Goal: Task Accomplishment & Management: Manage account settings

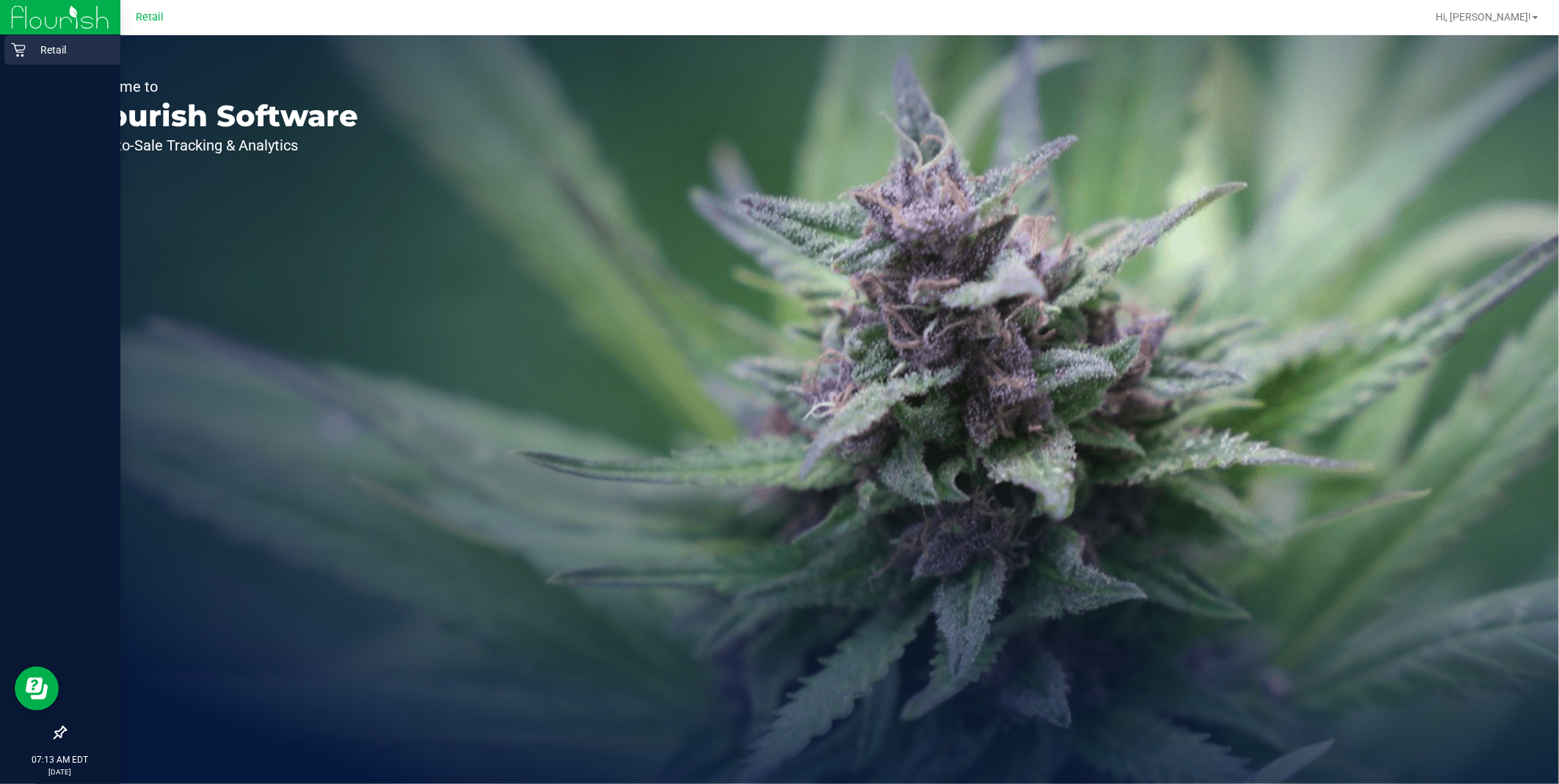
click at [13, 46] on icon at bounding box center [19, 50] width 15 height 15
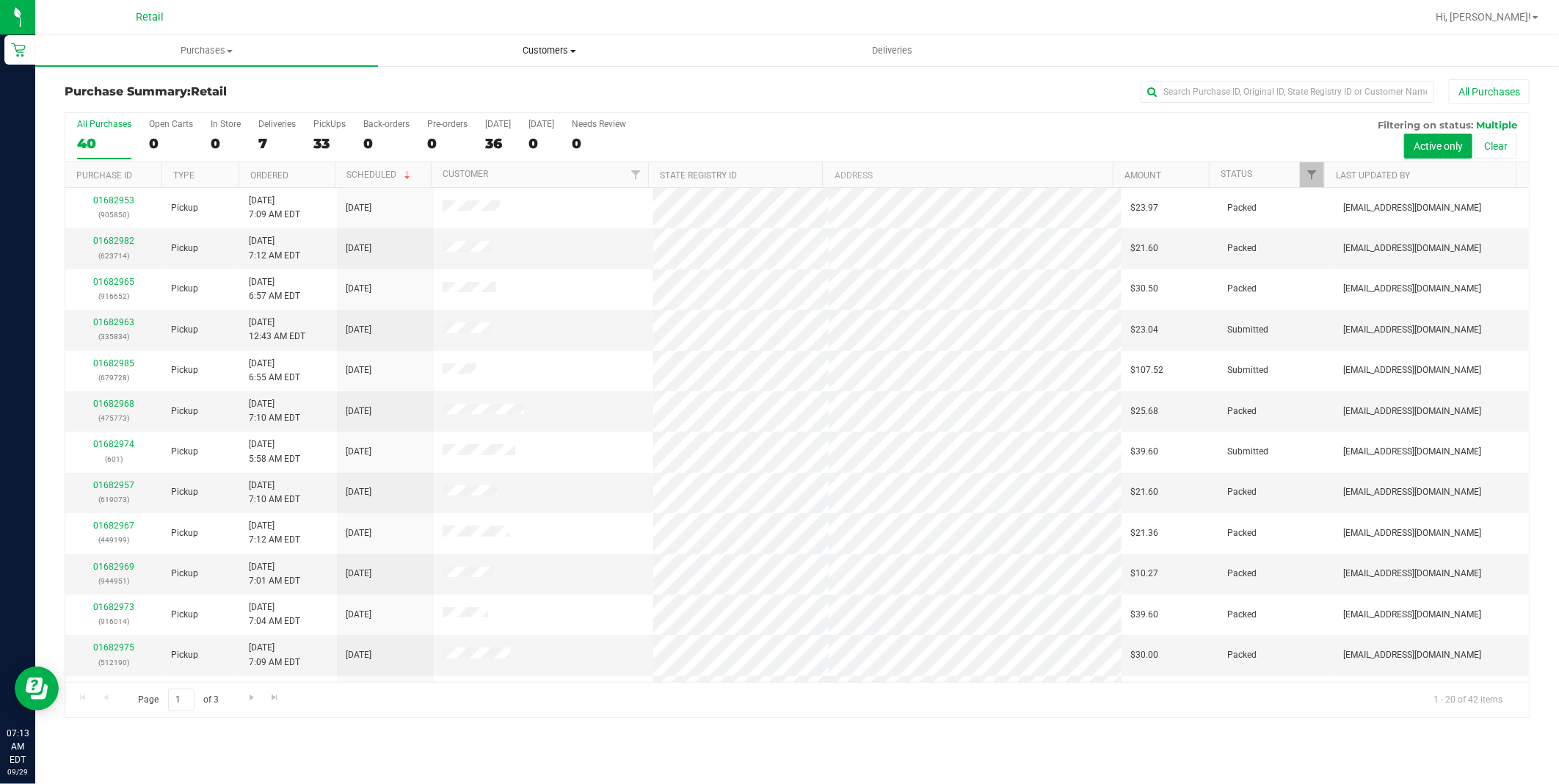
click at [539, 53] on span "Customers" at bounding box center [550, 51] width 341 height 13
click at [519, 83] on li "All customers" at bounding box center [550, 88] width 343 height 18
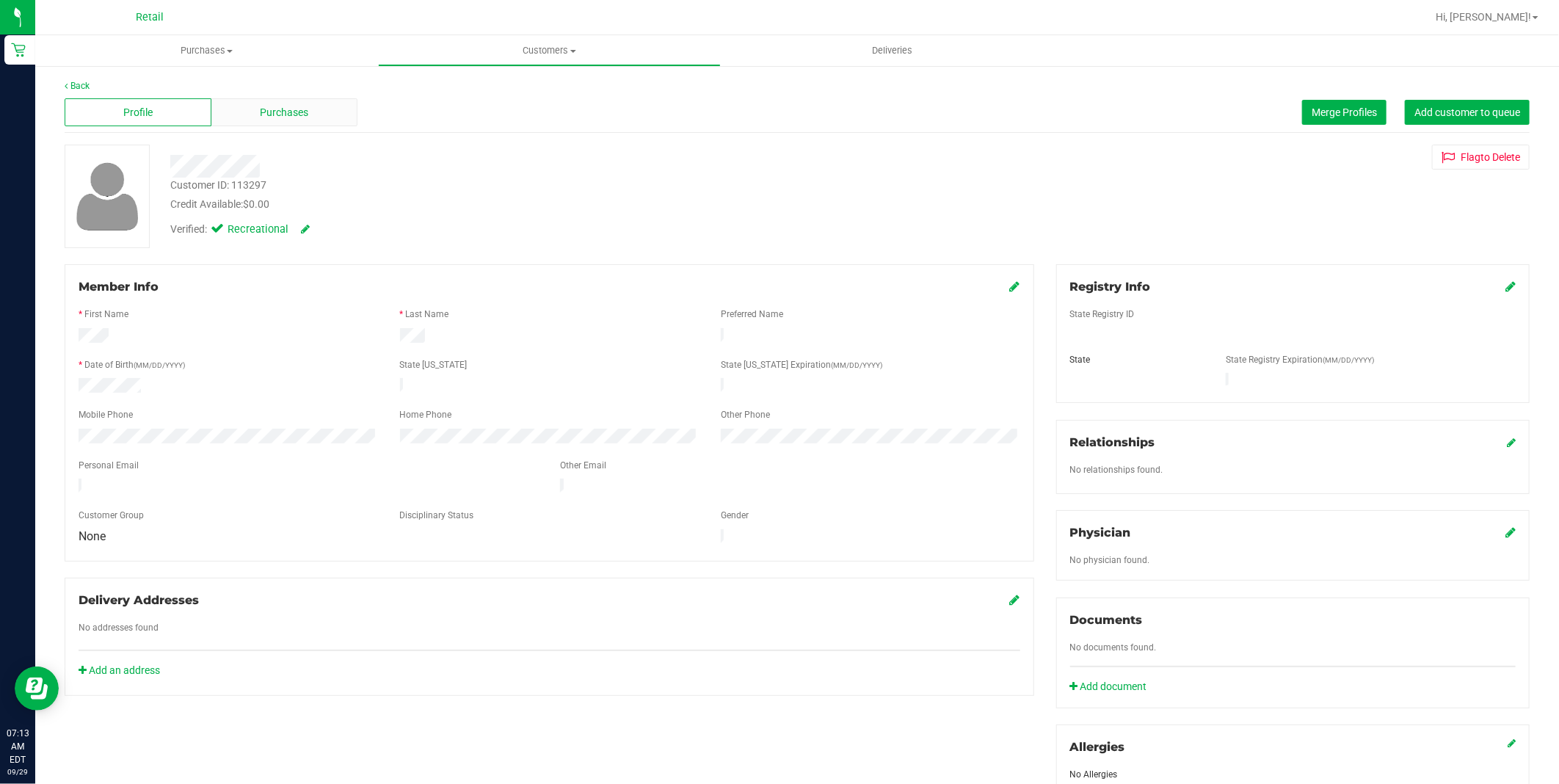
click at [264, 99] on div "Purchases" at bounding box center [285, 112] width 146 height 28
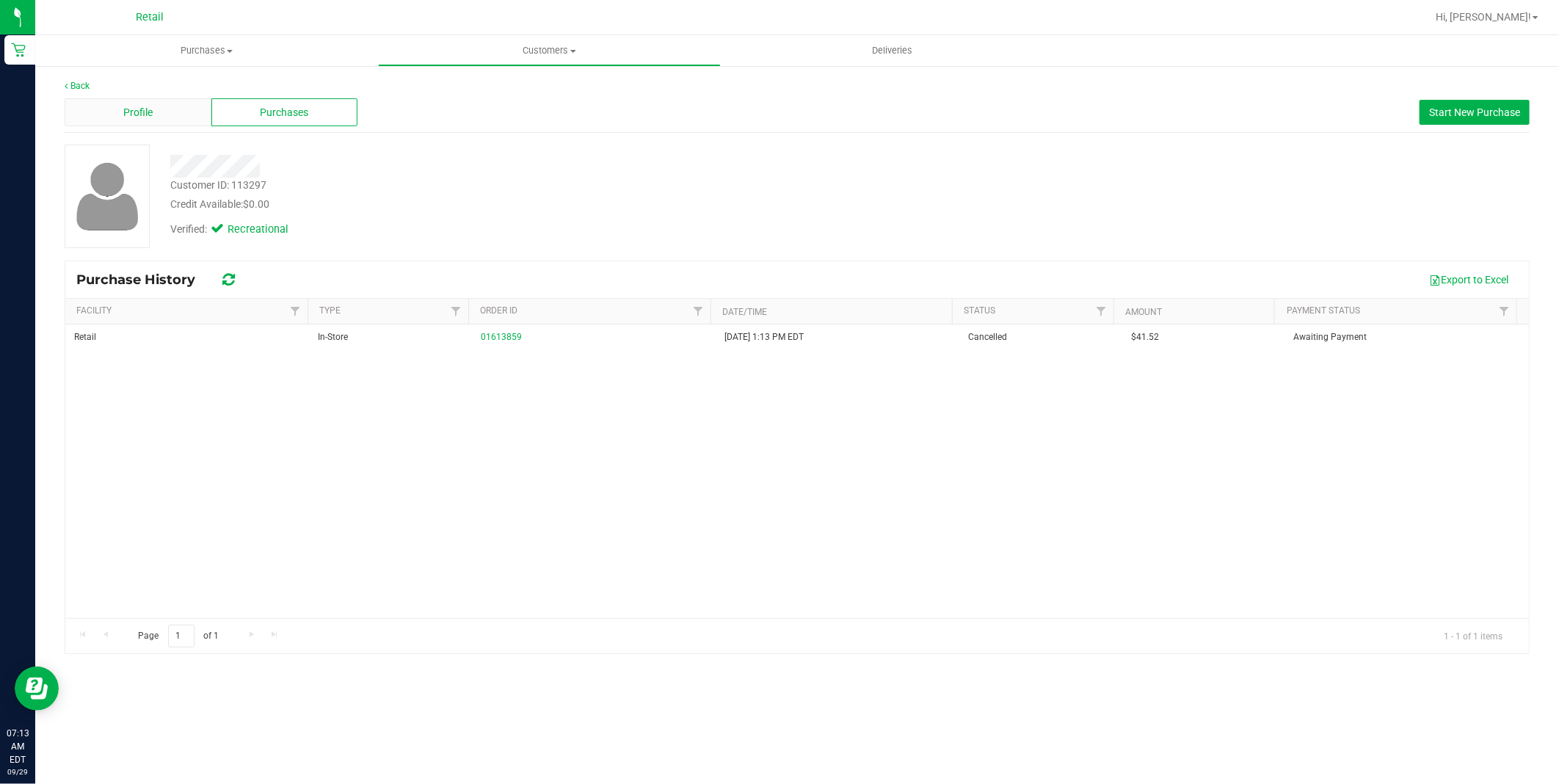
click at [129, 110] on span "Profile" at bounding box center [138, 112] width 30 height 16
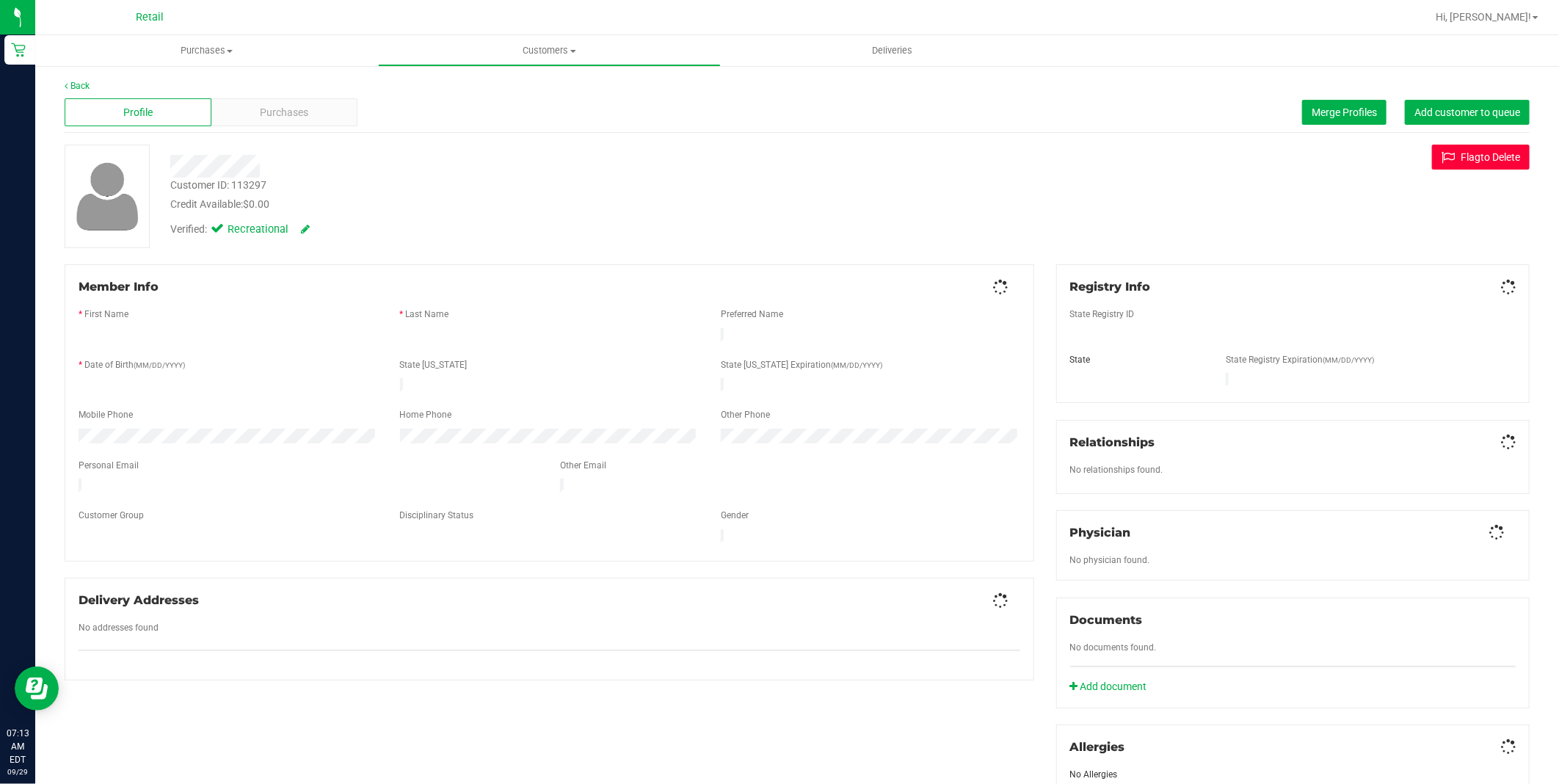
click at [1474, 166] on button "Flag to [GEOGRAPHIC_DATA]" at bounding box center [1480, 157] width 97 height 25
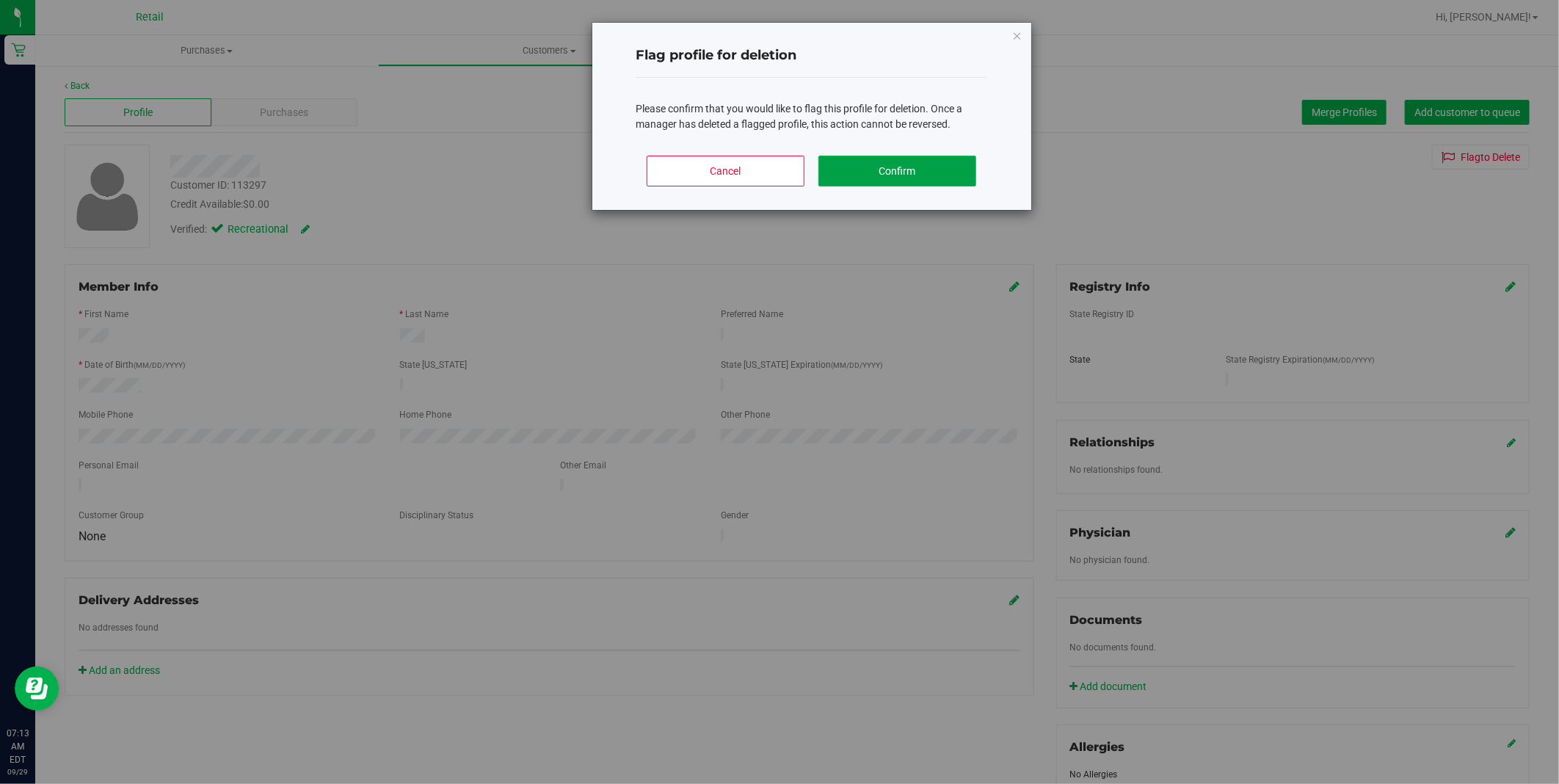
click at [951, 162] on button "Confirm" at bounding box center [897, 171] width 158 height 31
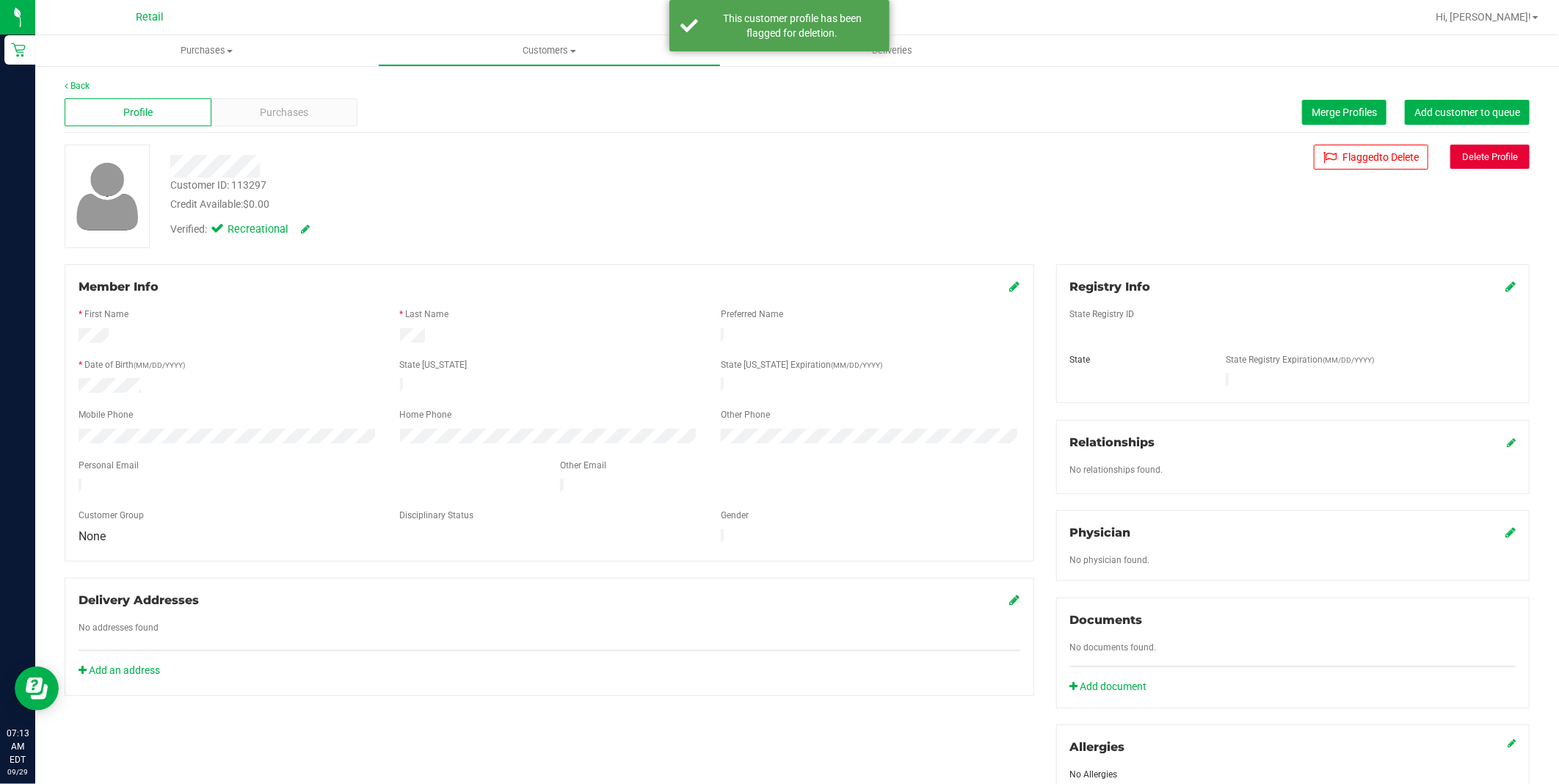
click at [1515, 145] on button "Delete Profile" at bounding box center [1490, 157] width 80 height 24
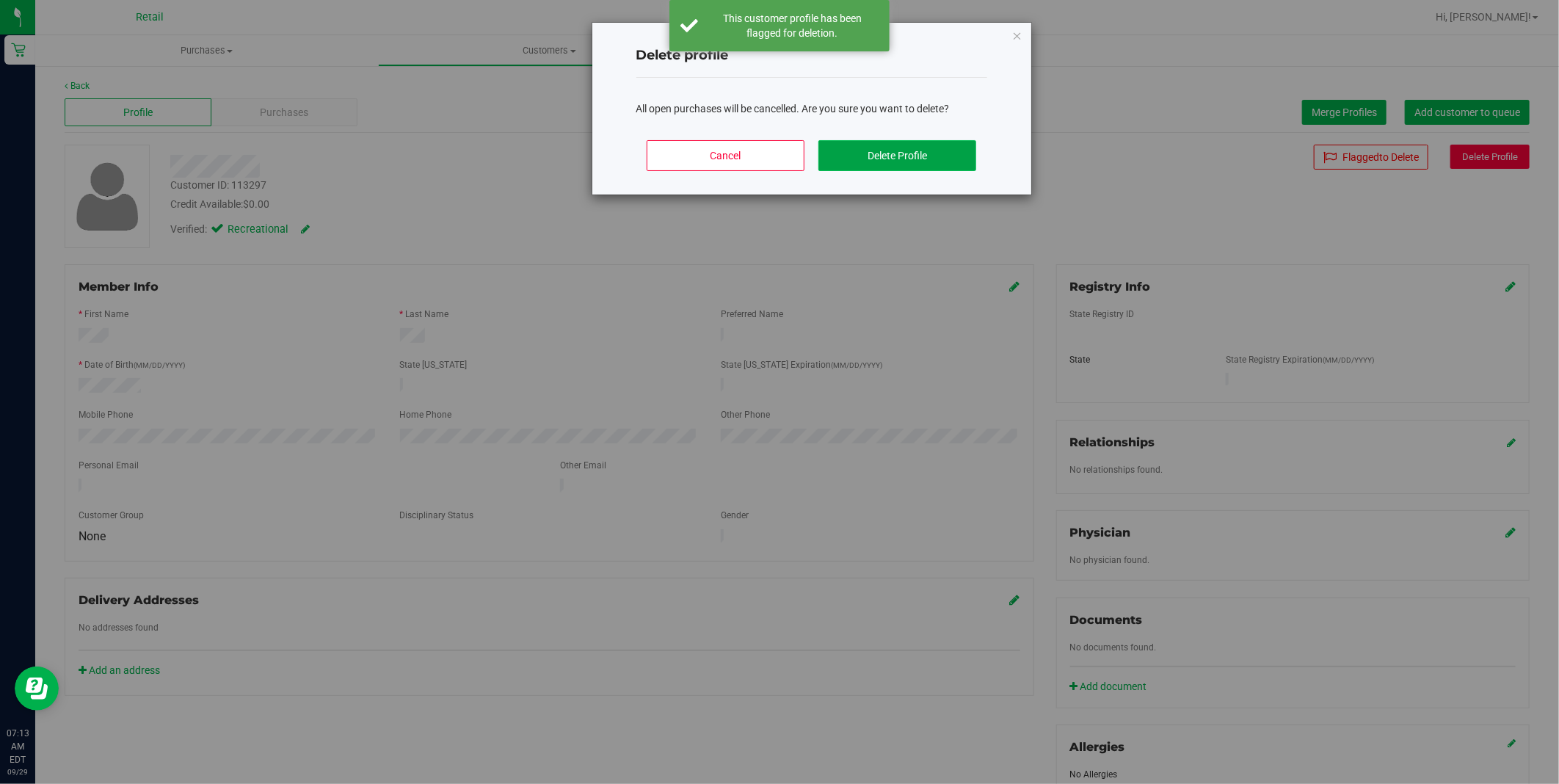
click at [918, 161] on button "Delete Profile" at bounding box center [897, 155] width 158 height 31
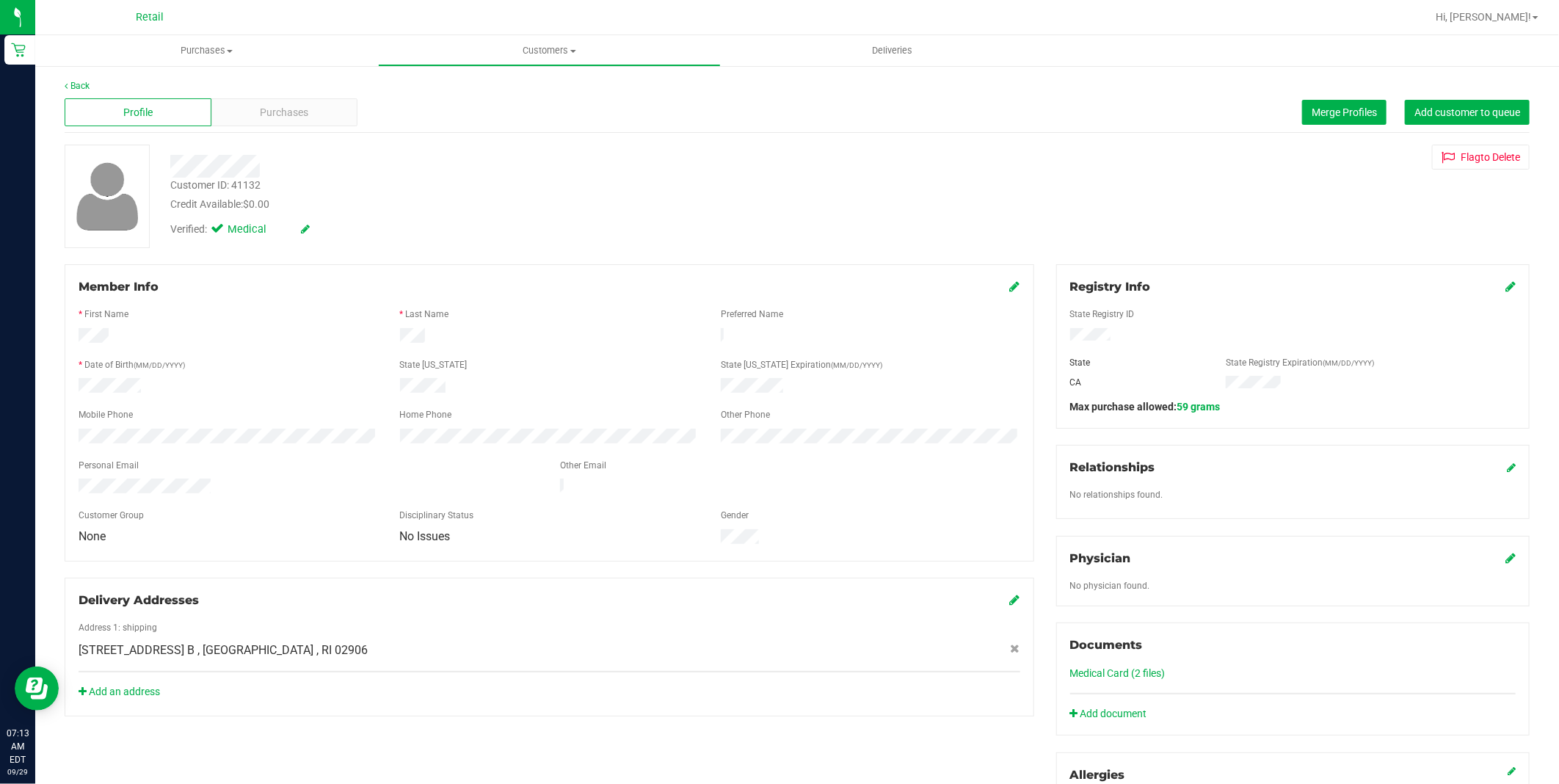
click at [298, 229] on div "Verified: Medical" at bounding box center [240, 229] width 139 height 16
click at [307, 225] on icon at bounding box center [306, 228] width 9 height 10
click at [226, 229] on span at bounding box center [220, 231] width 13 height 13
click at [0, 0] on input "Medical" at bounding box center [0, 0] width 0 height 0
click at [319, 229] on icon at bounding box center [322, 229] width 12 height 10
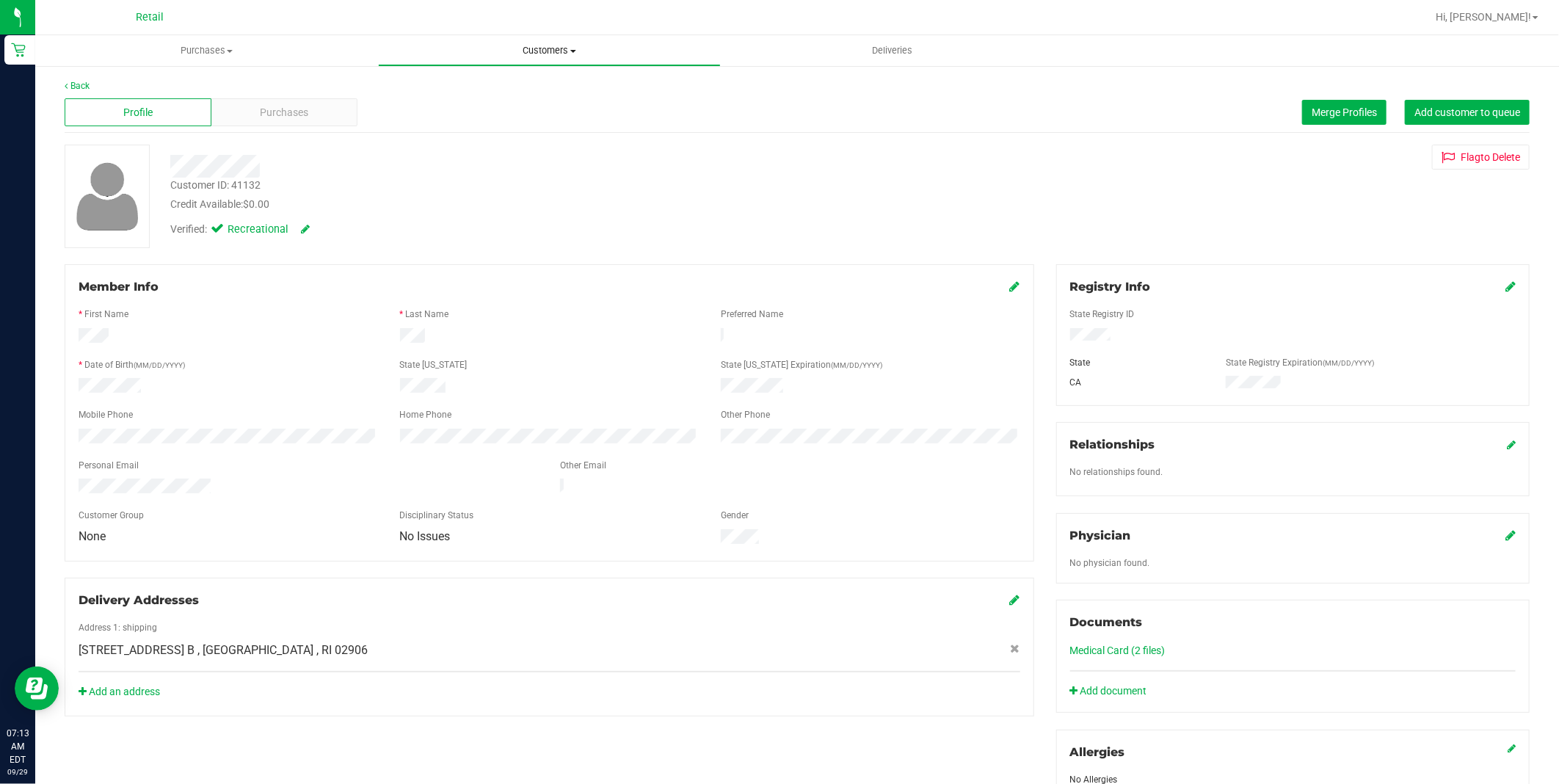
click at [569, 52] on span "Customers" at bounding box center [550, 51] width 341 height 13
click at [544, 86] on li "All customers" at bounding box center [550, 88] width 343 height 18
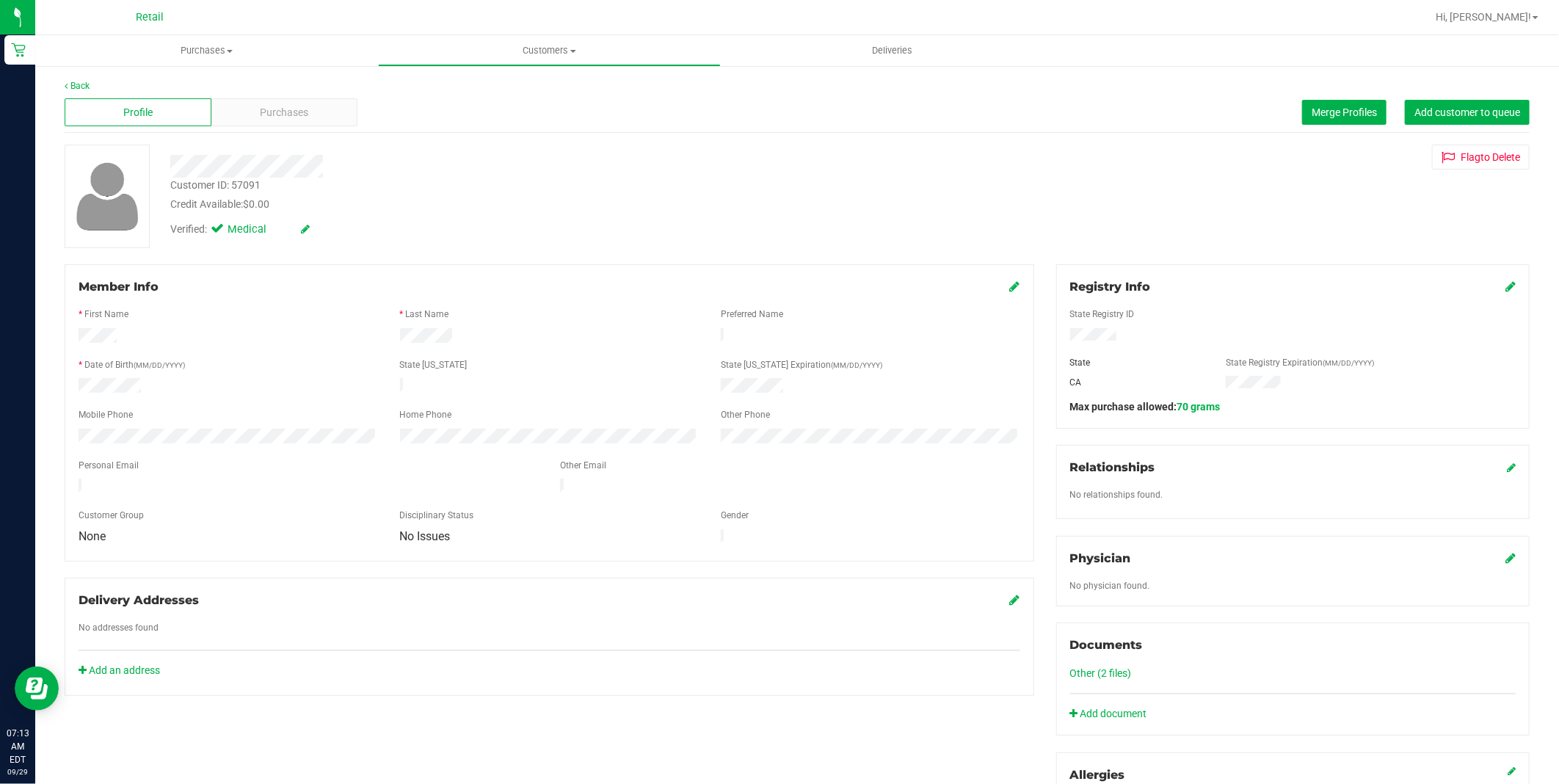
click at [305, 223] on link at bounding box center [306, 229] width 9 height 12
click at [228, 231] on label "Medical" at bounding box center [244, 231] width 62 height 19
click at [0, 0] on input "Medical" at bounding box center [0, 0] width 0 height 0
click at [327, 231] on icon at bounding box center [322, 229] width 12 height 10
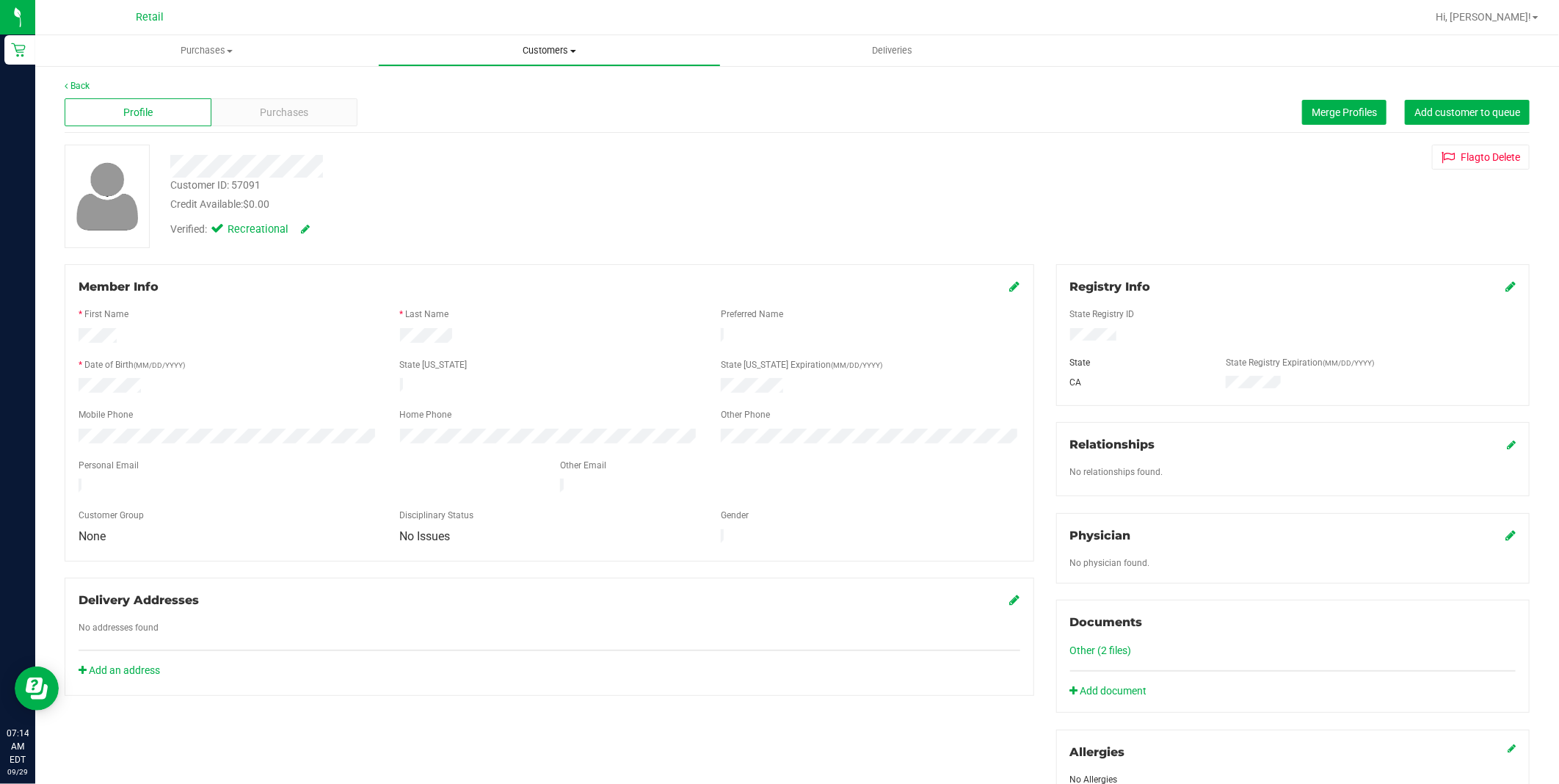
click at [545, 57] on uib-tab-heading "Customers All customers Add a new customer All physicians" at bounding box center [550, 51] width 341 height 30
click at [537, 85] on li "All customers" at bounding box center [550, 88] width 343 height 18
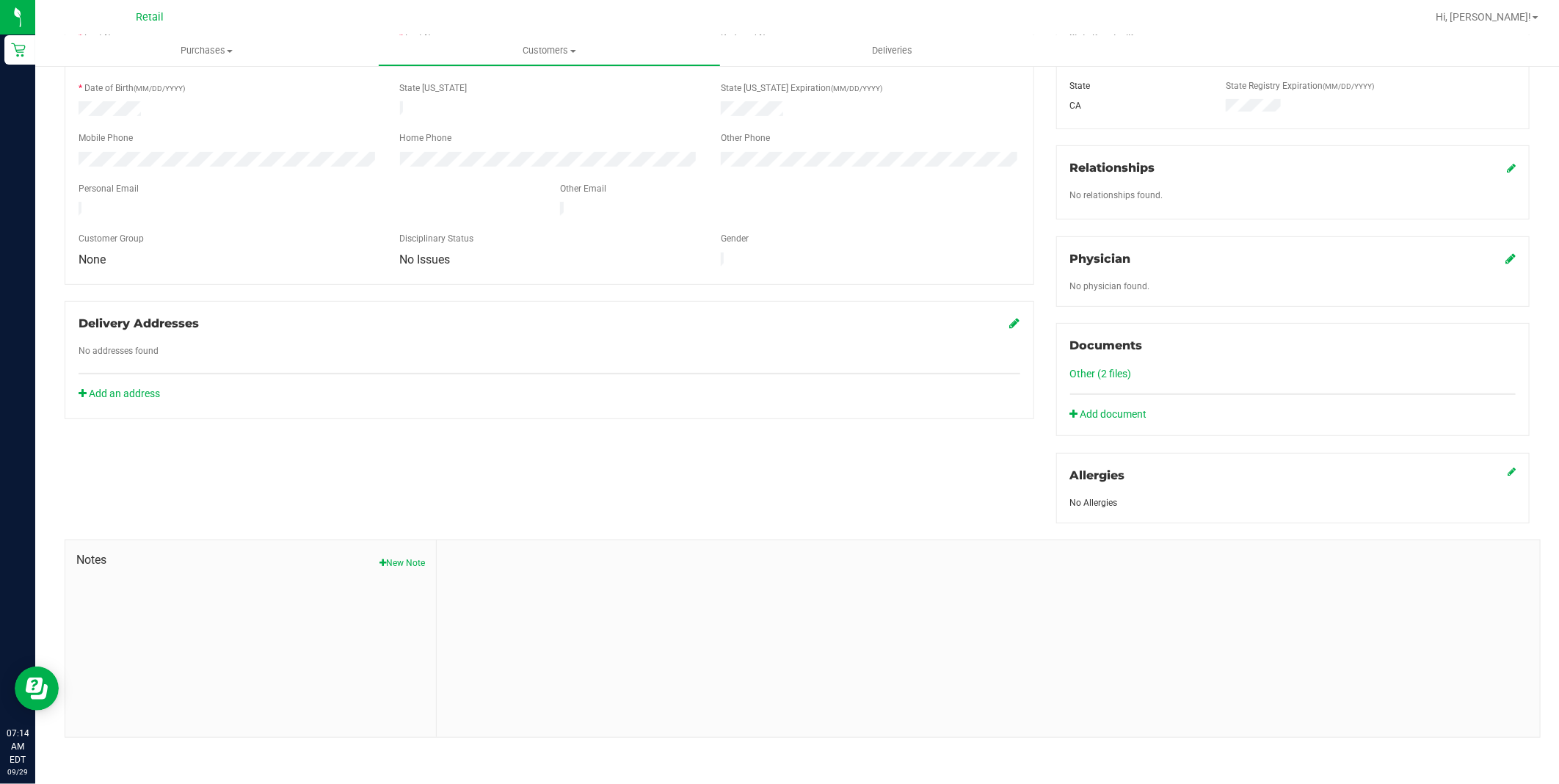
click at [1096, 368] on link "Other (2 files)" at bounding box center [1100, 373] width 62 height 12
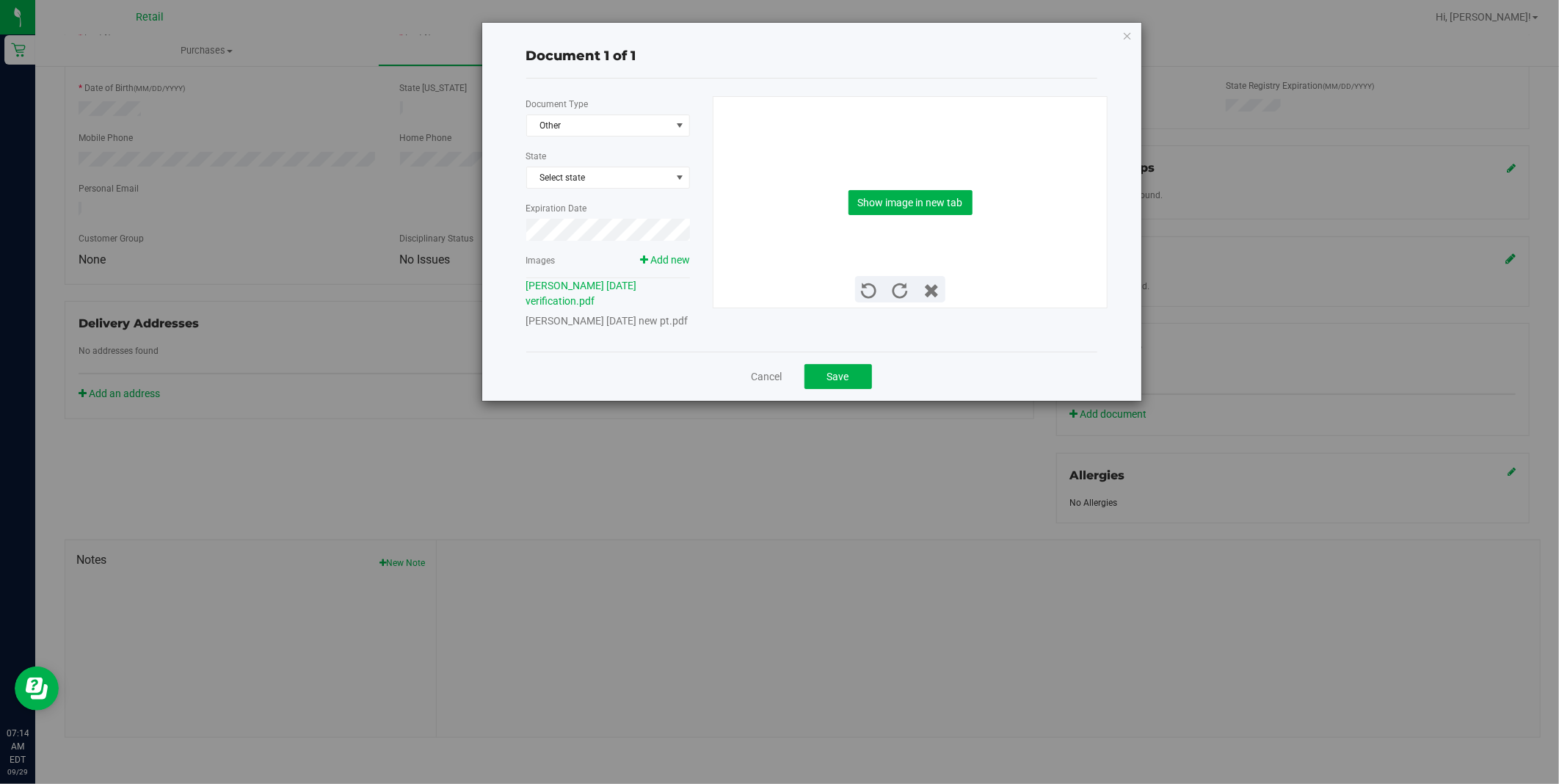
click at [665, 316] on link "[PERSON_NAME] [DATE] new pt.pdf" at bounding box center [607, 321] width 162 height 12
click at [622, 285] on link "[PERSON_NAME] [DATE] verification.pdf" at bounding box center [582, 293] width 111 height 27
click at [932, 181] on div "Show image in new tab" at bounding box center [909, 202] width 372 height 210
click at [927, 203] on button "Show image in new tab" at bounding box center [910, 202] width 124 height 25
click at [766, 384] on link "Cancel" at bounding box center [767, 376] width 31 height 15
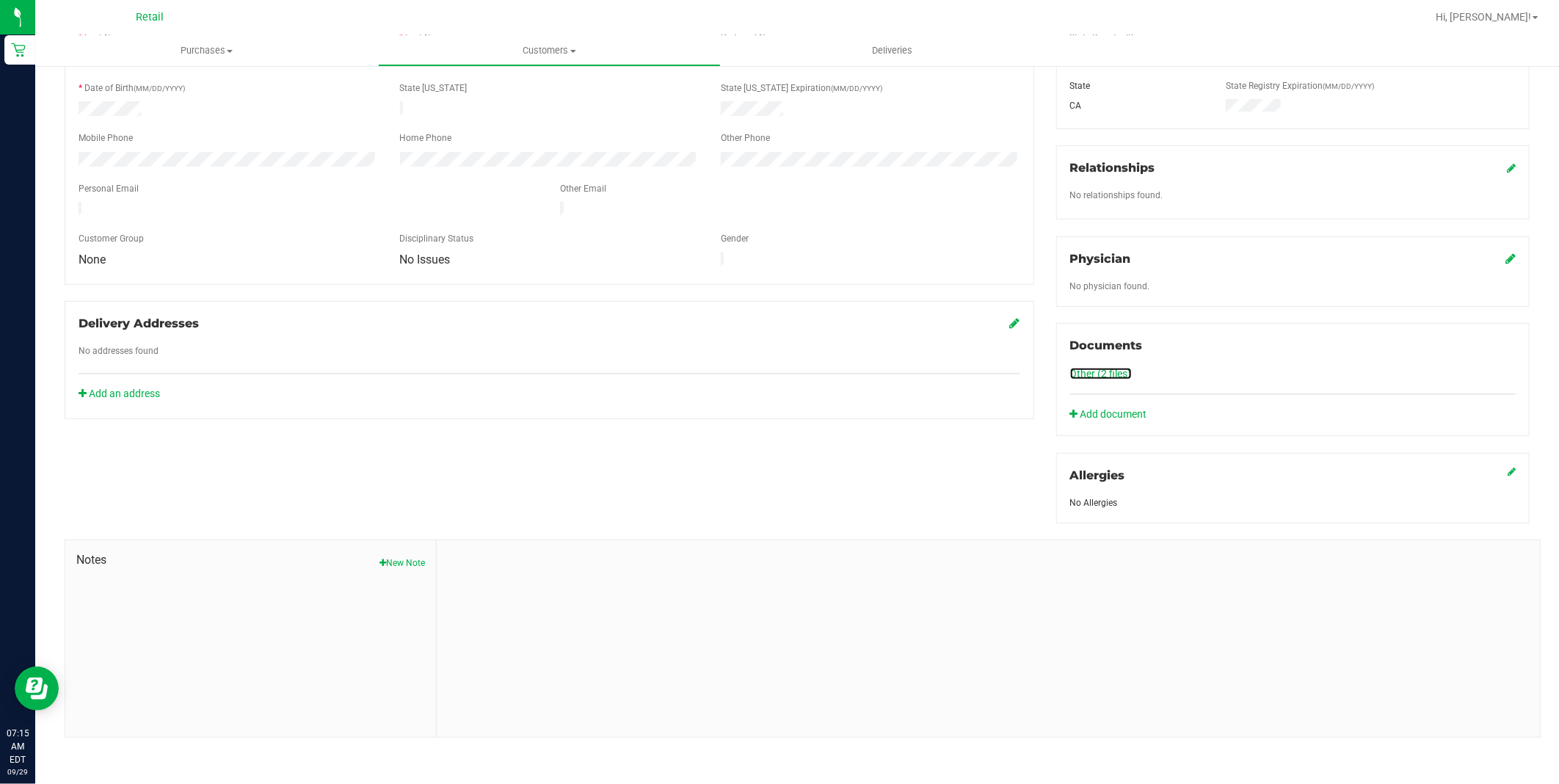
scroll to position [0, 0]
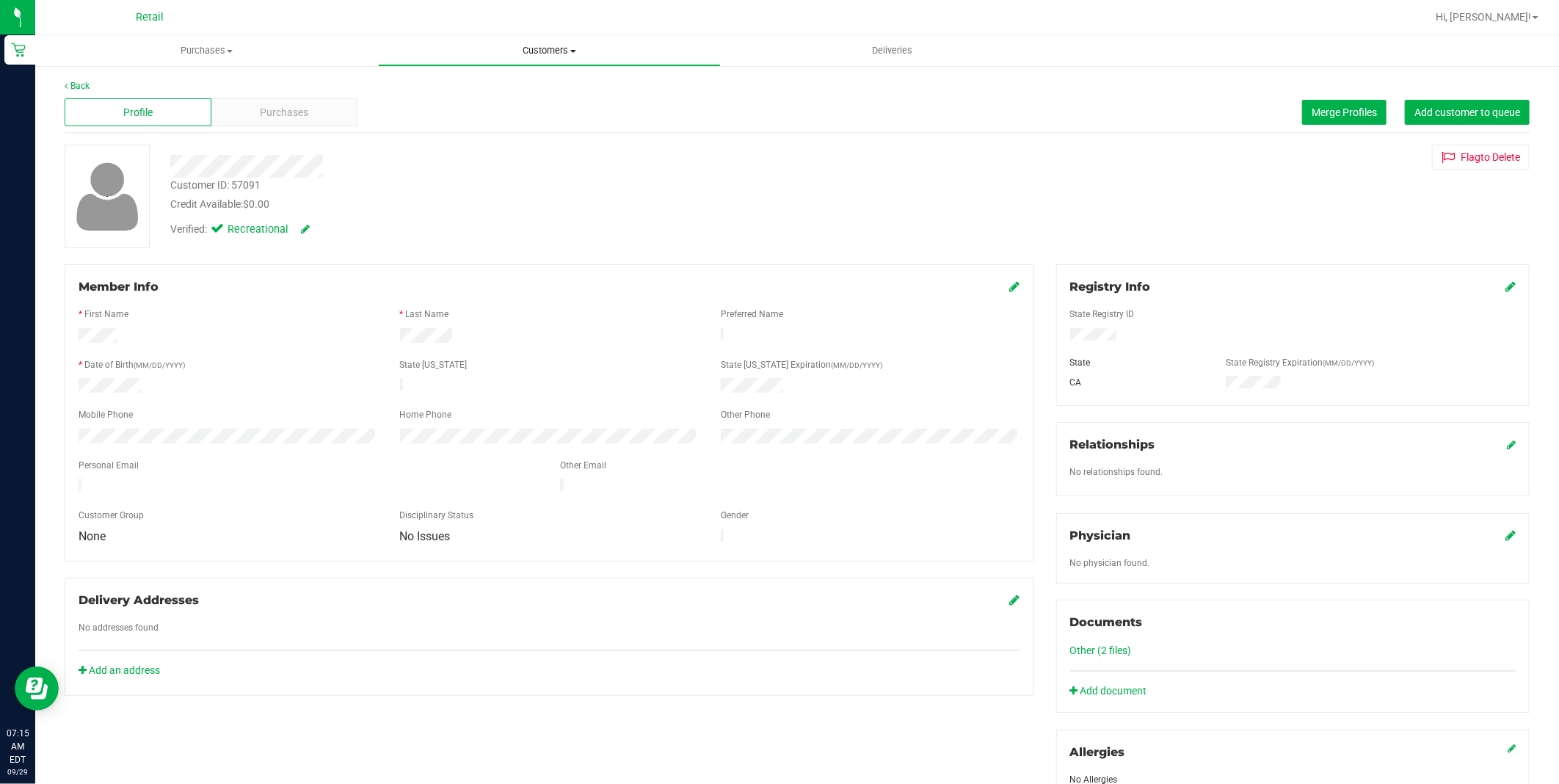
click at [520, 49] on span "Customers" at bounding box center [550, 51] width 341 height 13
click at [509, 92] on li "All customers" at bounding box center [550, 88] width 343 height 18
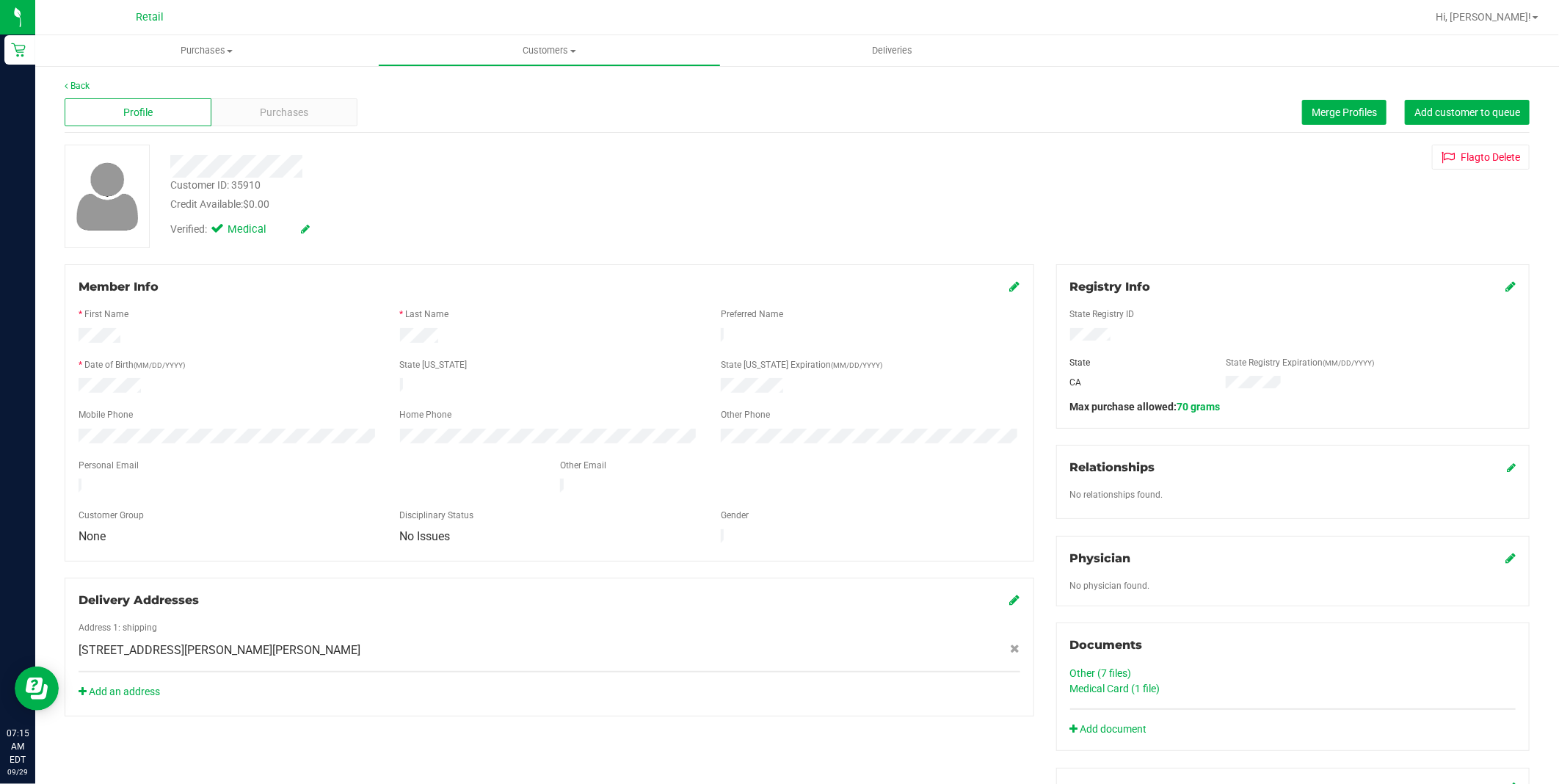
click at [315, 232] on div "Verified: Medical" at bounding box center [284, 229] width 226 height 16
click at [307, 234] on span at bounding box center [306, 229] width 9 height 16
click at [306, 230] on icon at bounding box center [306, 228] width 9 height 10
click at [214, 227] on span at bounding box center [220, 231] width 13 height 13
click at [0, 0] on input "Medical" at bounding box center [0, 0] width 0 height 0
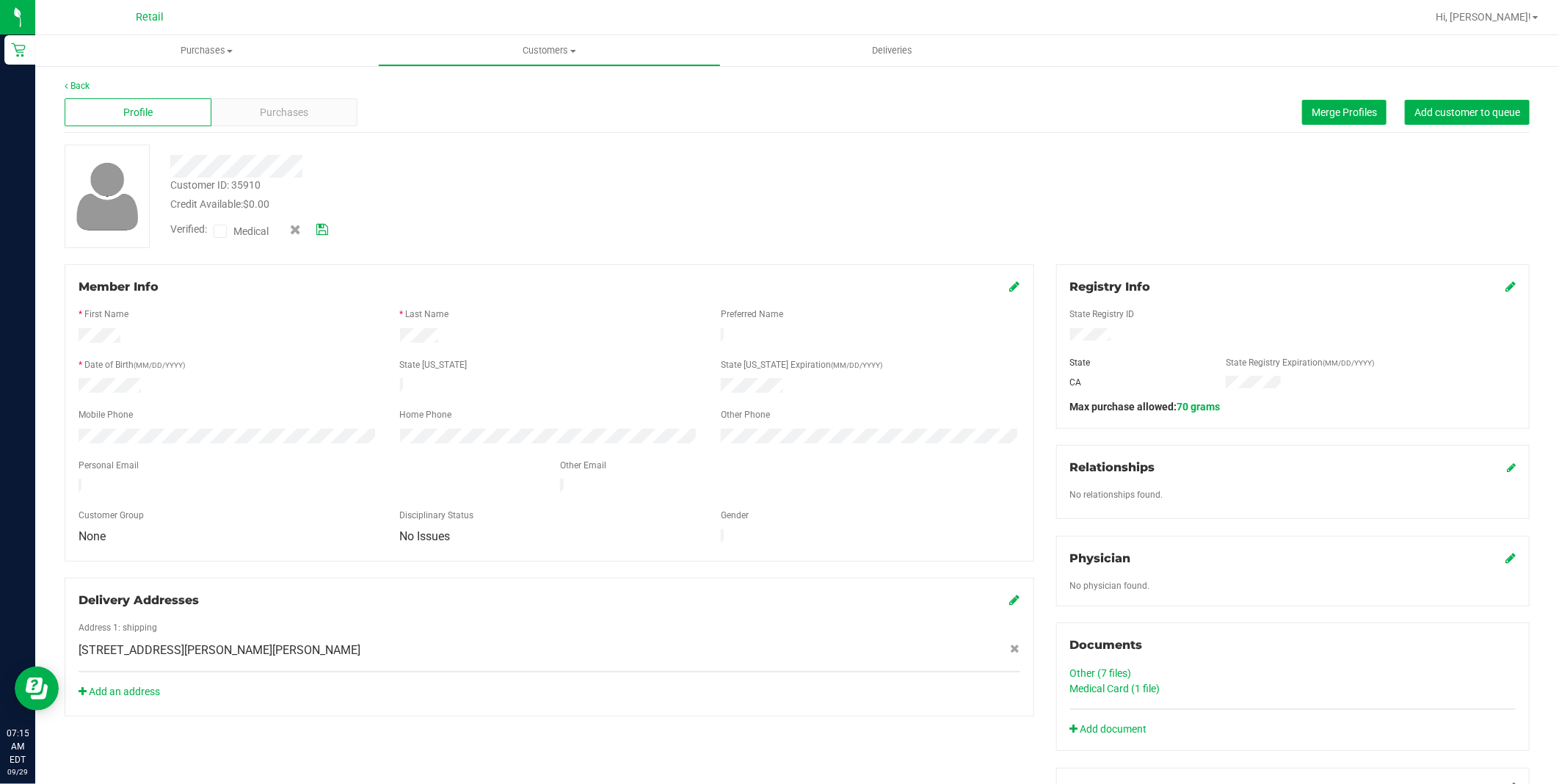
click at [319, 225] on icon at bounding box center [322, 229] width 12 height 10
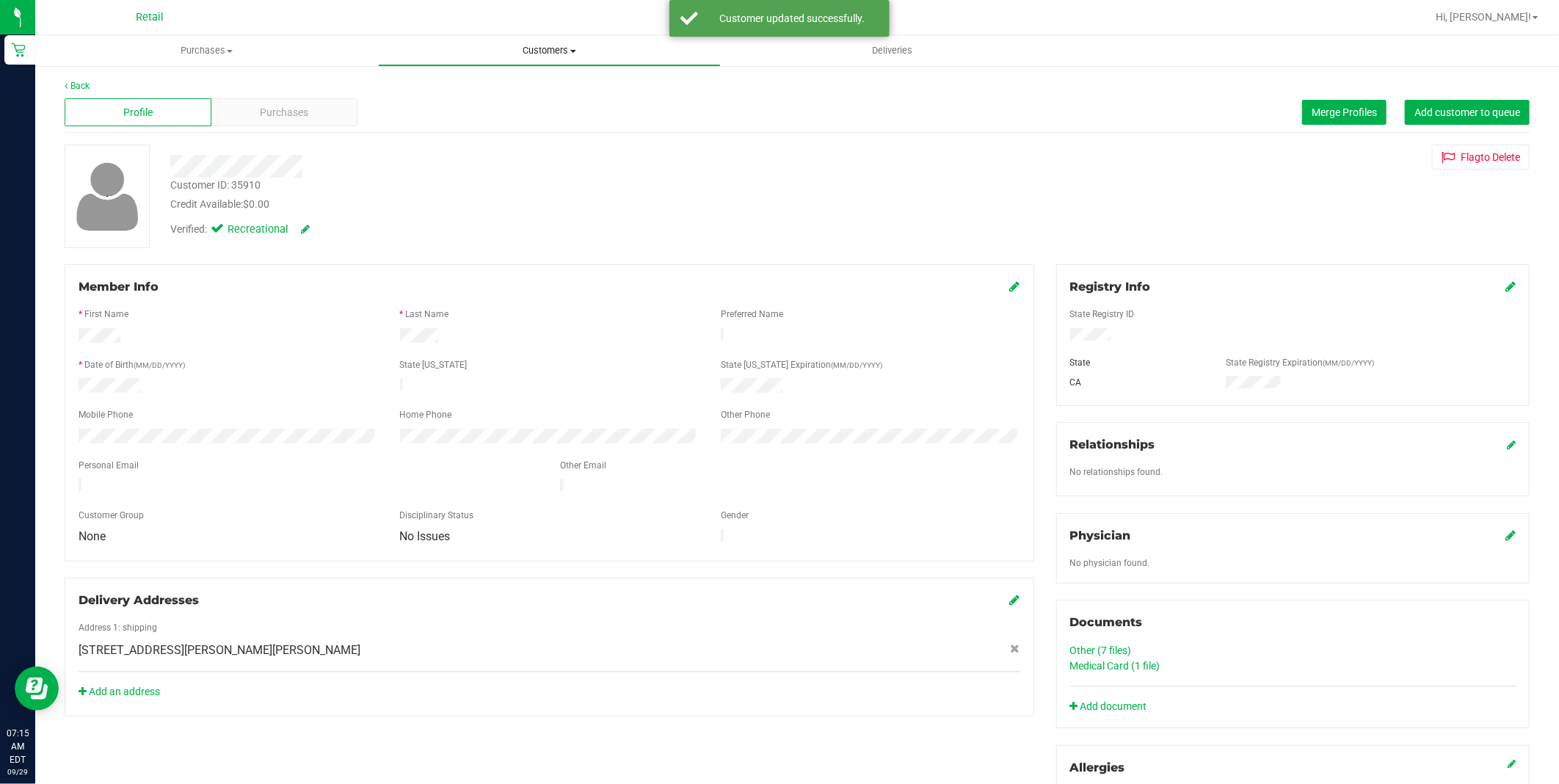
click at [548, 48] on span "Customers" at bounding box center [550, 51] width 341 height 13
click at [526, 78] on ul "All customers Add a new customer All physicians" at bounding box center [550, 107] width 343 height 80
click at [541, 41] on uib-tab-heading "Customers All customers Add a new customer All physicians" at bounding box center [550, 50] width 343 height 31
click at [488, 89] on li "All customers" at bounding box center [550, 88] width 343 height 18
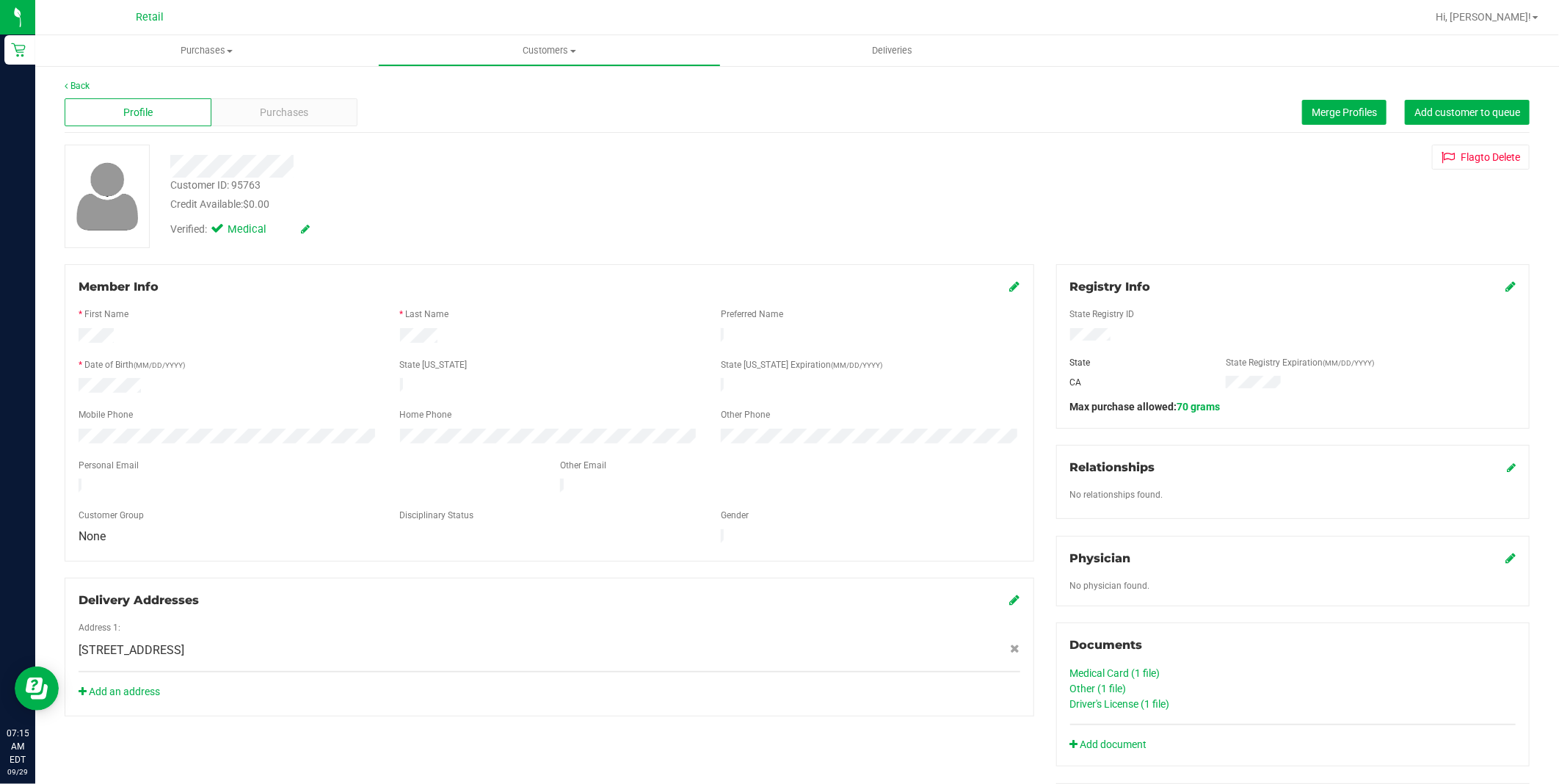
click at [305, 227] on icon at bounding box center [306, 228] width 9 height 10
click at [204, 228] on span "Verified:" at bounding box center [192, 231] width 44 height 19
click at [222, 231] on icon at bounding box center [221, 231] width 9 height 0
click at [0, 0] on input "Medical" at bounding box center [0, 0] width 0 height 0
click at [326, 227] on icon at bounding box center [322, 229] width 12 height 10
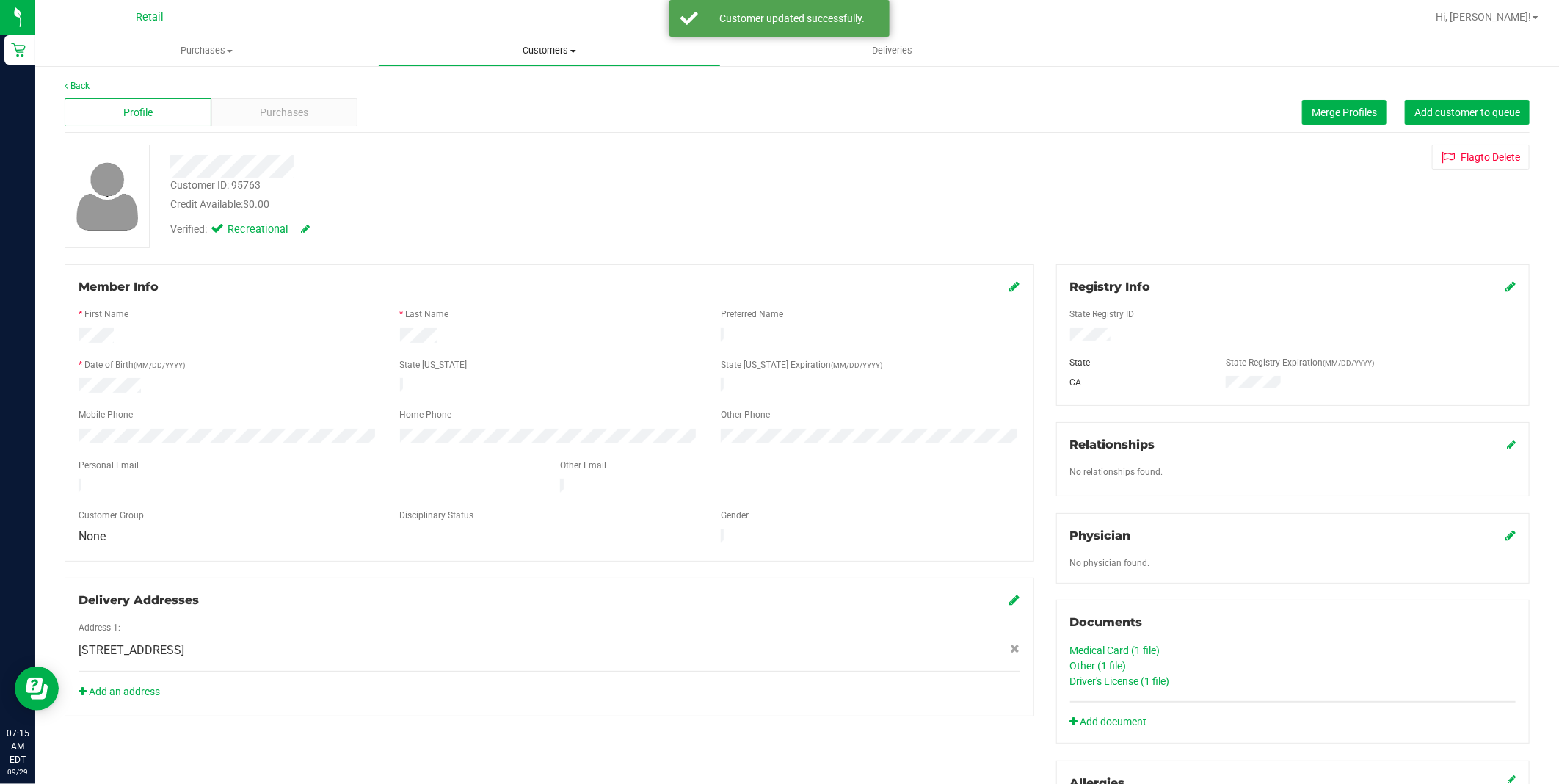
click at [574, 55] on span "Customers" at bounding box center [550, 51] width 341 height 13
click at [562, 85] on li "All customers" at bounding box center [550, 88] width 343 height 18
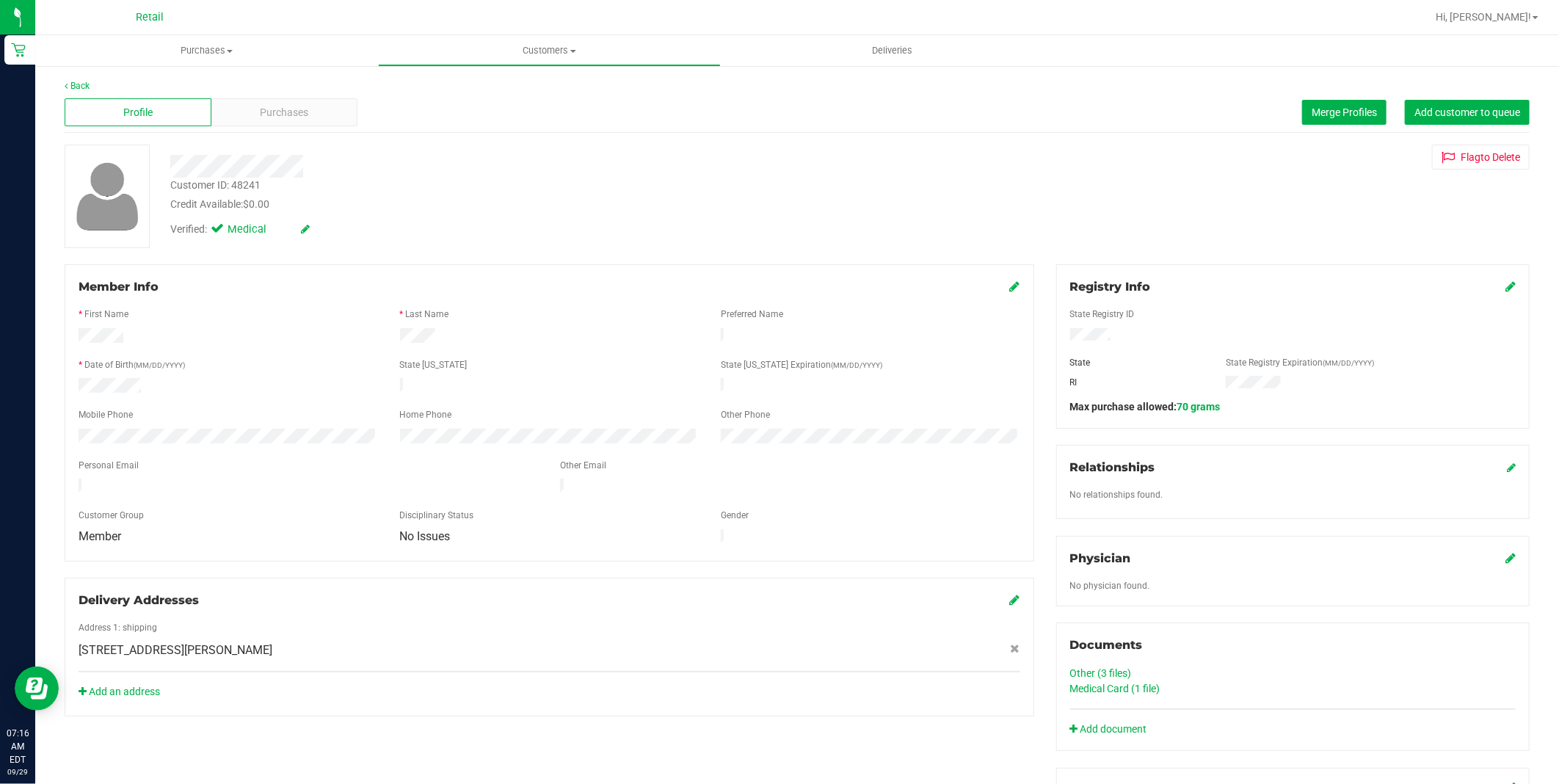
click at [1505, 282] on icon at bounding box center [1510, 285] width 10 height 12
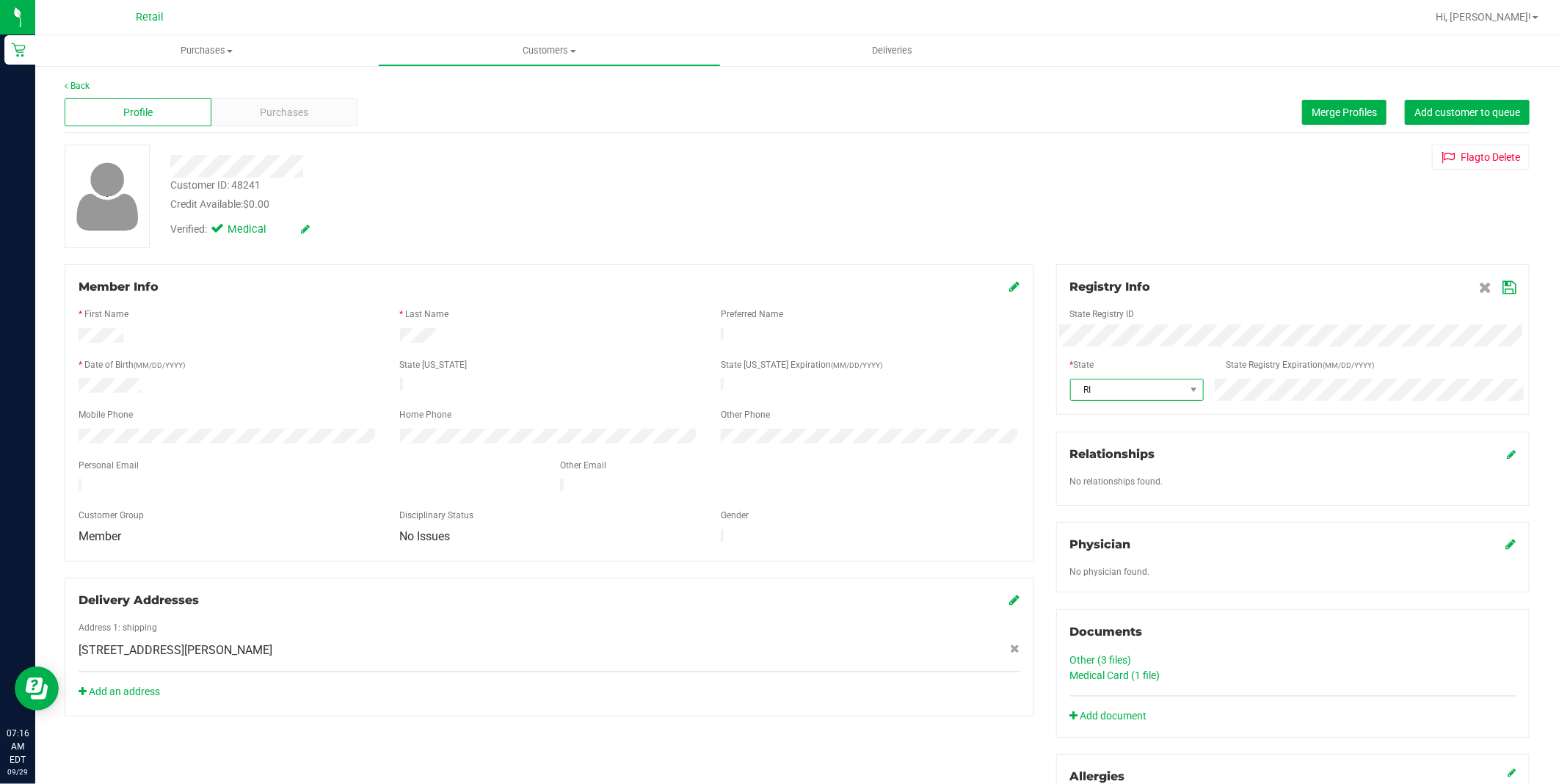
click at [1091, 395] on span "RI" at bounding box center [1127, 389] width 114 height 20
click at [1502, 283] on icon at bounding box center [1509, 287] width 13 height 12
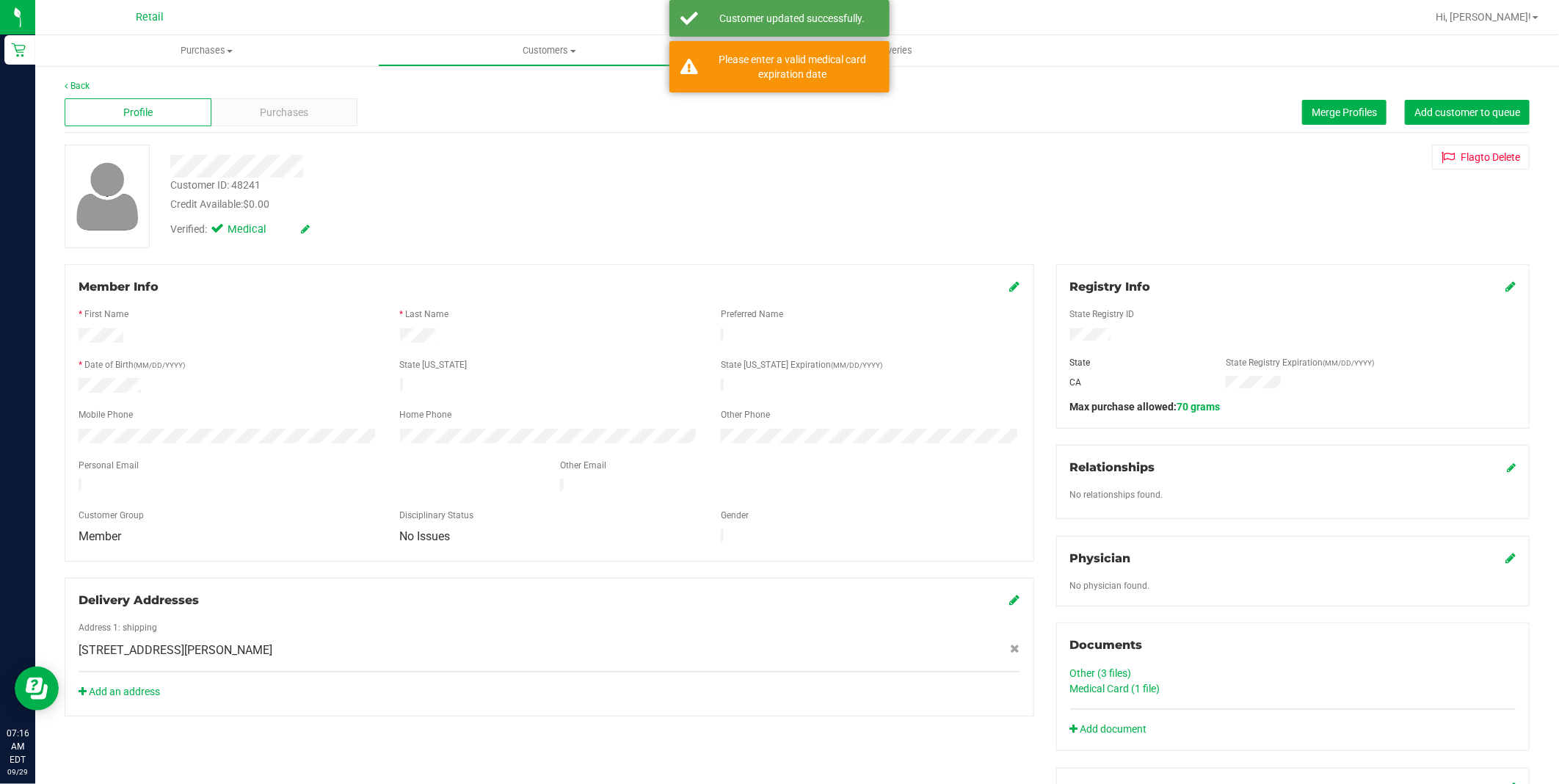
click at [303, 229] on icon at bounding box center [306, 228] width 9 height 10
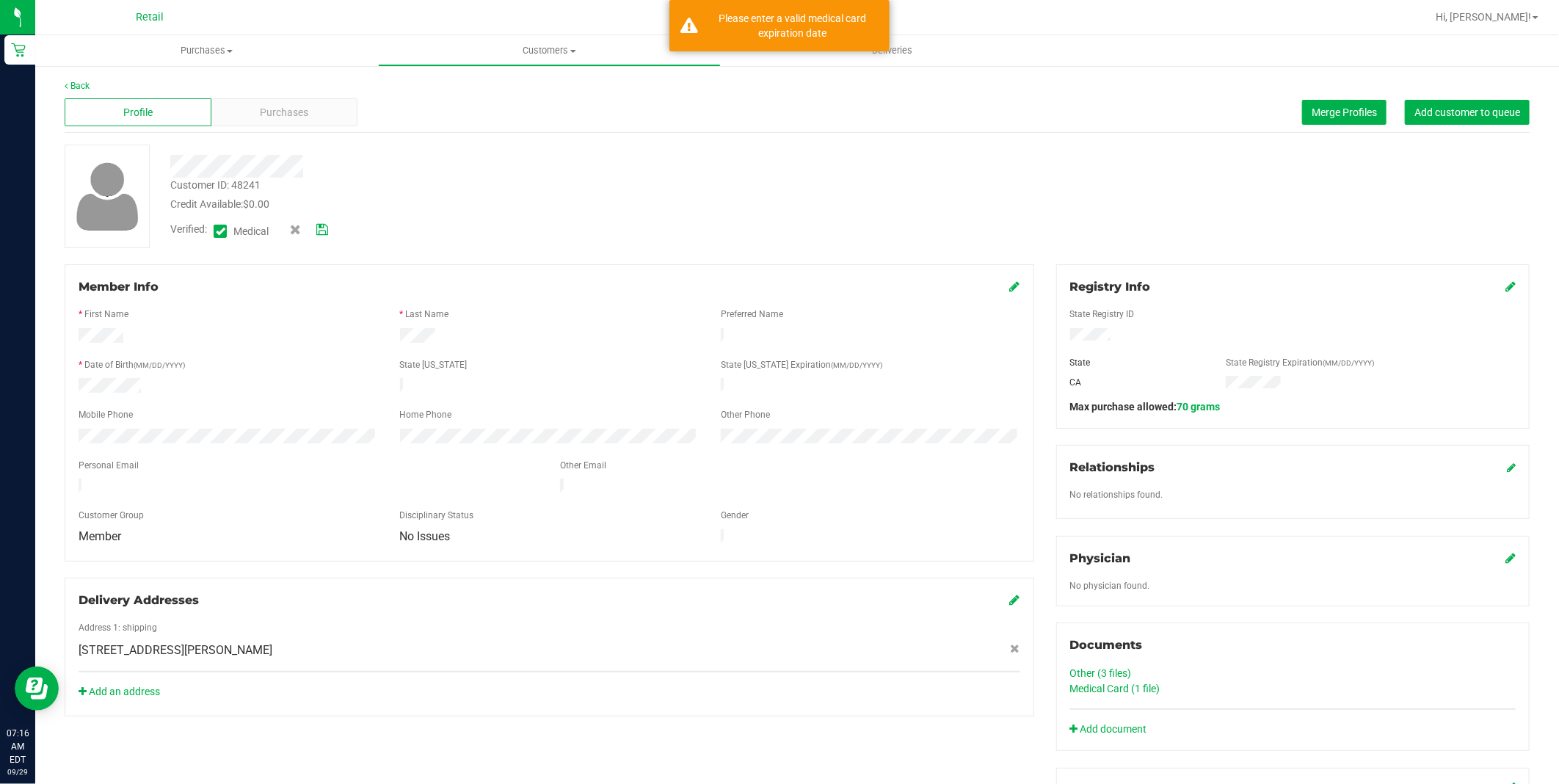
click at [215, 233] on span at bounding box center [220, 231] width 13 height 13
click at [0, 0] on input "Medical" at bounding box center [0, 0] width 0 height 0
click at [326, 234] on icon at bounding box center [322, 229] width 12 height 10
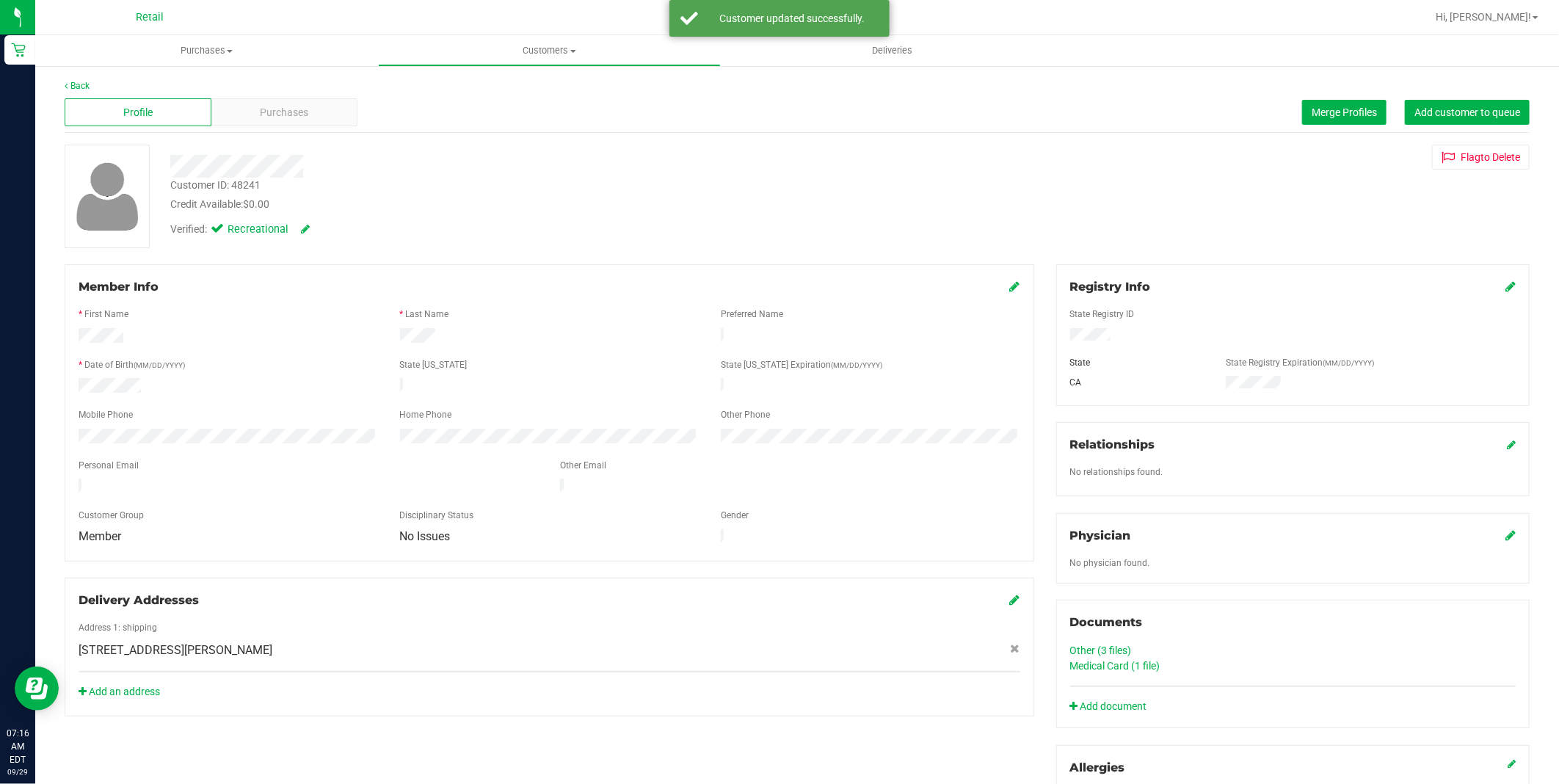
click at [1010, 289] on icon at bounding box center [1015, 285] width 10 height 12
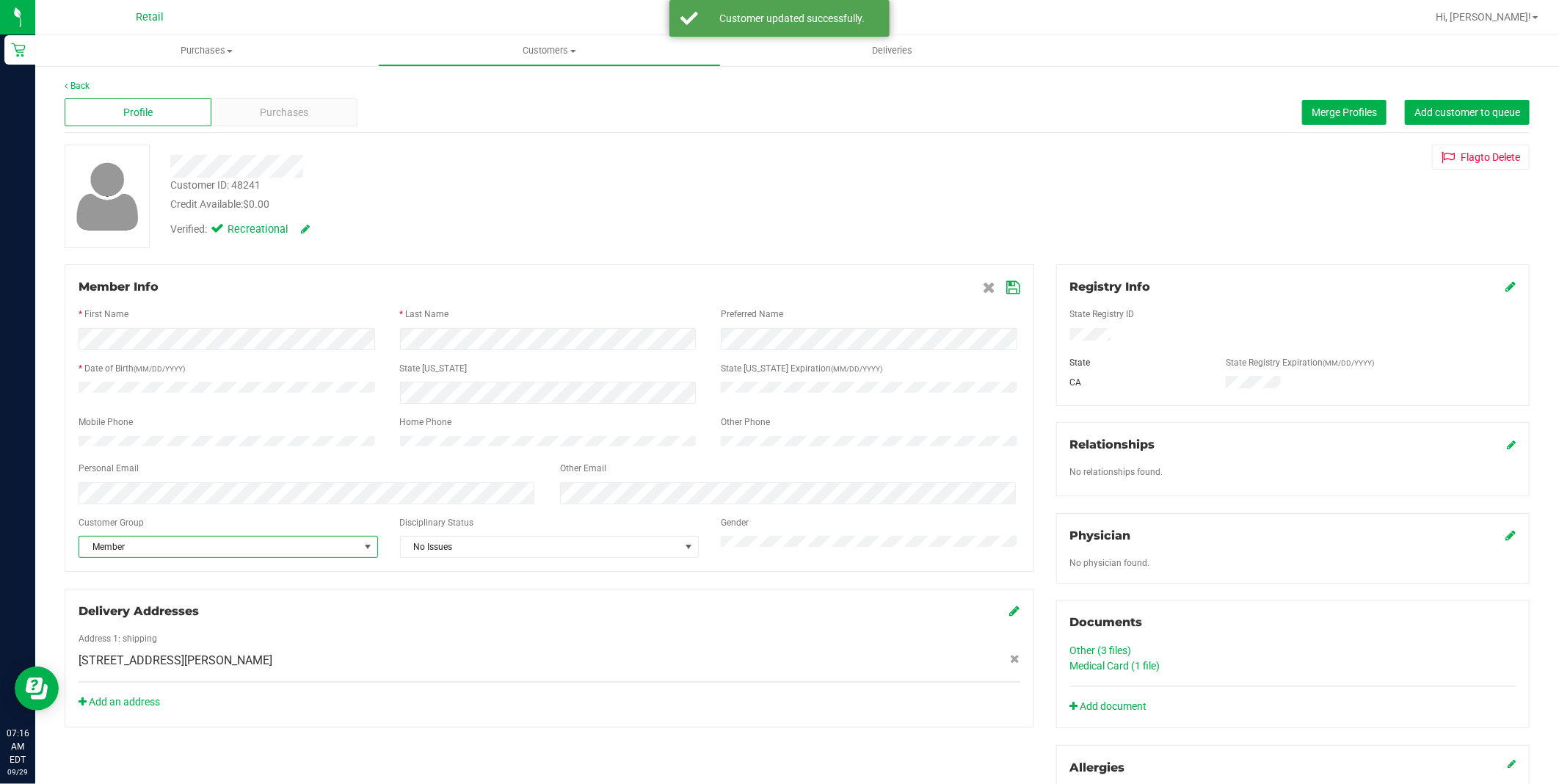
click at [273, 549] on span "Member" at bounding box center [220, 547] width 280 height 20
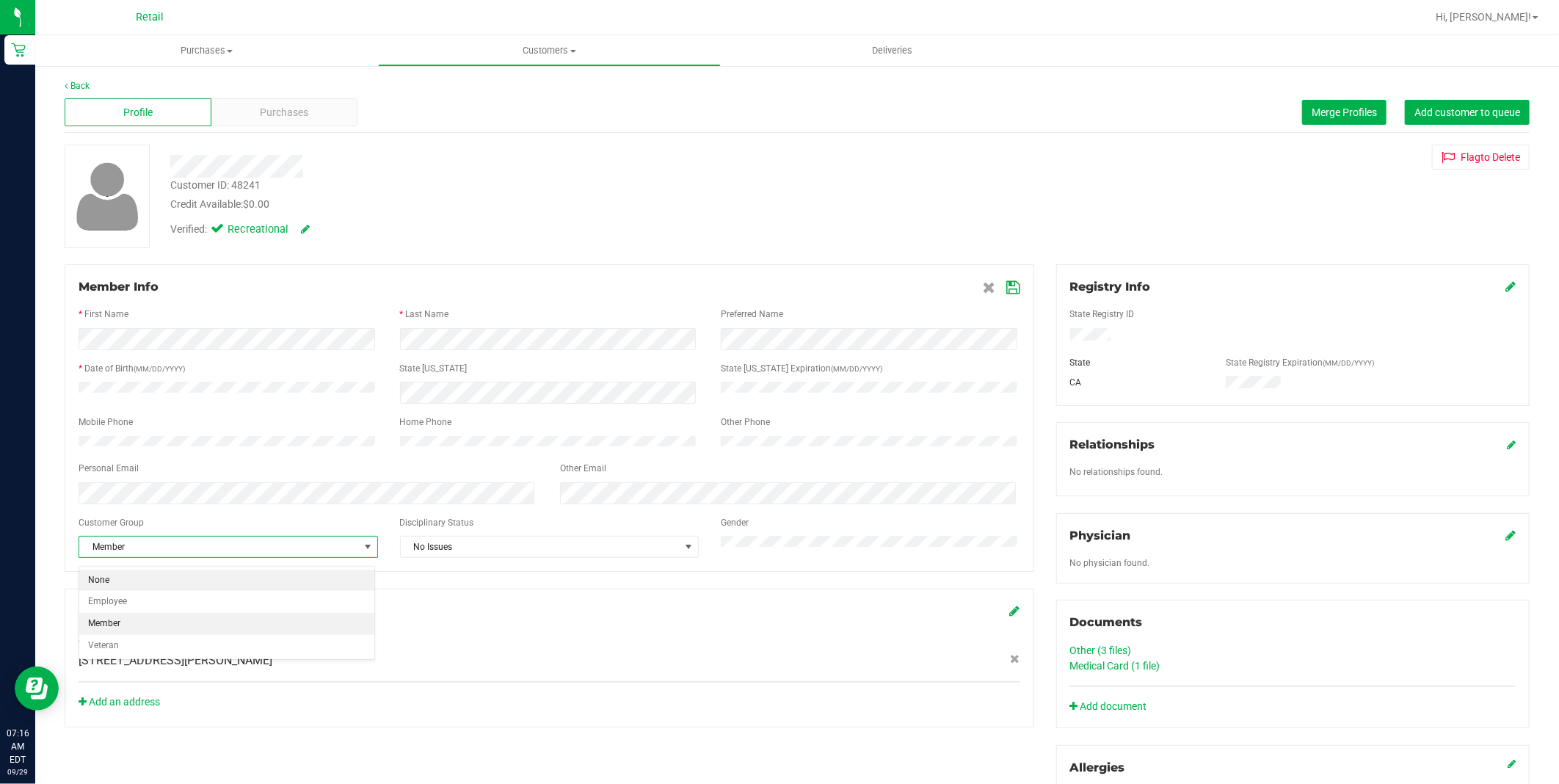
click at [257, 576] on li "None" at bounding box center [227, 580] width 295 height 22
click at [1008, 290] on icon at bounding box center [1013, 287] width 13 height 12
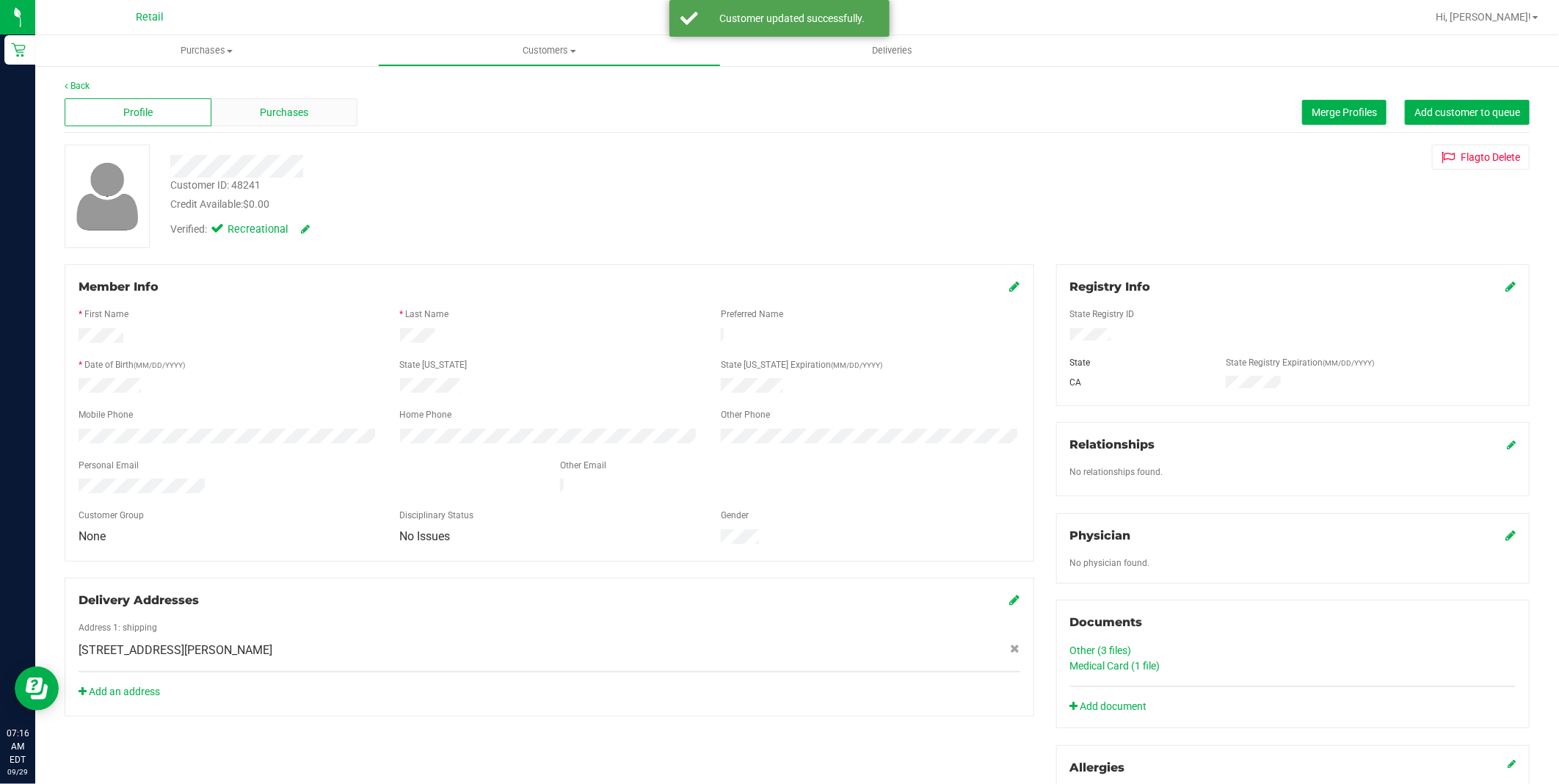
click at [305, 107] on span "Purchases" at bounding box center [284, 112] width 48 height 16
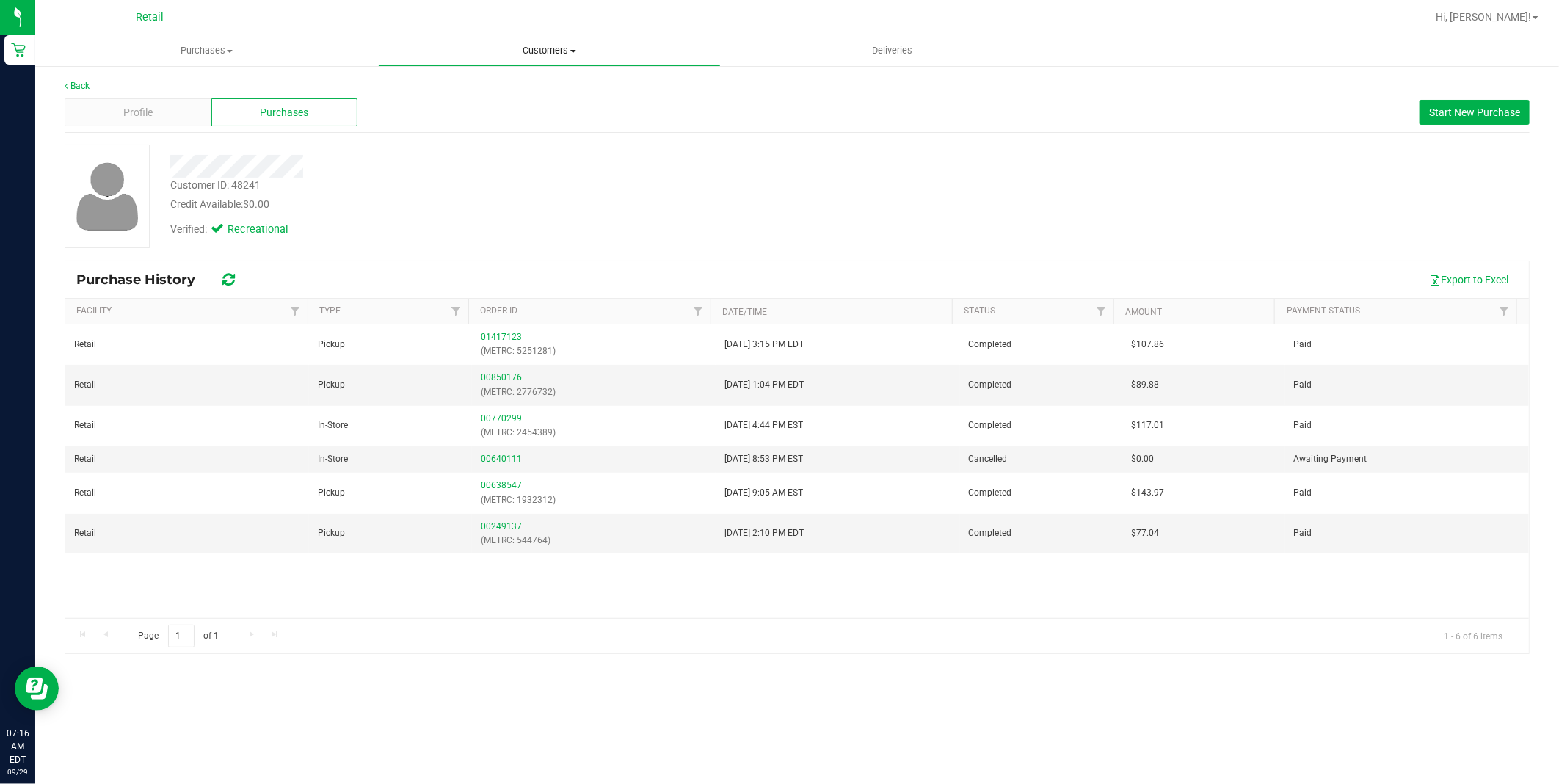
click at [554, 47] on span "Customers" at bounding box center [550, 51] width 341 height 13
click at [531, 85] on li "All customers" at bounding box center [550, 88] width 343 height 18
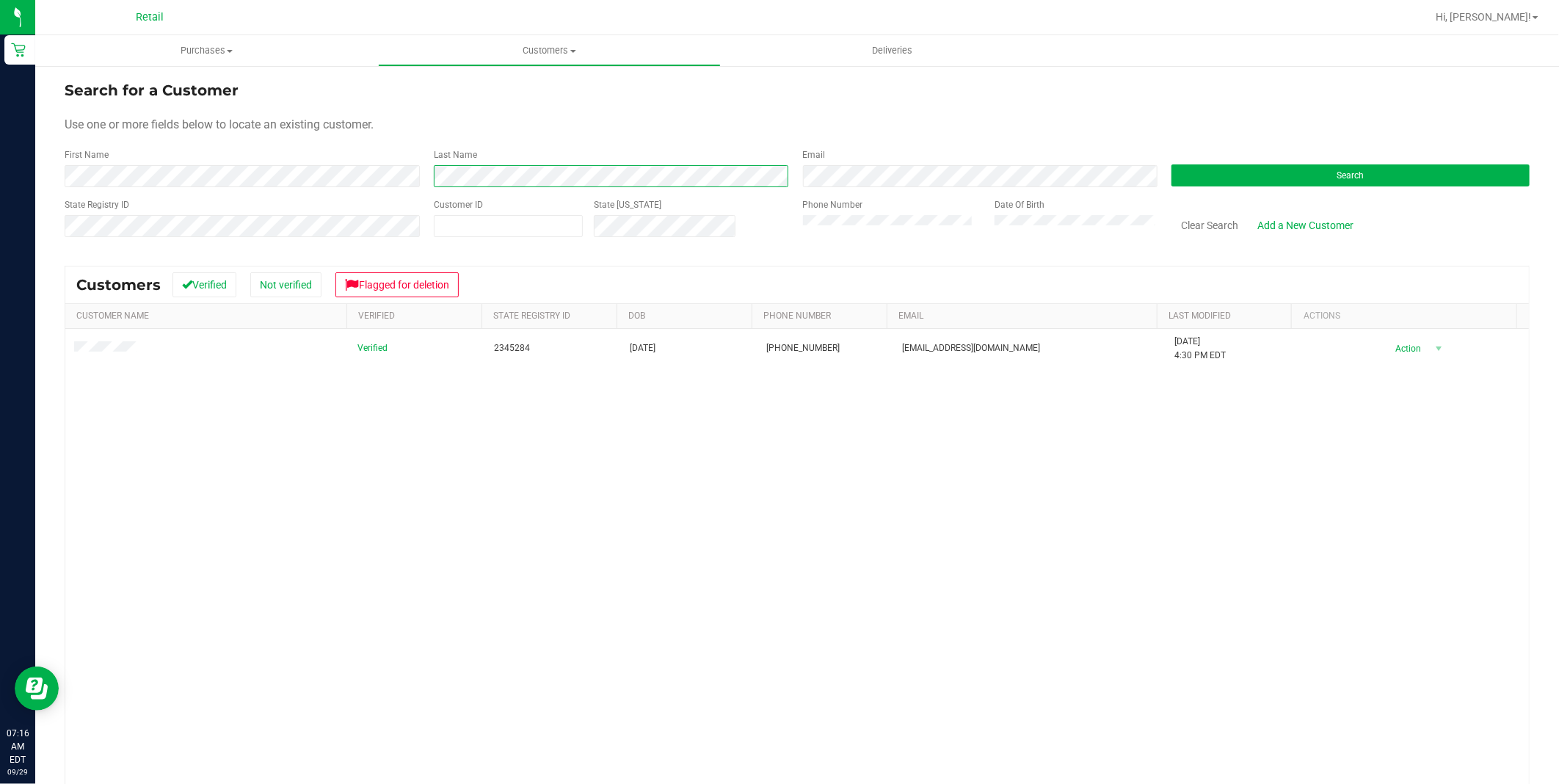
click at [315, 181] on div "First Name Last Name Email Search" at bounding box center [797, 168] width 1464 height 39
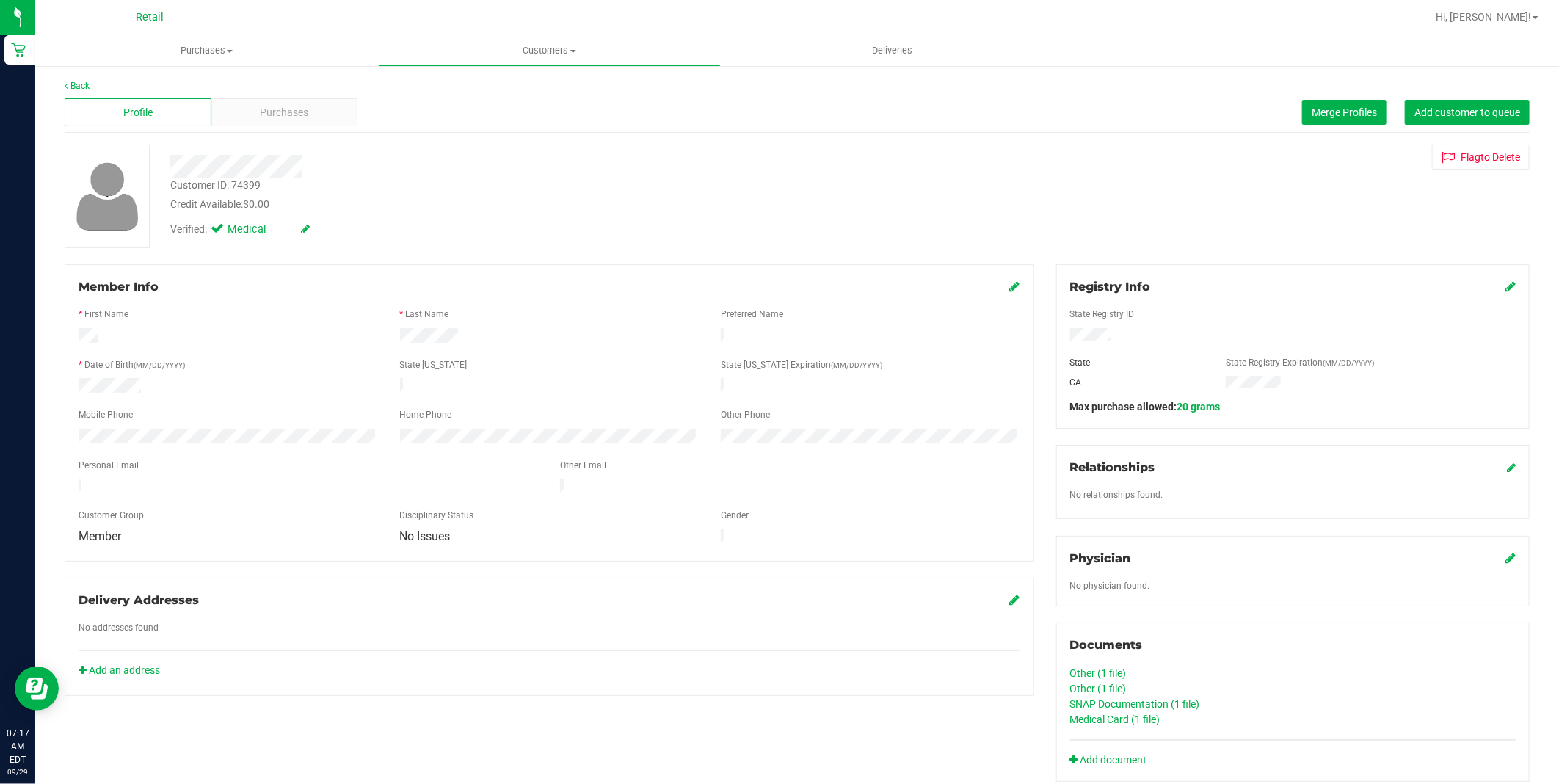
click at [1010, 288] on icon at bounding box center [1015, 285] width 10 height 12
click at [331, 549] on span "Member" at bounding box center [220, 547] width 280 height 20
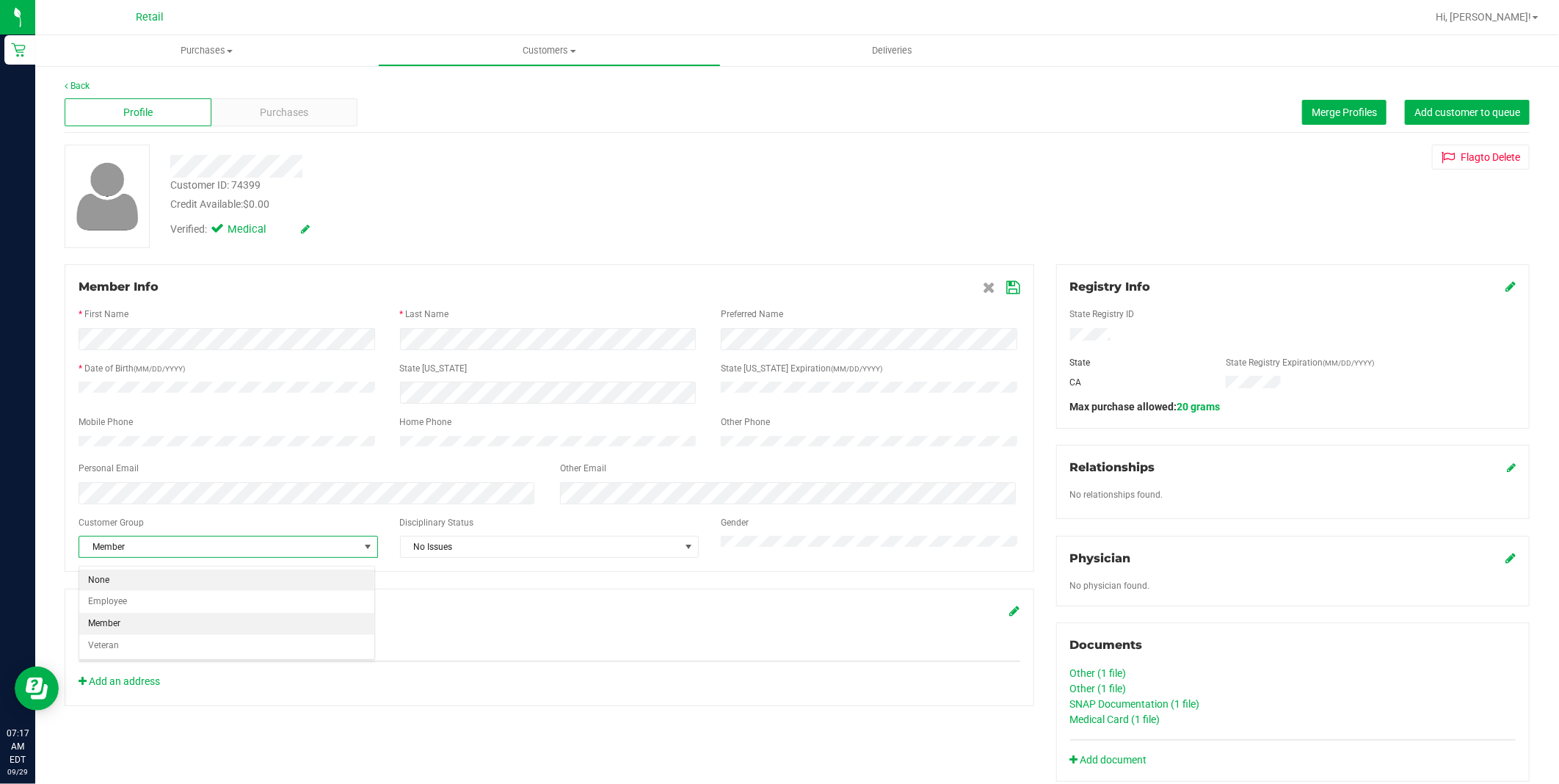
click at [296, 576] on li "None" at bounding box center [227, 580] width 295 height 22
click at [1007, 284] on icon at bounding box center [1013, 287] width 13 height 12
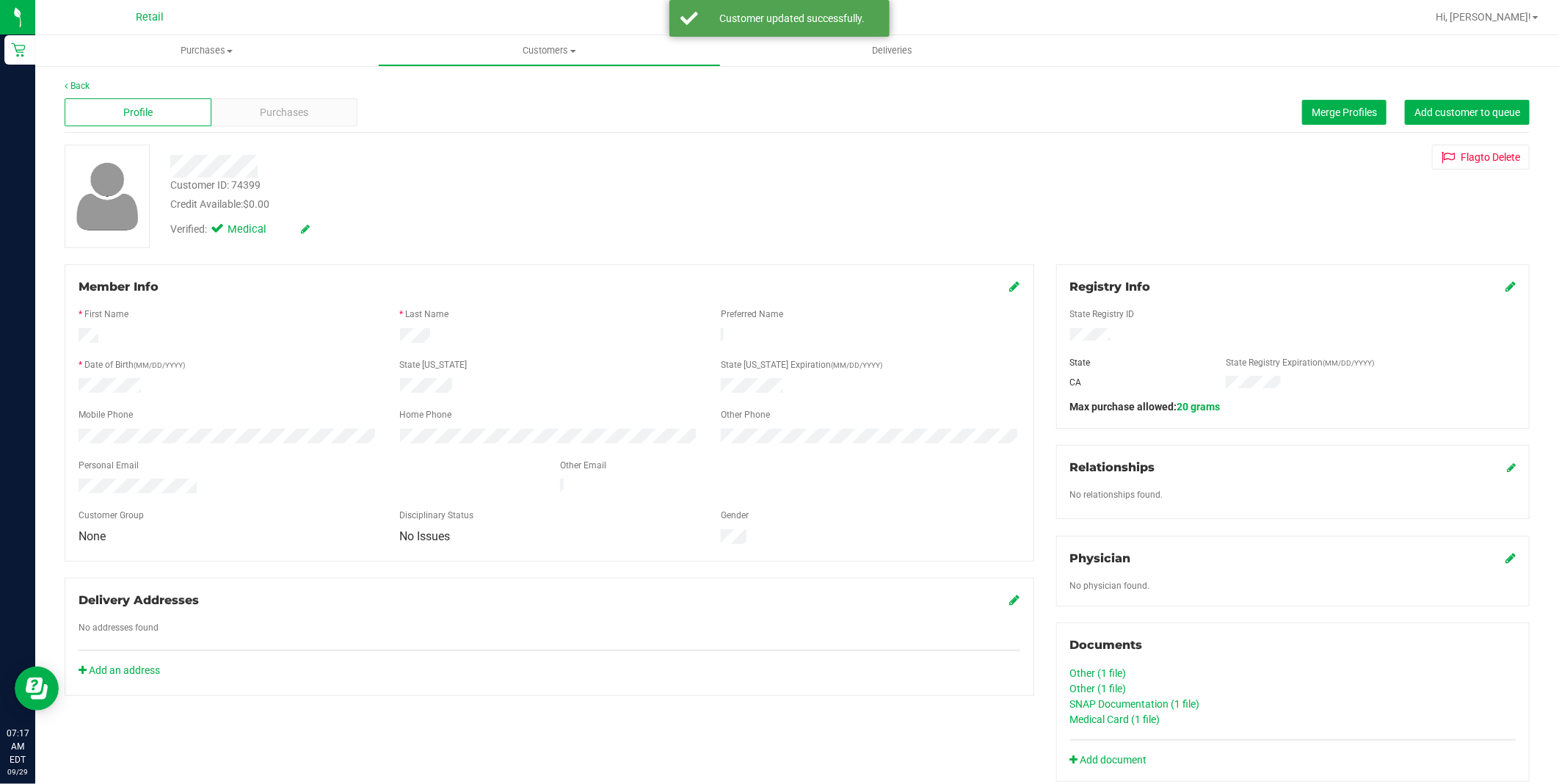
click at [304, 230] on icon at bounding box center [306, 228] width 9 height 10
click at [215, 229] on span at bounding box center [220, 231] width 13 height 13
click at [0, 0] on input "Medical" at bounding box center [0, 0] width 0 height 0
click at [317, 234] on icon at bounding box center [322, 229] width 12 height 10
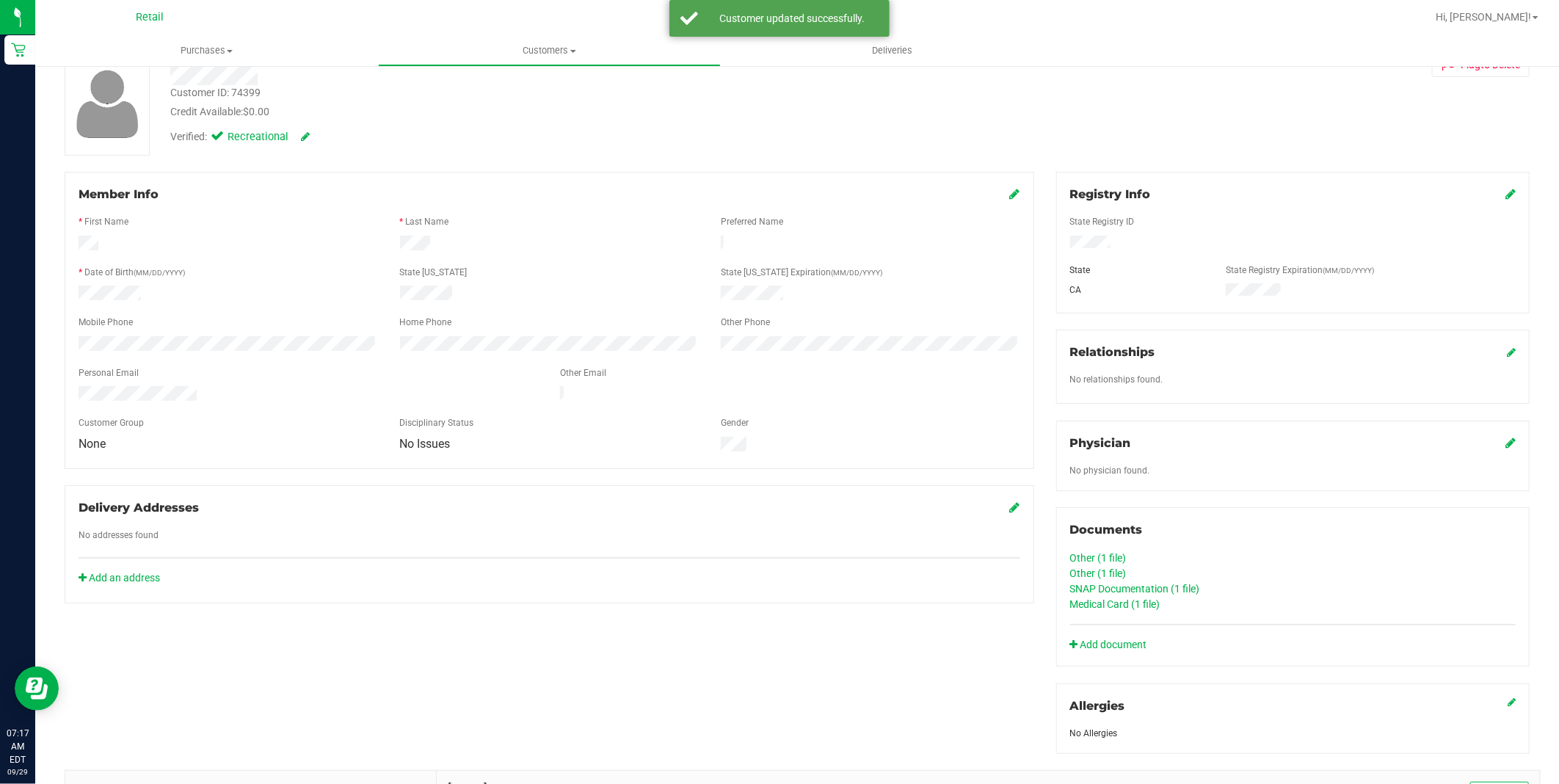
scroll to position [163, 0]
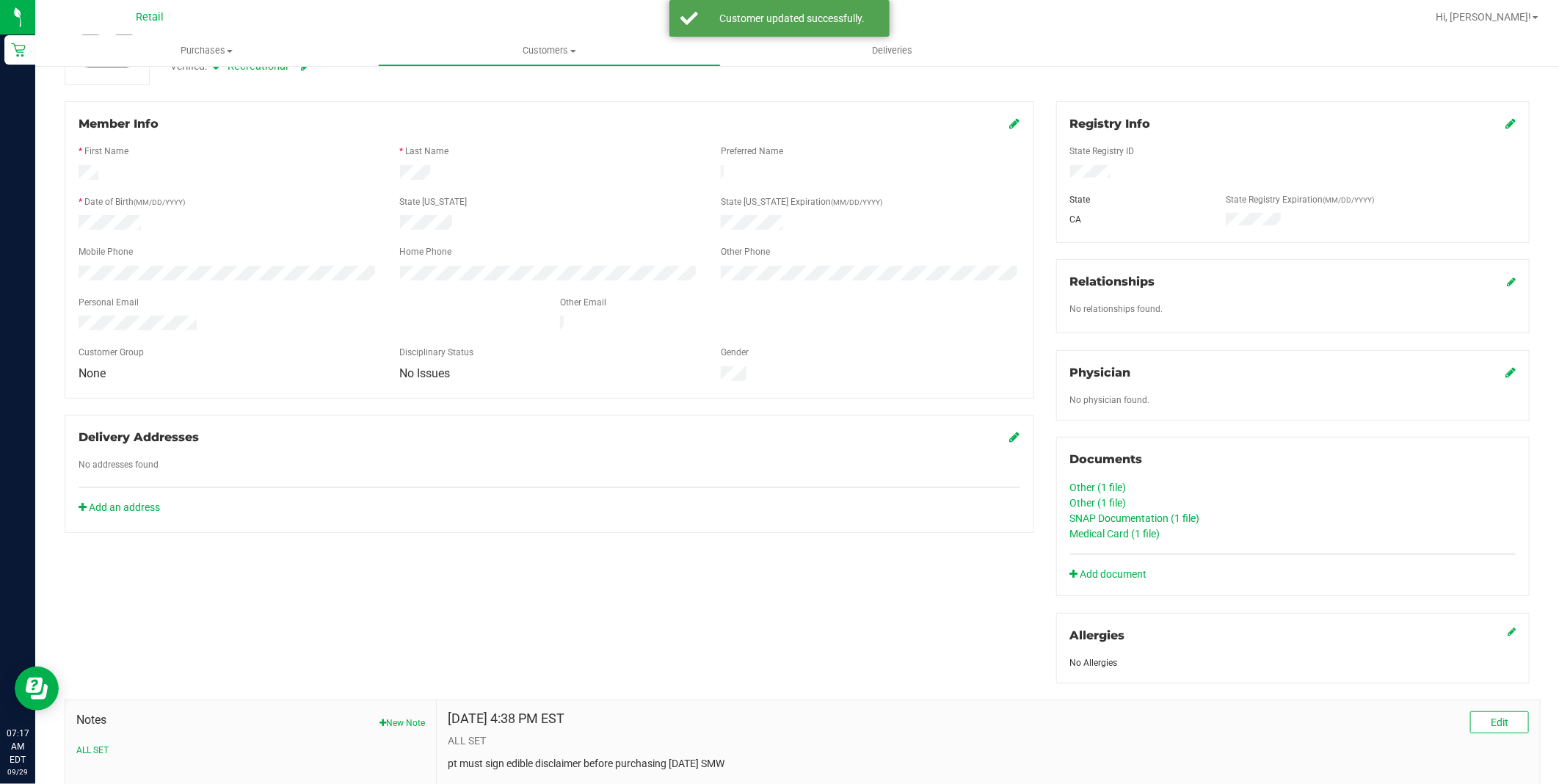
click at [1105, 537] on link "Medical Card (1 file)" at bounding box center [1114, 533] width 90 height 12
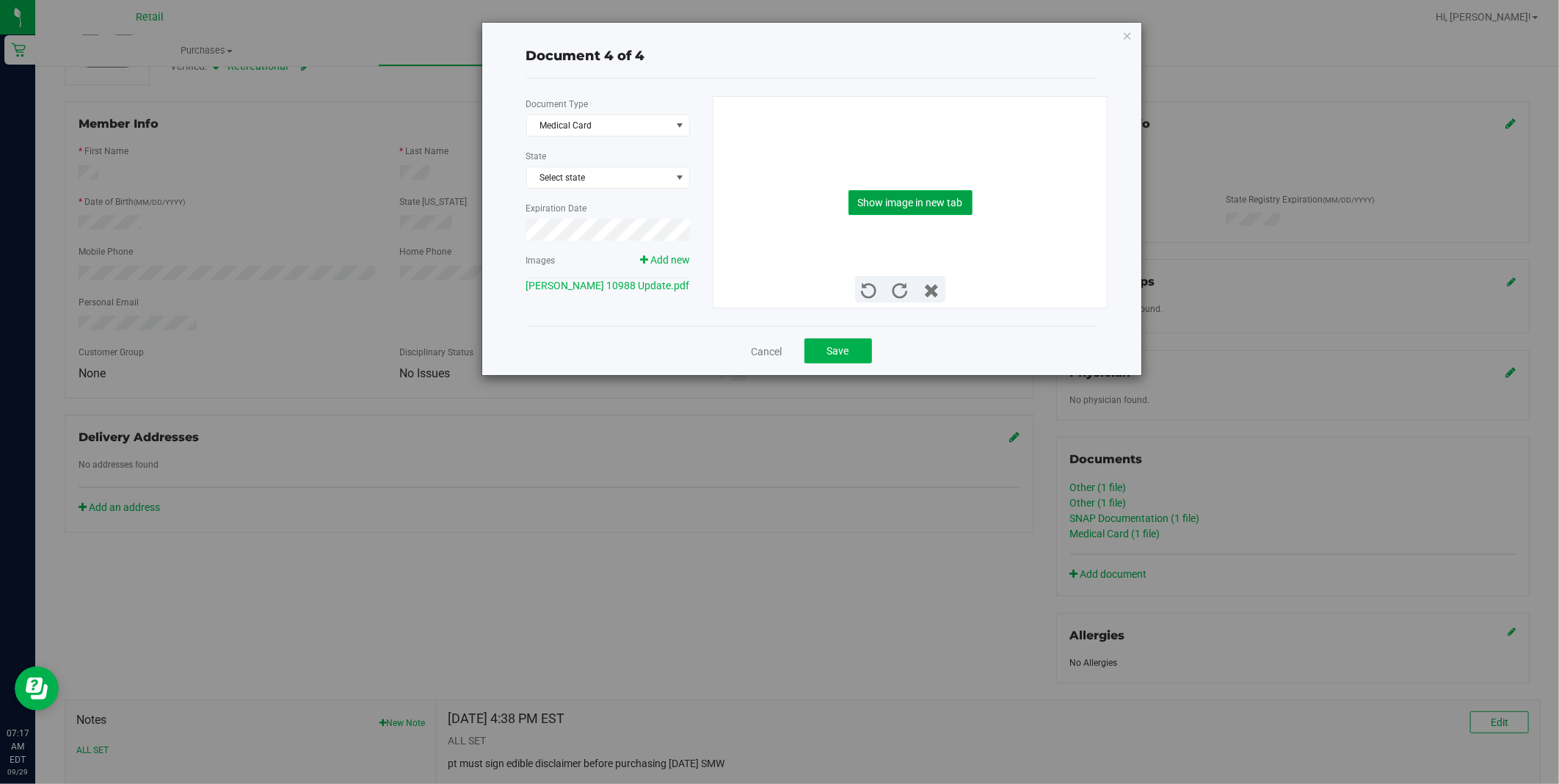
click at [935, 203] on button "Show image in new tab" at bounding box center [910, 202] width 124 height 25
drag, startPoint x: 848, startPoint y: 341, endPoint x: 840, endPoint y: 340, distance: 8.1
click at [848, 341] on button "Save" at bounding box center [838, 350] width 68 height 25
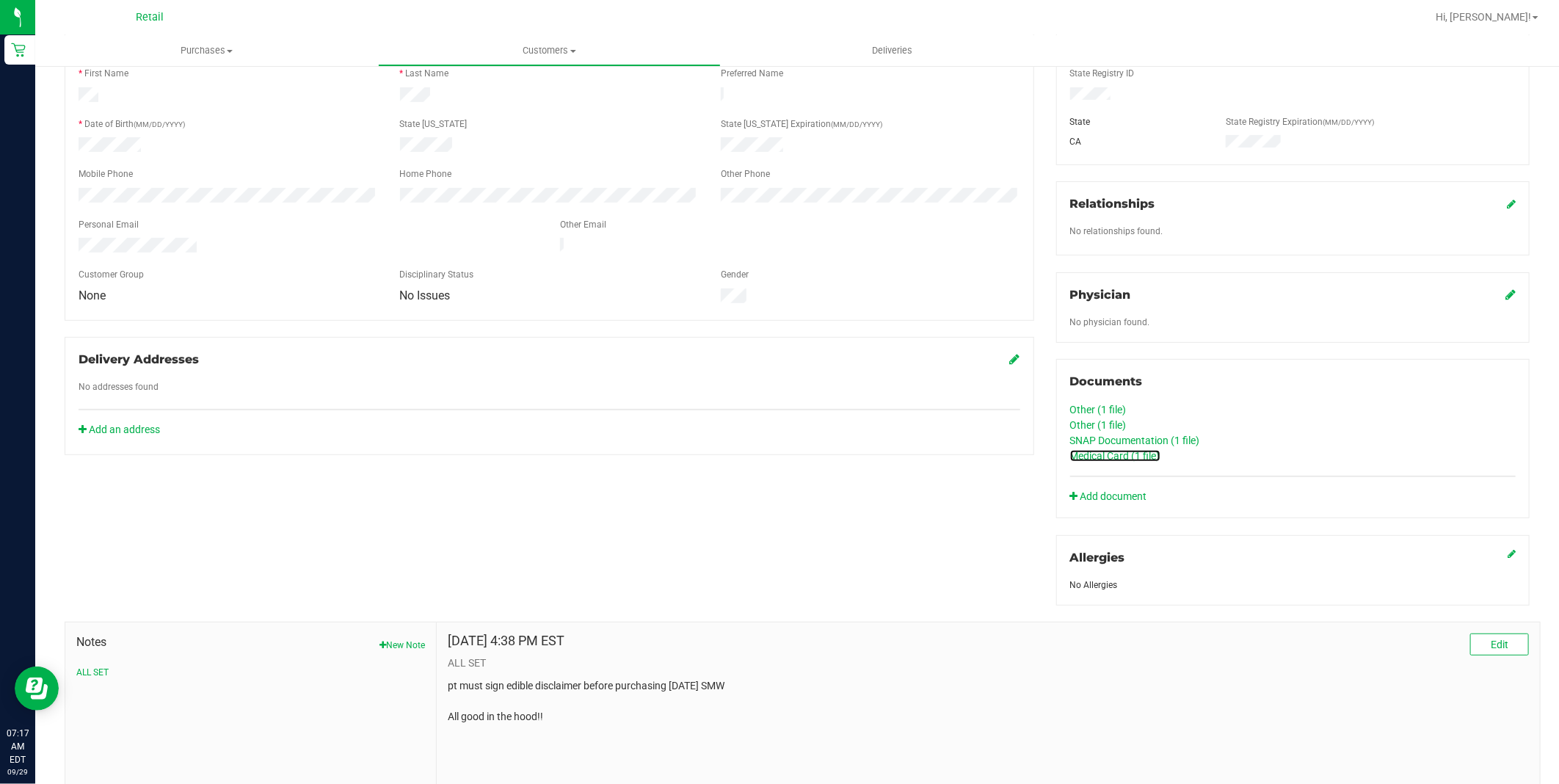
scroll to position [242, 0]
click at [1514, 641] on button "Edit" at bounding box center [1499, 643] width 58 height 22
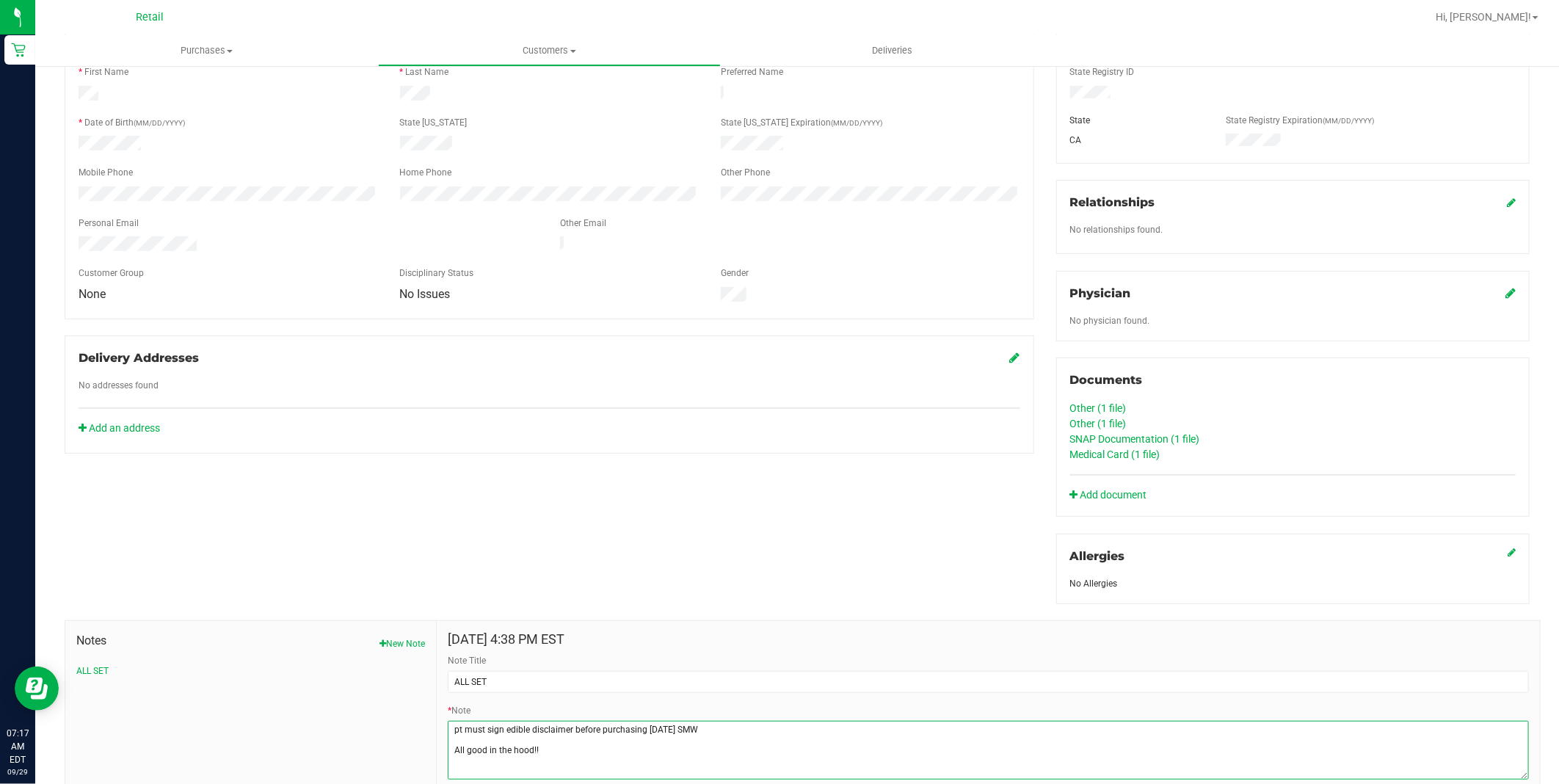
click at [566, 752] on textarea "* Note" at bounding box center [988, 750] width 1081 height 58
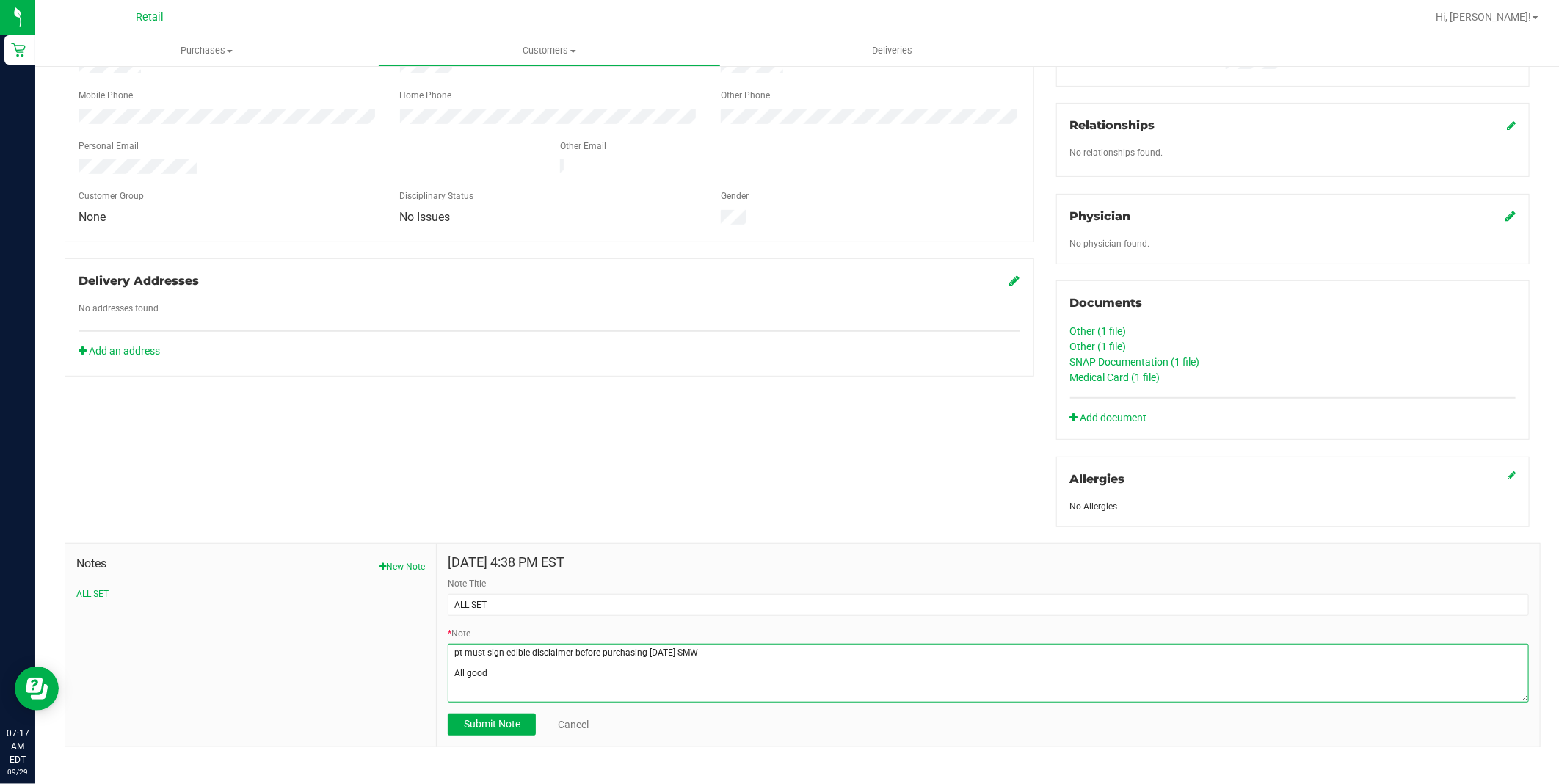
scroll to position [323, 0]
type textarea "pt must sign edible disclaimer before purchasing [DATE] SMW All good"
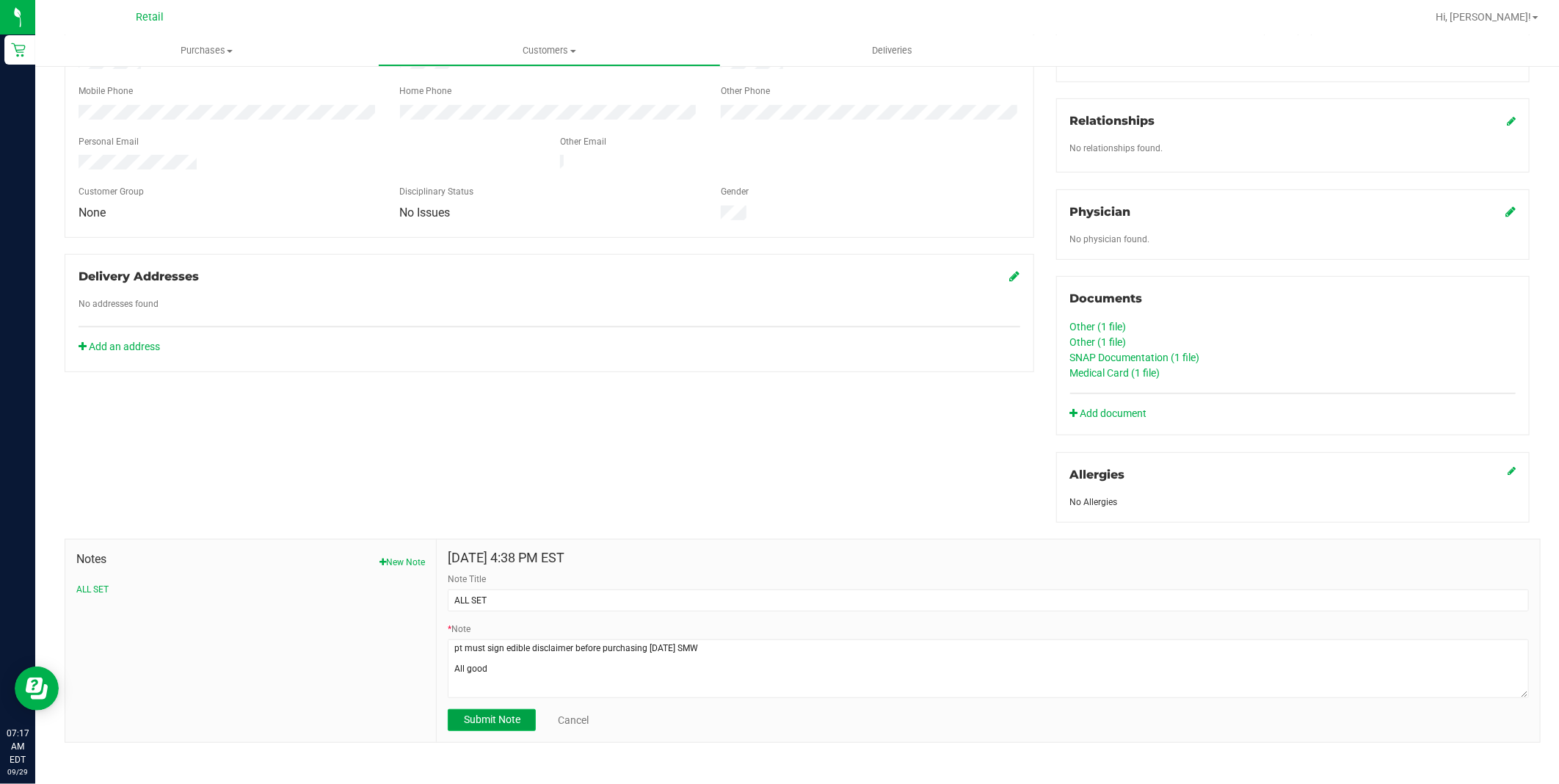
click at [492, 721] on span "Submit Note" at bounding box center [491, 719] width 57 height 12
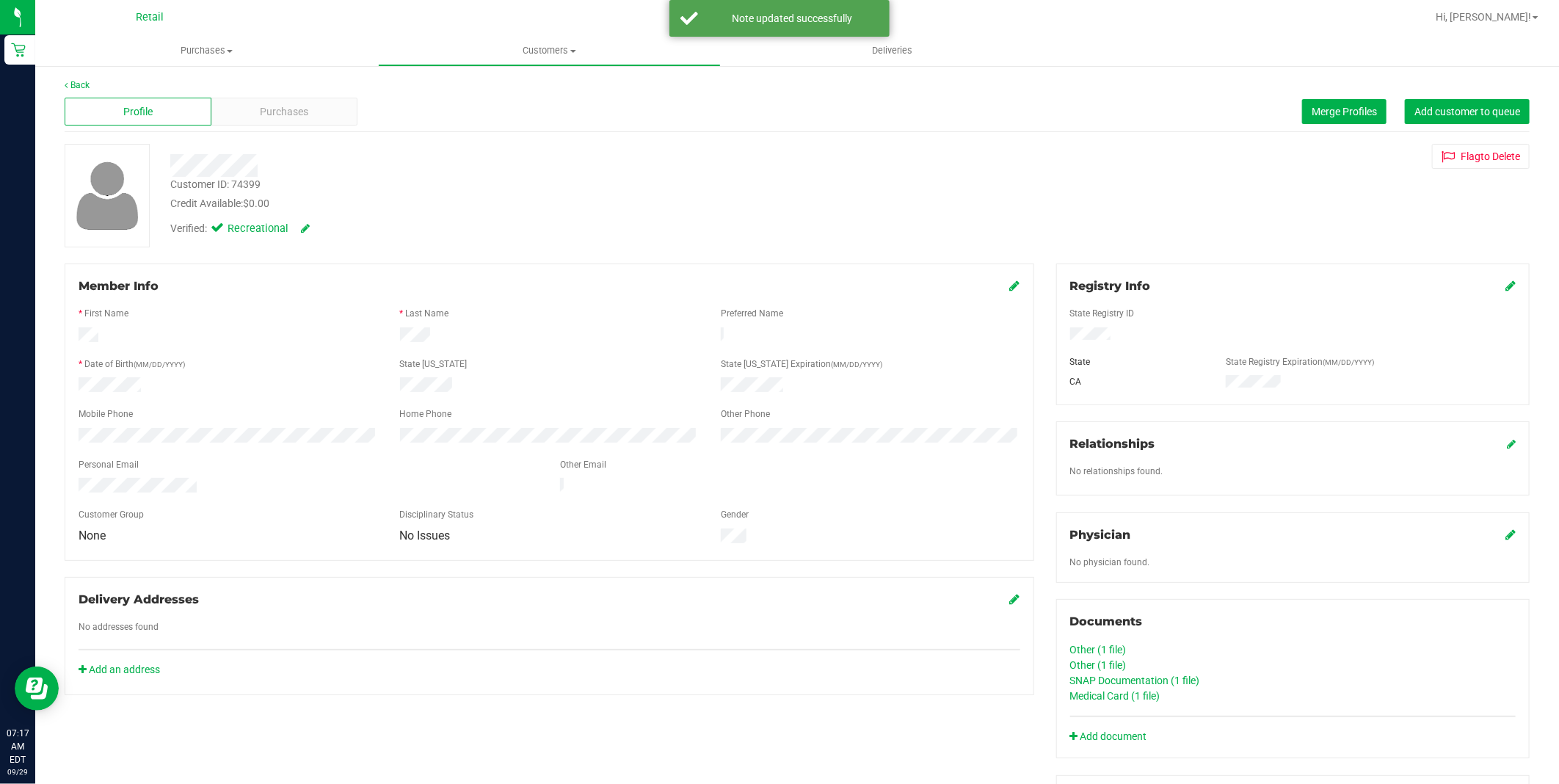
scroll to position [0, 0]
click at [553, 56] on span "Customers" at bounding box center [550, 51] width 341 height 13
click at [516, 86] on li "All customers" at bounding box center [550, 88] width 343 height 18
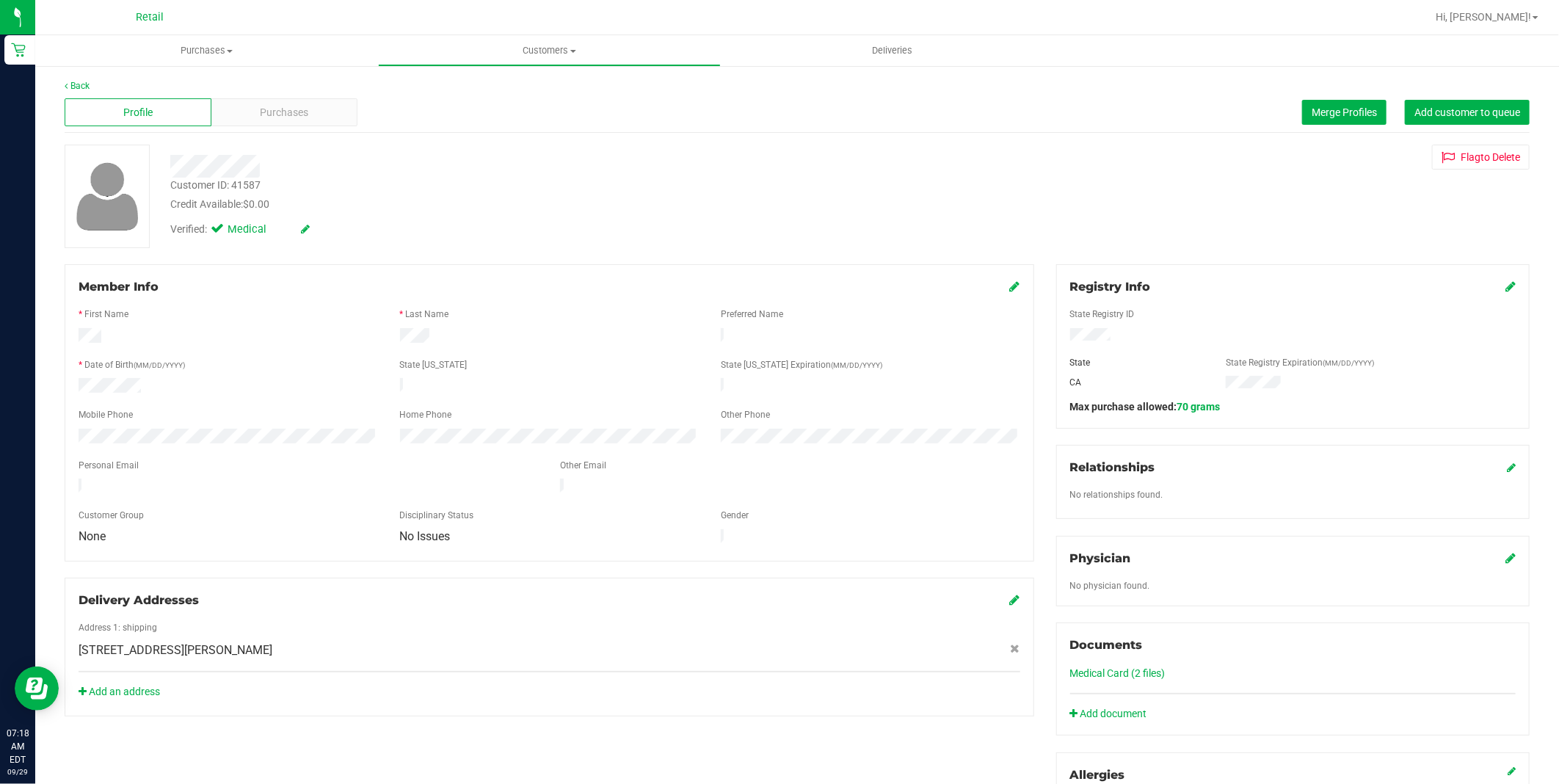
click at [307, 231] on icon at bounding box center [306, 228] width 9 height 10
click at [215, 233] on span at bounding box center [220, 231] width 13 height 13
click at [0, 0] on input "Medical" at bounding box center [0, 0] width 0 height 0
click at [327, 224] on icon at bounding box center [322, 229] width 12 height 10
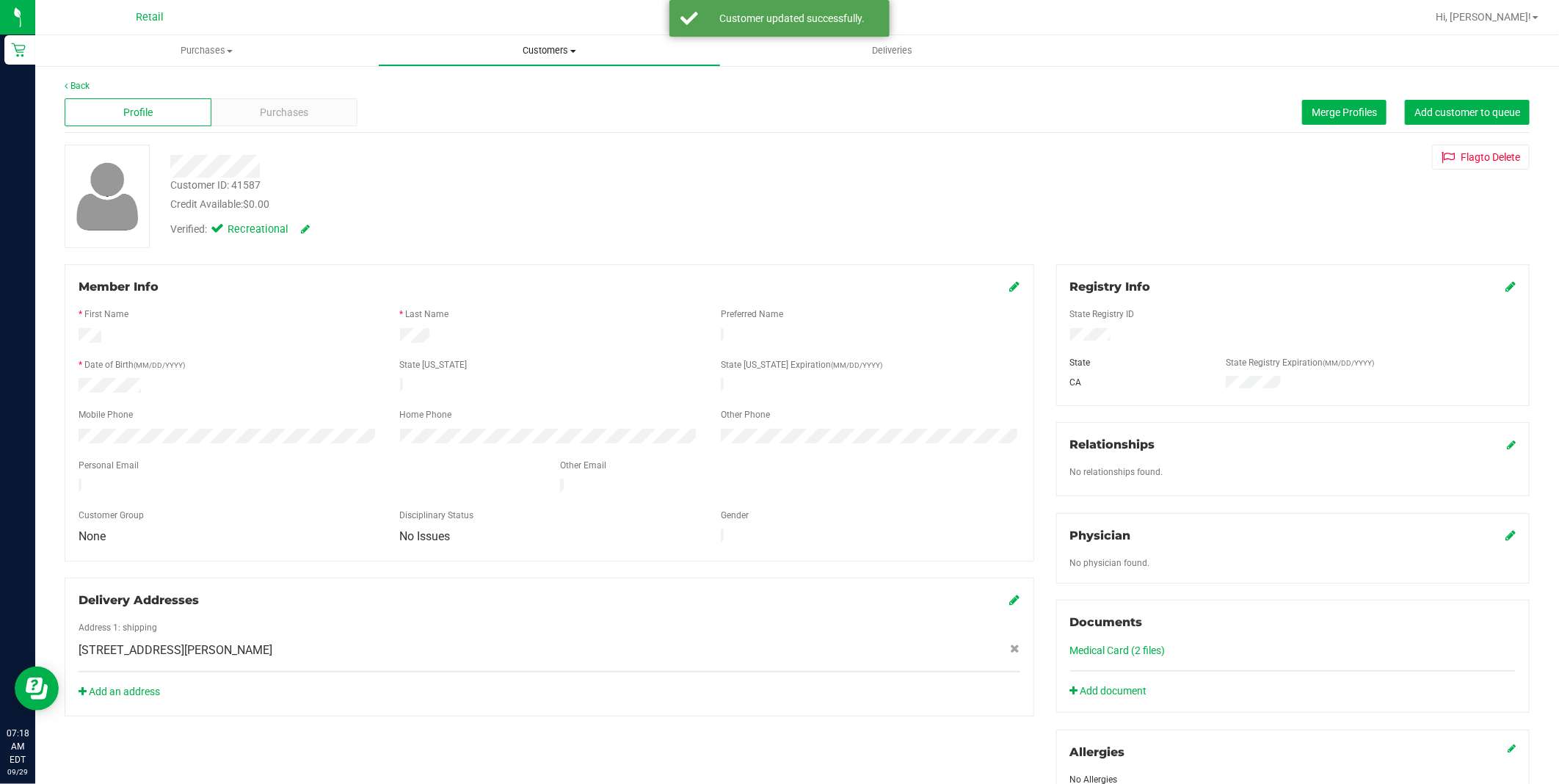
click at [540, 47] on span "Customers" at bounding box center [550, 51] width 341 height 13
click at [538, 80] on li "All customers" at bounding box center [550, 88] width 343 height 18
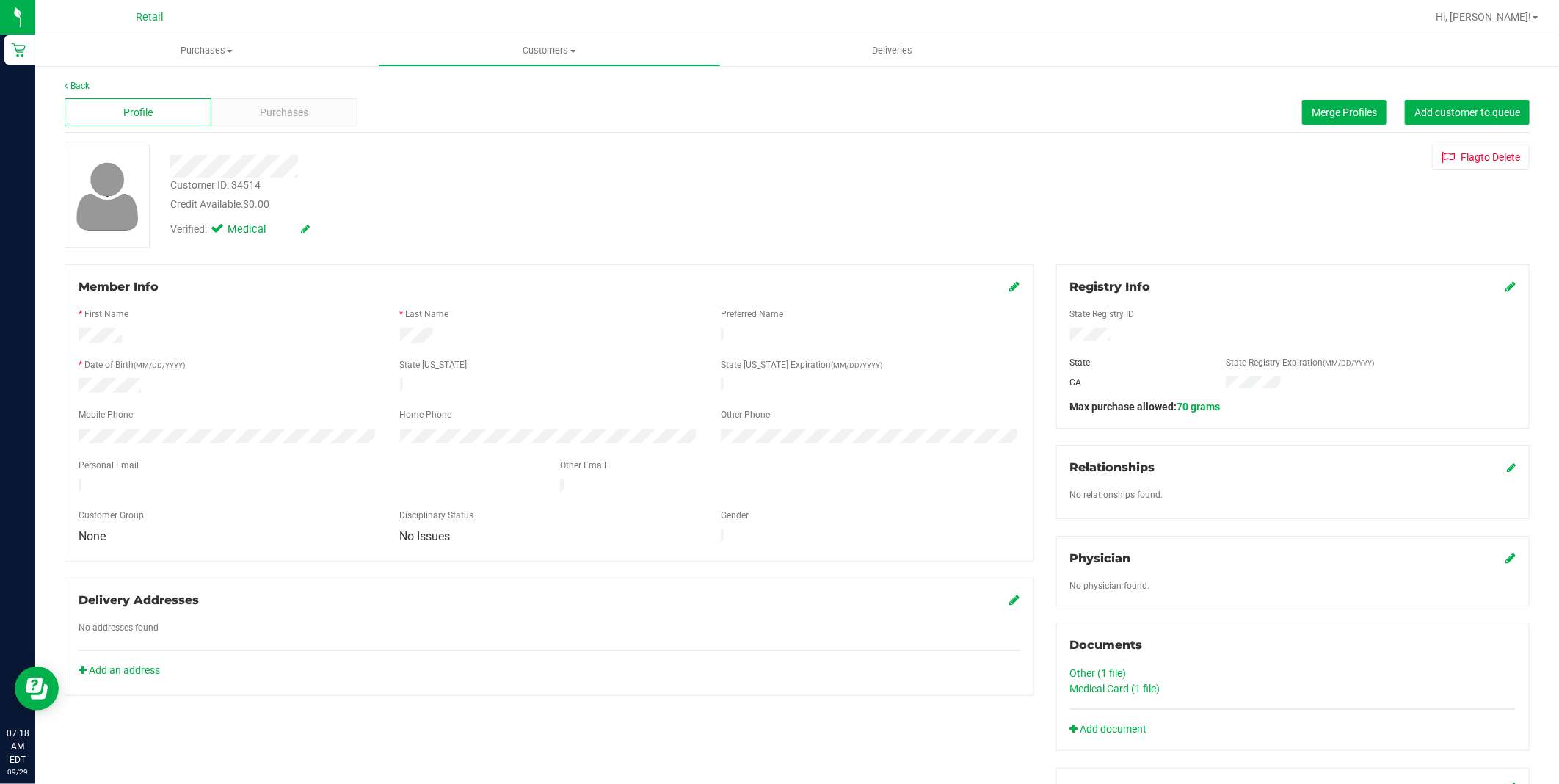
click at [309, 226] on icon at bounding box center [306, 228] width 9 height 10
click at [216, 238] on label "Medical" at bounding box center [244, 231] width 62 height 19
click at [0, 0] on input "Medical" at bounding box center [0, 0] width 0 height 0
click at [316, 231] on span at bounding box center [309, 229] width 38 height 16
click at [529, 46] on span "Customers" at bounding box center [550, 51] width 341 height 13
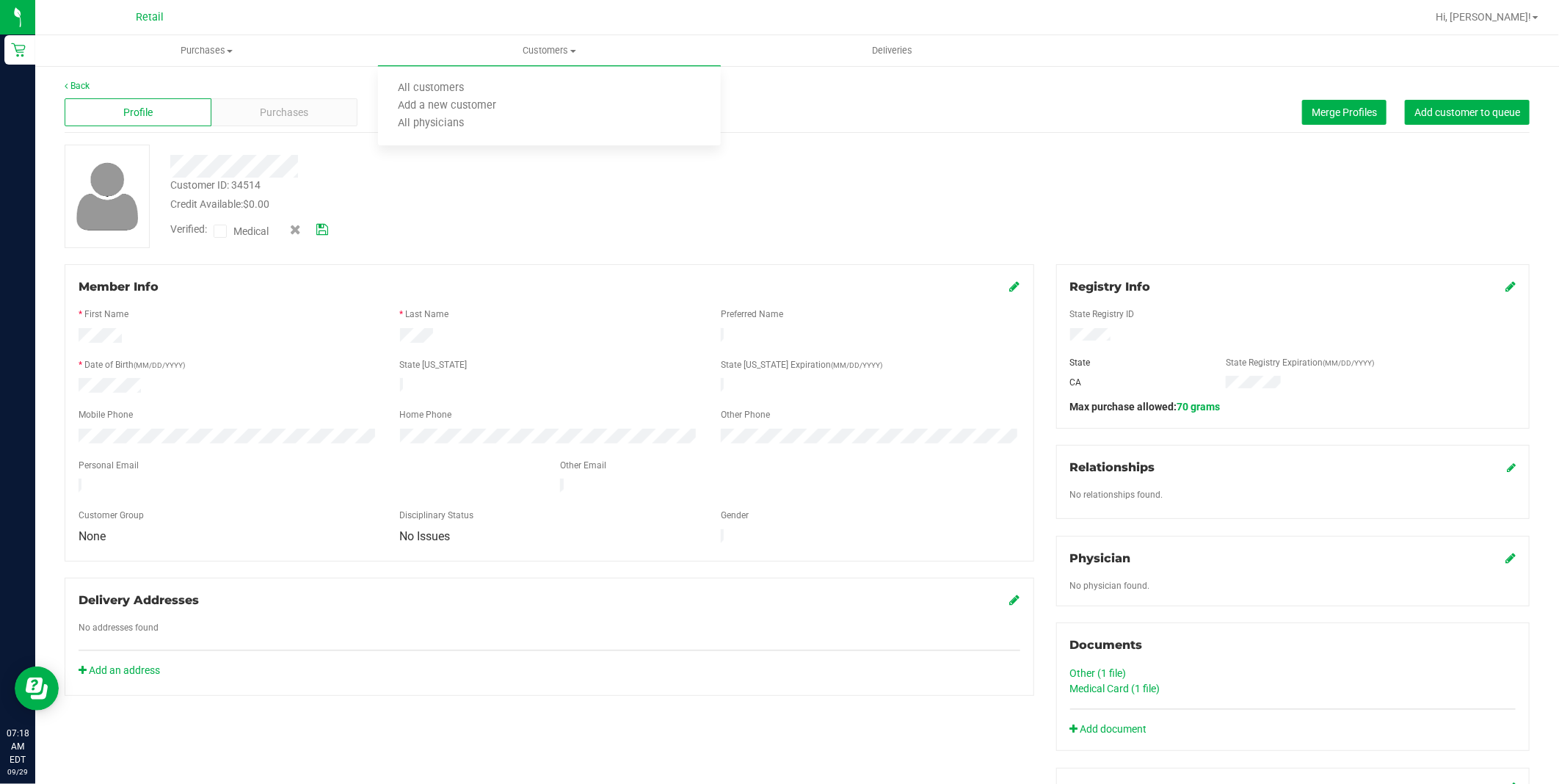
click at [315, 225] on span at bounding box center [309, 229] width 38 height 16
click at [322, 227] on icon at bounding box center [322, 229] width 12 height 10
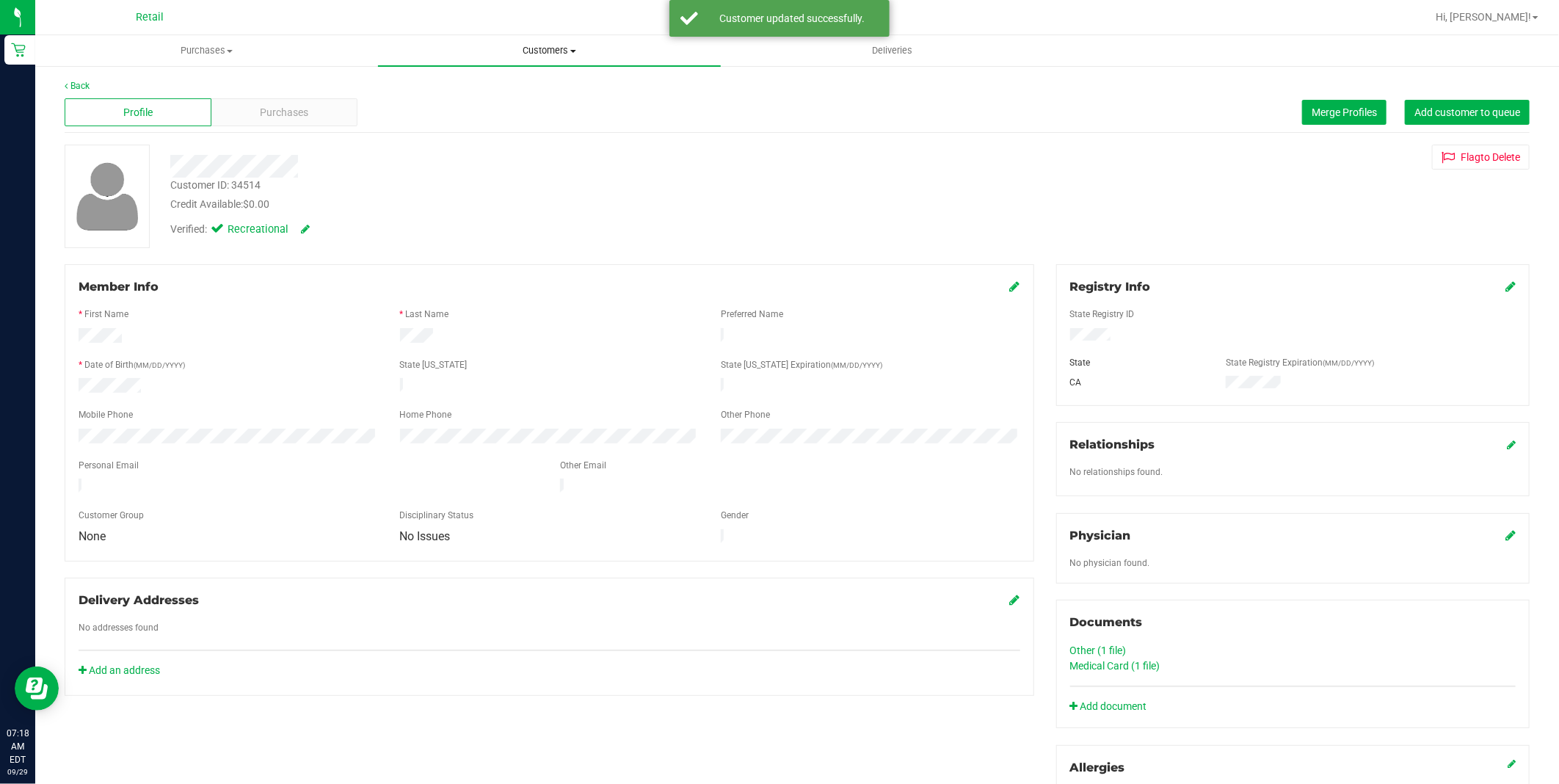
click at [547, 44] on span "Customers" at bounding box center [550, 51] width 343 height 13
click at [520, 82] on li "All customers" at bounding box center [550, 88] width 343 height 18
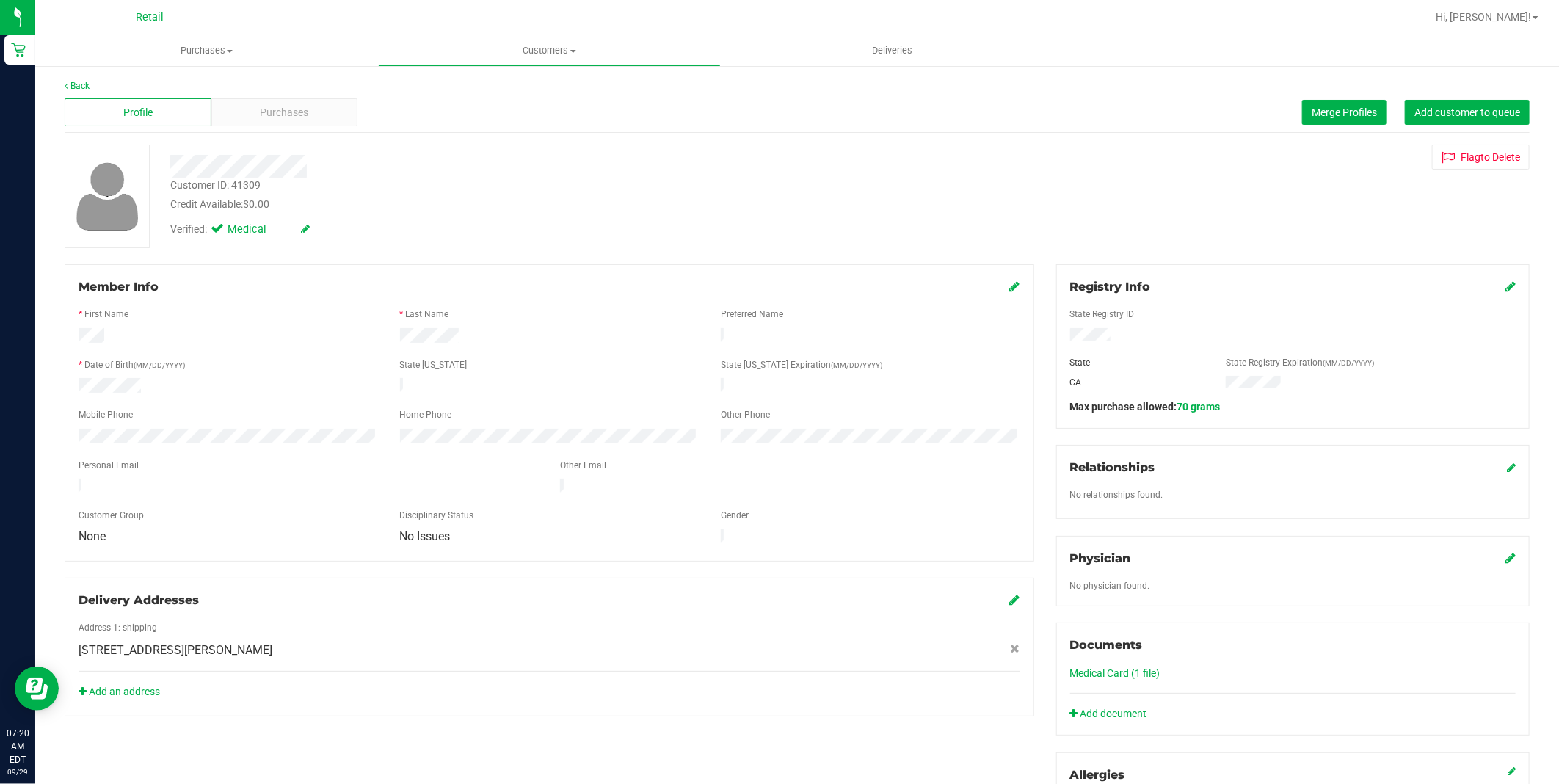
click at [298, 228] on div "Verified: Medical" at bounding box center [240, 229] width 139 height 16
click at [302, 229] on icon at bounding box center [306, 228] width 9 height 10
drag, startPoint x: 217, startPoint y: 228, endPoint x: 246, endPoint y: 223, distance: 29.4
click at [217, 231] on icon at bounding box center [221, 231] width 9 height 0
click at [0, 0] on input "Medical" at bounding box center [0, 0] width 0 height 0
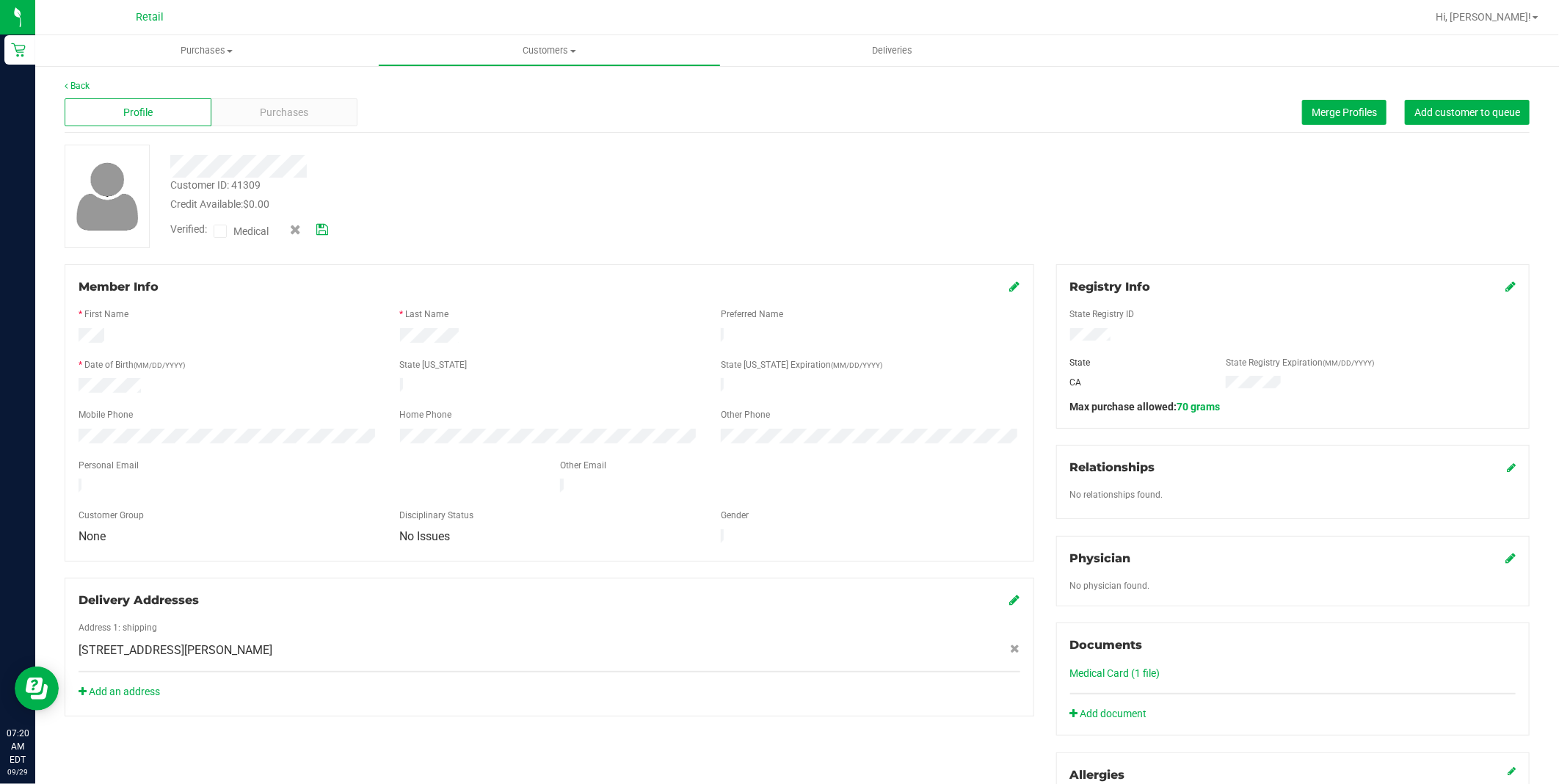
click at [319, 224] on icon at bounding box center [322, 229] width 12 height 10
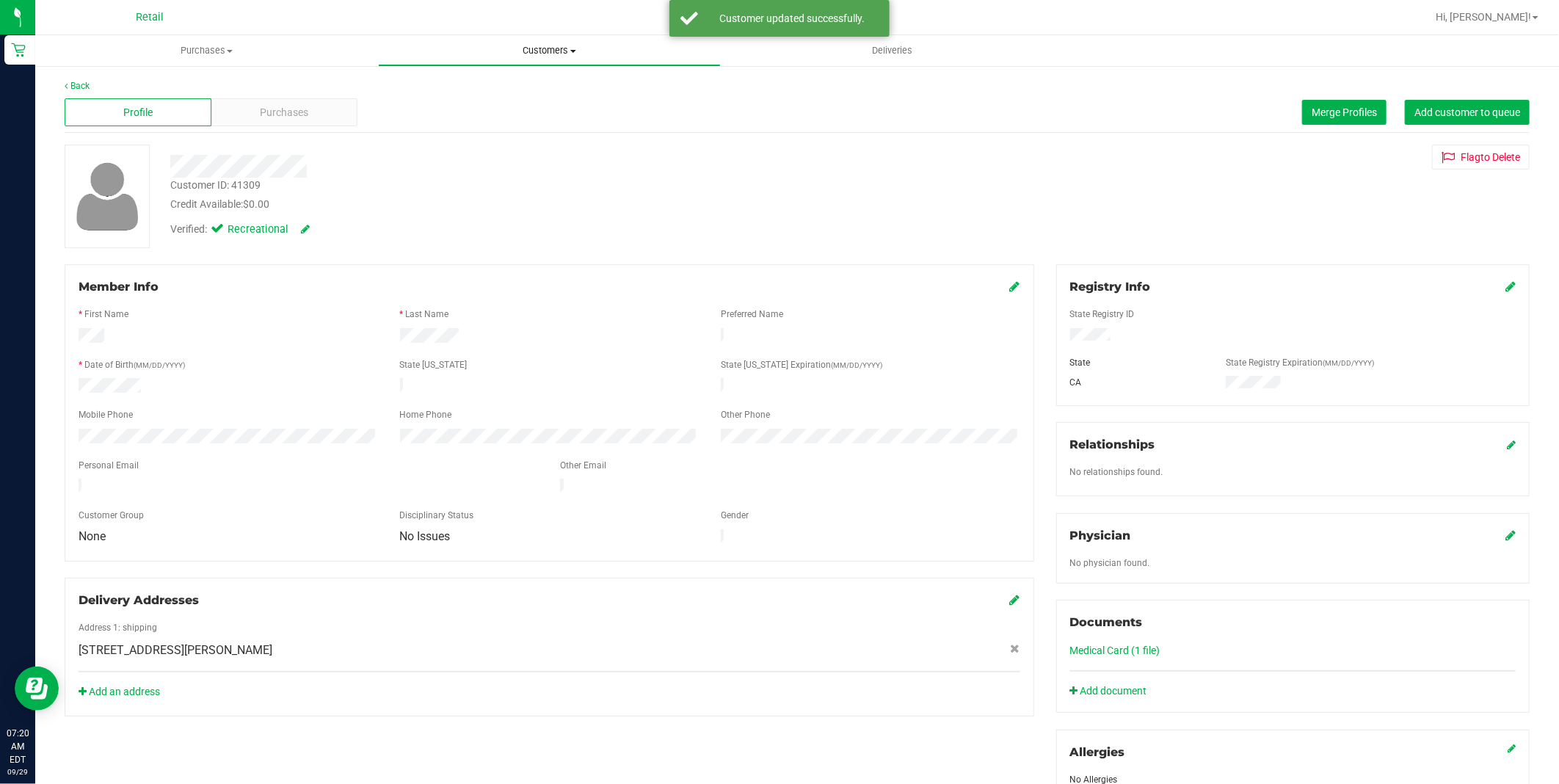
click at [551, 57] on span "Customers" at bounding box center [550, 51] width 341 height 13
click at [529, 76] on ul "All customers Add a new customer All physicians" at bounding box center [550, 107] width 343 height 80
click at [526, 51] on span "Customers" at bounding box center [550, 51] width 343 height 13
click at [494, 89] on li "All customers" at bounding box center [550, 88] width 343 height 18
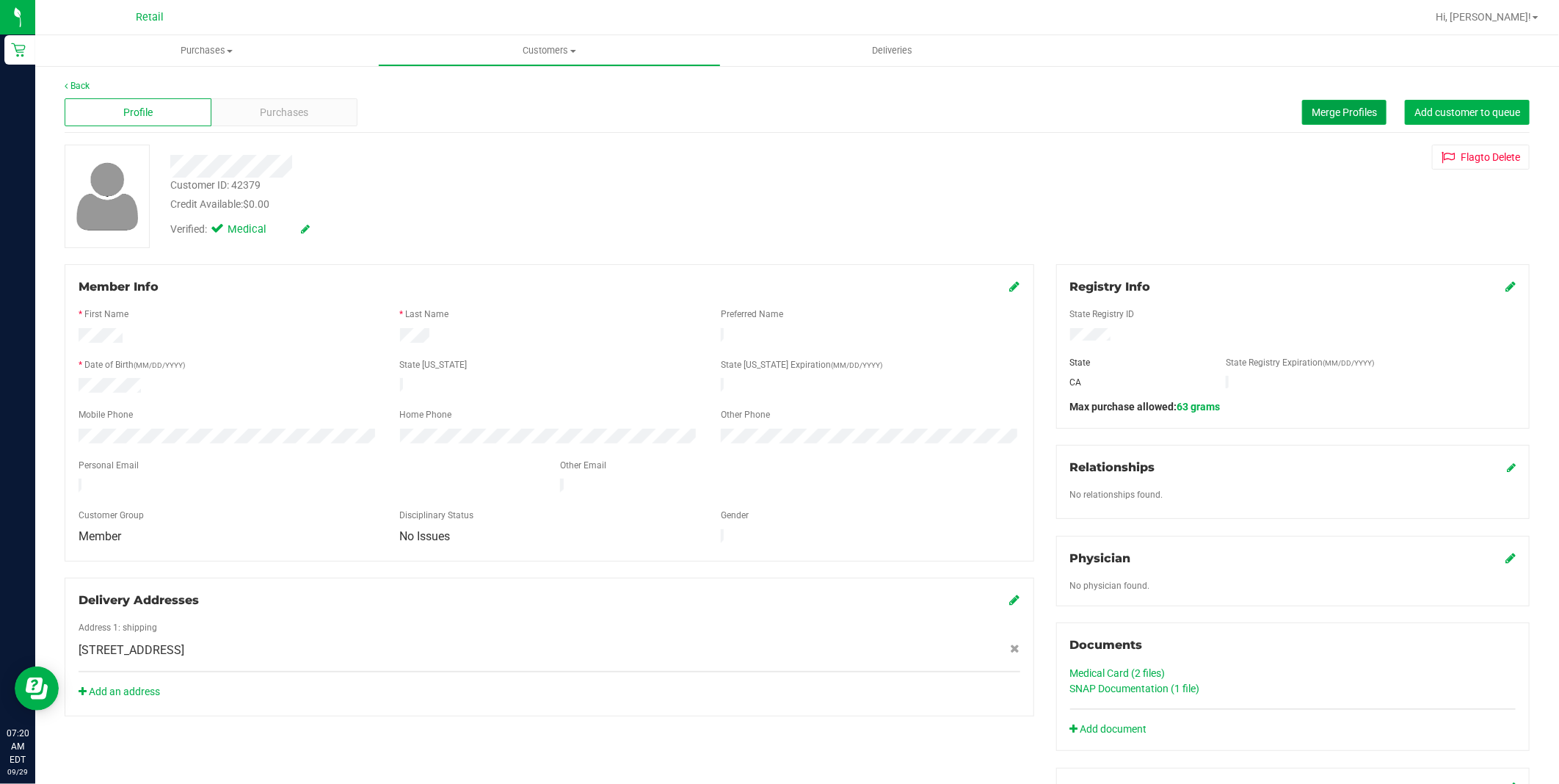
click at [1347, 103] on button "Merge Profiles" at bounding box center [1344, 112] width 84 height 25
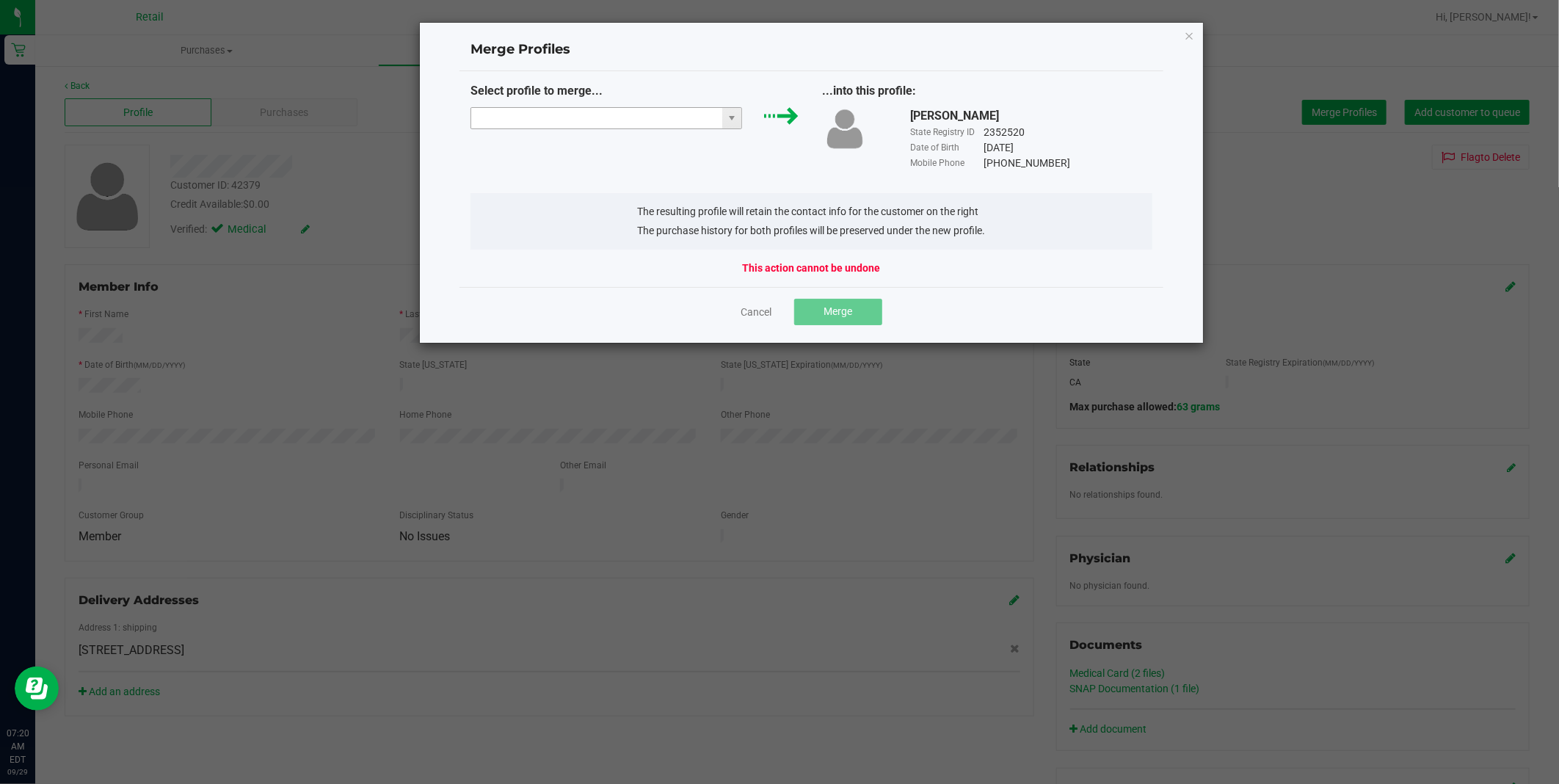
click at [609, 111] on input "NO DATA FOUND" at bounding box center [597, 118] width 252 height 20
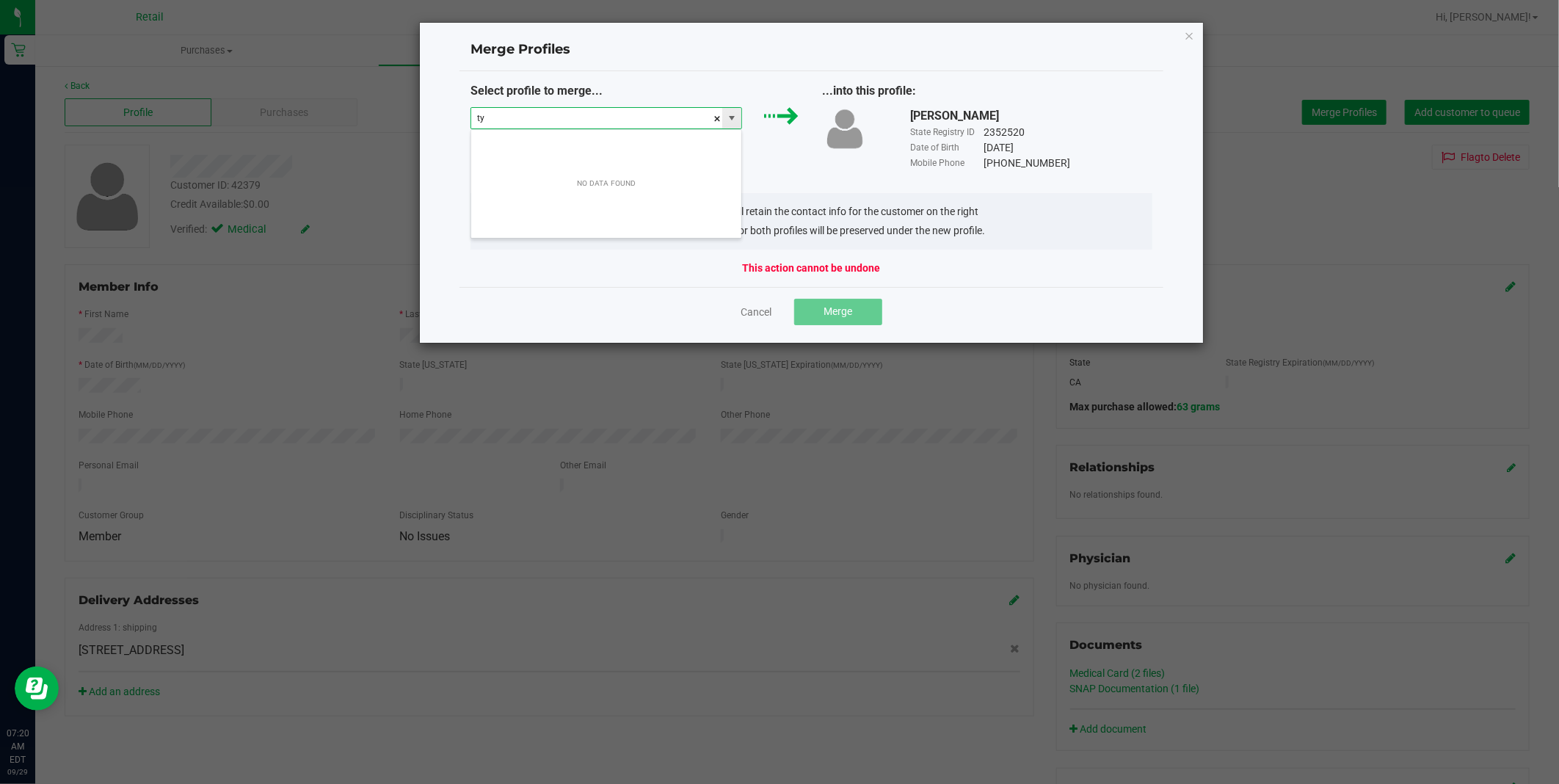
scroll to position [22, 272]
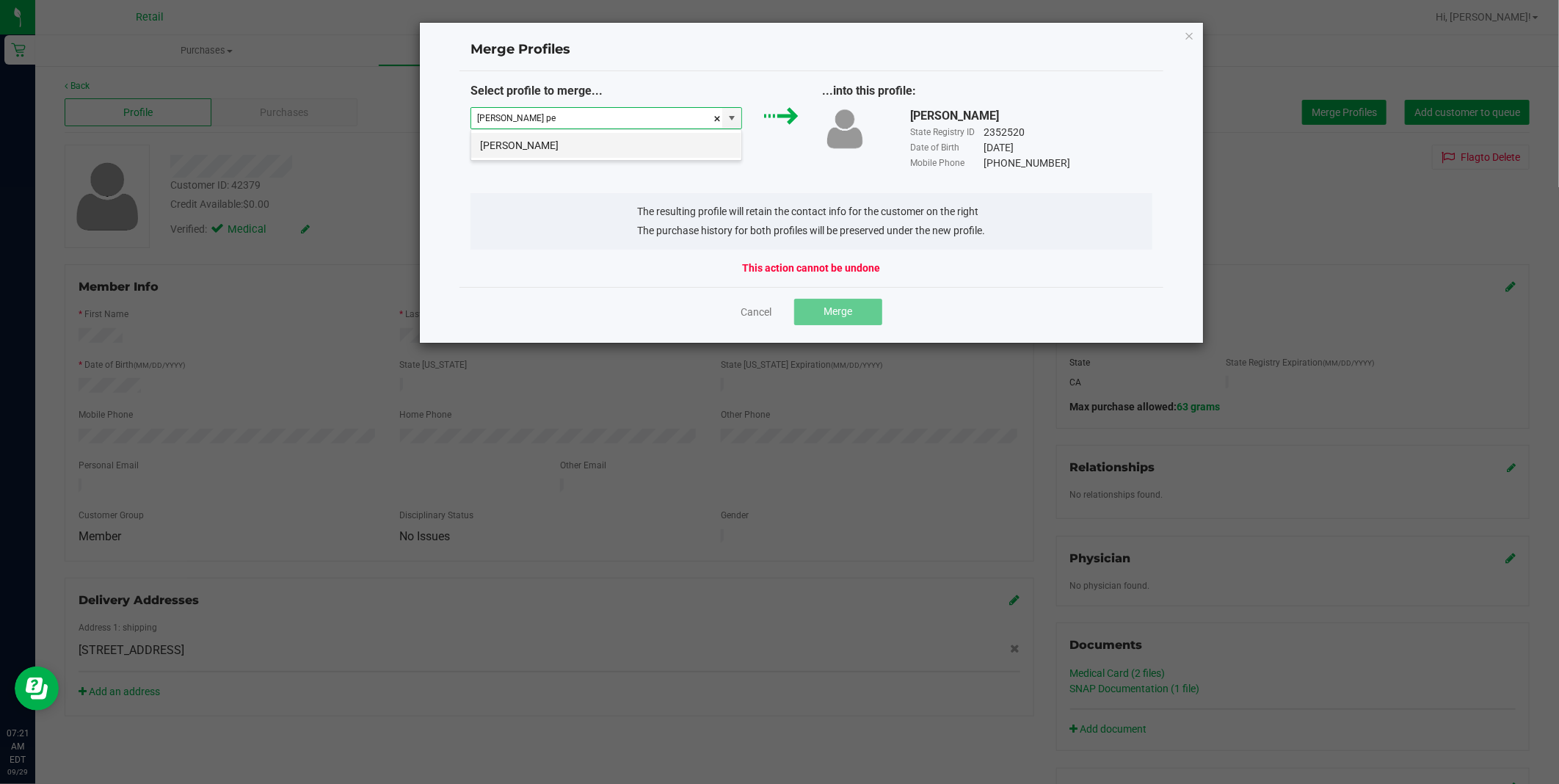
click at [602, 143] on li "[PERSON_NAME]" at bounding box center [605, 145] width 270 height 25
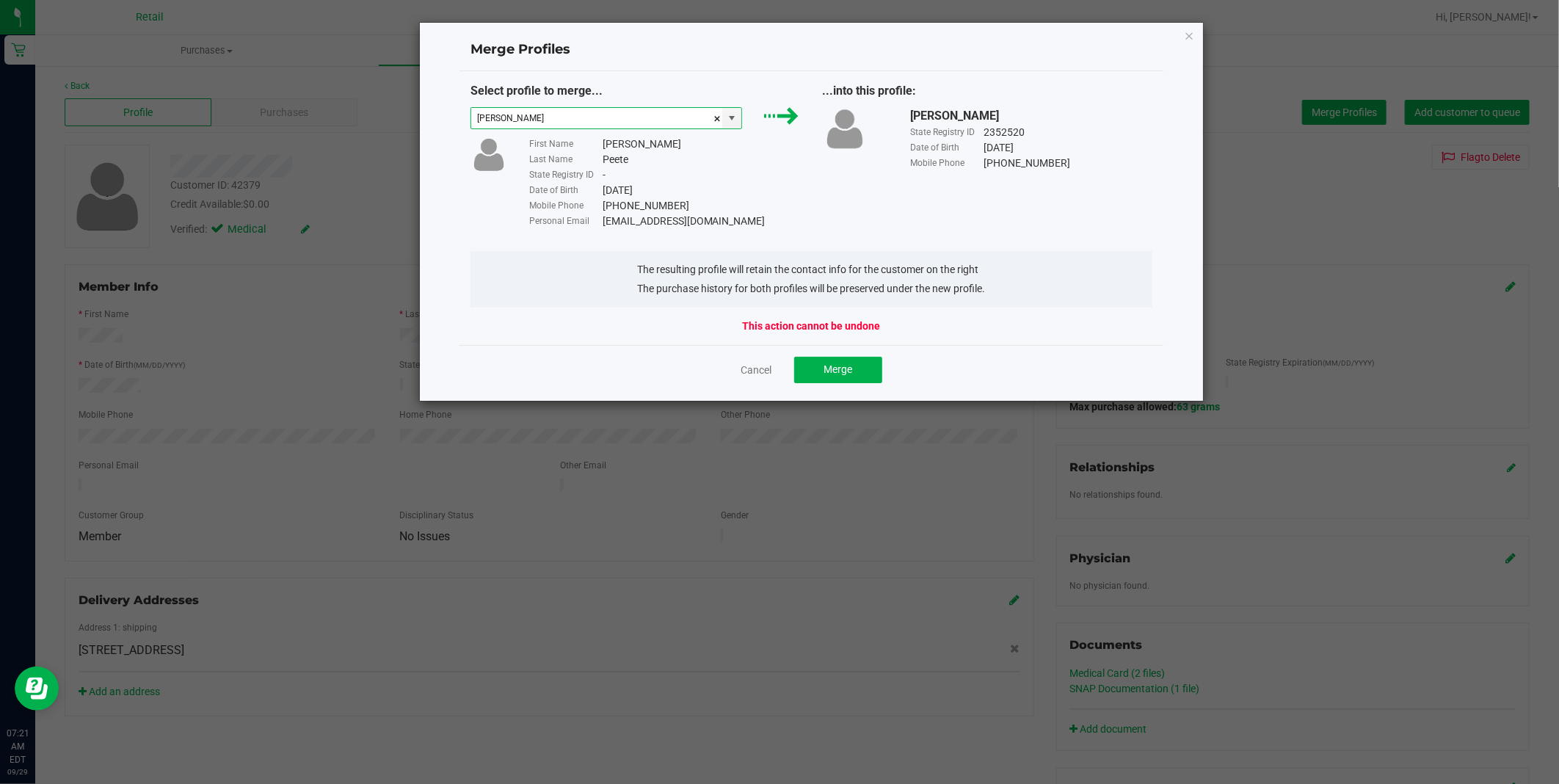
type input "[PERSON_NAME]"
drag, startPoint x: 730, startPoint y: 221, endPoint x: 603, endPoint y: 214, distance: 127.2
click at [603, 214] on div "[EMAIL_ADDRESS][DOMAIN_NAME]" at bounding box center [684, 221] width 163 height 16
copy div "[EMAIL_ADDRESS][DOMAIN_NAME]"
click at [865, 368] on button "Merge" at bounding box center [838, 370] width 88 height 27
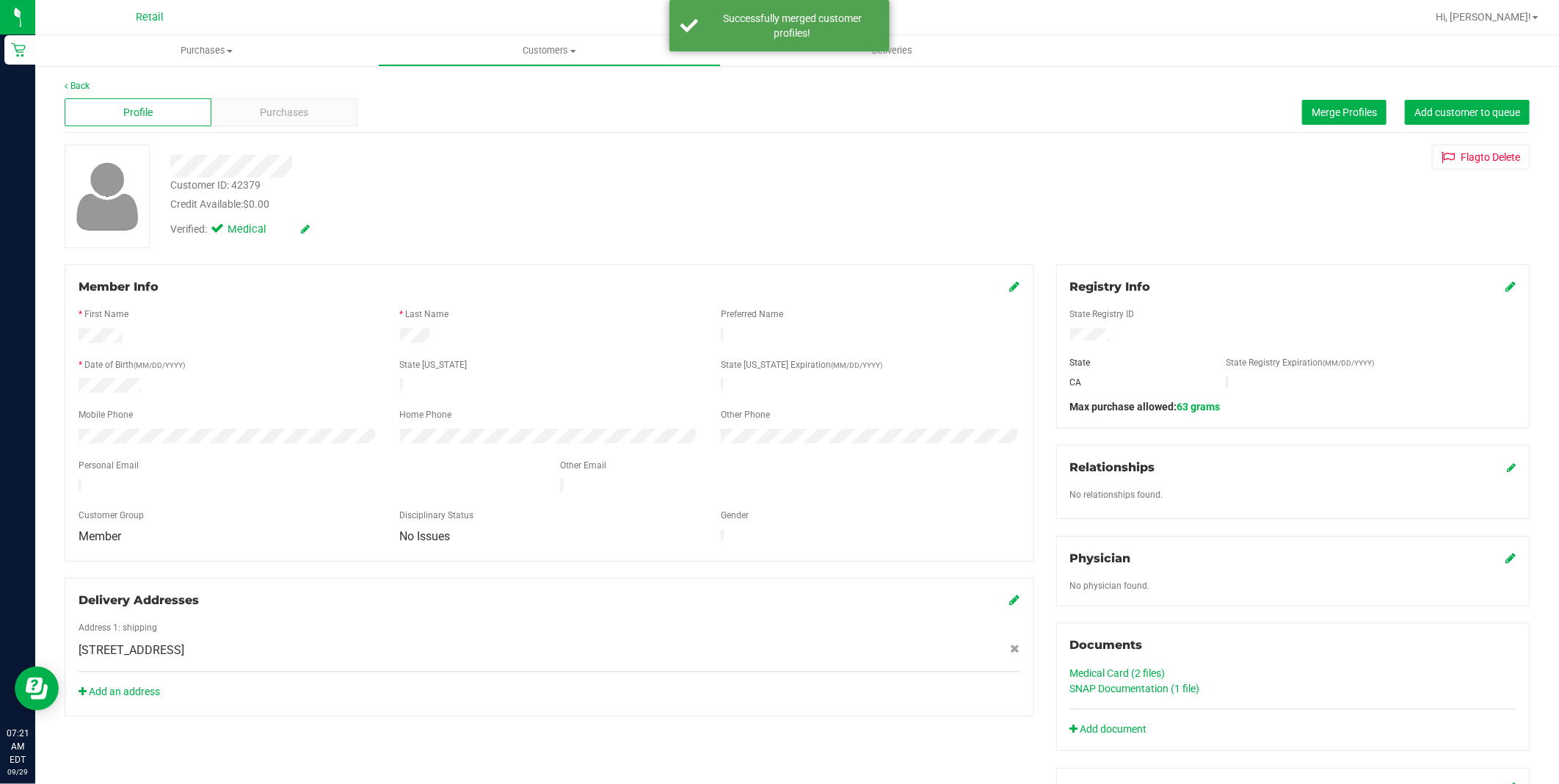
click at [1010, 288] on icon at bounding box center [1015, 285] width 10 height 12
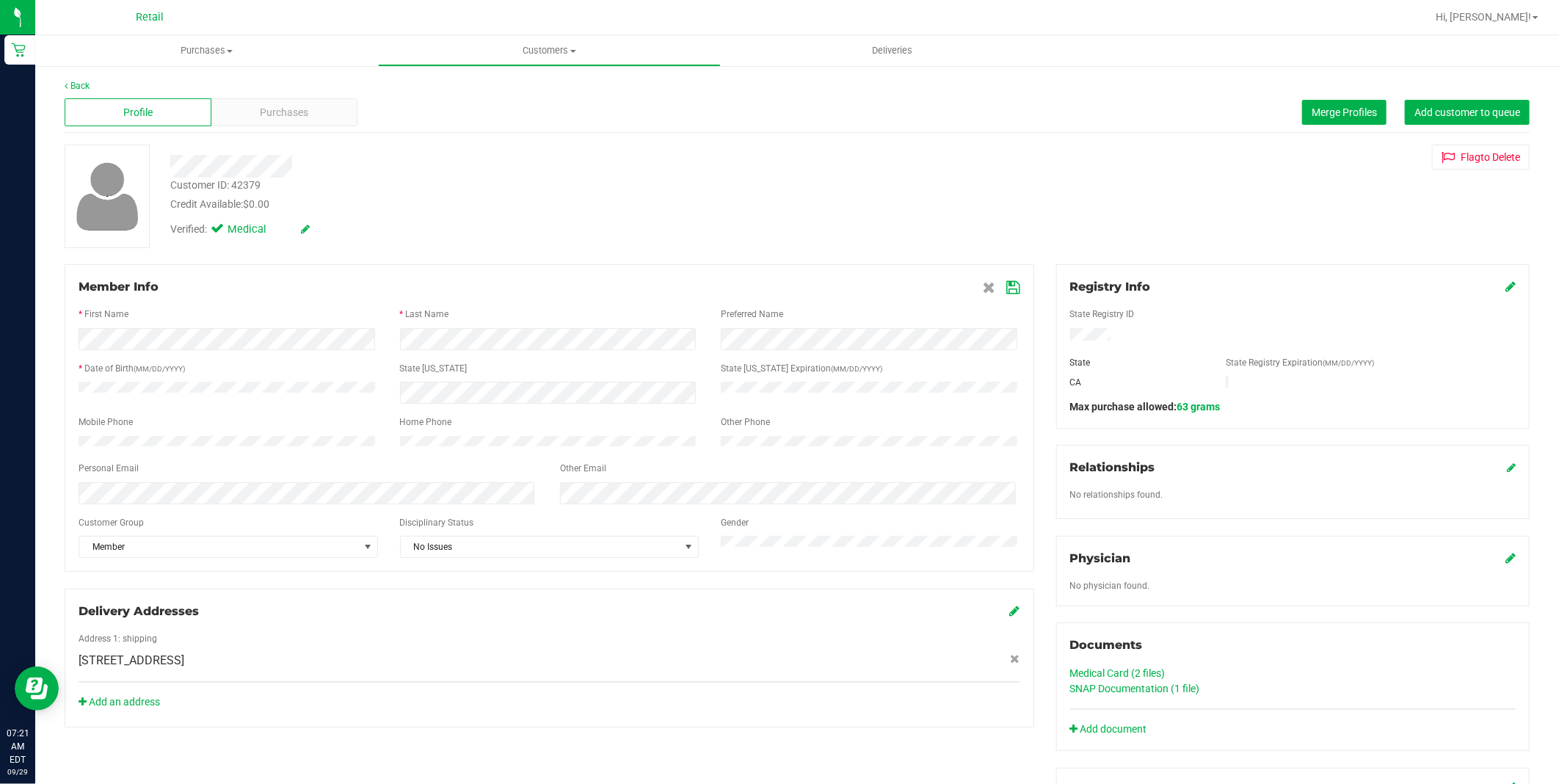
click at [1007, 287] on icon at bounding box center [1013, 287] width 13 height 12
click at [268, 104] on div "Purchases" at bounding box center [285, 112] width 146 height 28
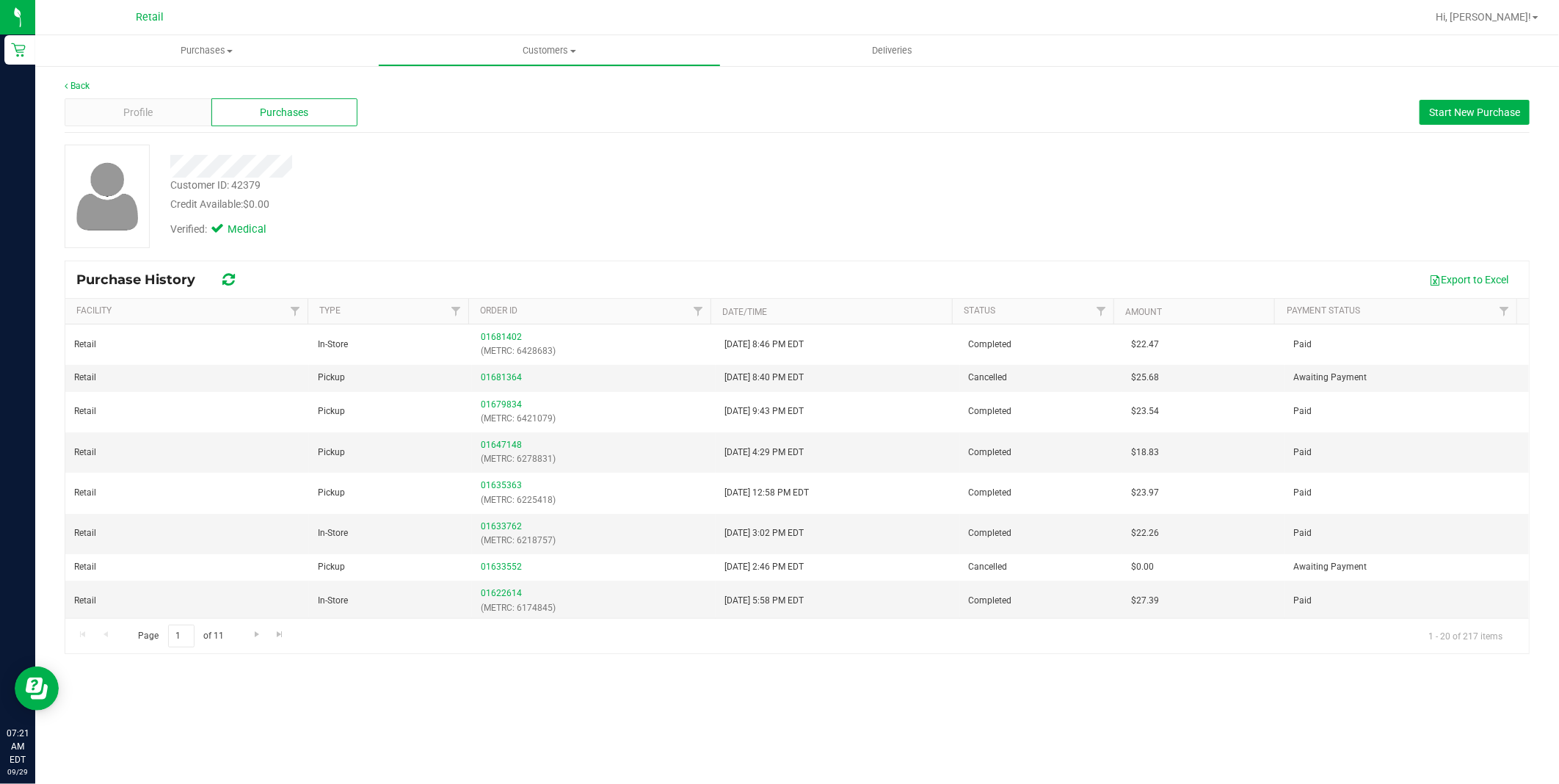
click at [166, 120] on div "Profile" at bounding box center [138, 112] width 146 height 28
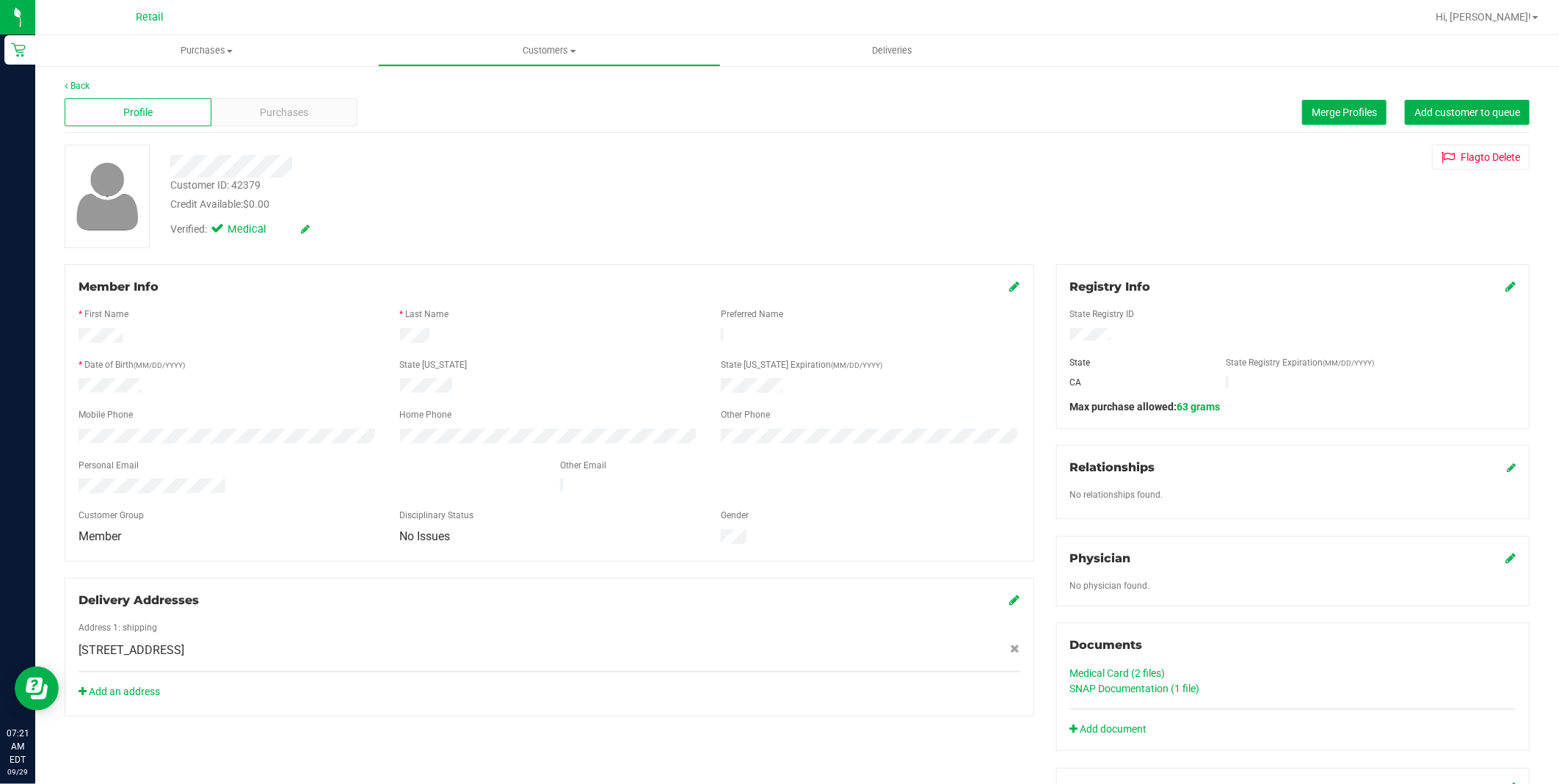
click at [1010, 285] on icon at bounding box center [1015, 285] width 10 height 12
click at [1010, 284] on icon at bounding box center [1013, 287] width 13 height 12
click at [545, 58] on uib-tab-heading "Customers All customers Add a new customer All physicians" at bounding box center [550, 51] width 341 height 30
click at [536, 83] on li "All customers" at bounding box center [550, 88] width 343 height 18
click at [1505, 282] on icon at bounding box center [1510, 285] width 10 height 12
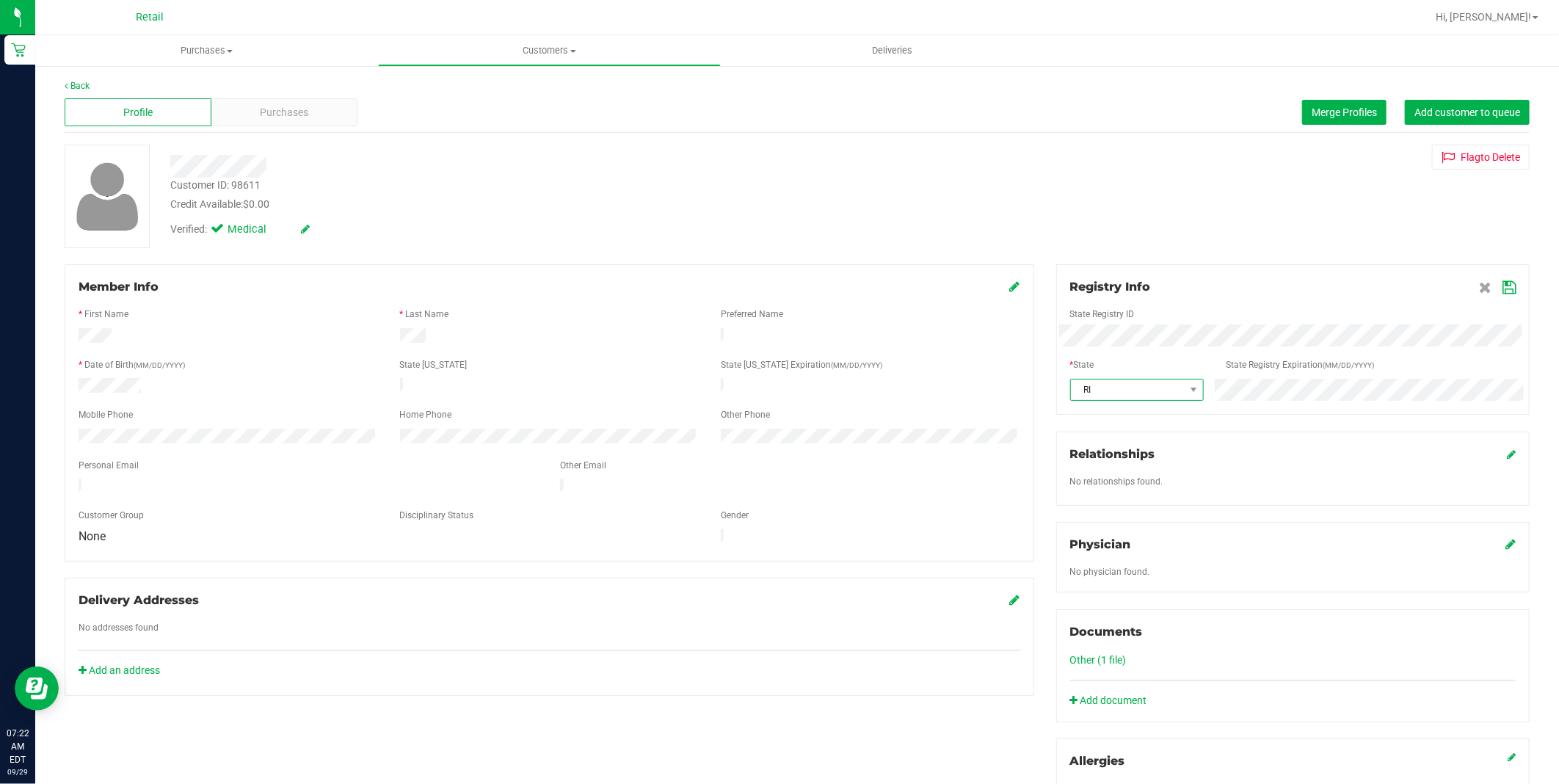
click at [1087, 392] on span "RI" at bounding box center [1127, 389] width 114 height 20
click at [1490, 316] on div "State Registry ID" at bounding box center [1293, 316] width 467 height 17
click at [1502, 276] on div "Registry Info State Registry ID * State State Registry Expiration (MM/DD/YYYY) …" at bounding box center [1292, 339] width 474 height 150
click at [1499, 277] on div "Registry Info State Registry ID * State State Registry Expiration (MM/DD/YYYY) …" at bounding box center [1292, 339] width 474 height 150
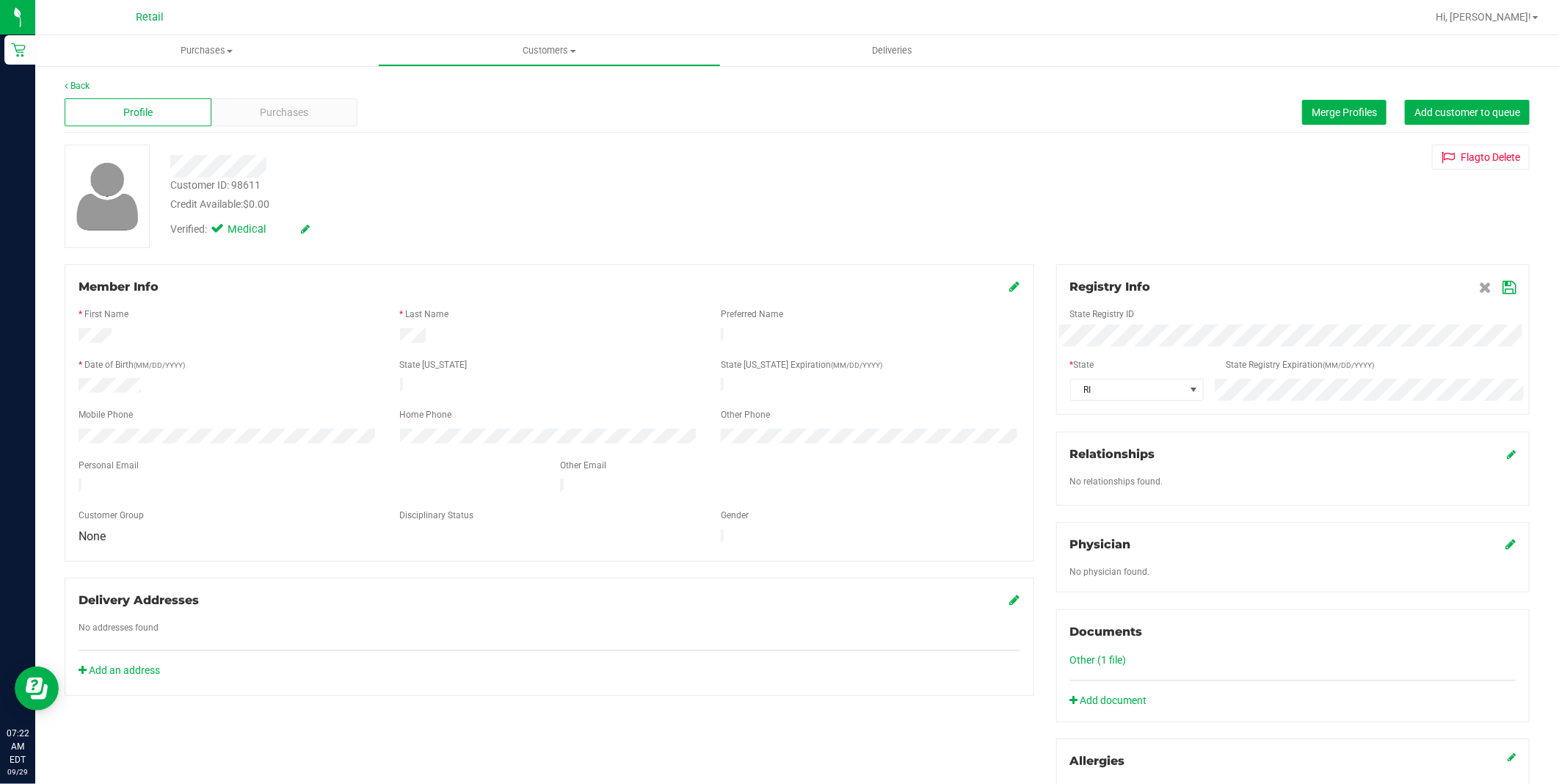
click at [1502, 290] on icon at bounding box center [1509, 287] width 13 height 12
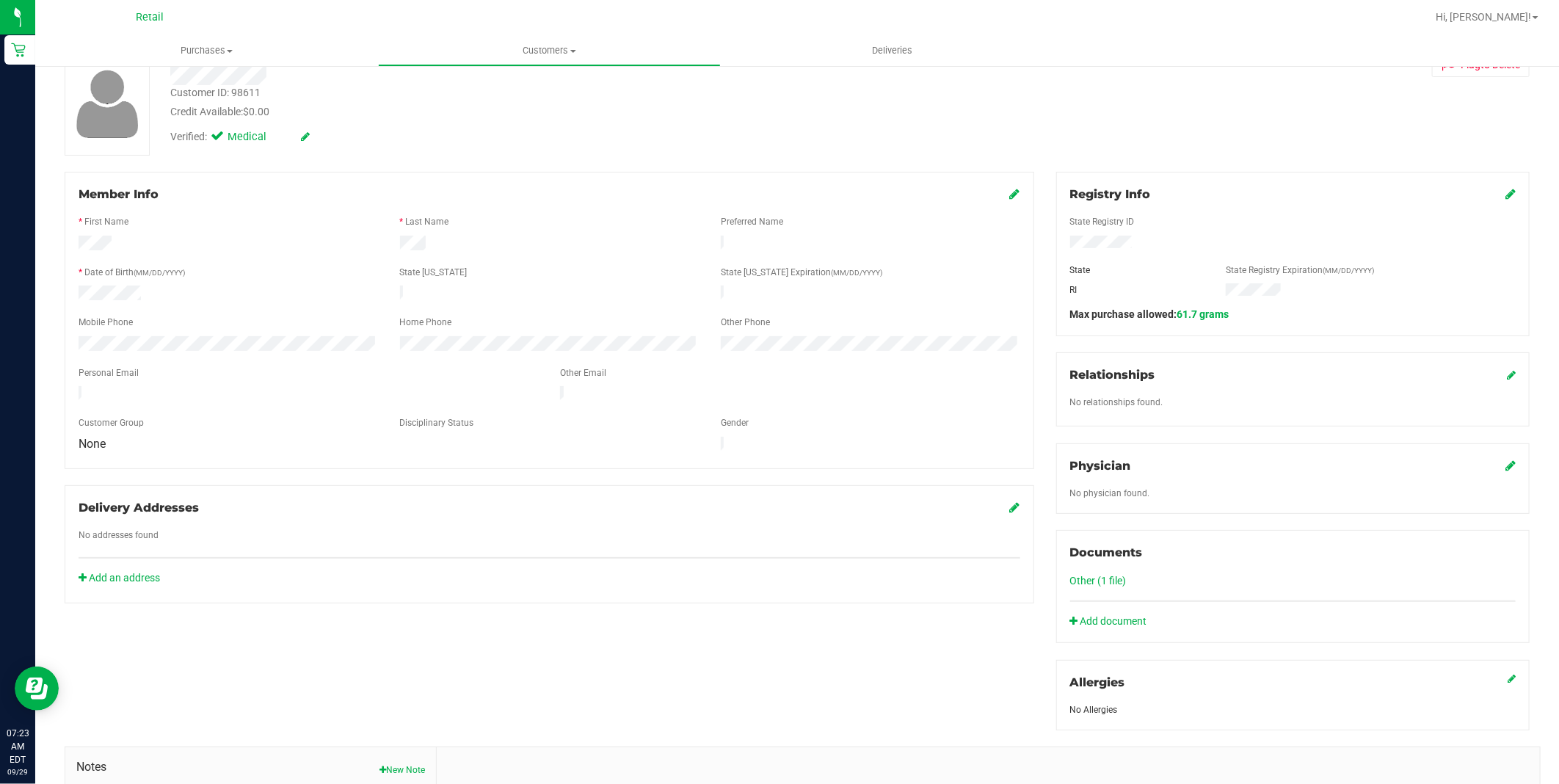
scroll to position [0, 0]
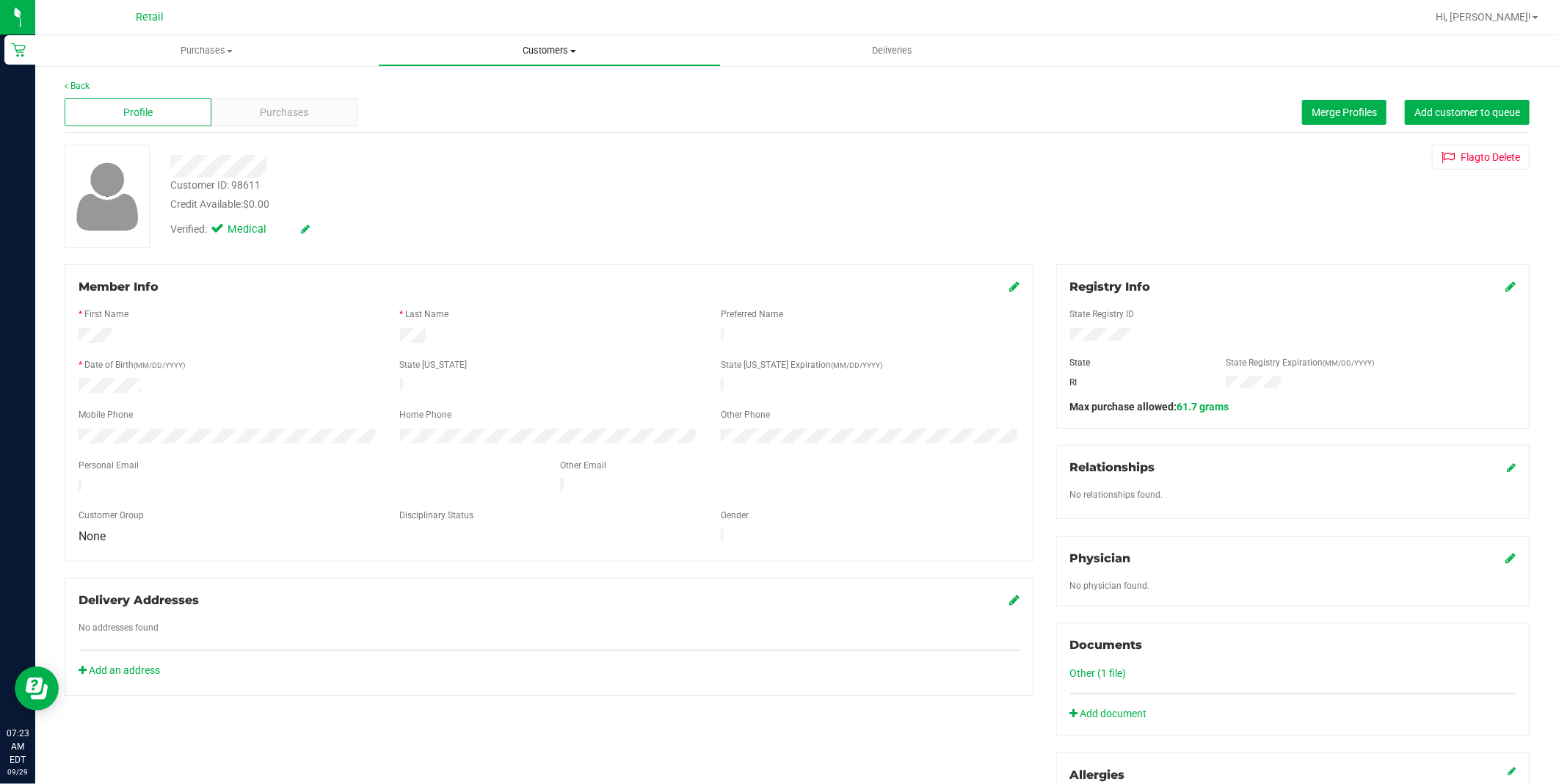
click at [539, 51] on span "Customers" at bounding box center [550, 51] width 341 height 13
click at [536, 82] on li "All customers" at bounding box center [550, 88] width 343 height 18
click at [291, 120] on div "Purchases" at bounding box center [285, 112] width 146 height 28
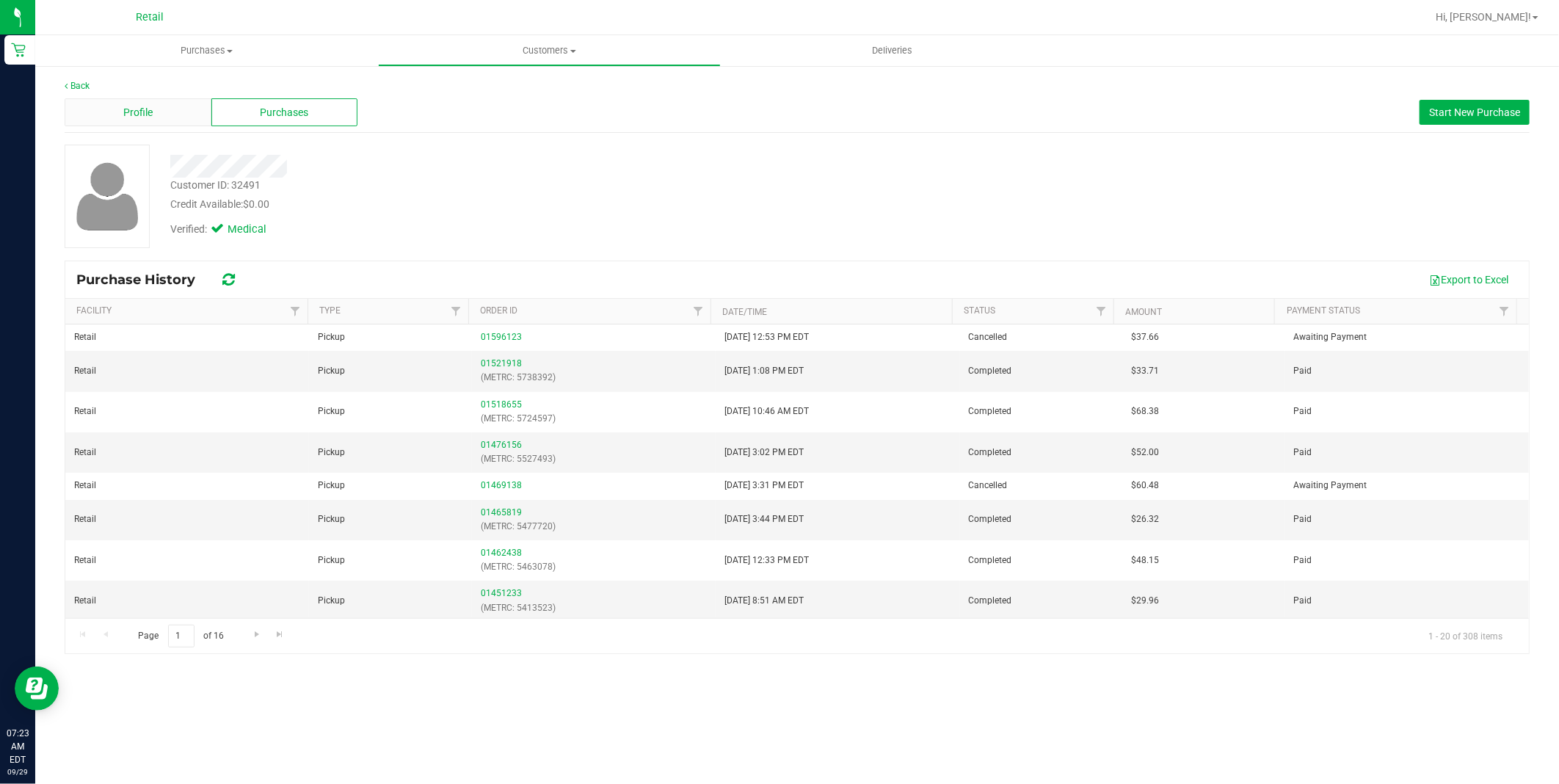
click at [139, 110] on span "Profile" at bounding box center [138, 112] width 30 height 16
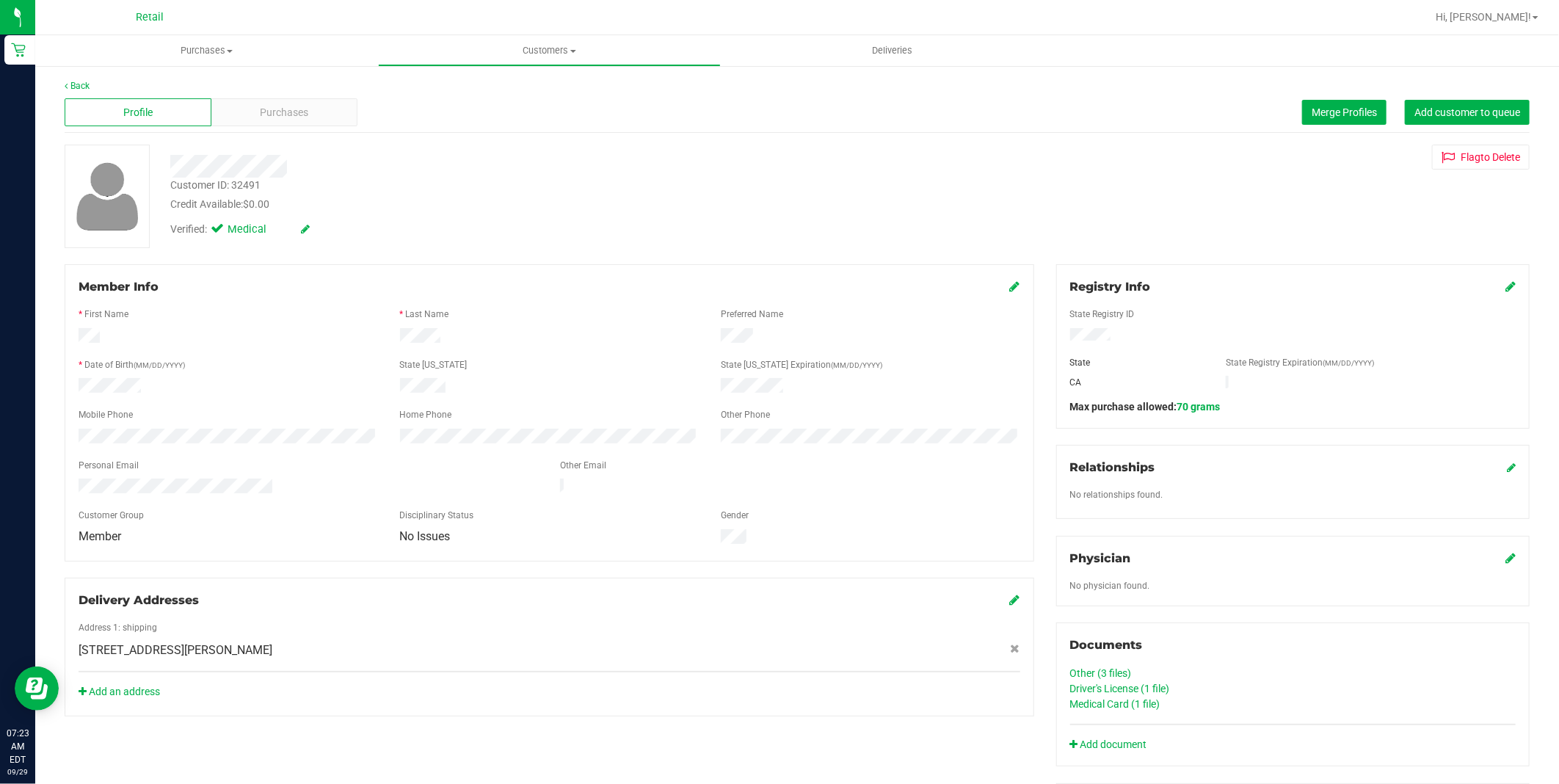
click at [1010, 280] on icon at bounding box center [1015, 285] width 10 height 12
click at [1010, 284] on icon at bounding box center [1013, 287] width 13 height 12
click at [544, 45] on span "Customers" at bounding box center [550, 51] width 341 height 13
click at [497, 86] on li "All customers" at bounding box center [550, 88] width 343 height 18
click at [1010, 287] on icon at bounding box center [1015, 285] width 10 height 12
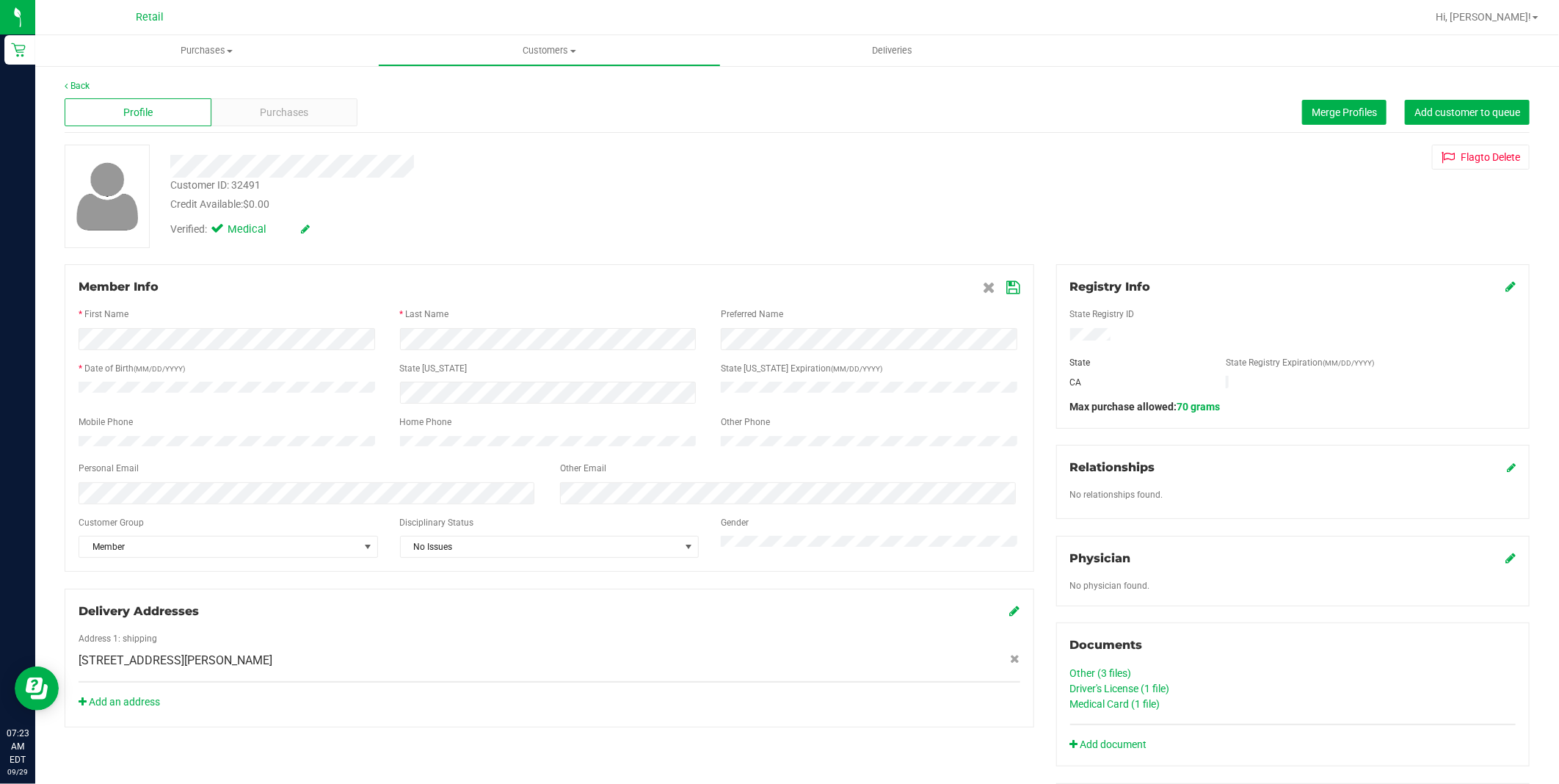
click at [1007, 284] on icon at bounding box center [1013, 287] width 13 height 12
click at [521, 57] on uib-tab-heading "Customers All customers Add a new customer All physicians" at bounding box center [550, 51] width 341 height 30
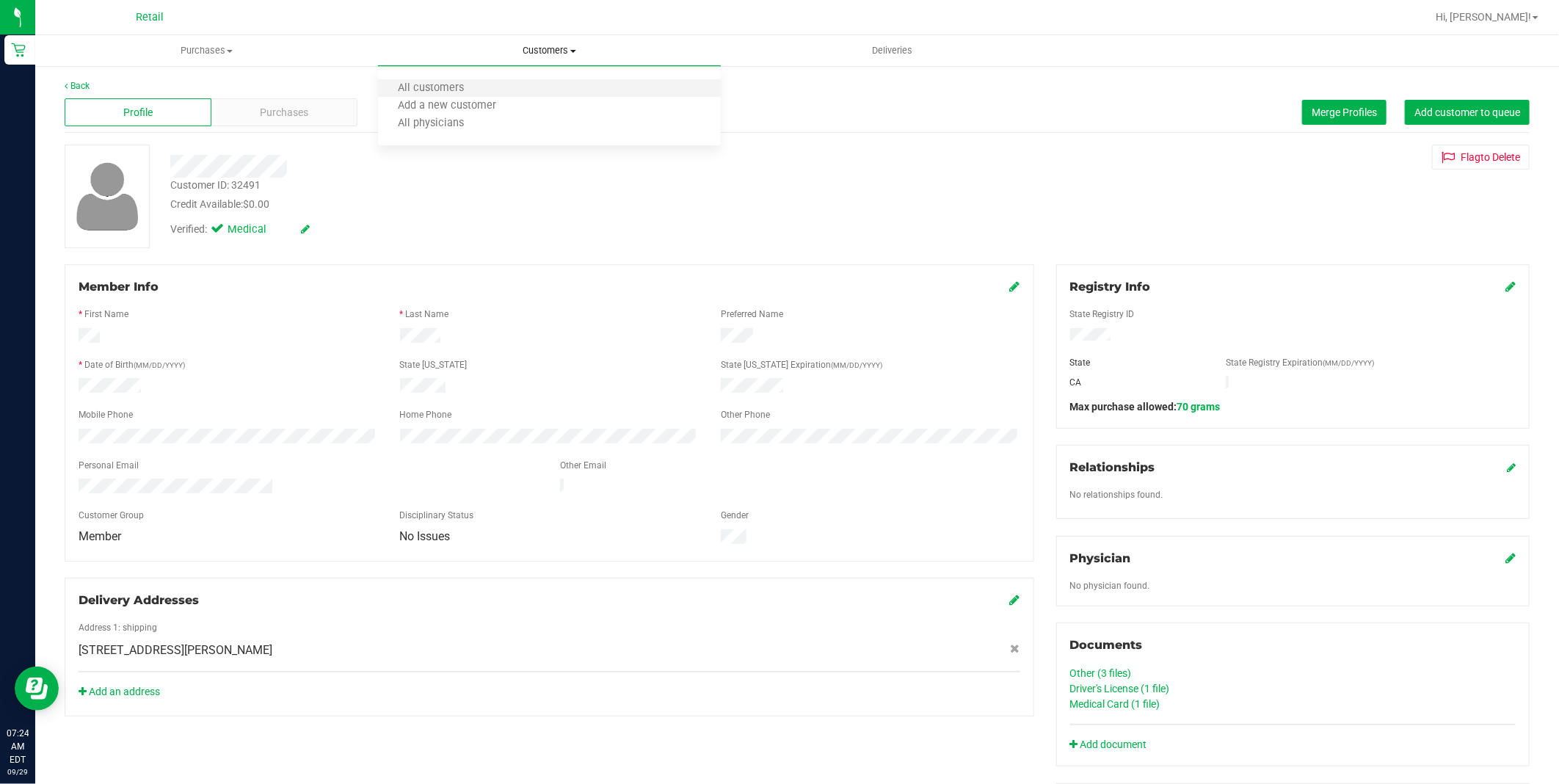
click at [516, 85] on li "All customers" at bounding box center [550, 88] width 343 height 18
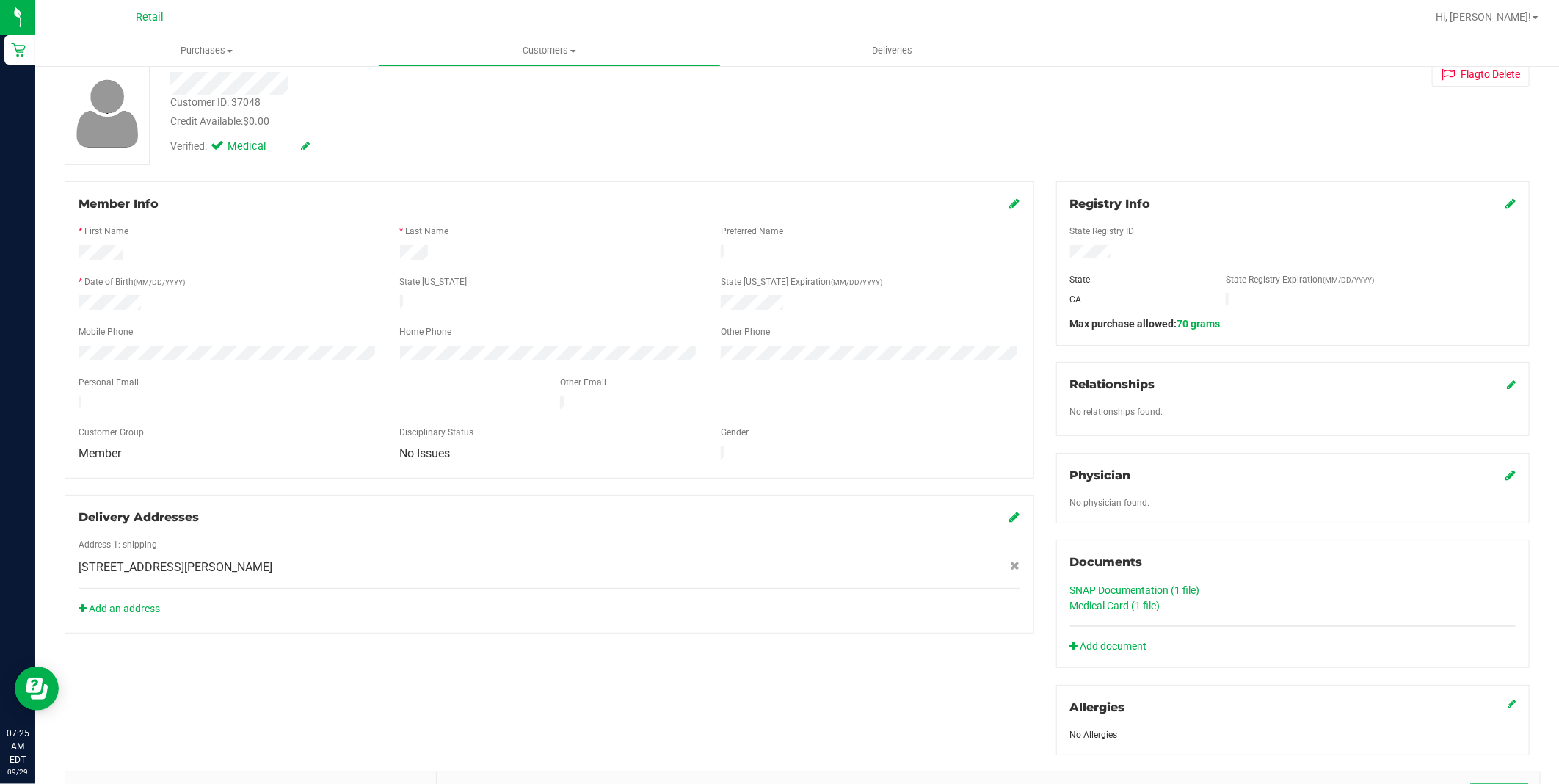
scroll to position [163, 0]
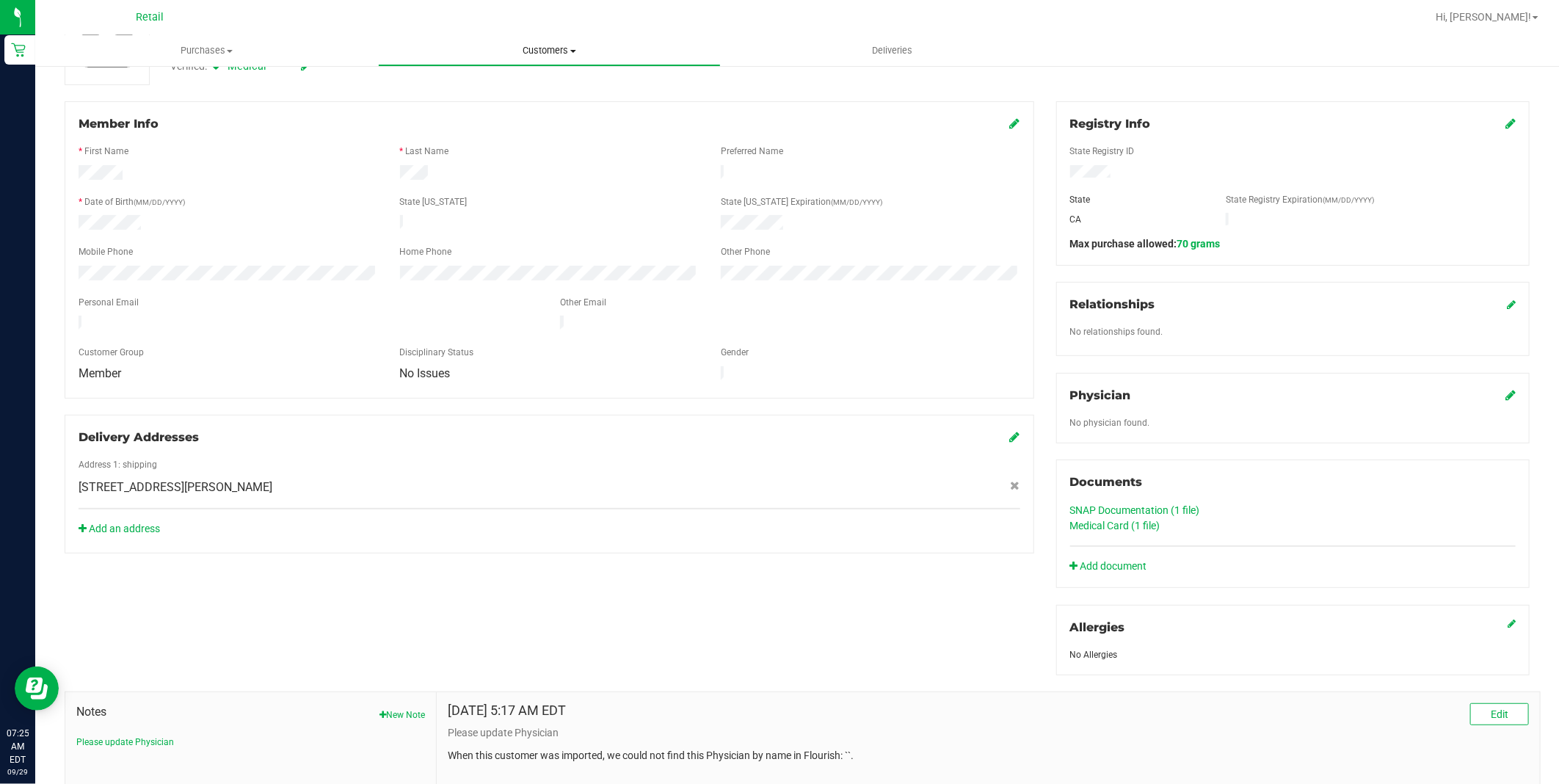
click at [555, 44] on span "Customers" at bounding box center [550, 51] width 341 height 13
click at [541, 84] on li "All customers" at bounding box center [550, 88] width 343 height 18
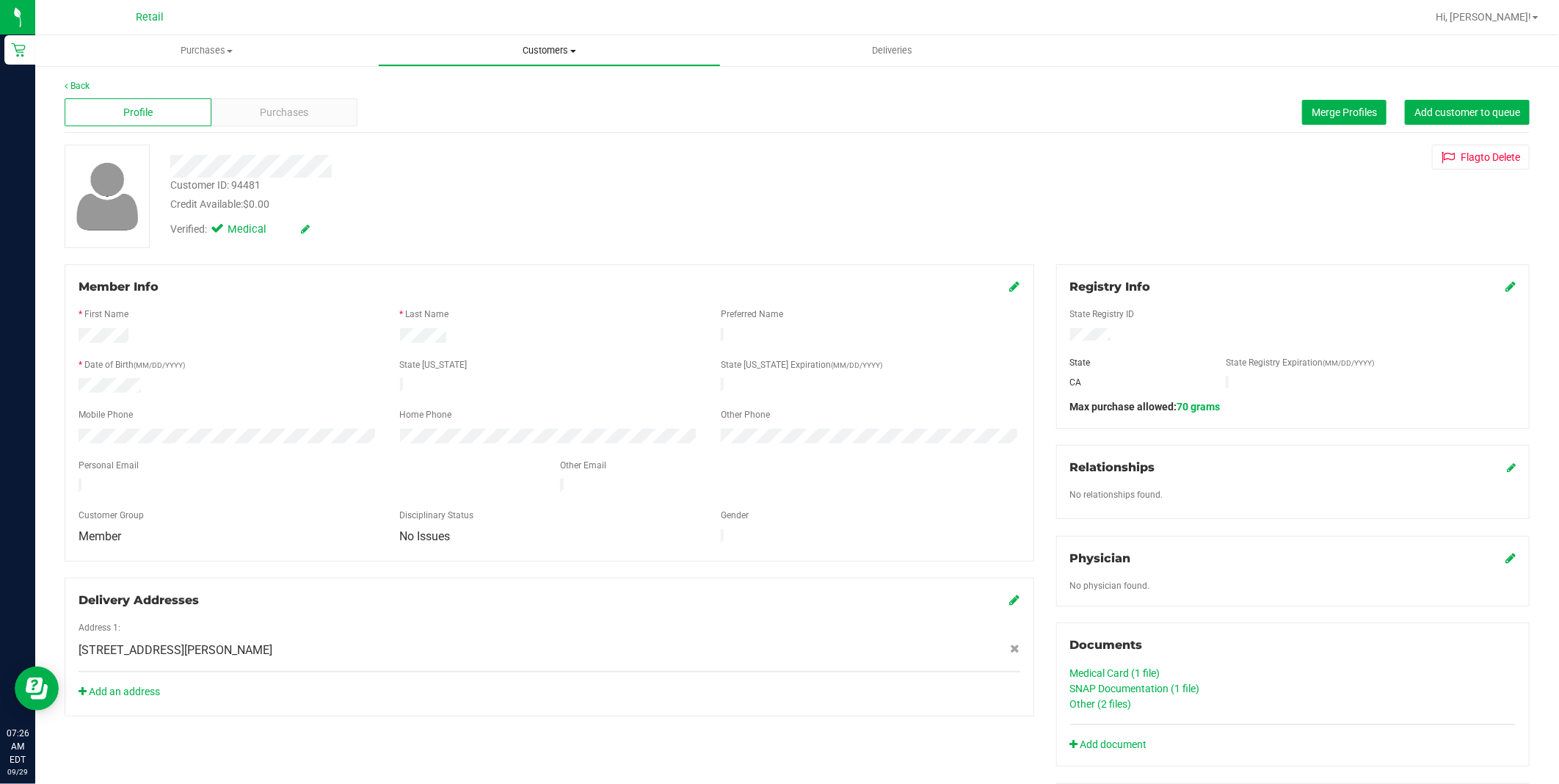
click at [553, 52] on span "Customers" at bounding box center [550, 51] width 341 height 13
click at [519, 82] on li "All customers" at bounding box center [550, 88] width 343 height 18
click at [563, 52] on span "Customers" at bounding box center [550, 51] width 341 height 13
click at [522, 94] on li "All customers" at bounding box center [550, 88] width 343 height 18
click at [554, 56] on span "Customers" at bounding box center [550, 51] width 341 height 13
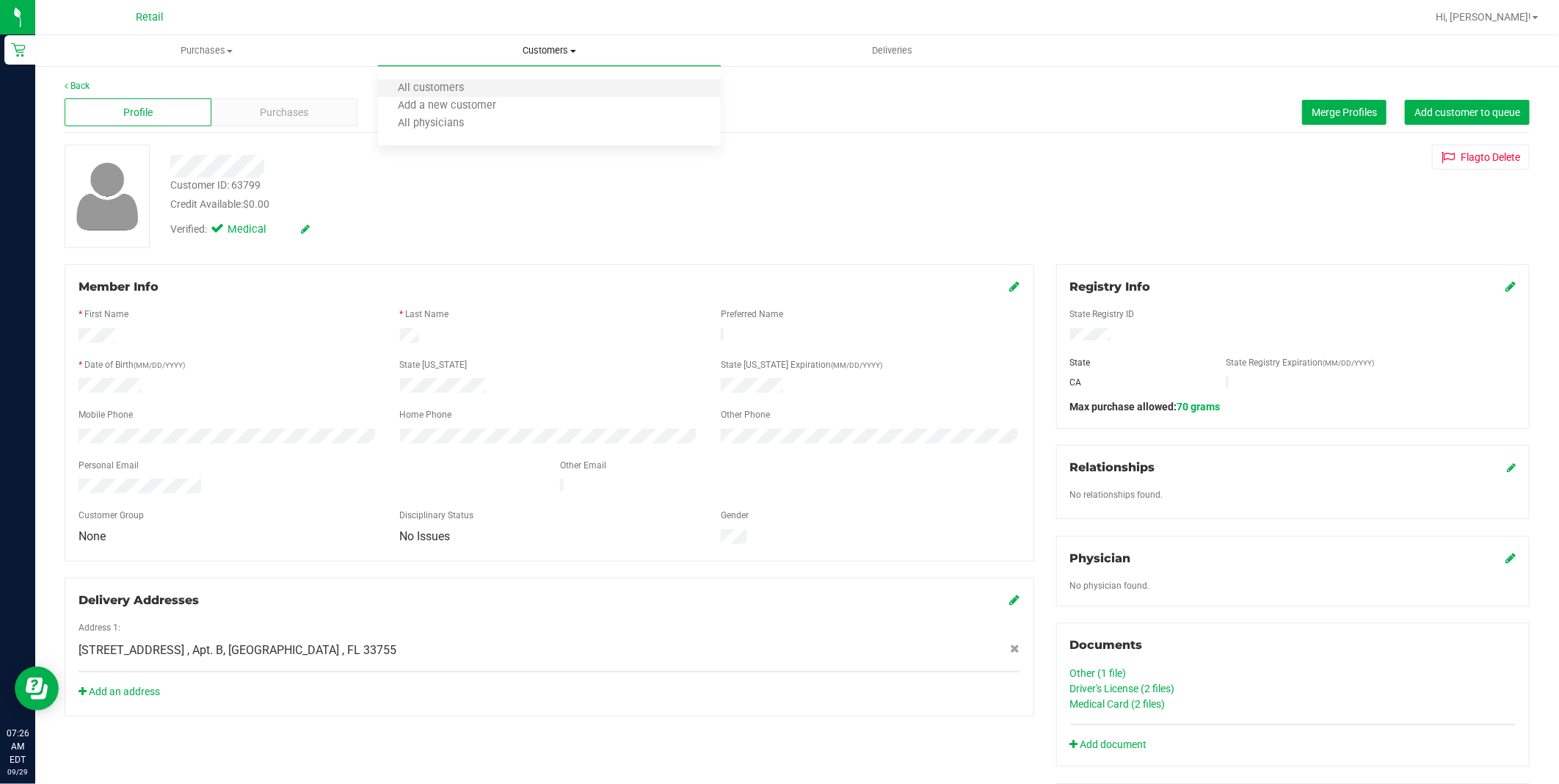
click at [547, 86] on li "All customers" at bounding box center [550, 88] width 343 height 18
click at [540, 51] on span "Customers" at bounding box center [550, 51] width 341 height 13
click at [539, 89] on li "All customers" at bounding box center [550, 88] width 343 height 18
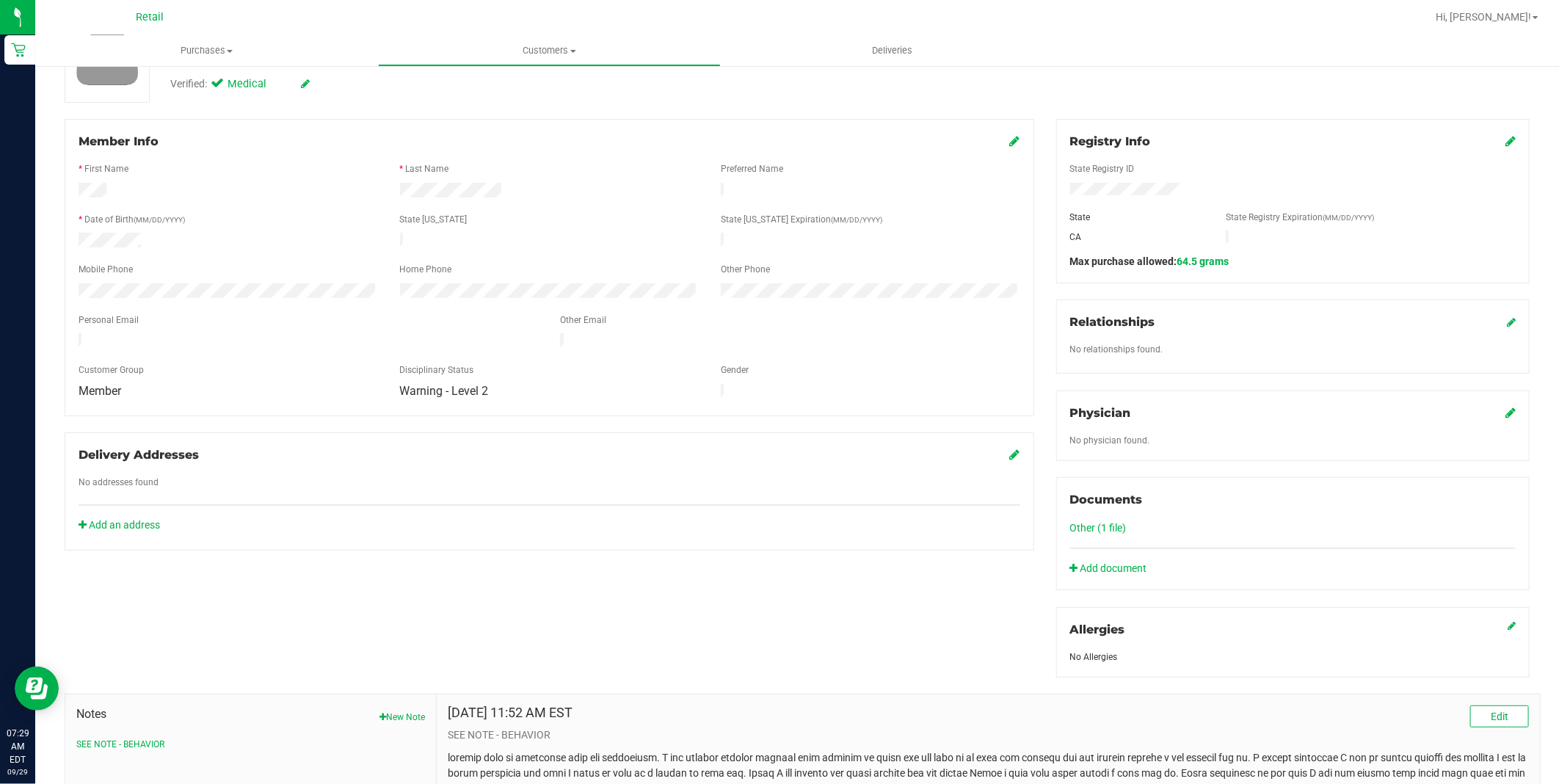
scroll to position [299, 0]
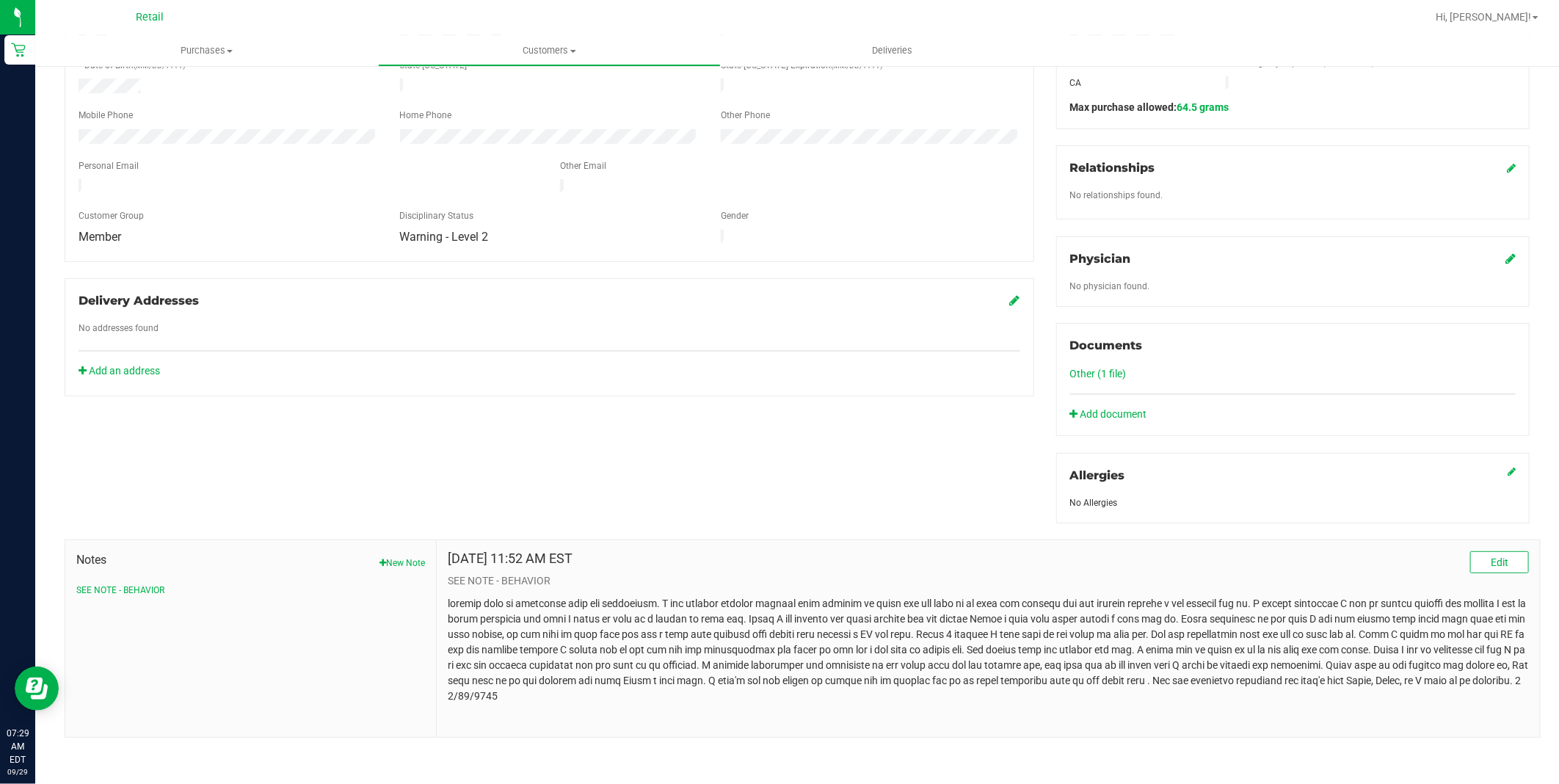
click at [1077, 368] on link "Other (1 file)" at bounding box center [1097, 373] width 57 height 12
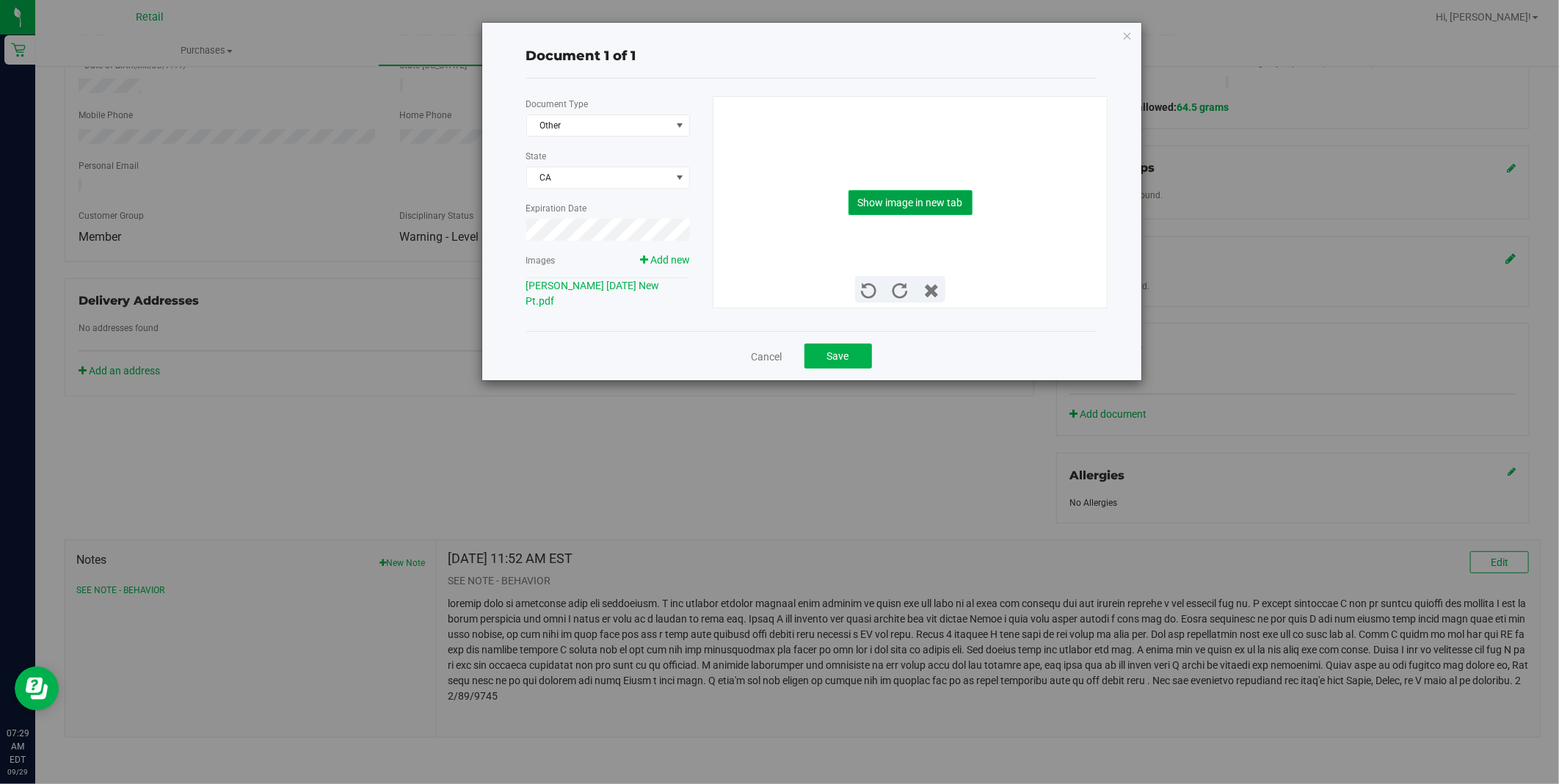
click at [863, 200] on button "Show image in new tab" at bounding box center [910, 202] width 124 height 25
click at [749, 357] on div "Cancel Save" at bounding box center [812, 355] width 571 height 49
click at [760, 352] on link "Cancel" at bounding box center [767, 357] width 31 height 15
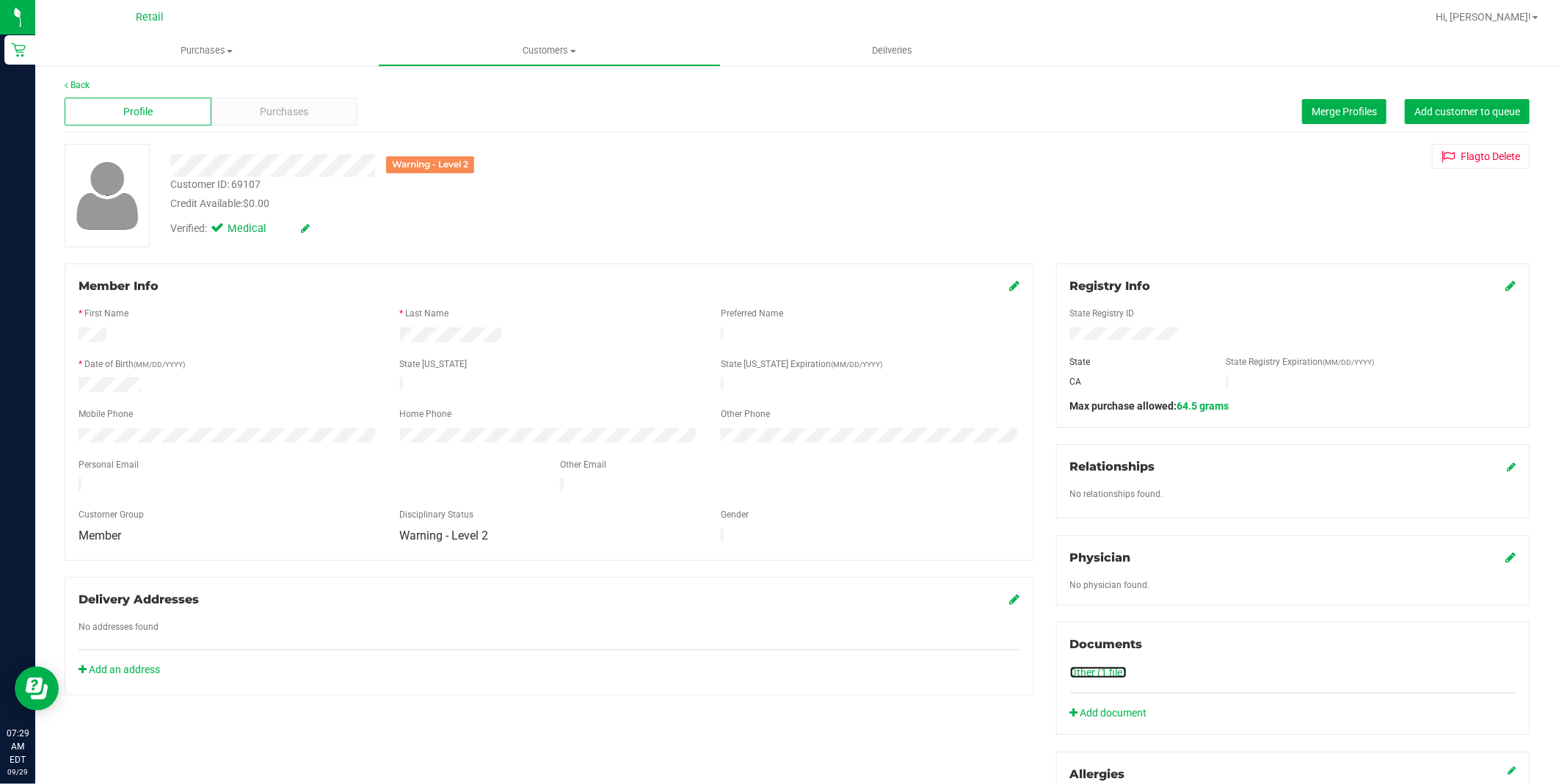
scroll to position [0, 0]
click at [1505, 285] on icon at bounding box center [1510, 285] width 10 height 12
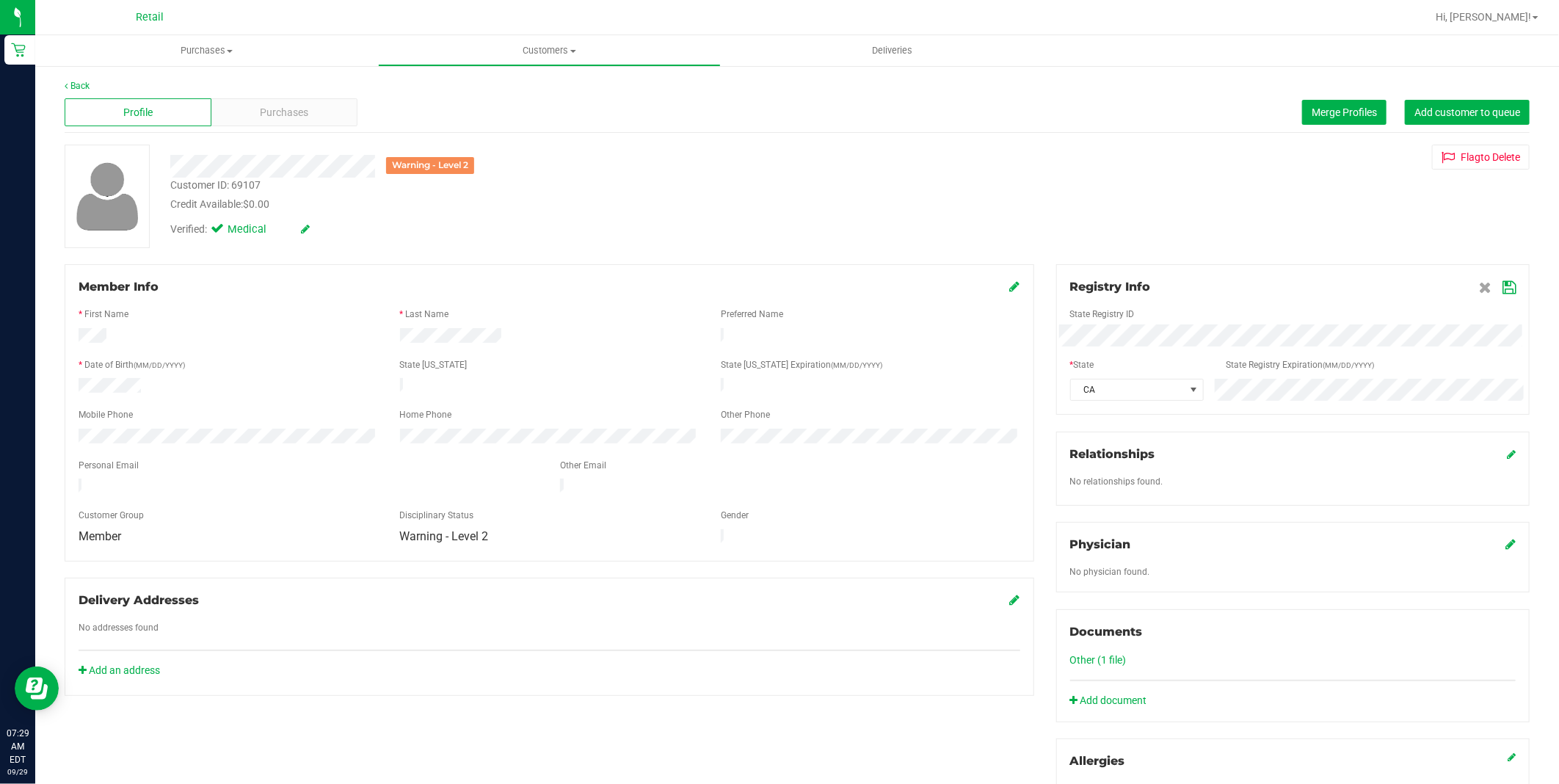
click at [712, 340] on div "Member Info * First Name * Last Name Preferred Name * Date of Birth (MM/DD/YYYY…" at bounding box center [797, 643] width 1487 height 759
click at [1502, 282] on icon at bounding box center [1509, 287] width 13 height 12
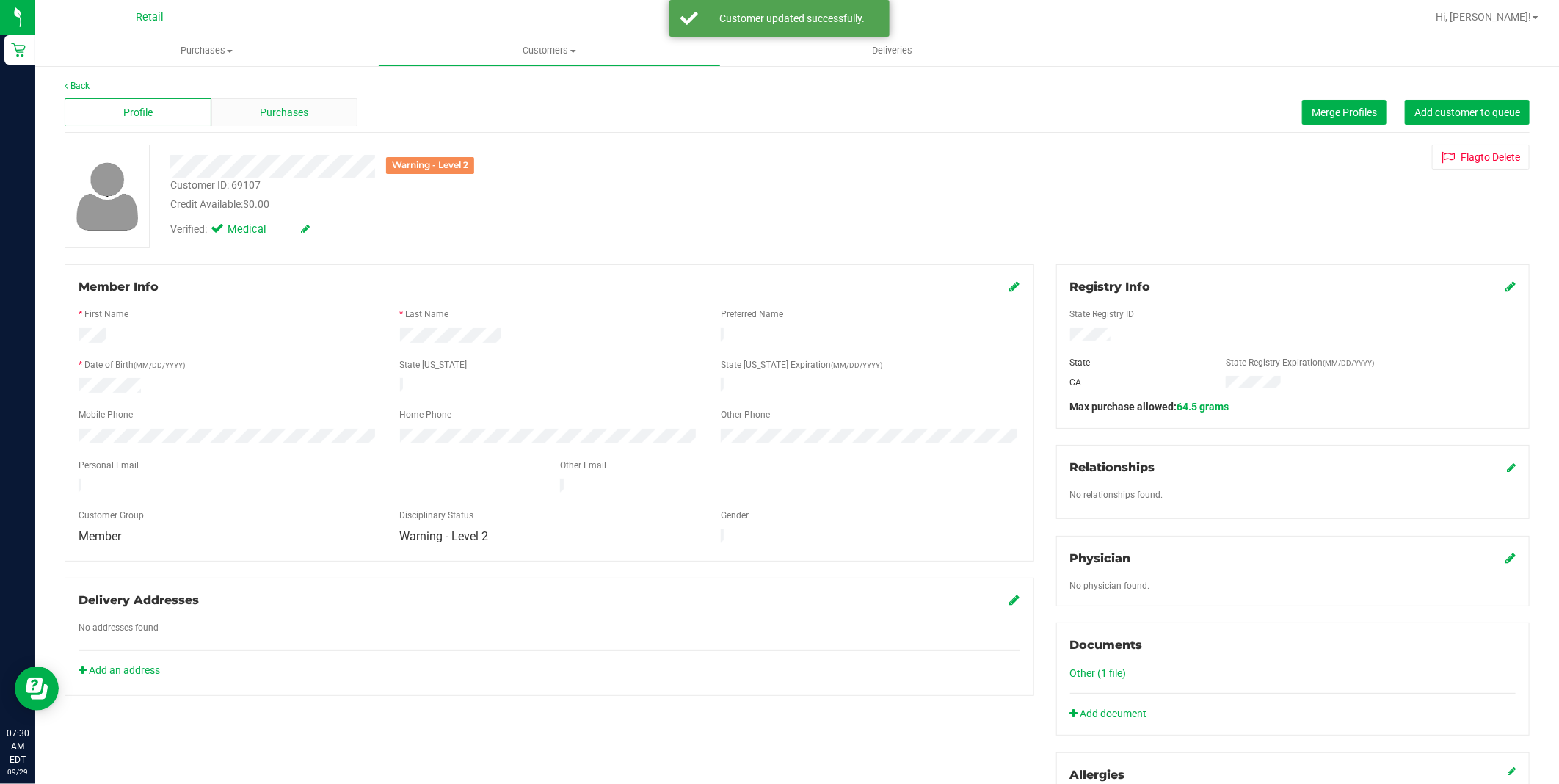
click at [311, 111] on div "Purchases" at bounding box center [285, 112] width 146 height 28
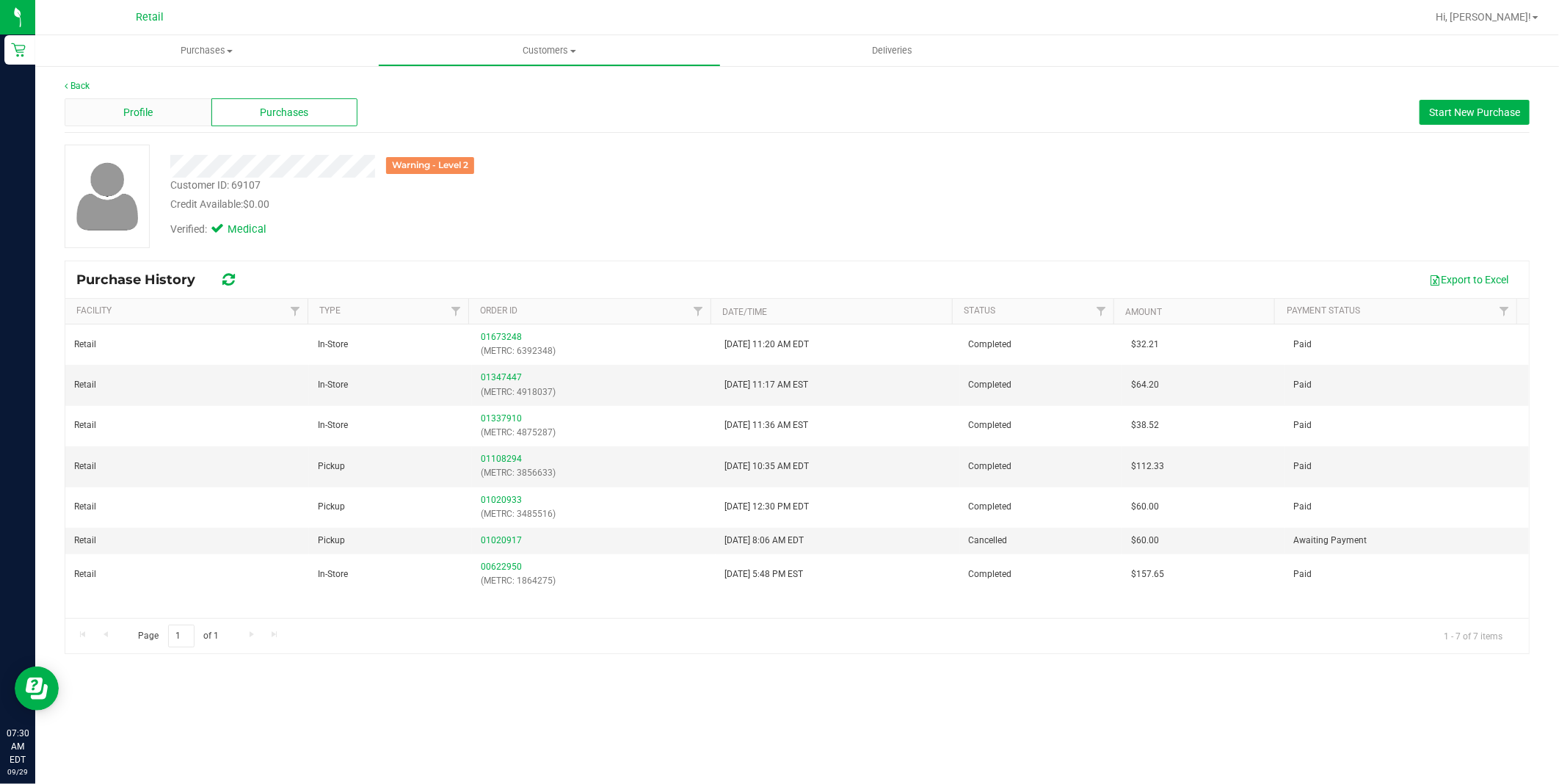
click at [136, 114] on span "Profile" at bounding box center [138, 112] width 30 height 16
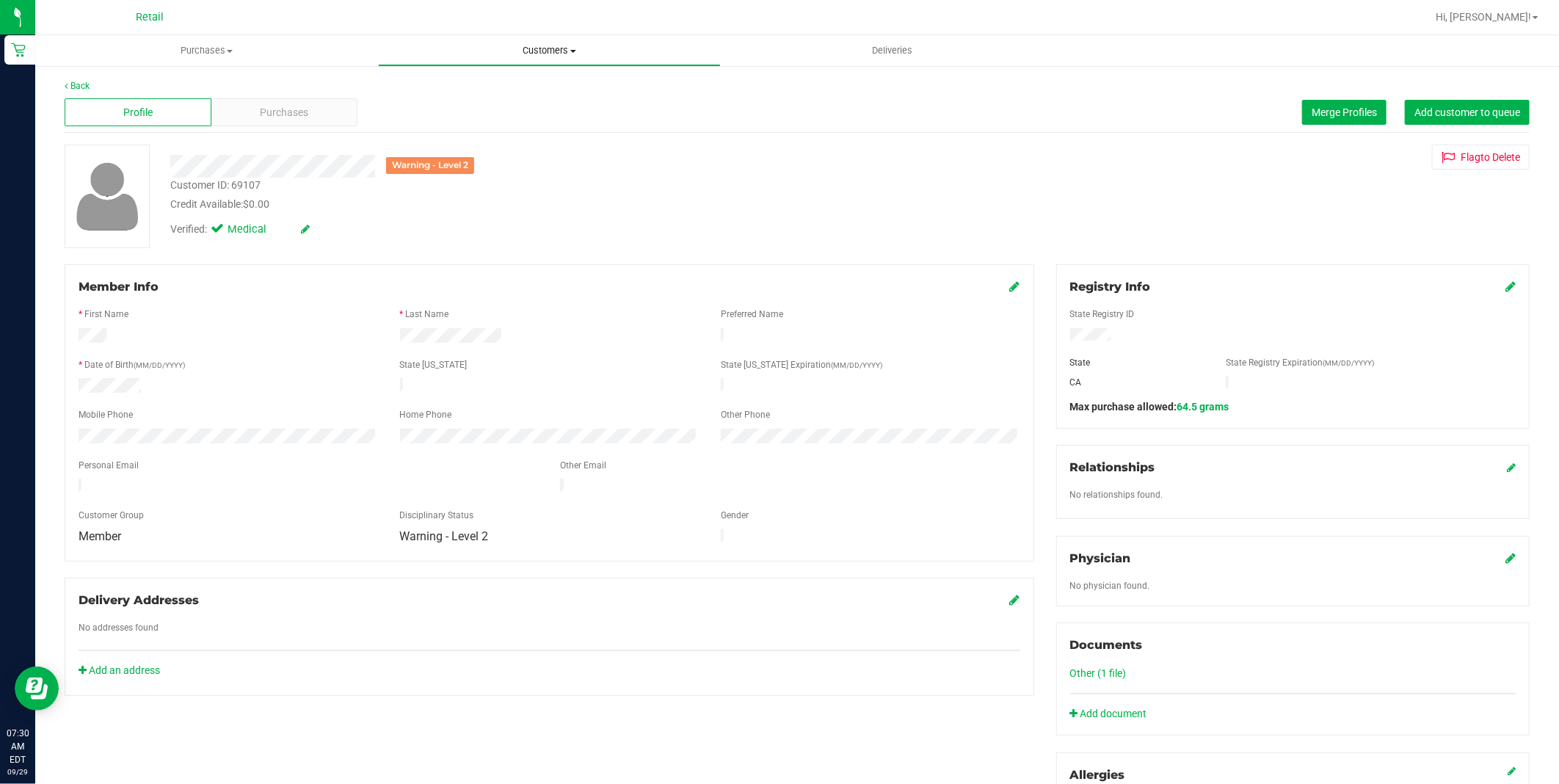
click at [567, 49] on span "Customers" at bounding box center [550, 51] width 341 height 13
click at [548, 80] on li "All customers" at bounding box center [550, 88] width 343 height 18
click at [569, 53] on span "Customers" at bounding box center [550, 51] width 341 height 13
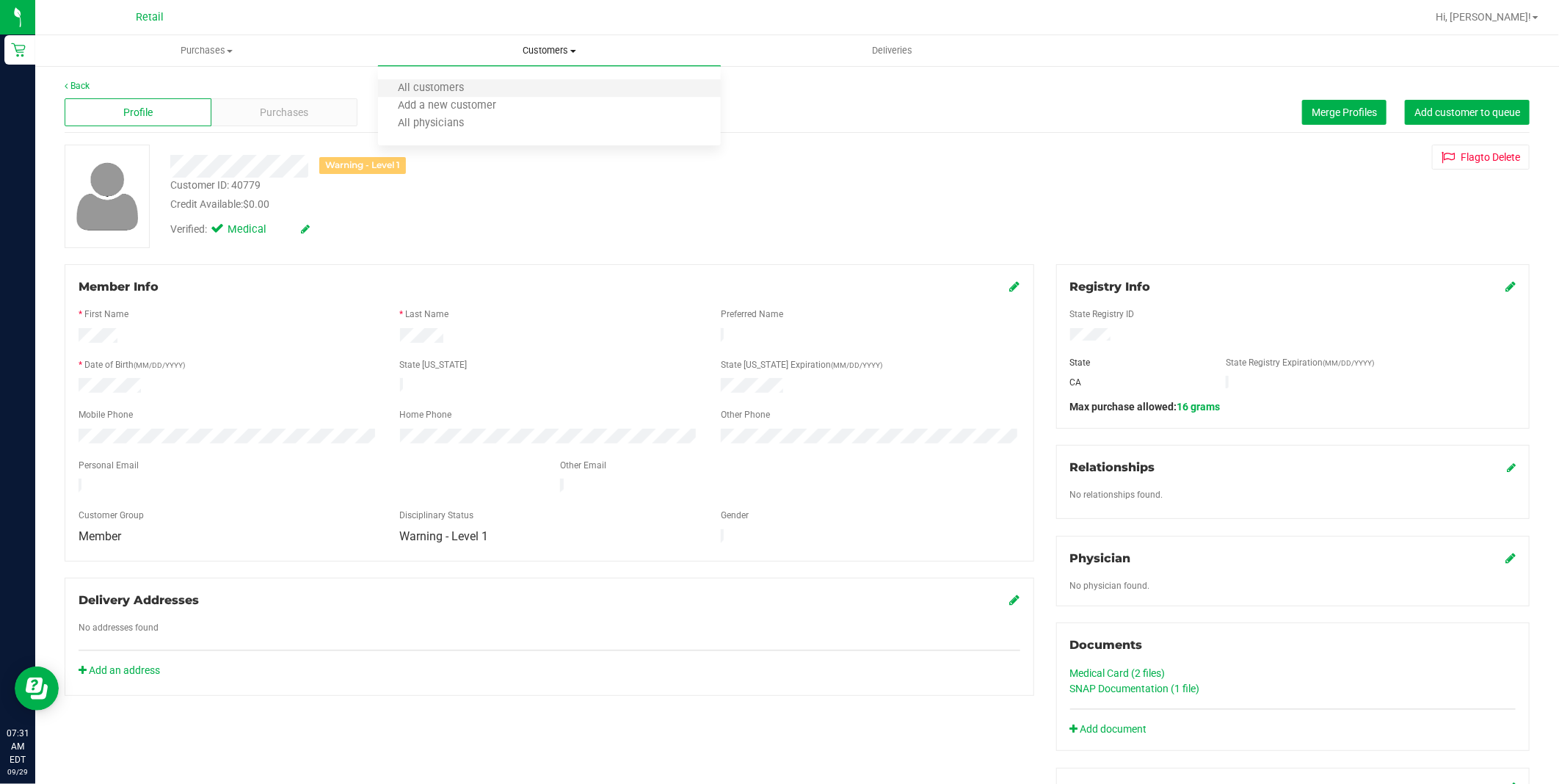
click at [524, 89] on li "All customers" at bounding box center [550, 88] width 343 height 18
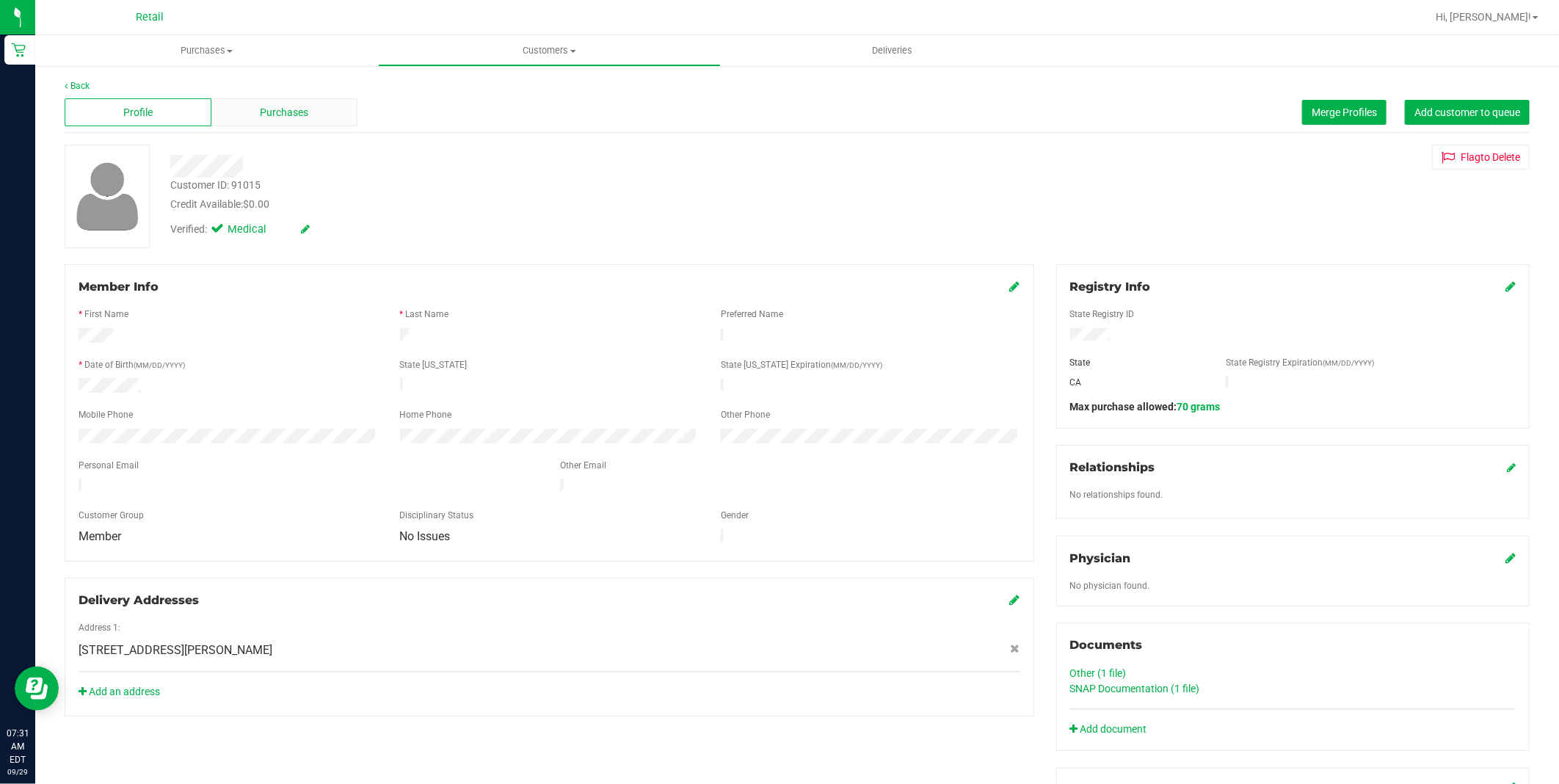
click at [310, 123] on div "Purchases" at bounding box center [285, 112] width 146 height 28
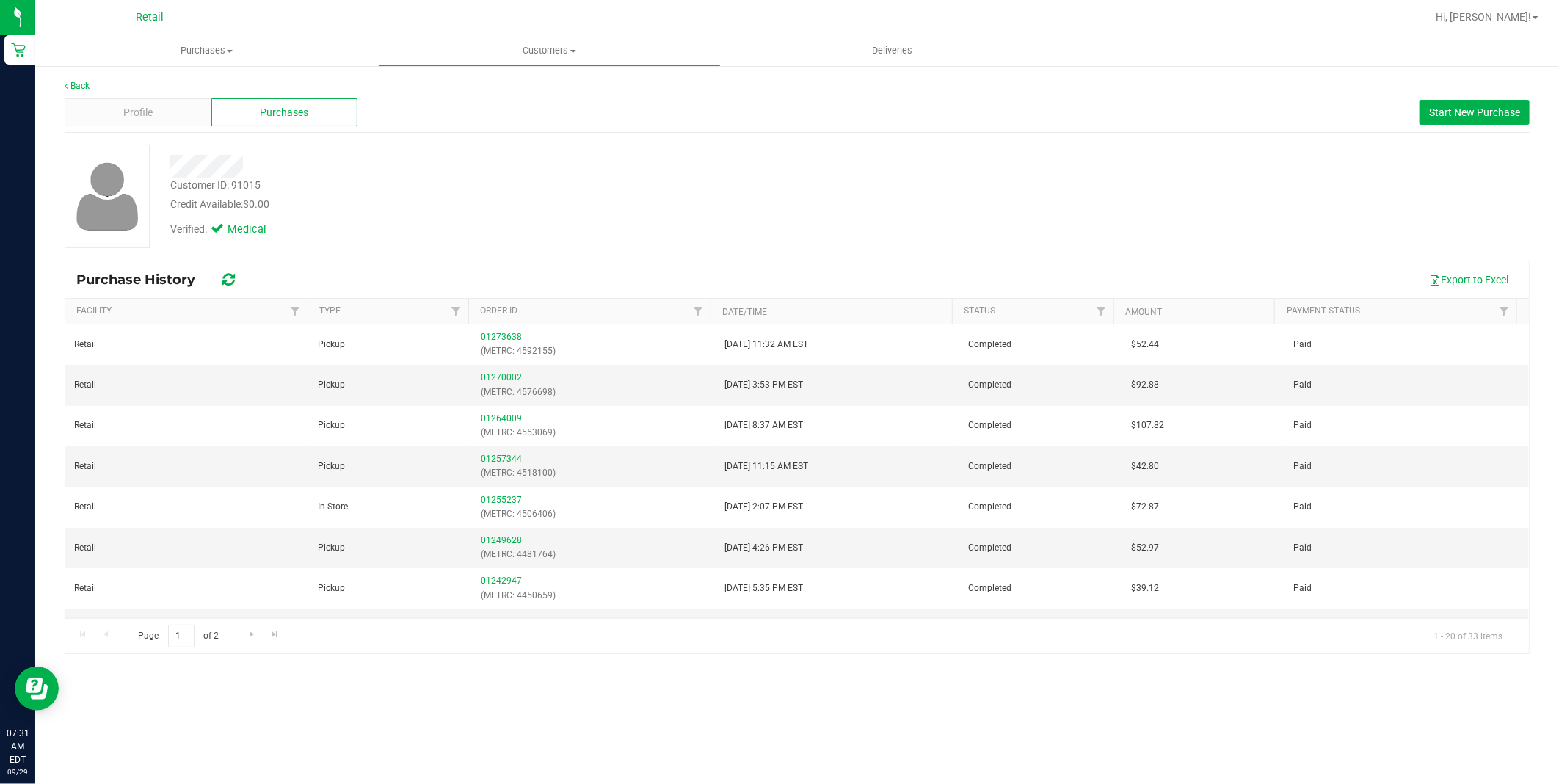
click at [164, 118] on div "Profile" at bounding box center [138, 112] width 146 height 28
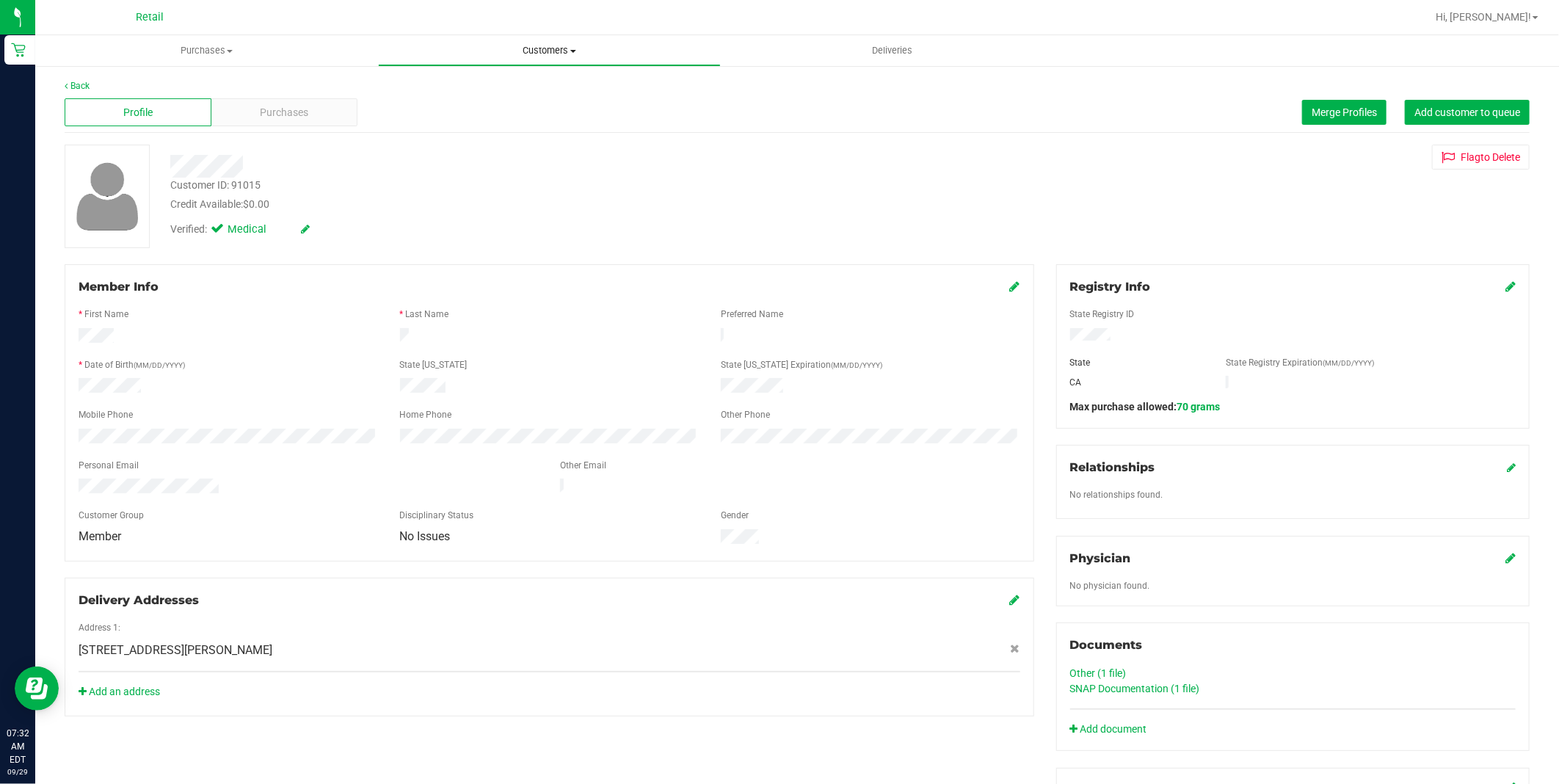
click at [539, 46] on span "Customers" at bounding box center [550, 51] width 341 height 13
click at [507, 85] on li "All customers" at bounding box center [550, 88] width 343 height 18
click at [565, 45] on span "Customers" at bounding box center [550, 51] width 341 height 13
click at [492, 90] on li "All customers" at bounding box center [550, 88] width 343 height 18
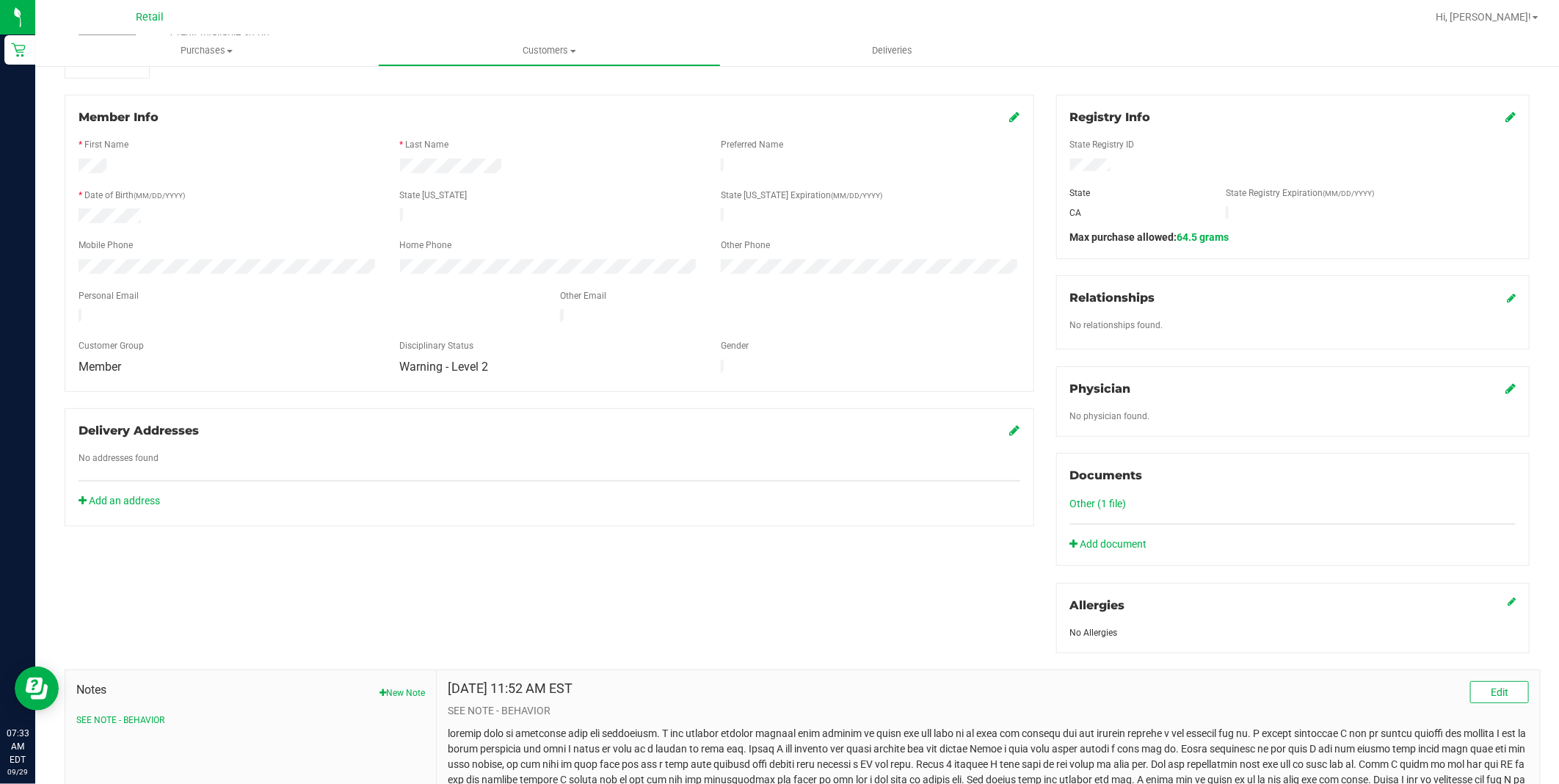
scroll to position [299, 0]
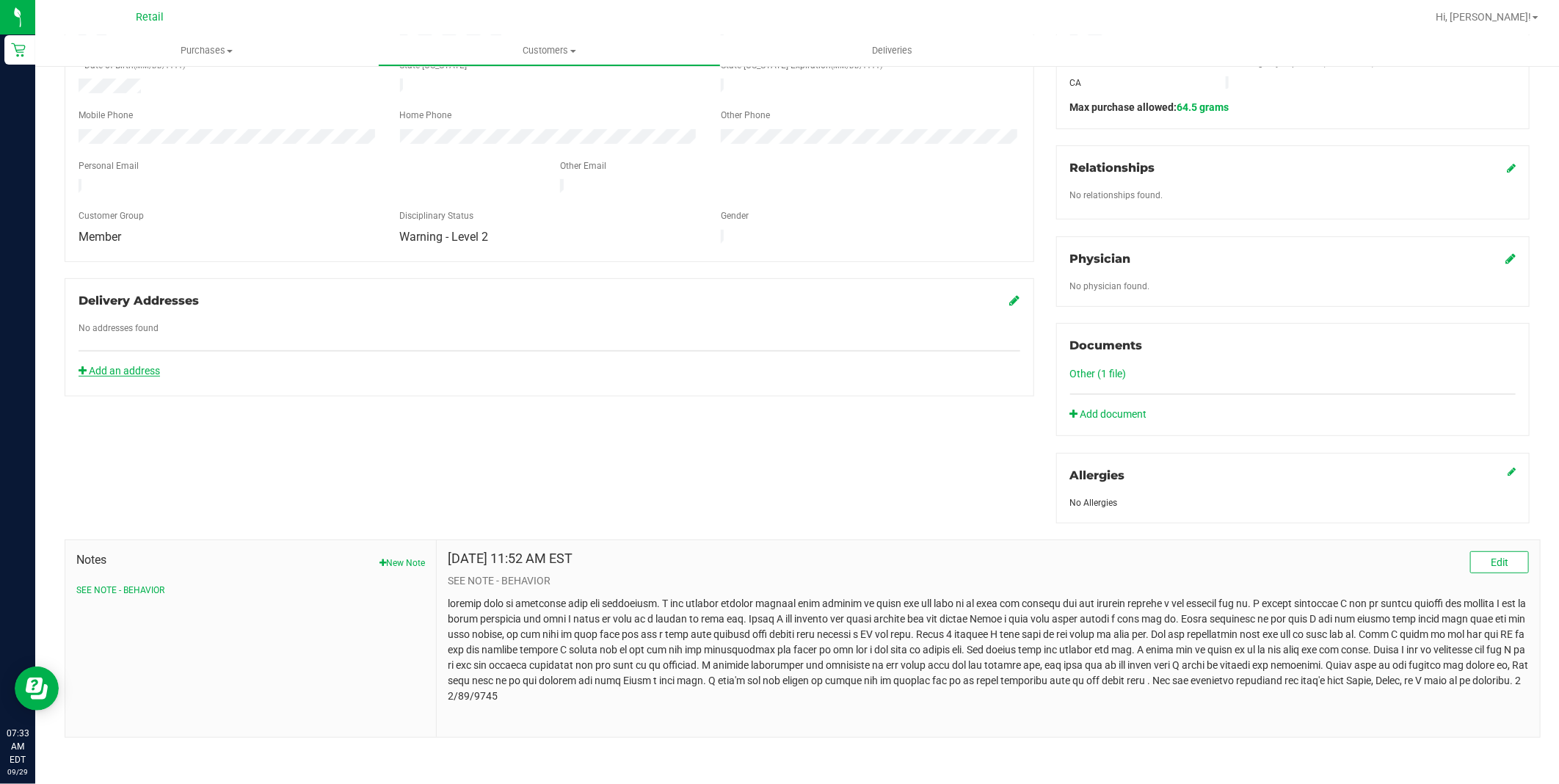
click at [143, 365] on link "Add an address" at bounding box center [120, 371] width 82 height 12
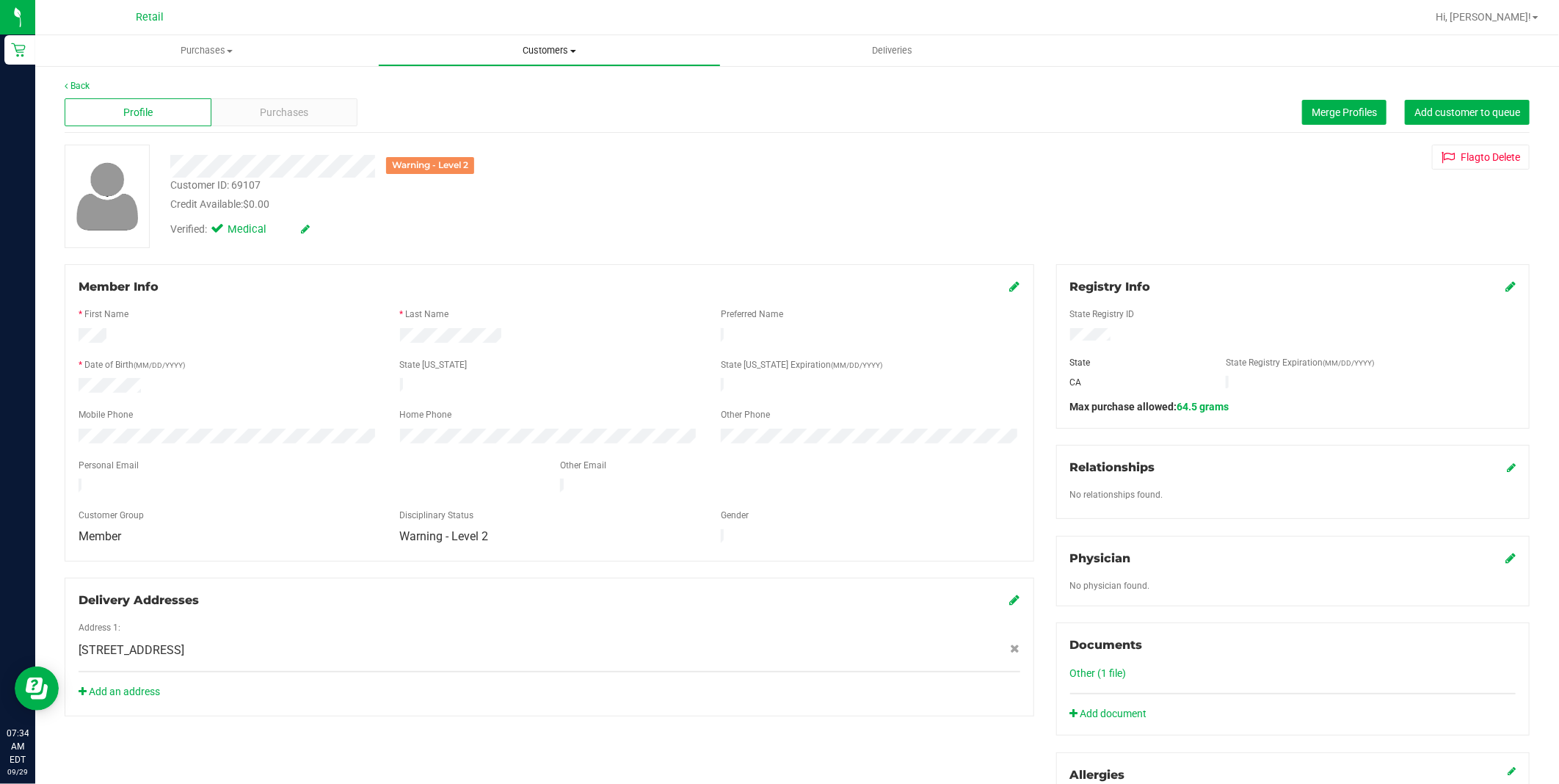
click at [543, 56] on span "Customers" at bounding box center [550, 51] width 341 height 13
click at [302, 101] on div "Purchases" at bounding box center [285, 112] width 146 height 28
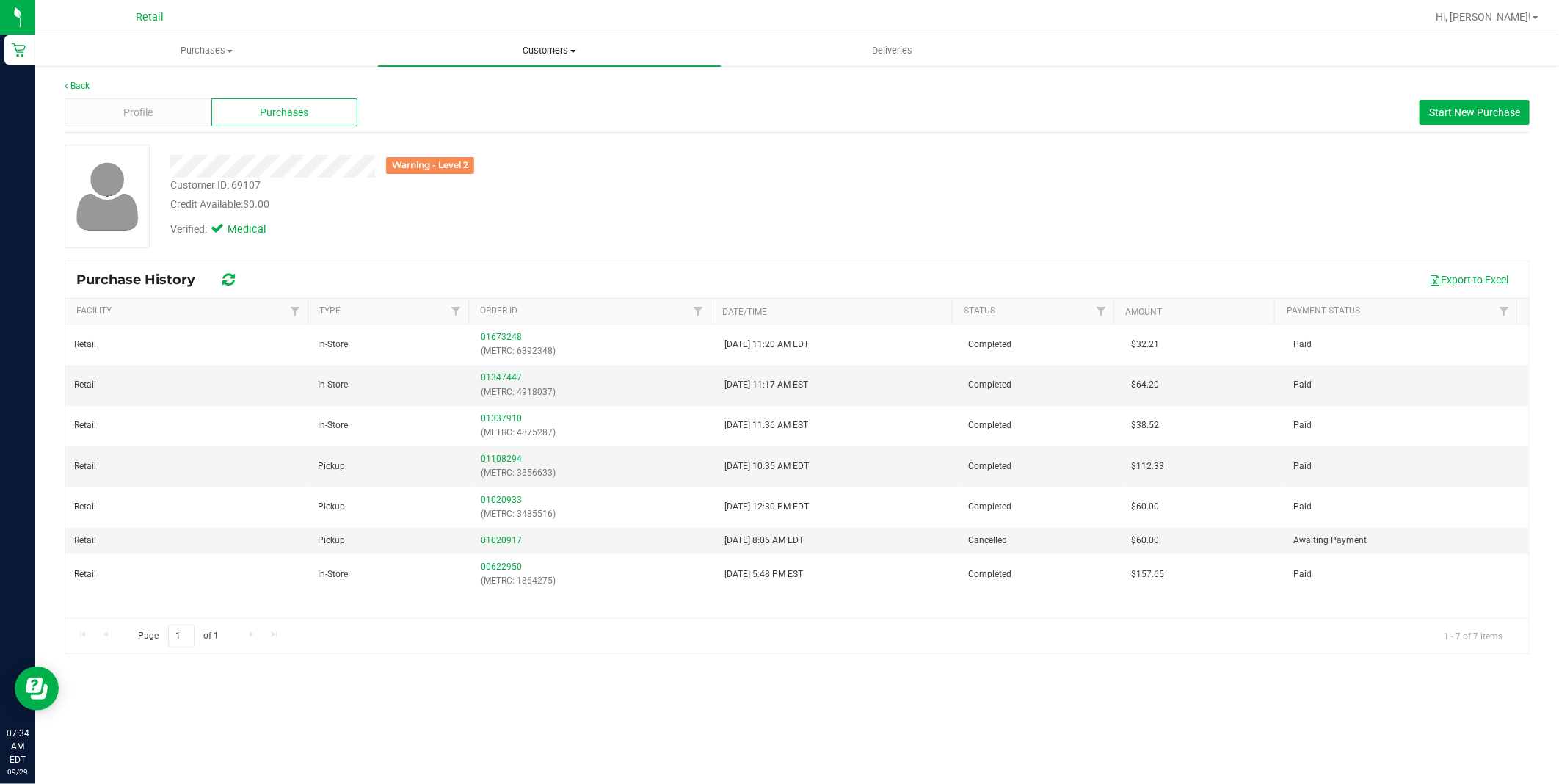
click at [534, 53] on span "Customers" at bounding box center [550, 51] width 343 height 13
click at [505, 91] on li "All customers" at bounding box center [550, 88] width 343 height 18
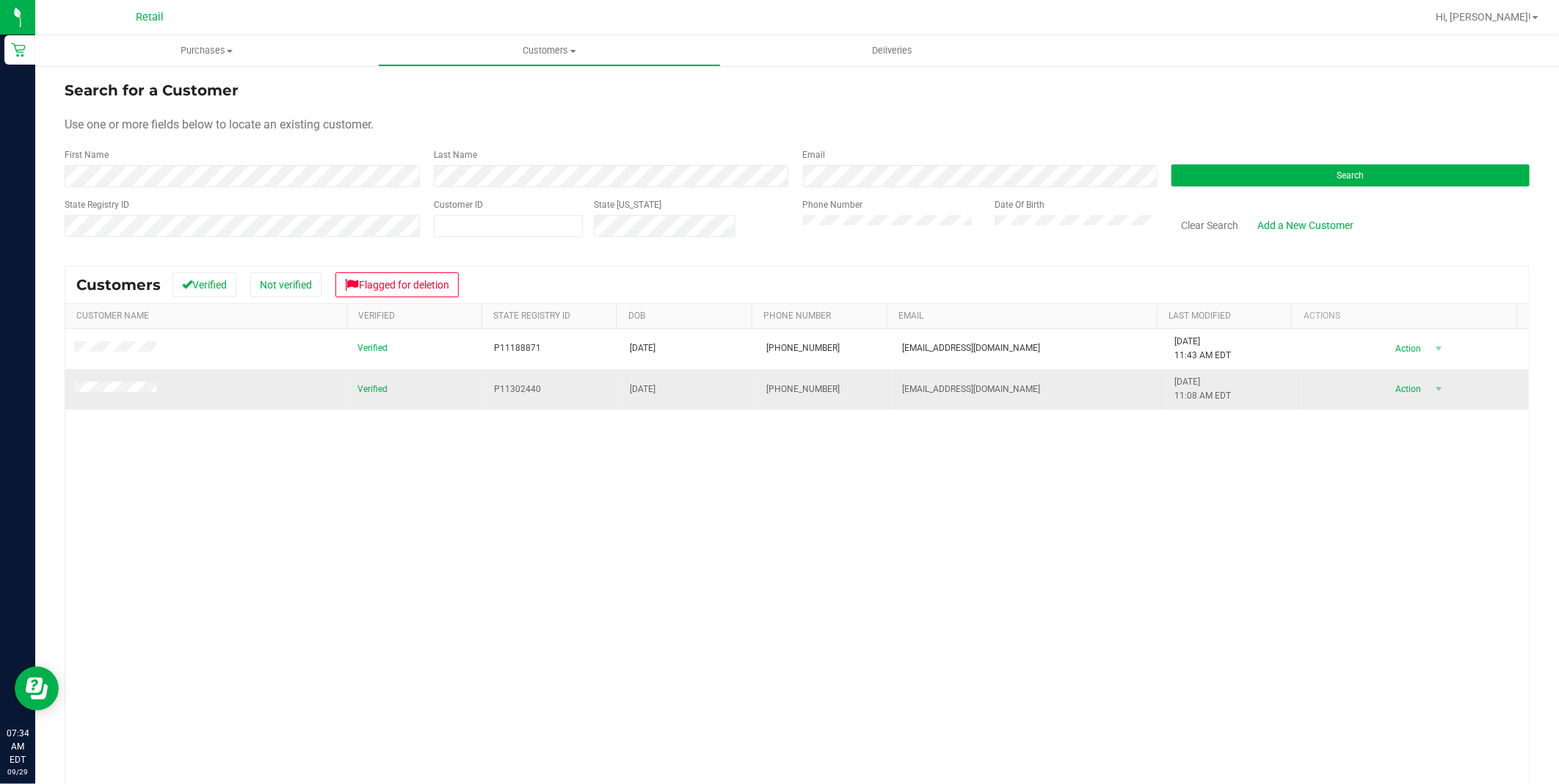
click at [104, 383] on span at bounding box center [117, 389] width 86 height 16
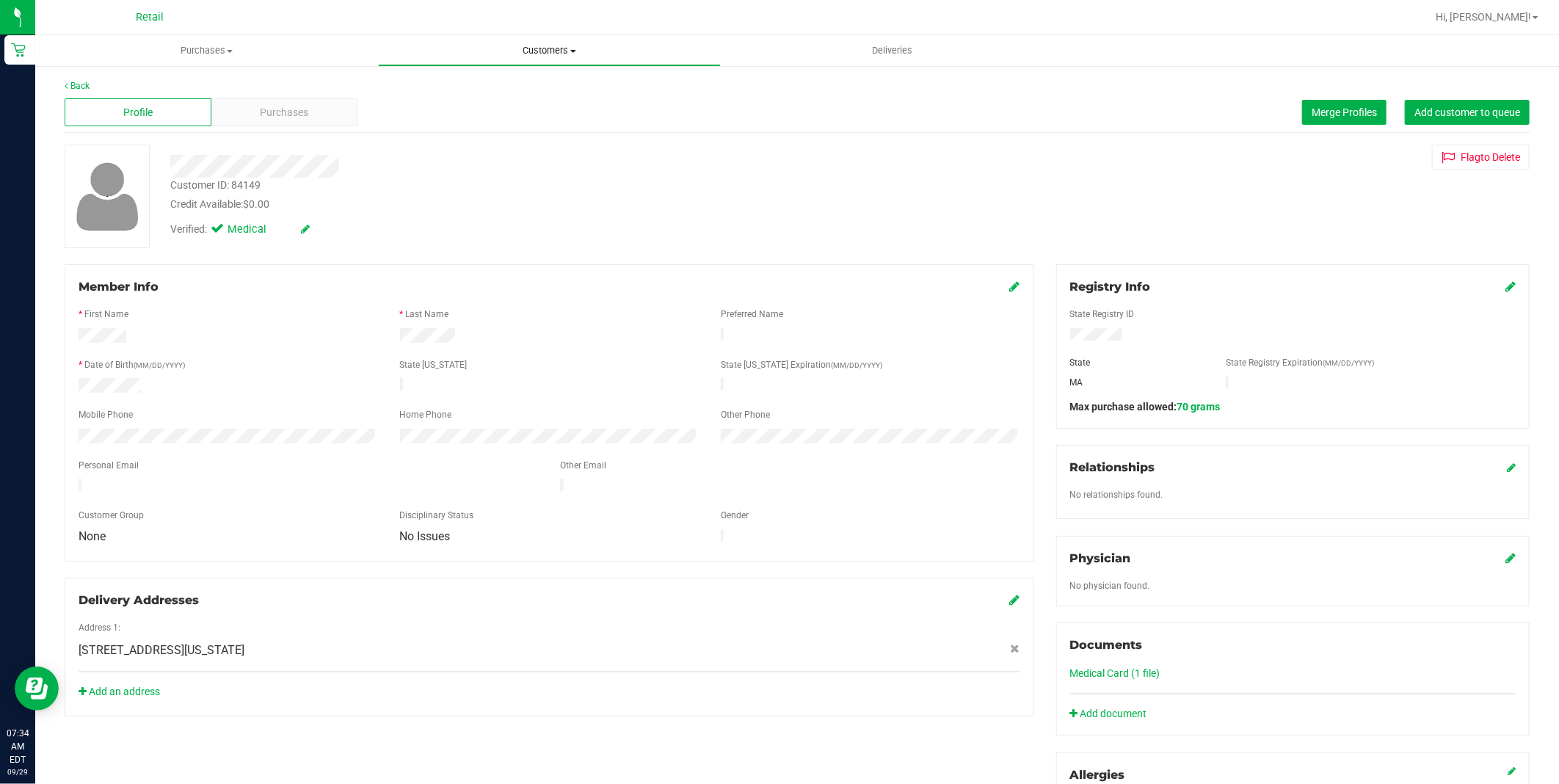
click at [516, 45] on span "Customers" at bounding box center [550, 51] width 341 height 13
click at [502, 82] on li "All customers" at bounding box center [550, 88] width 343 height 18
click at [543, 45] on span "Customers" at bounding box center [550, 51] width 341 height 13
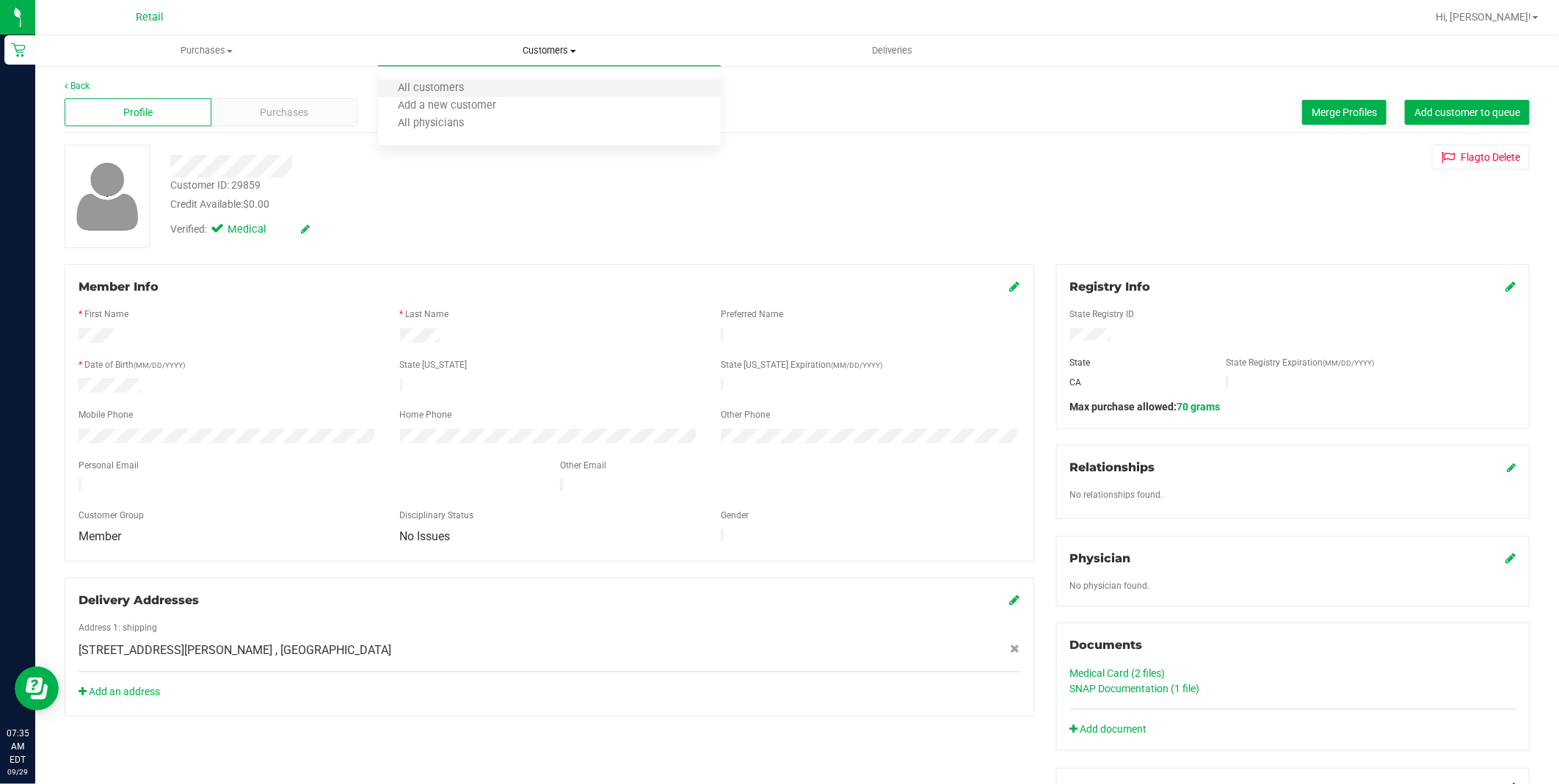
click at [502, 86] on li "All customers" at bounding box center [550, 88] width 343 height 18
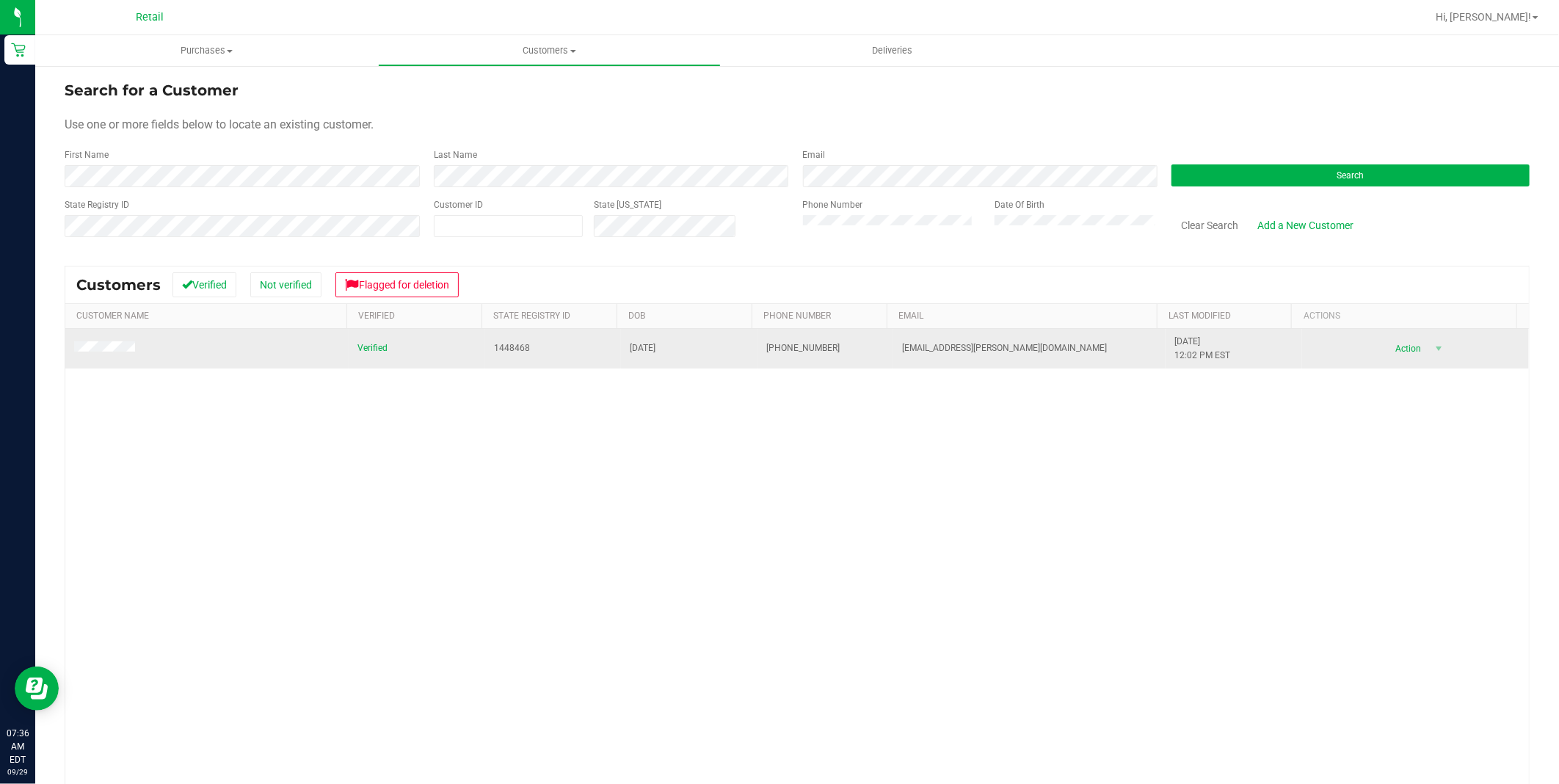
click at [115, 341] on span at bounding box center [107, 348] width 65 height 16
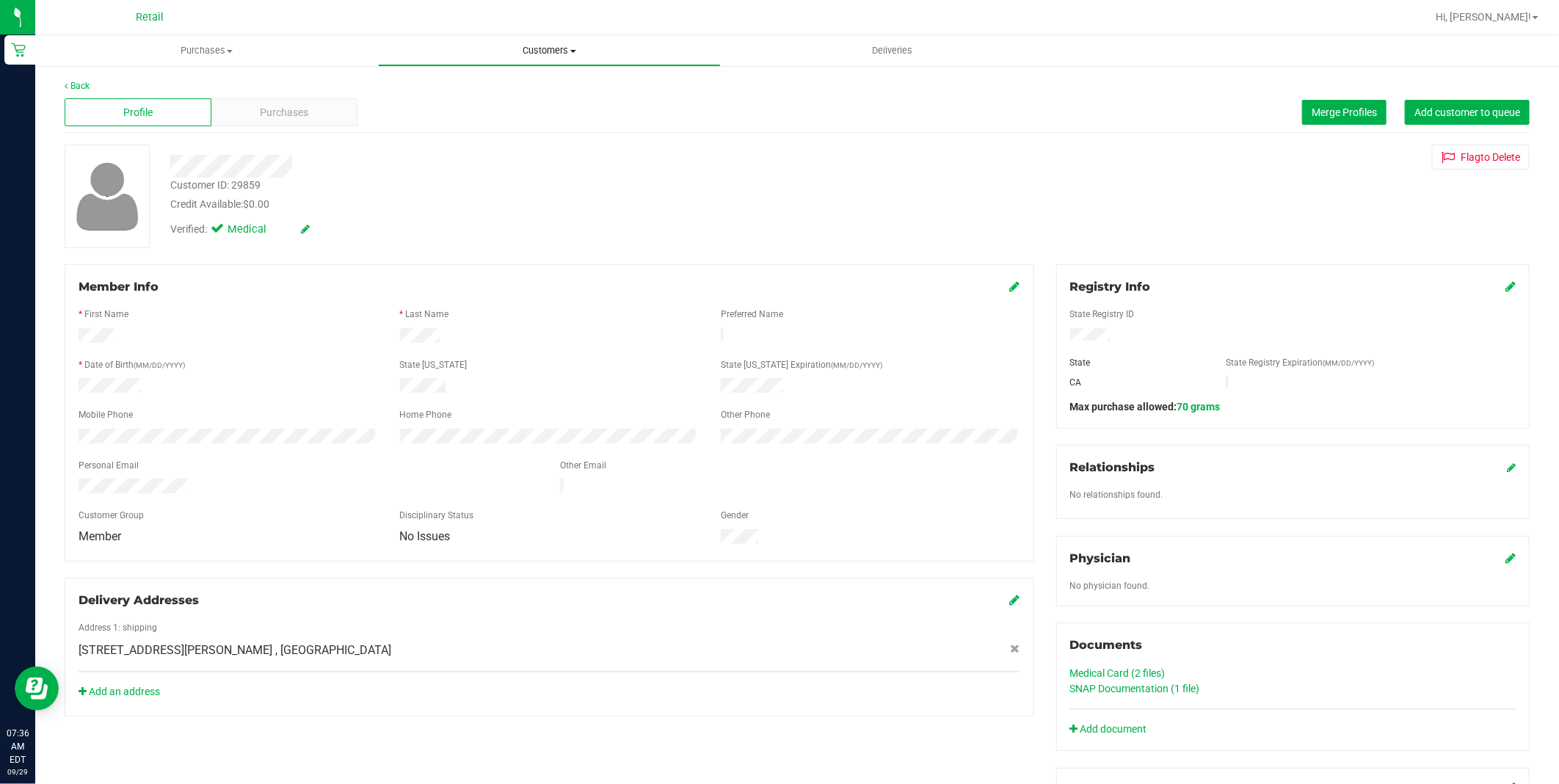
click at [530, 48] on span "Customers" at bounding box center [550, 51] width 341 height 13
click at [475, 94] on li "All customers" at bounding box center [550, 88] width 343 height 18
click at [525, 48] on span "Customers" at bounding box center [550, 51] width 341 height 13
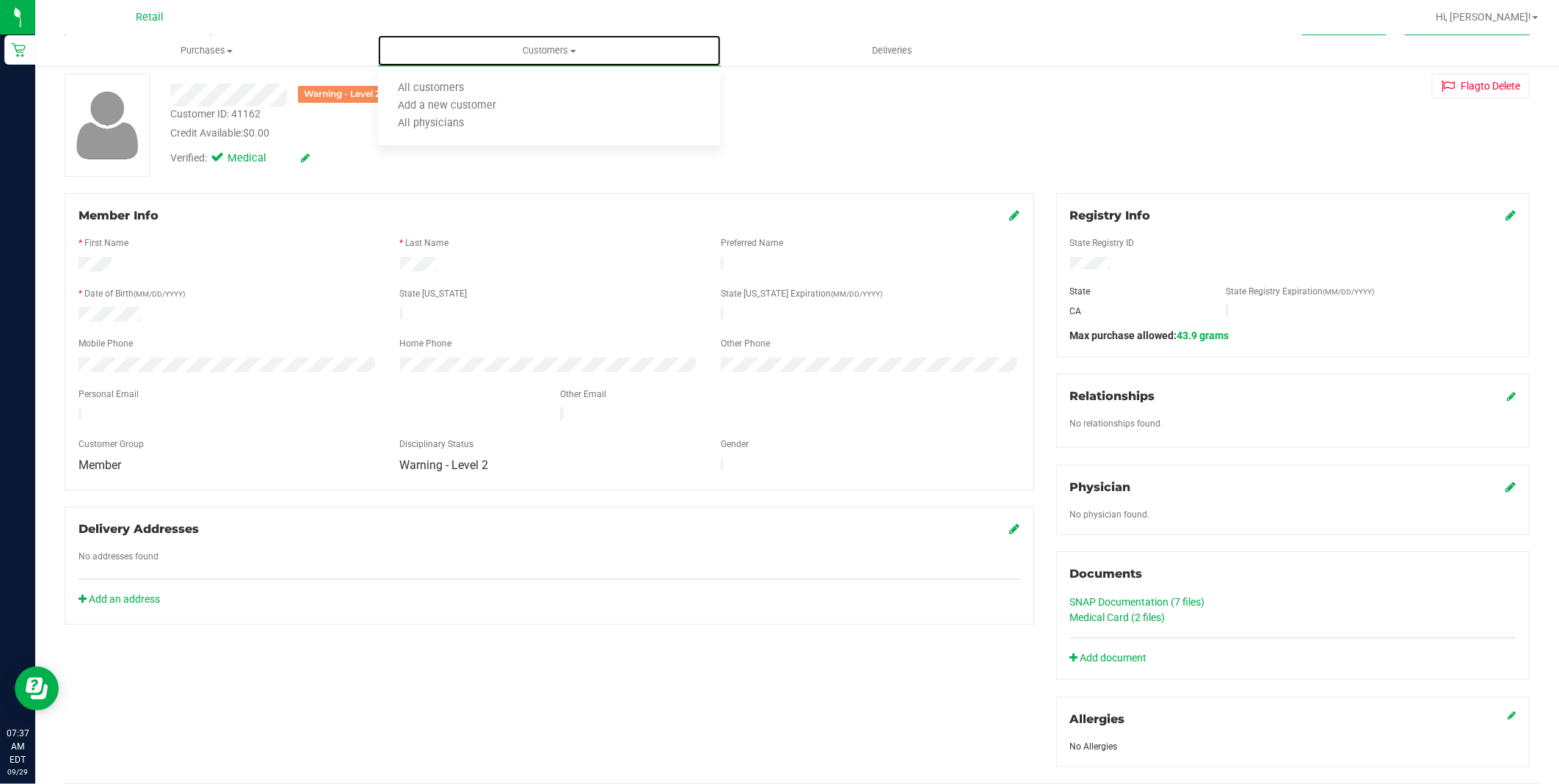
scroll to position [70, 0]
click at [1010, 213] on icon at bounding box center [1015, 215] width 10 height 12
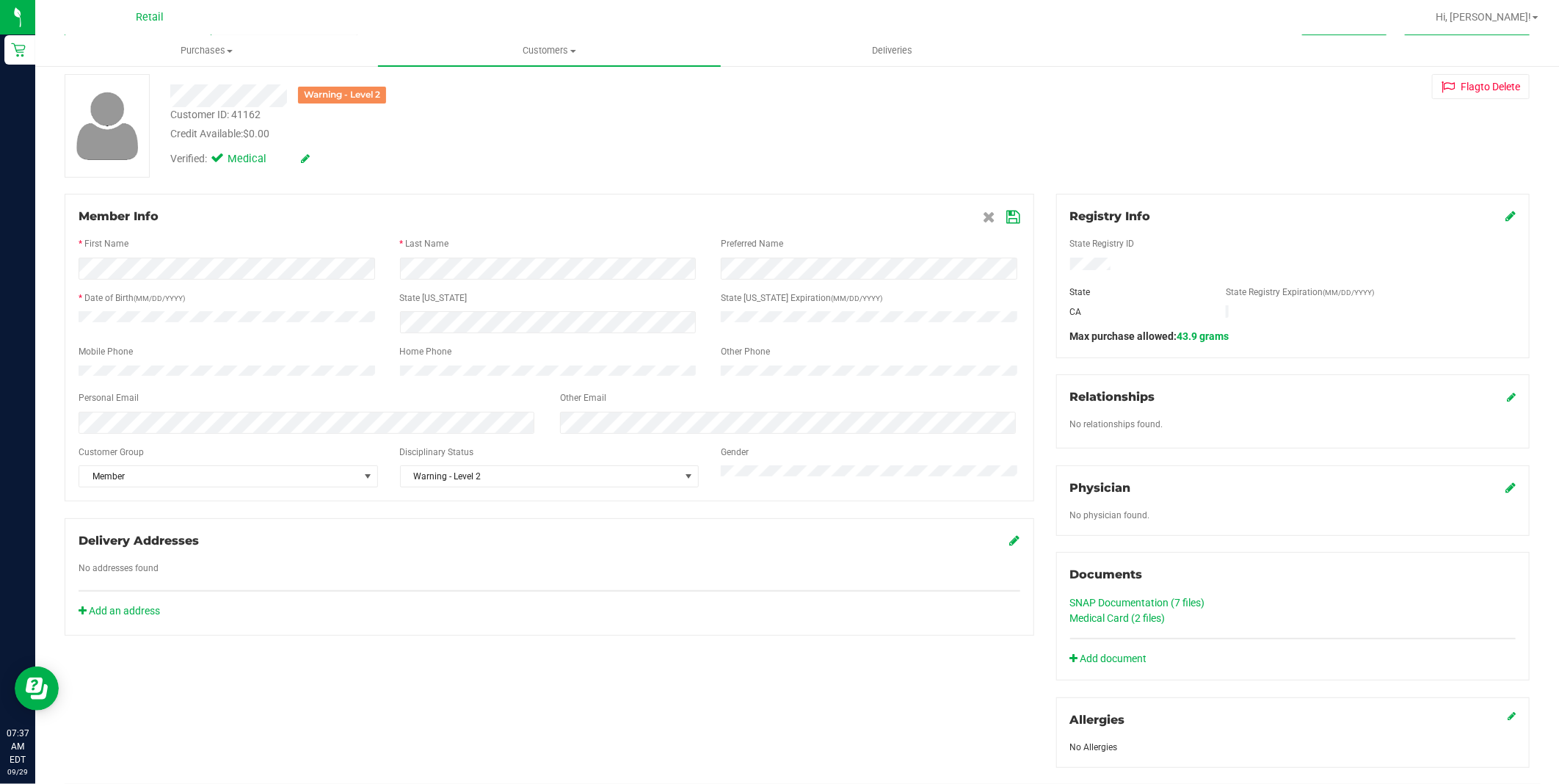
click at [1013, 209] on div "Member Info * First Name * Last Name Preferred Name * Date of Birth (MM/DD/YYYY…" at bounding box center [550, 348] width 970 height 308
click at [1008, 213] on icon at bounding box center [1013, 217] width 13 height 12
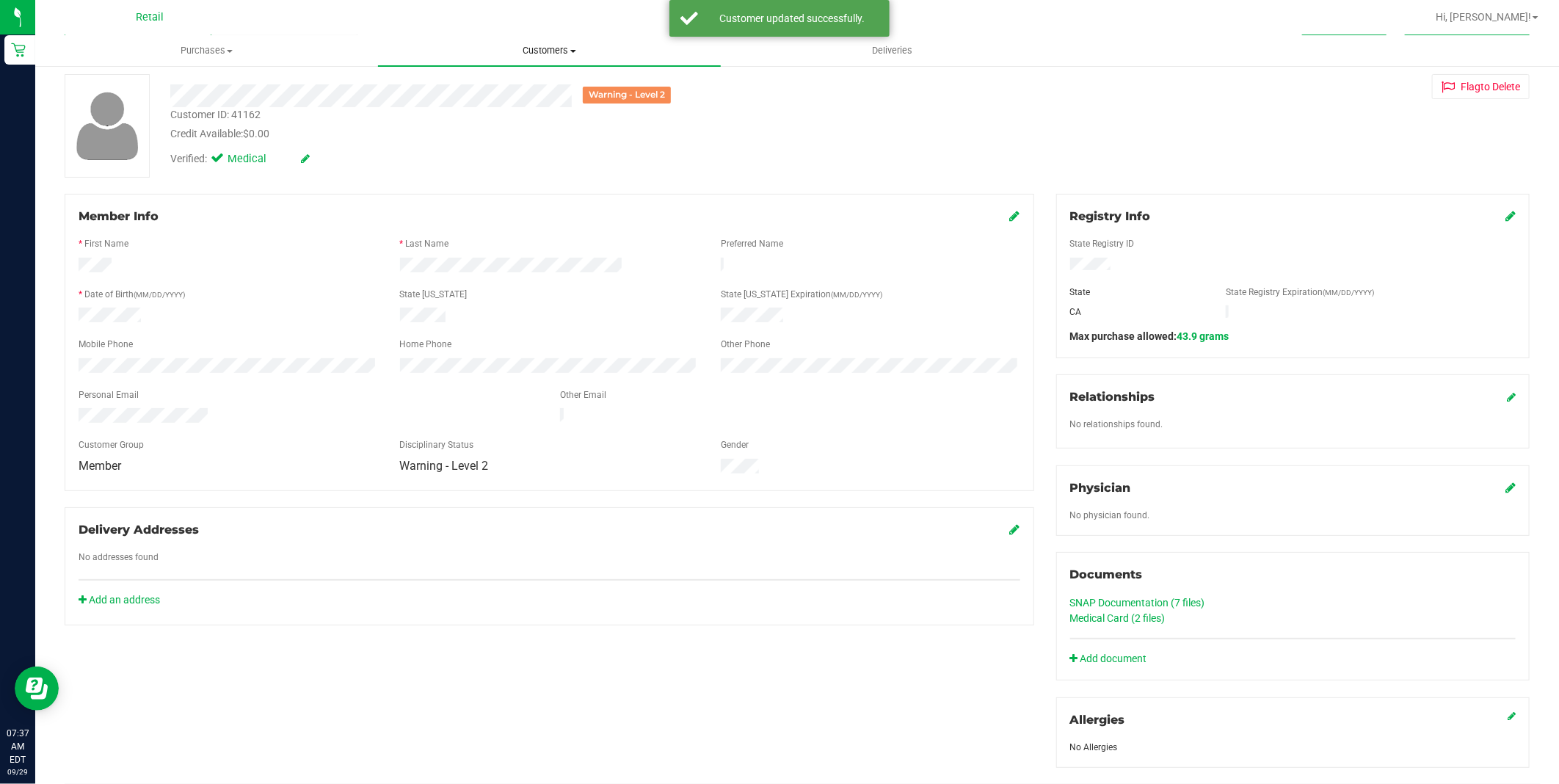
click at [555, 56] on span "Customers" at bounding box center [550, 51] width 343 height 13
click at [511, 80] on li "All customers" at bounding box center [550, 88] width 343 height 18
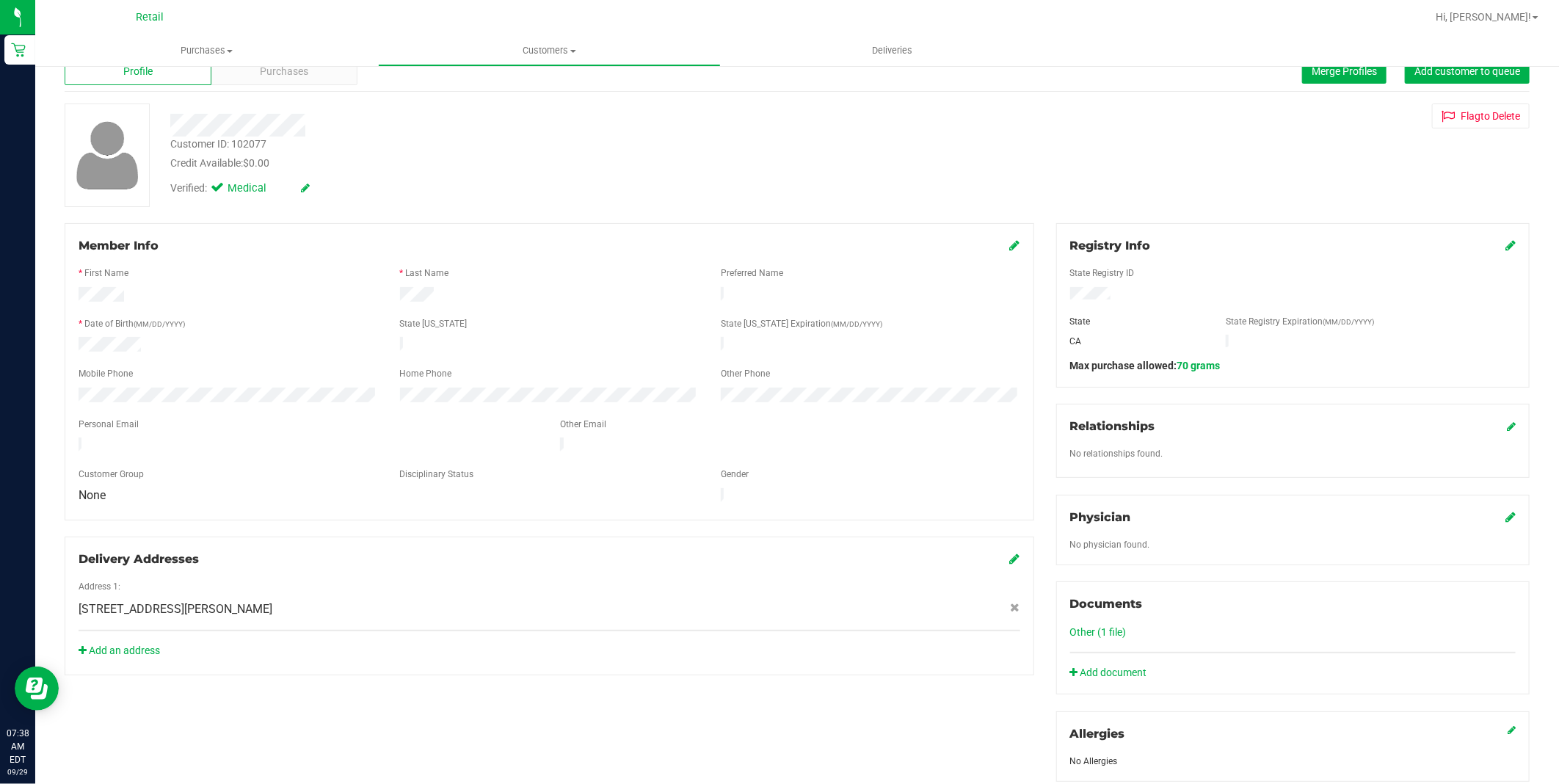
scroll to position [82, 0]
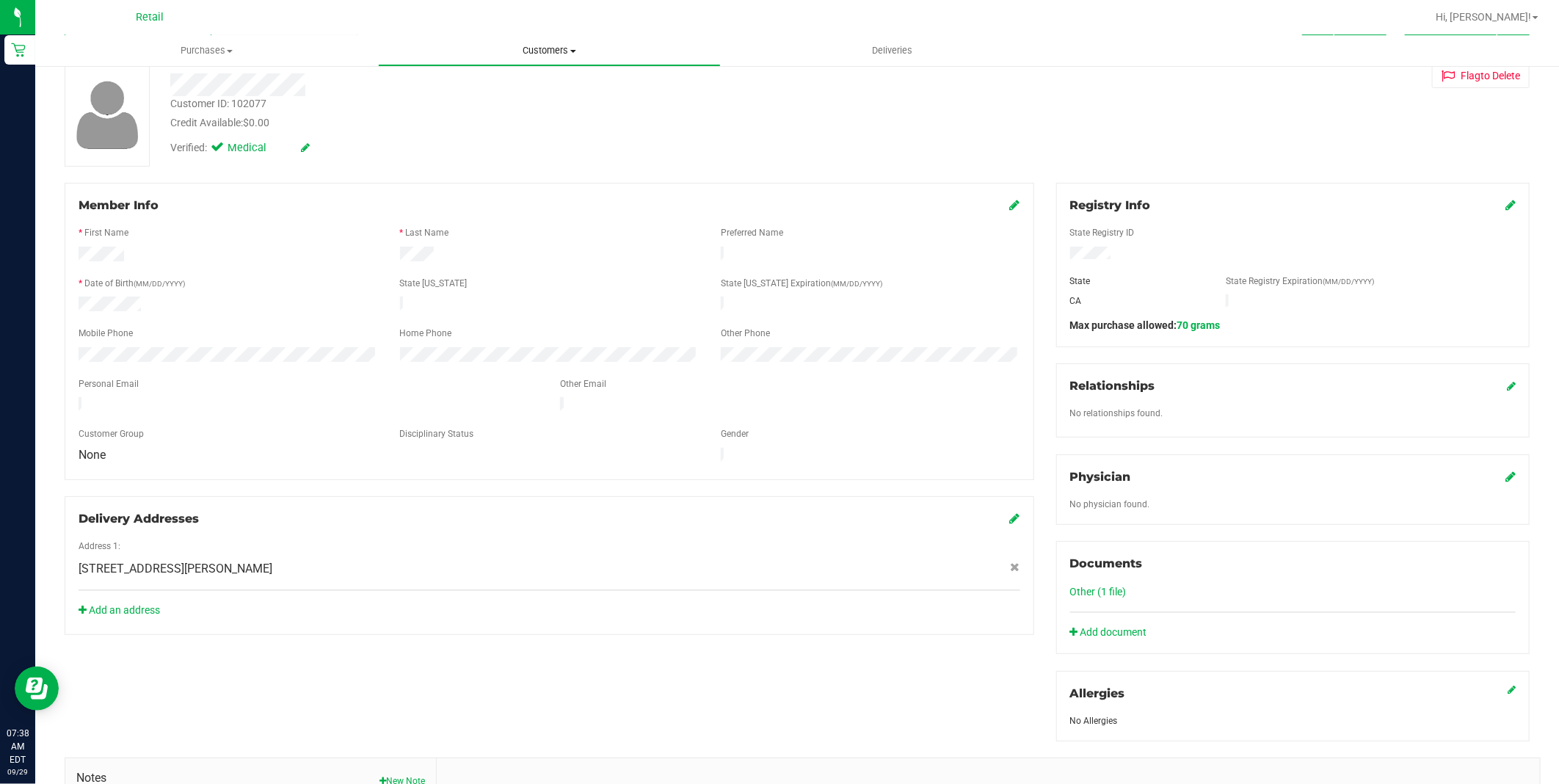
click at [562, 54] on span "Customers" at bounding box center [550, 51] width 341 height 13
click at [509, 85] on li "All customers" at bounding box center [550, 88] width 343 height 18
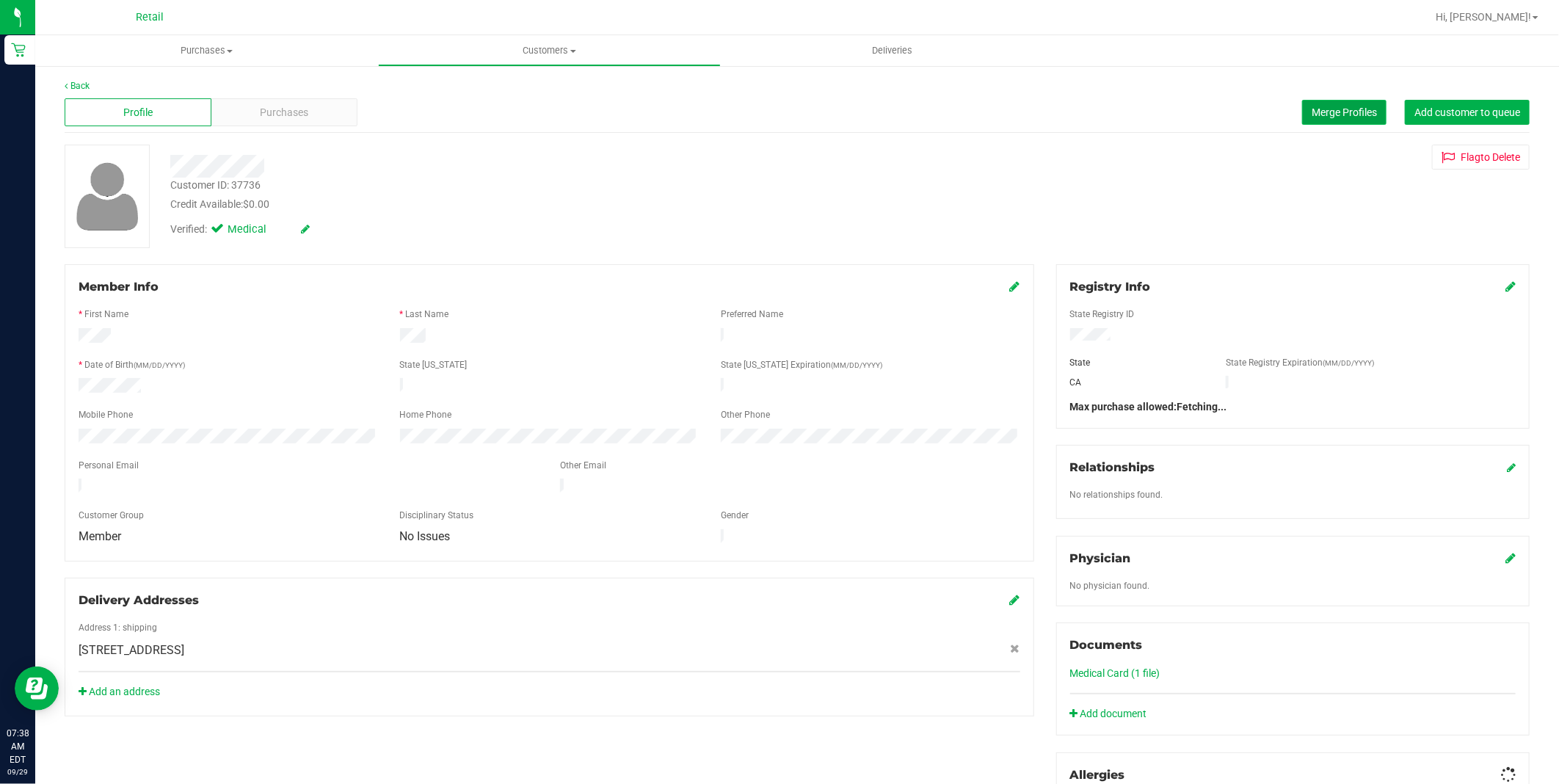
click at [1312, 108] on span "Merge Profiles" at bounding box center [1344, 112] width 65 height 12
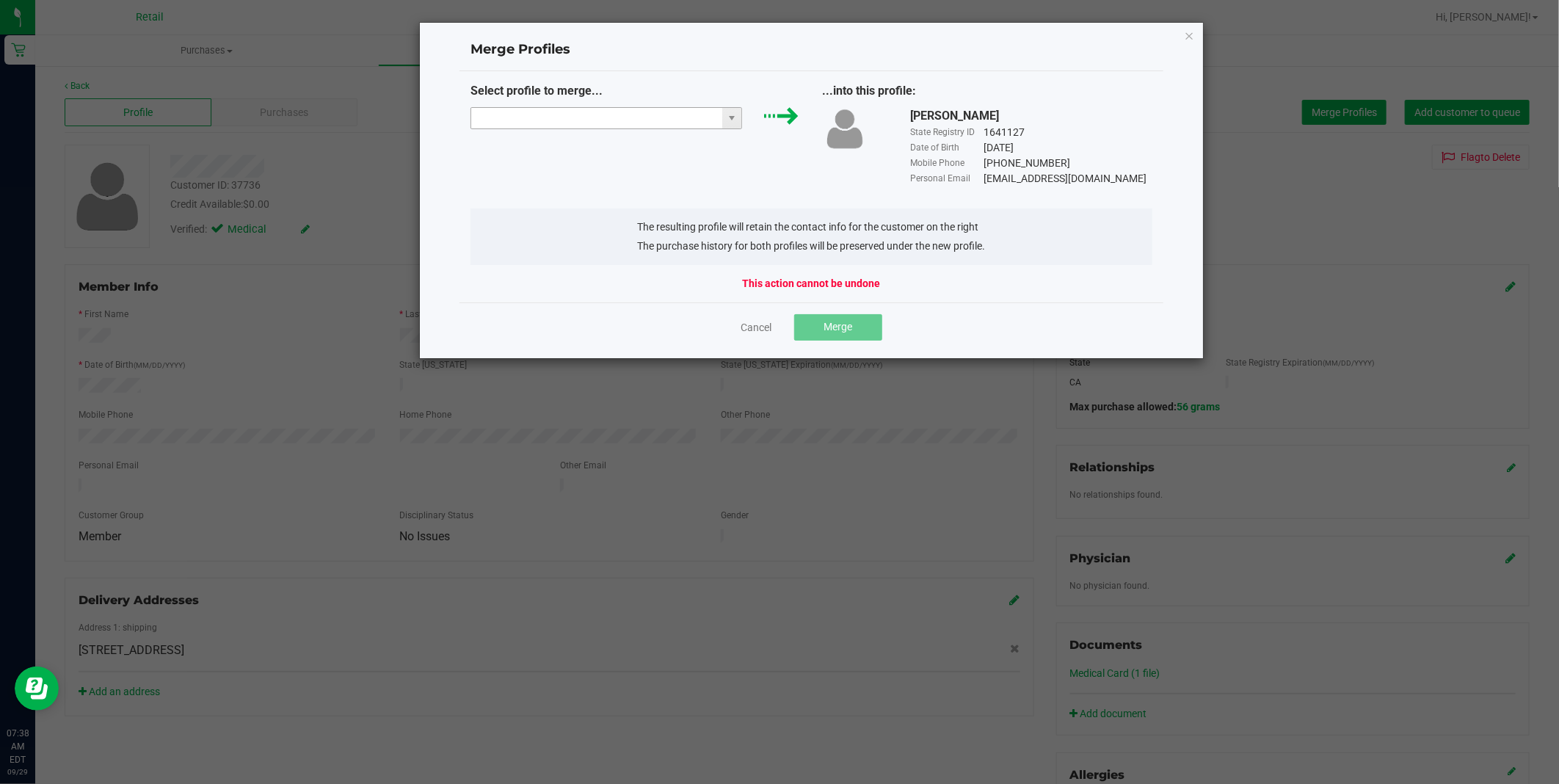
click at [569, 127] on input "NO DATA FOUND" at bounding box center [597, 118] width 252 height 20
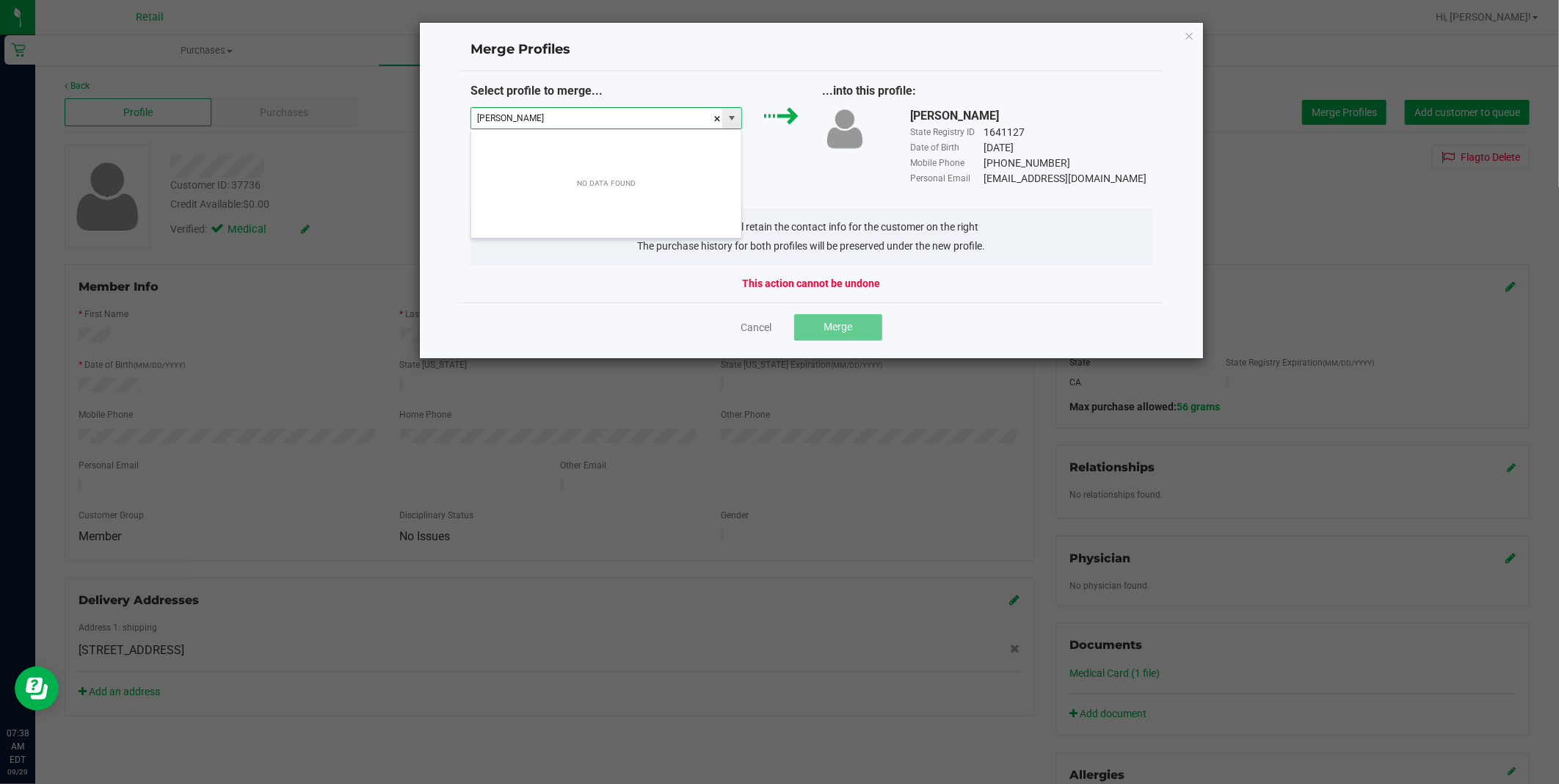
scroll to position [22, 272]
type input "[PERSON_NAME]"
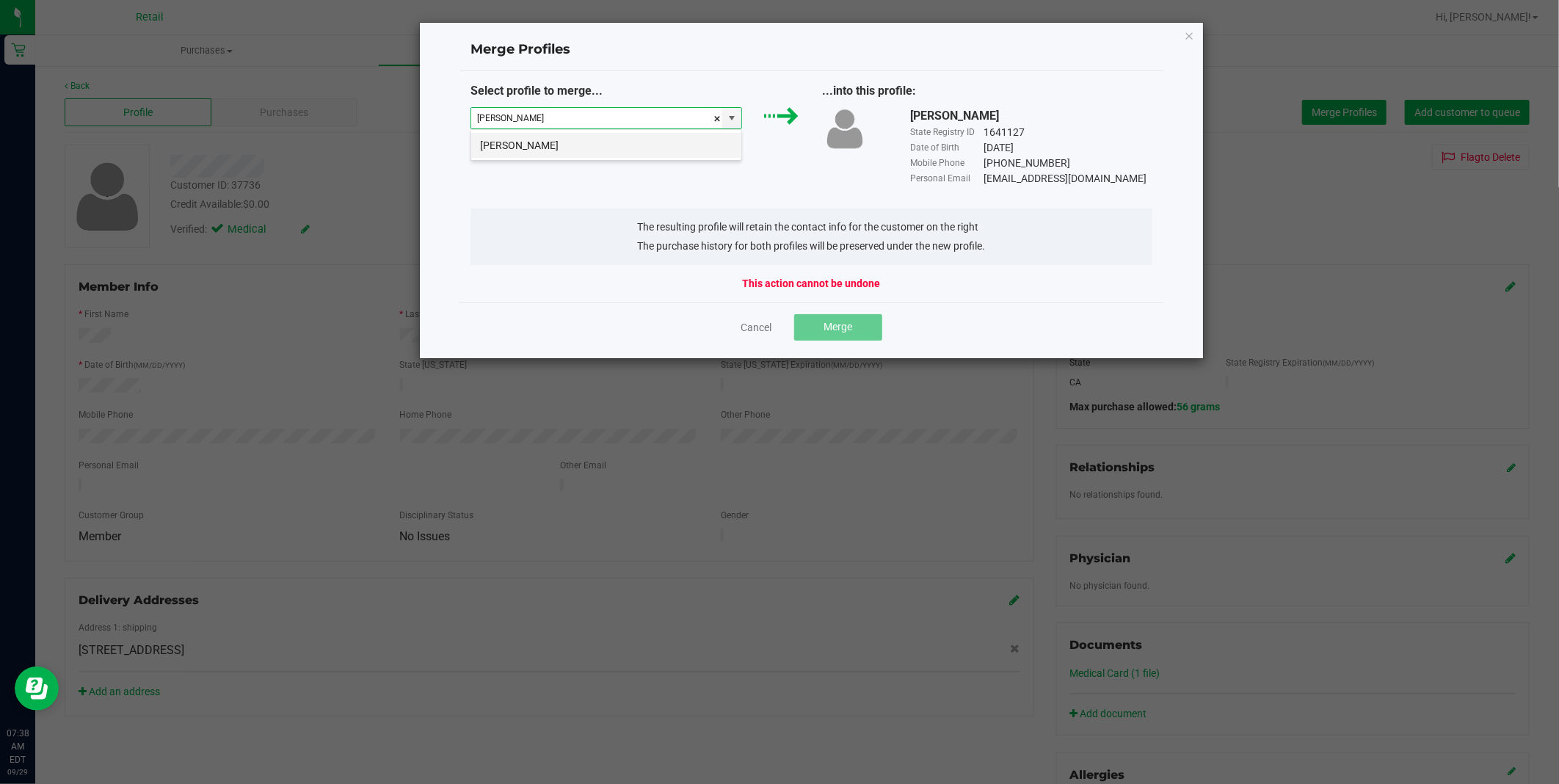
click at [573, 150] on li "[PERSON_NAME]" at bounding box center [605, 145] width 270 height 25
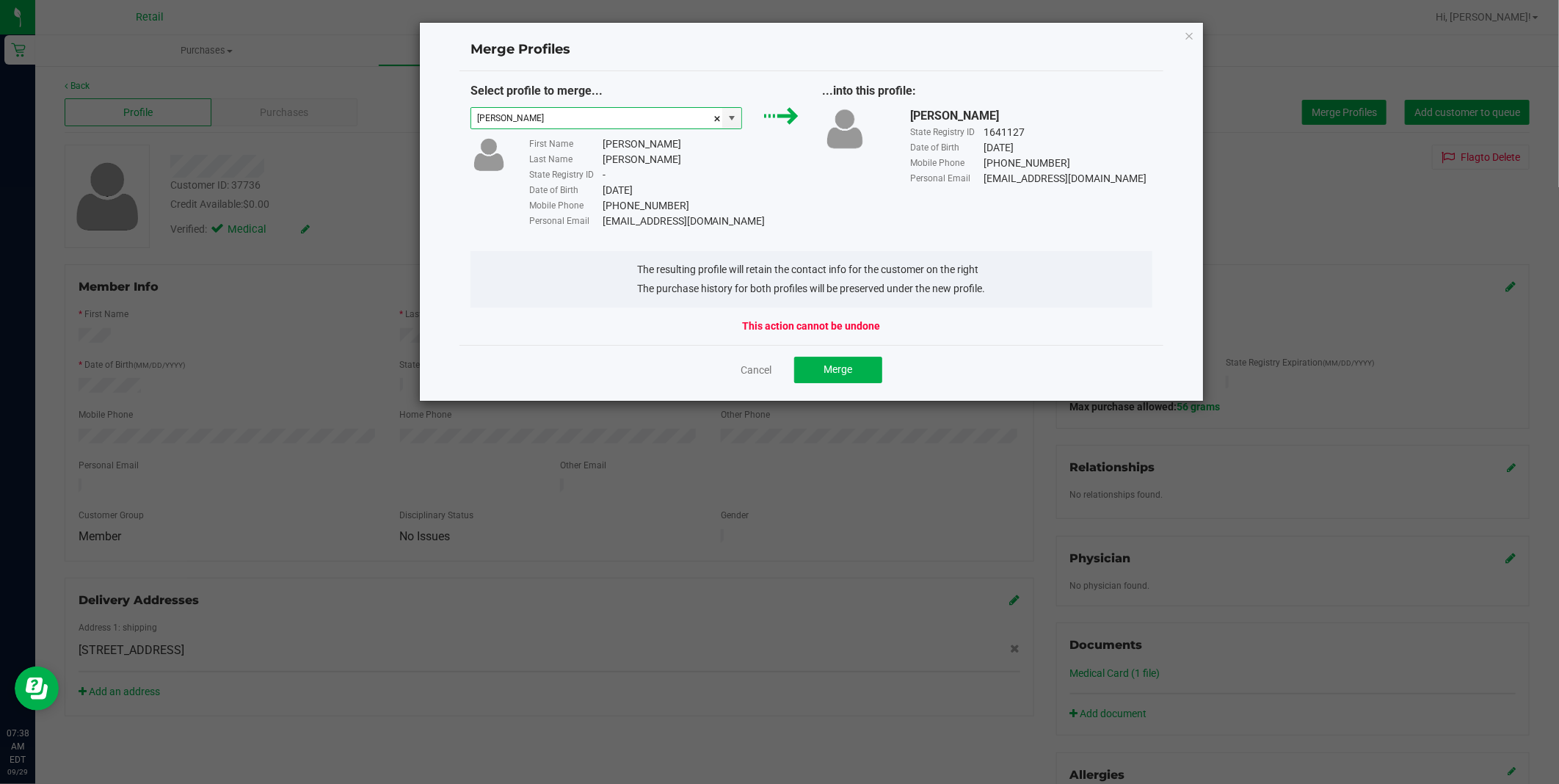
type input "[PERSON_NAME]"
drag, startPoint x: 712, startPoint y: 223, endPoint x: 599, endPoint y: 224, distance: 113.0
click at [599, 224] on div "Personal Email [EMAIL_ADDRESS][DOMAIN_NAME]" at bounding box center [665, 221] width 272 height 16
copy div "[EMAIL_ADDRESS][DOMAIN_NAME]"
click at [819, 368] on button "Merge" at bounding box center [838, 370] width 88 height 27
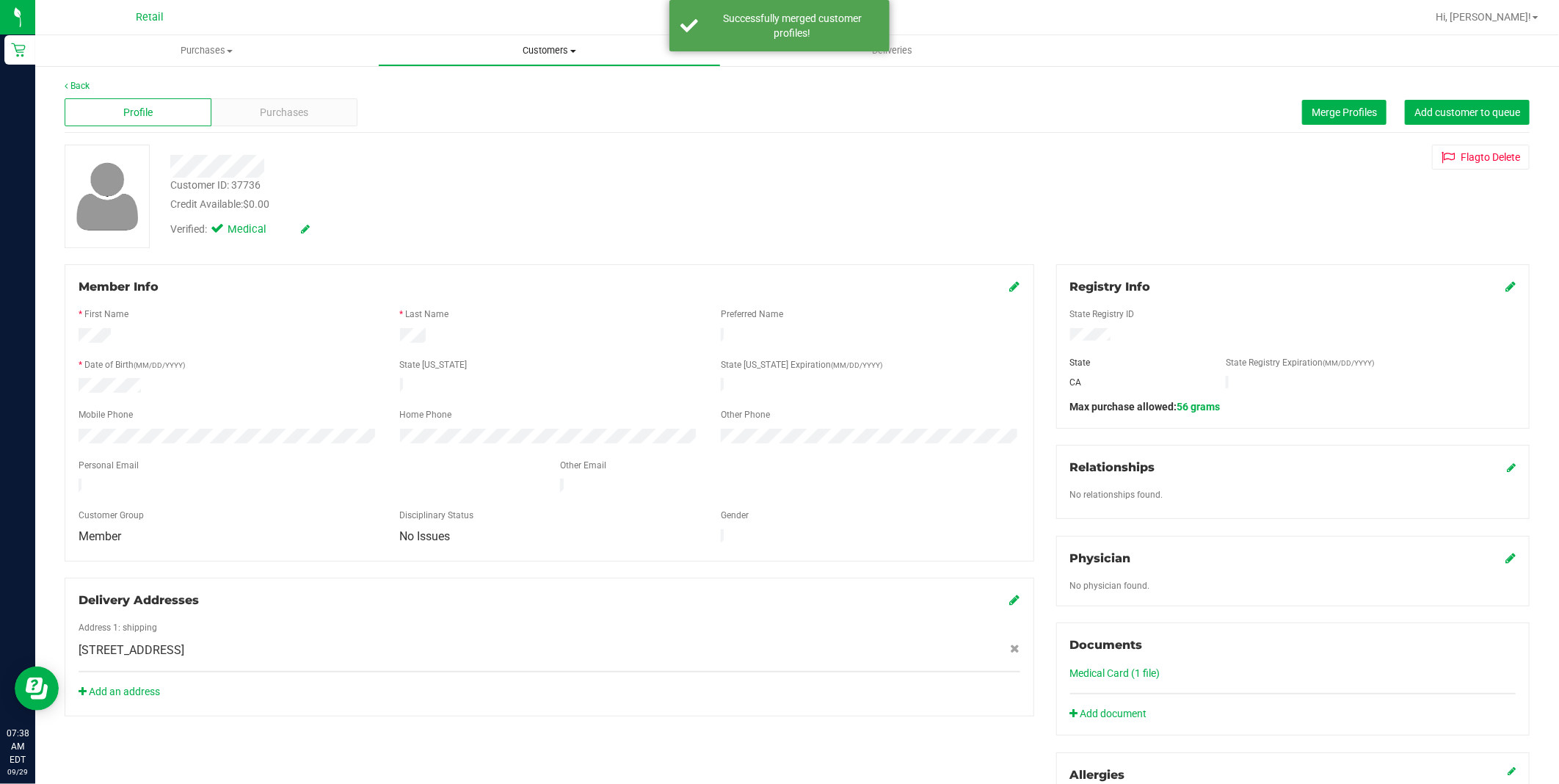
click at [531, 45] on span "Customers" at bounding box center [550, 51] width 341 height 13
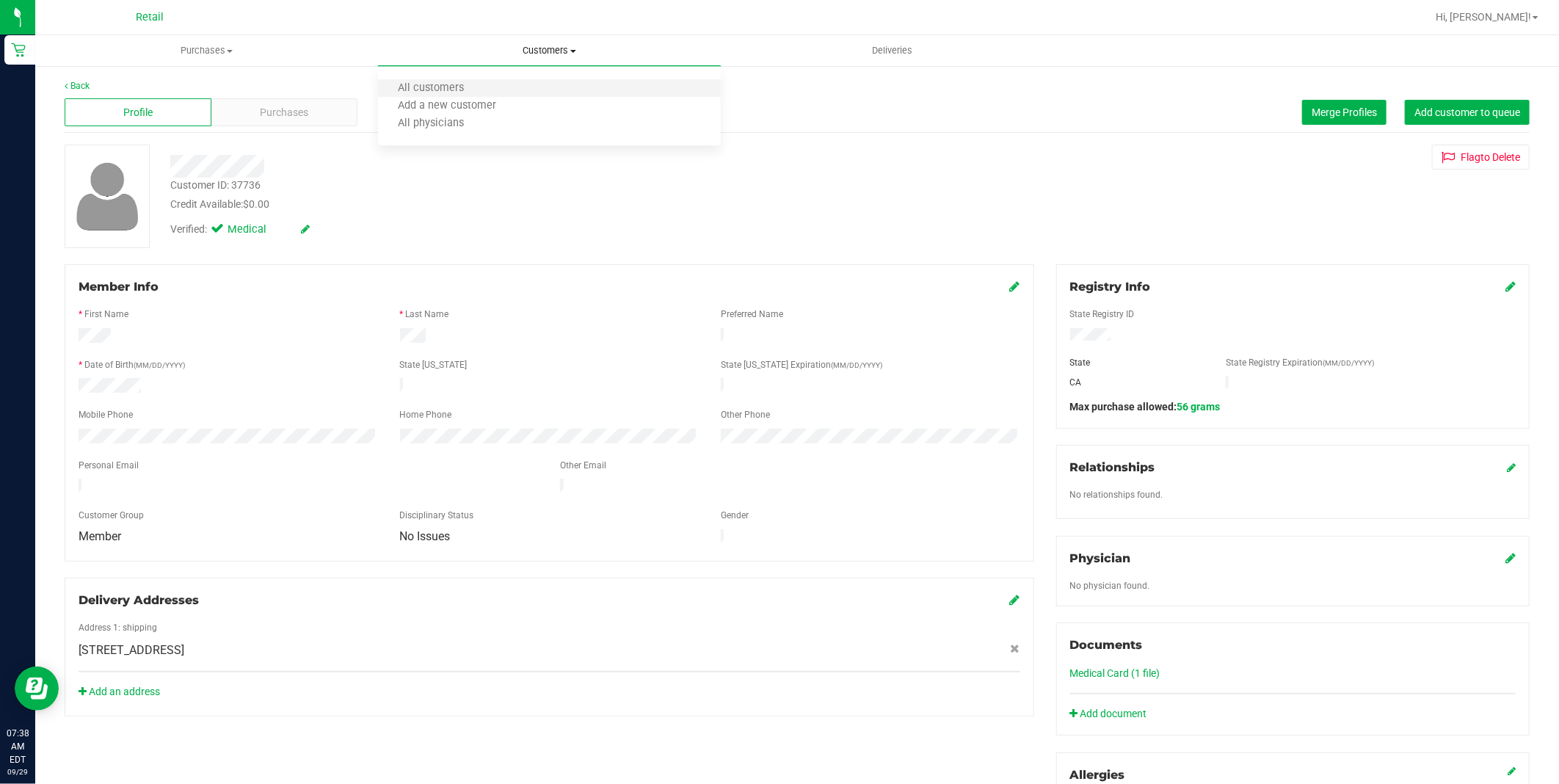
click at [506, 82] on li "All customers" at bounding box center [550, 88] width 343 height 18
click at [566, 37] on uib-tab-heading "Customers All customers Add a new customer All physicians" at bounding box center [550, 51] width 341 height 30
click at [509, 90] on li "All customers" at bounding box center [550, 88] width 343 height 18
click at [538, 55] on span "Customers" at bounding box center [550, 51] width 341 height 13
click at [522, 86] on li "All customers" at bounding box center [550, 88] width 343 height 18
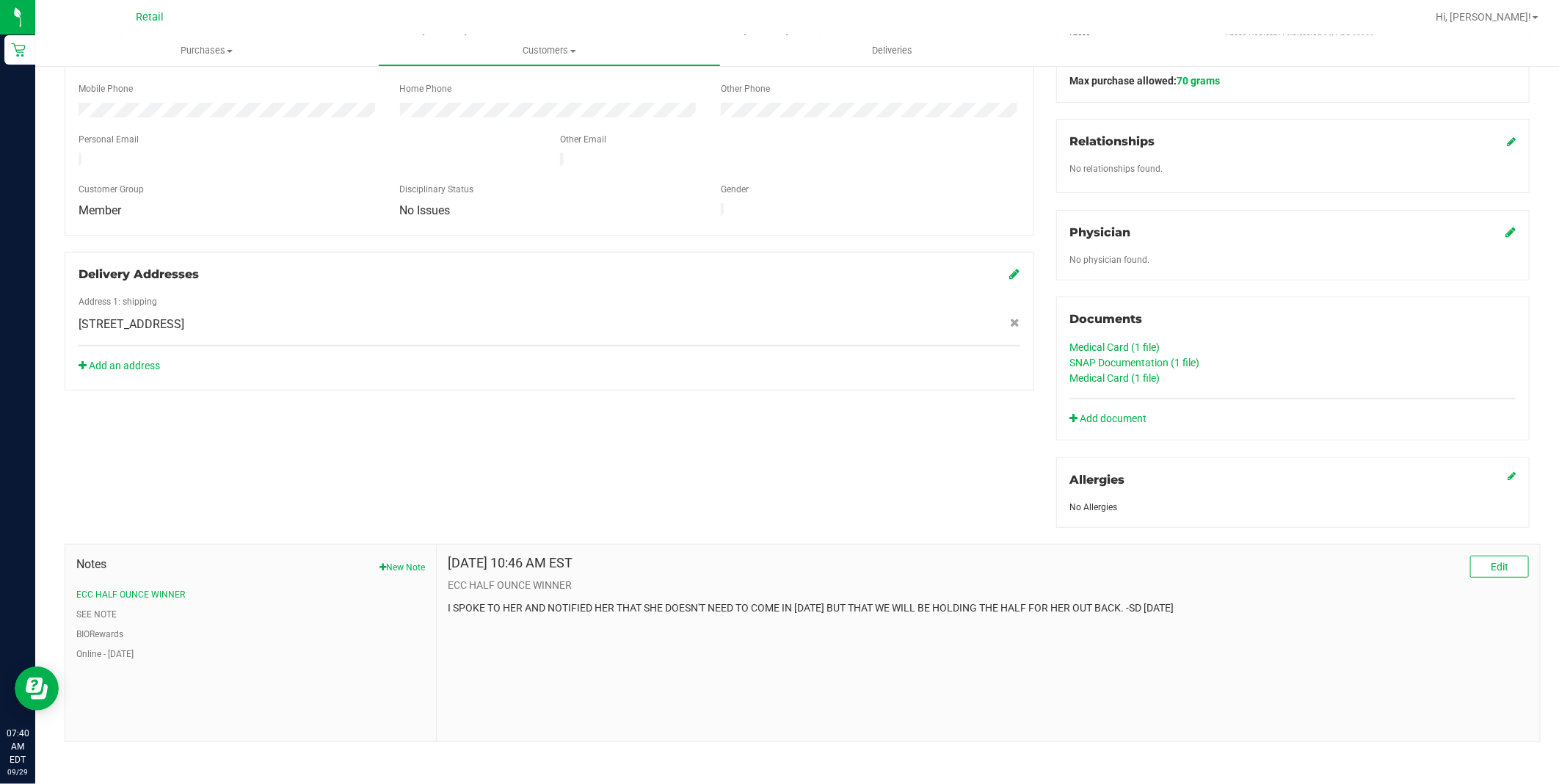
scroll to position [245, 0]
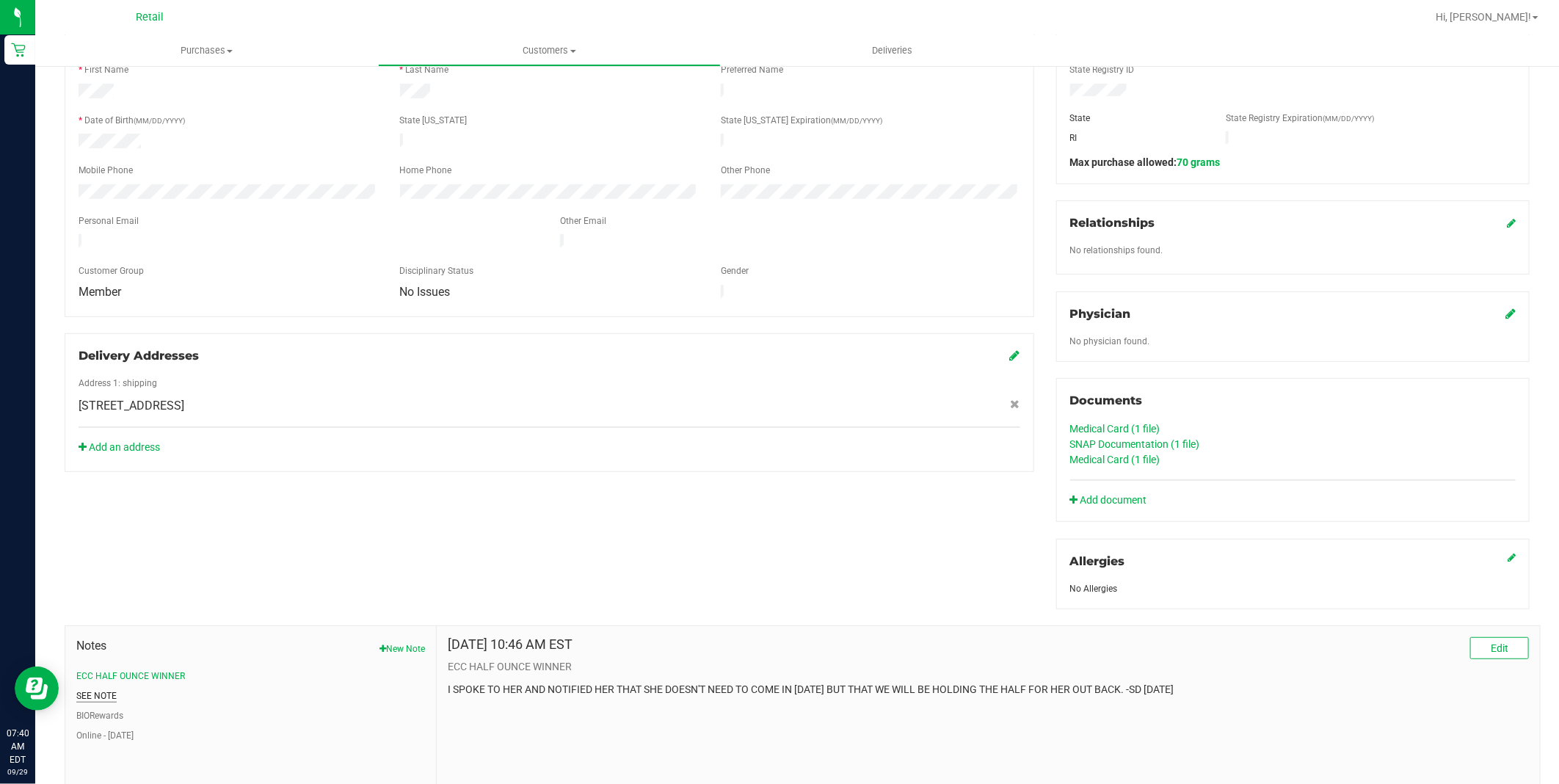
click at [96, 696] on button "SEE NOTE" at bounding box center [96, 695] width 41 height 13
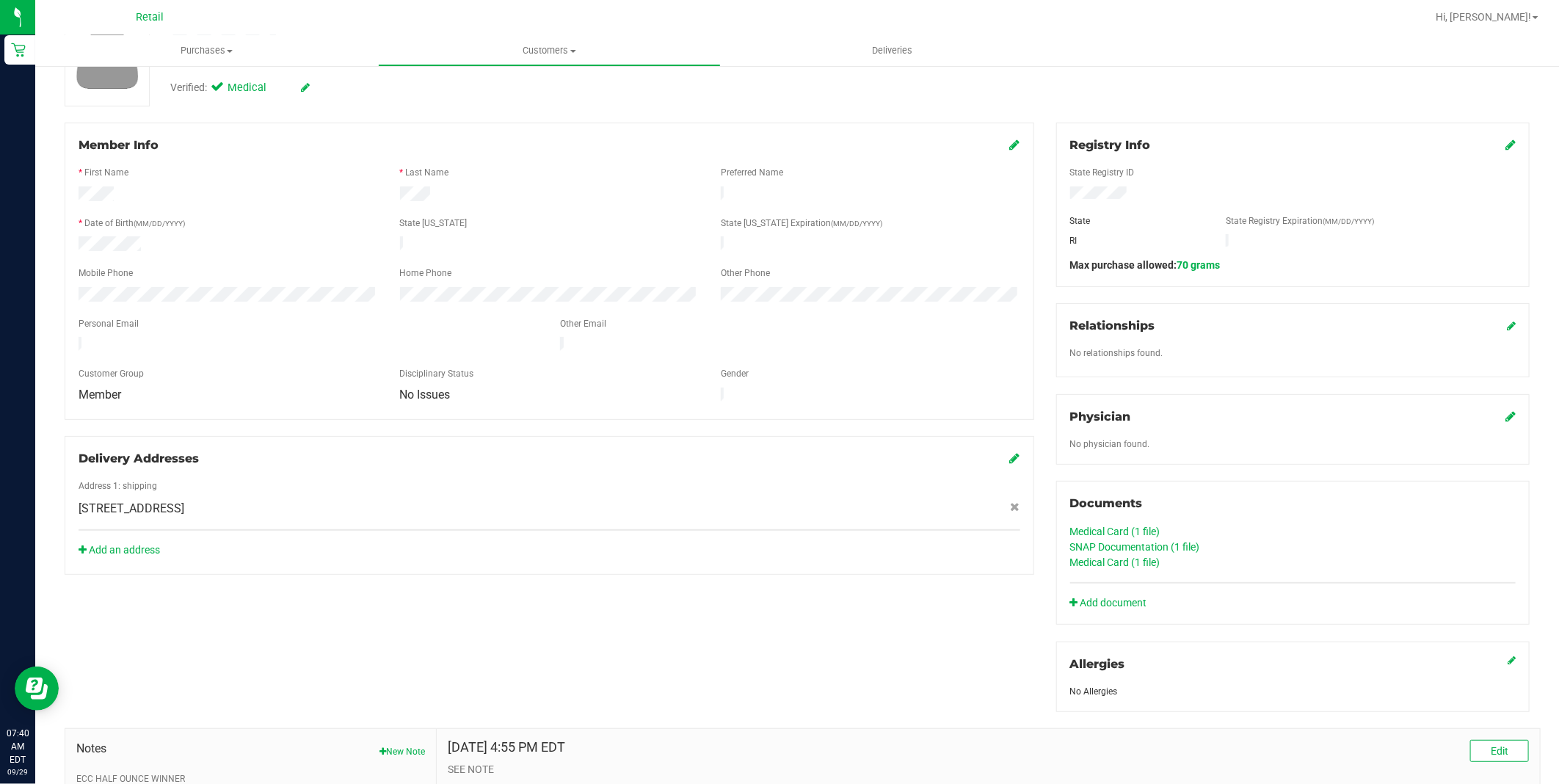
scroll to position [0, 0]
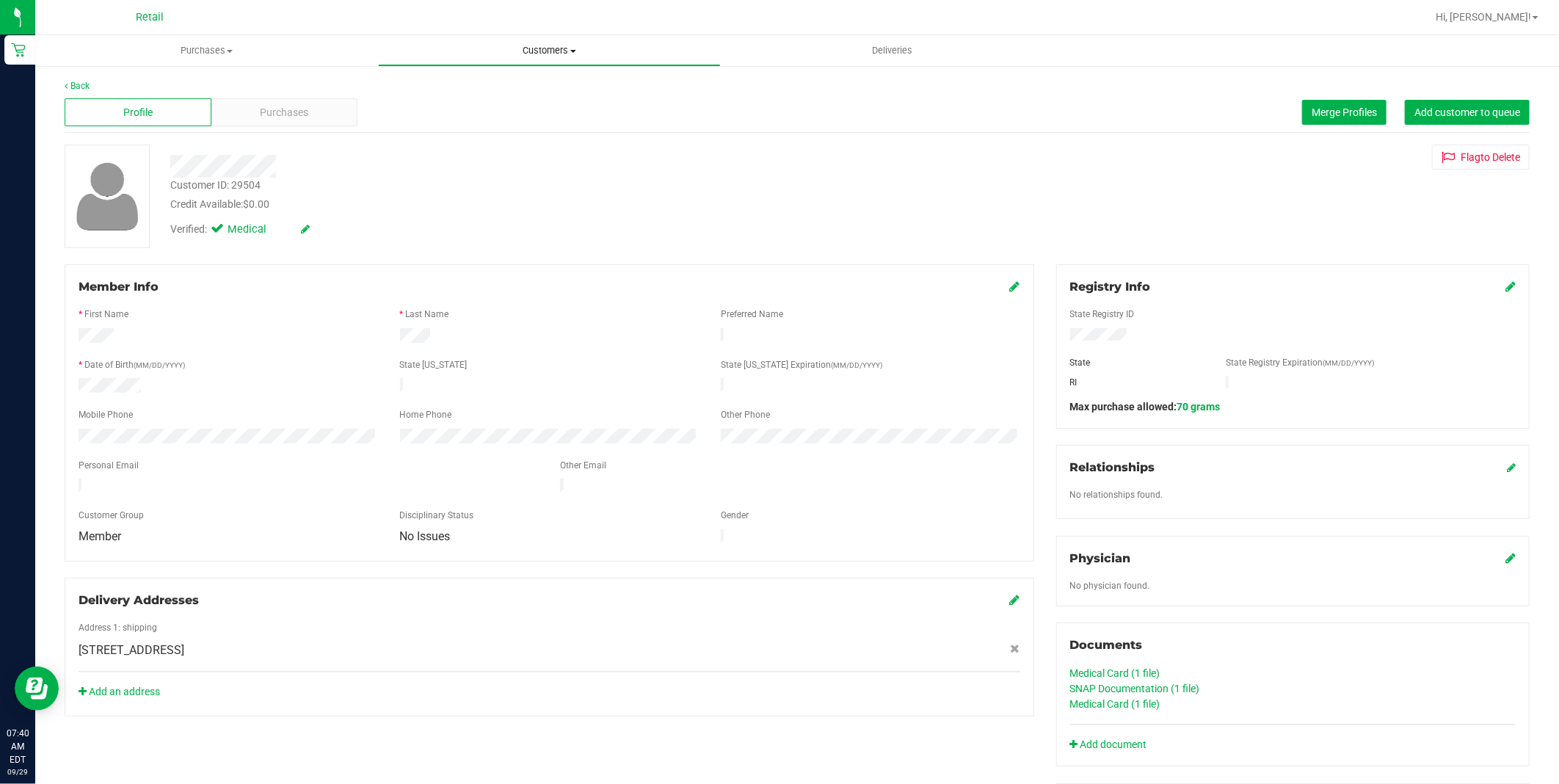
click at [521, 42] on uib-tab-heading "Customers All customers Add a new customer All physicians" at bounding box center [550, 51] width 341 height 30
click at [507, 85] on li "All customers" at bounding box center [550, 88] width 343 height 18
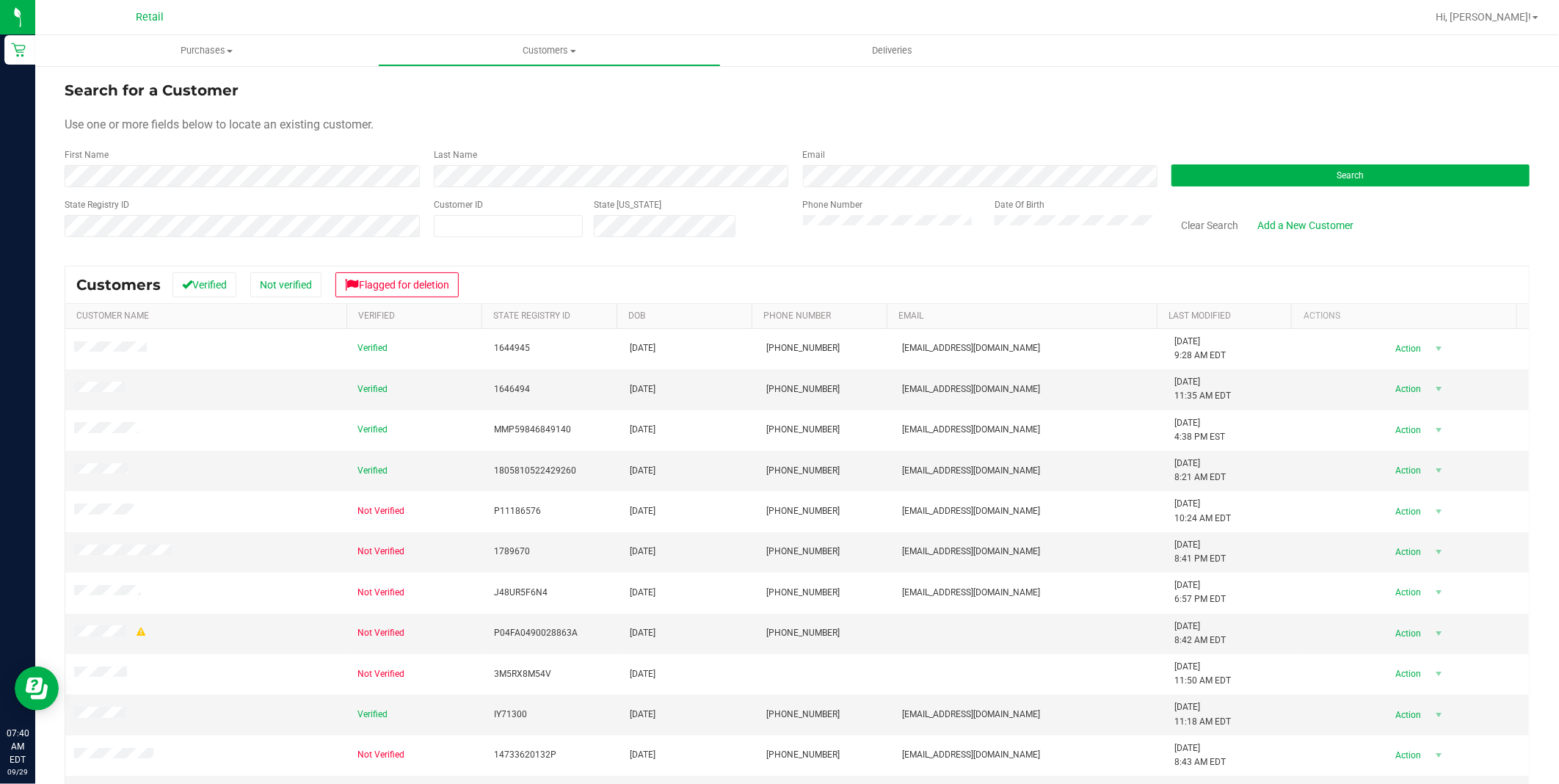
click at [368, 155] on div "First Name" at bounding box center [244, 168] width 358 height 39
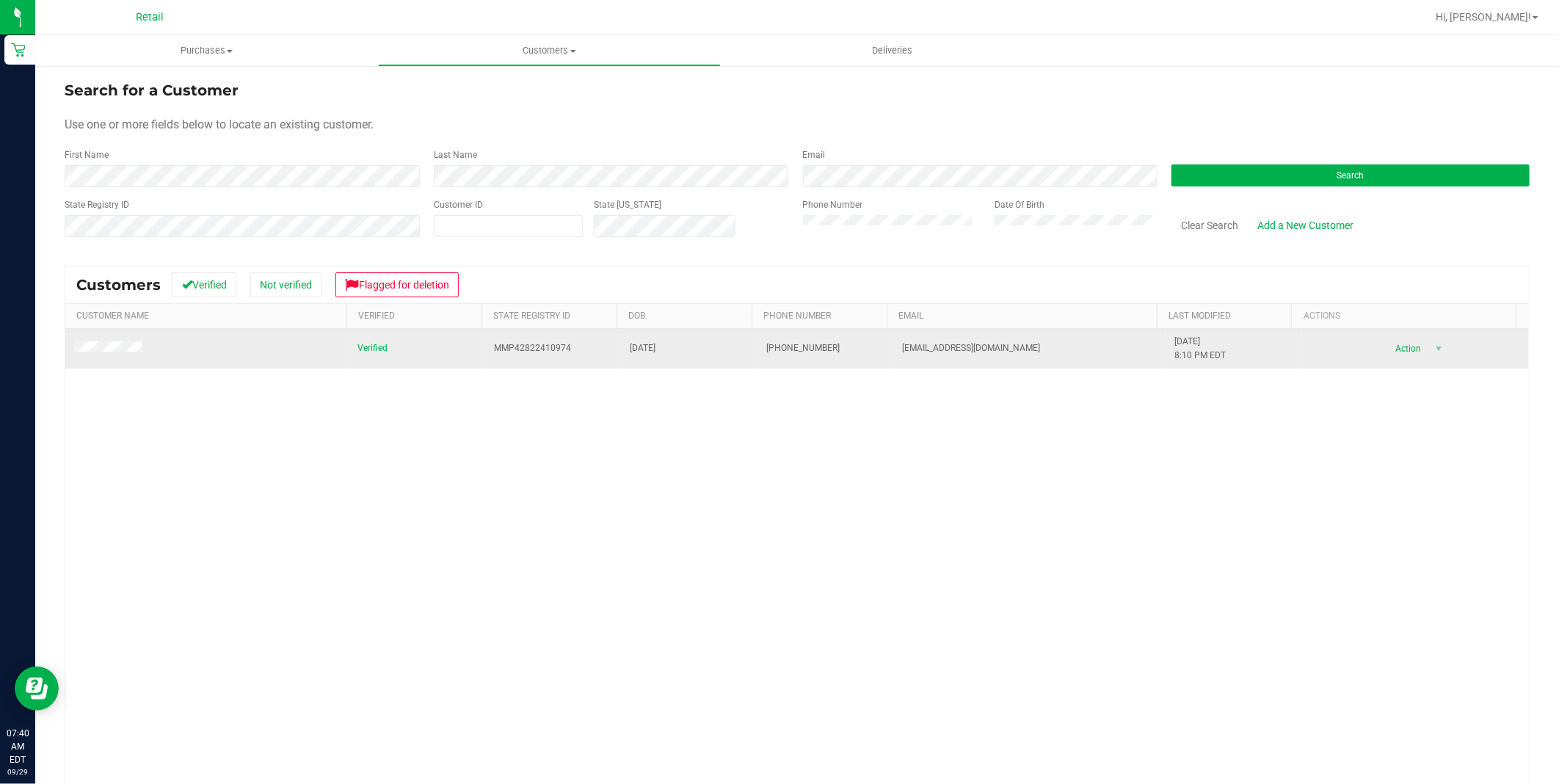
click at [125, 354] on span at bounding box center [110, 348] width 72 height 16
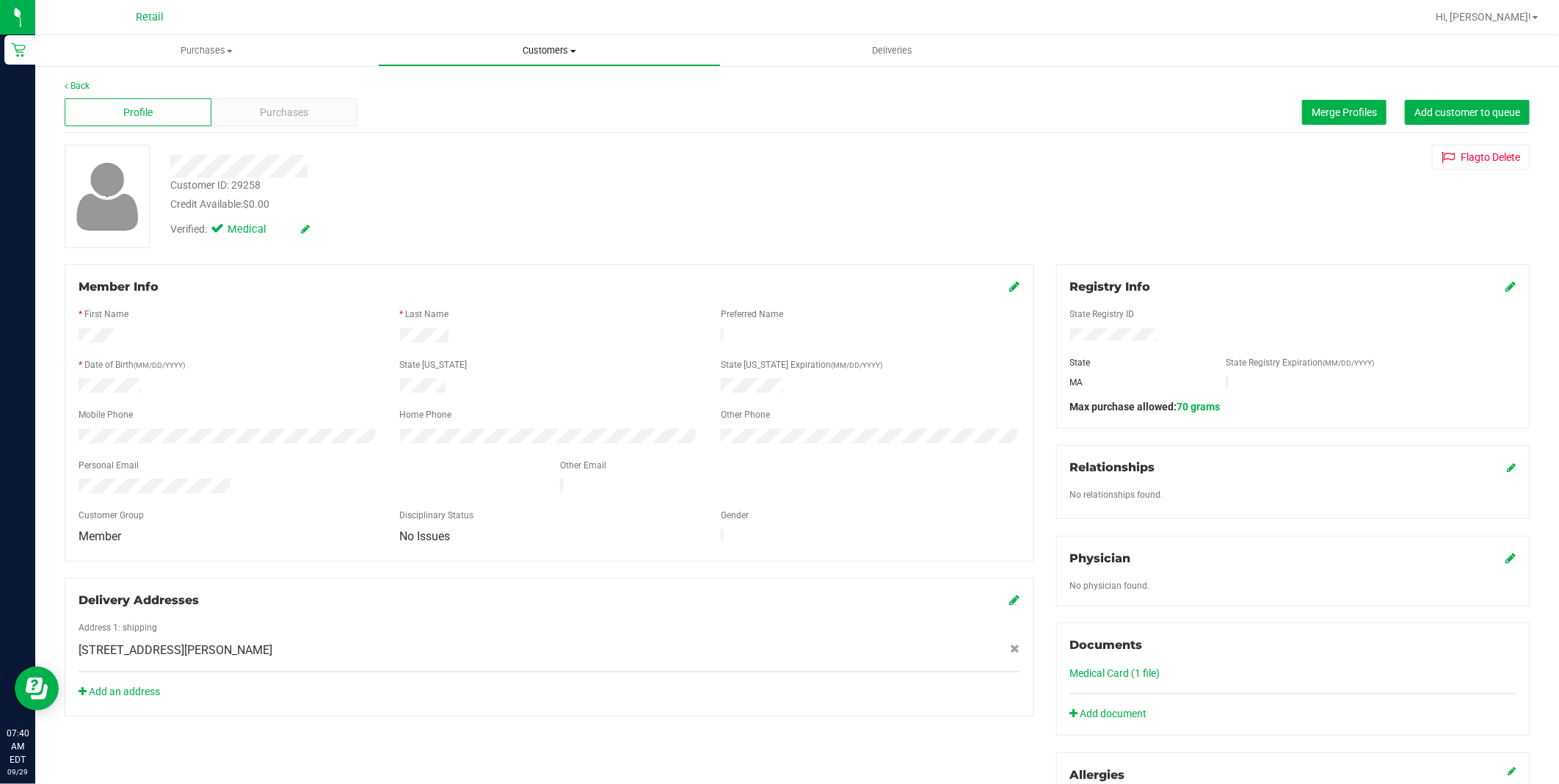
click at [543, 53] on span "Customers" at bounding box center [550, 51] width 341 height 13
click at [521, 90] on li "All customers" at bounding box center [550, 88] width 343 height 18
click at [534, 44] on span "Customers" at bounding box center [550, 51] width 341 height 13
click at [487, 82] on li "All customers" at bounding box center [550, 88] width 343 height 18
click at [1316, 112] on span "Merge Profiles" at bounding box center [1344, 112] width 65 height 12
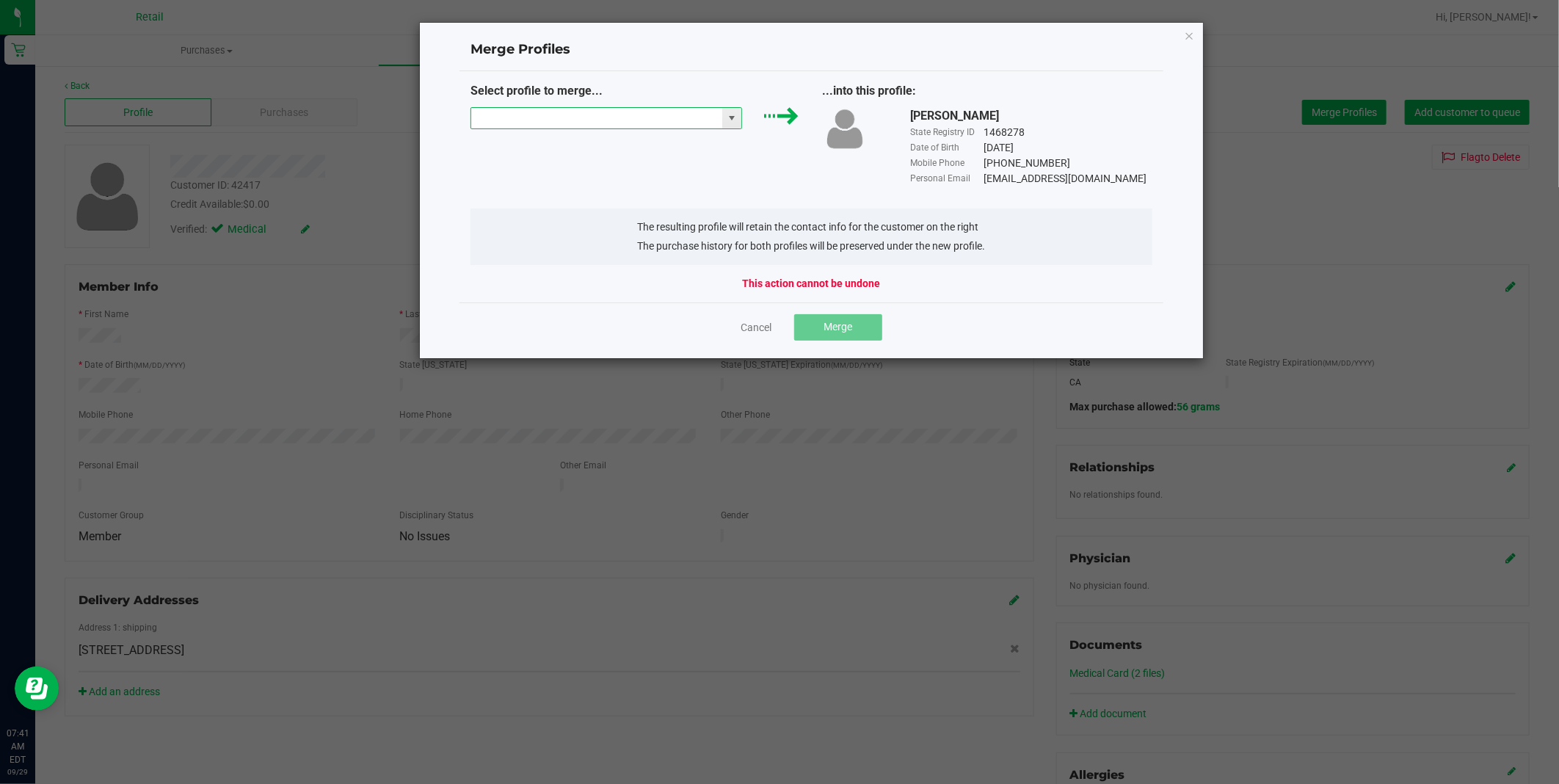
click at [607, 111] on input "NO DATA FOUND" at bounding box center [597, 118] width 252 height 20
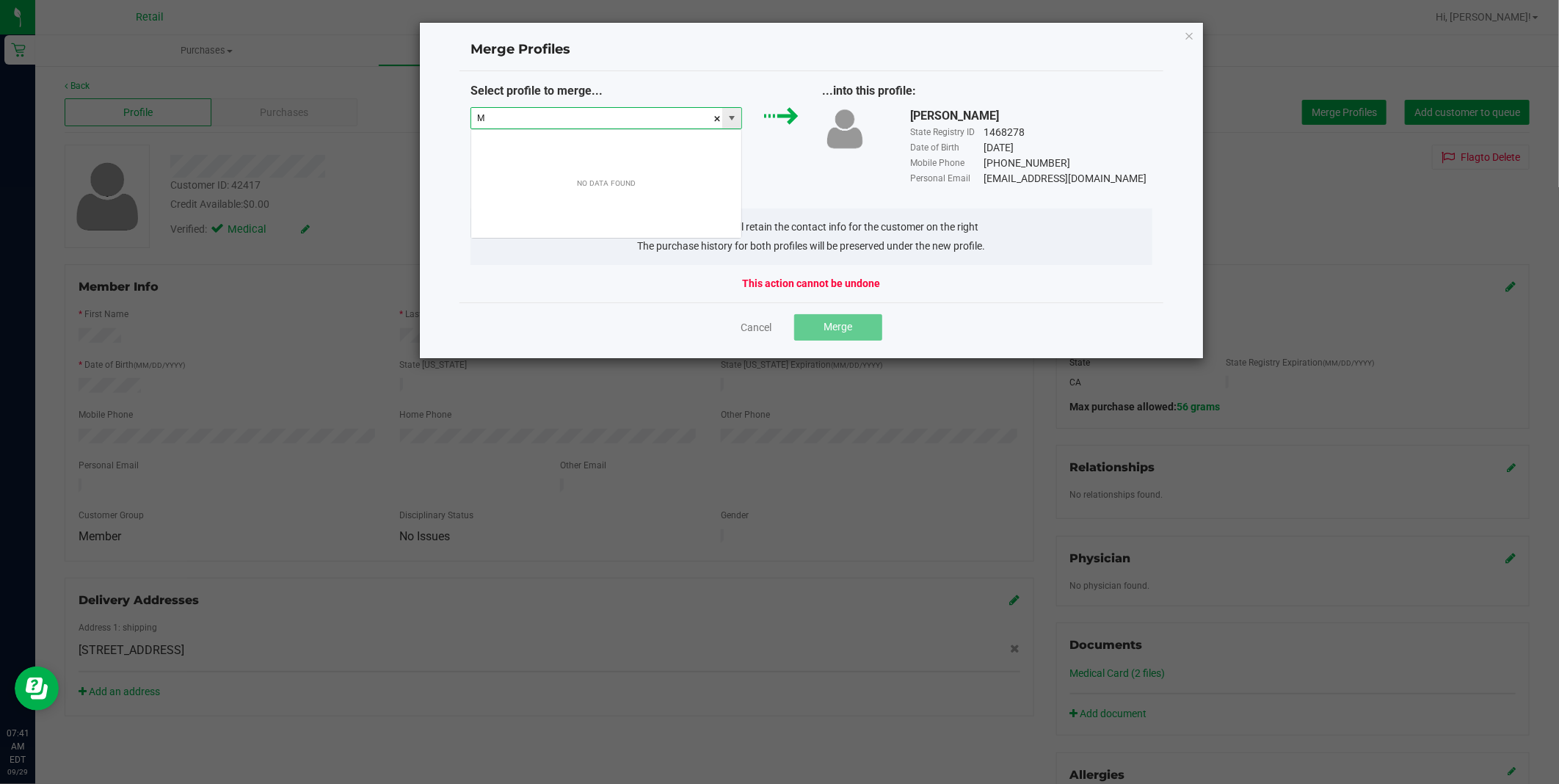
scroll to position [22, 272]
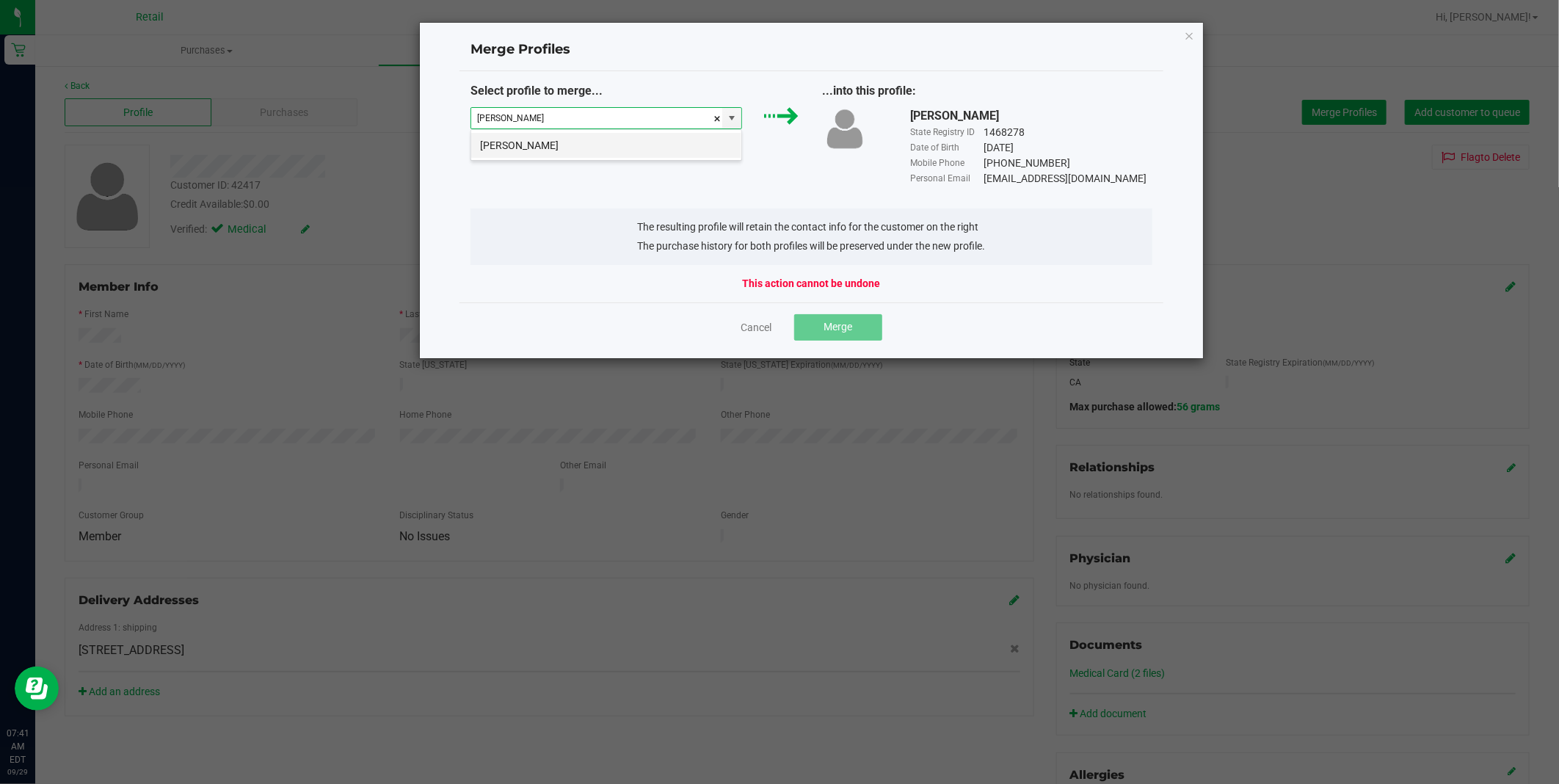
click at [606, 151] on li "[PERSON_NAME]" at bounding box center [605, 145] width 270 height 25
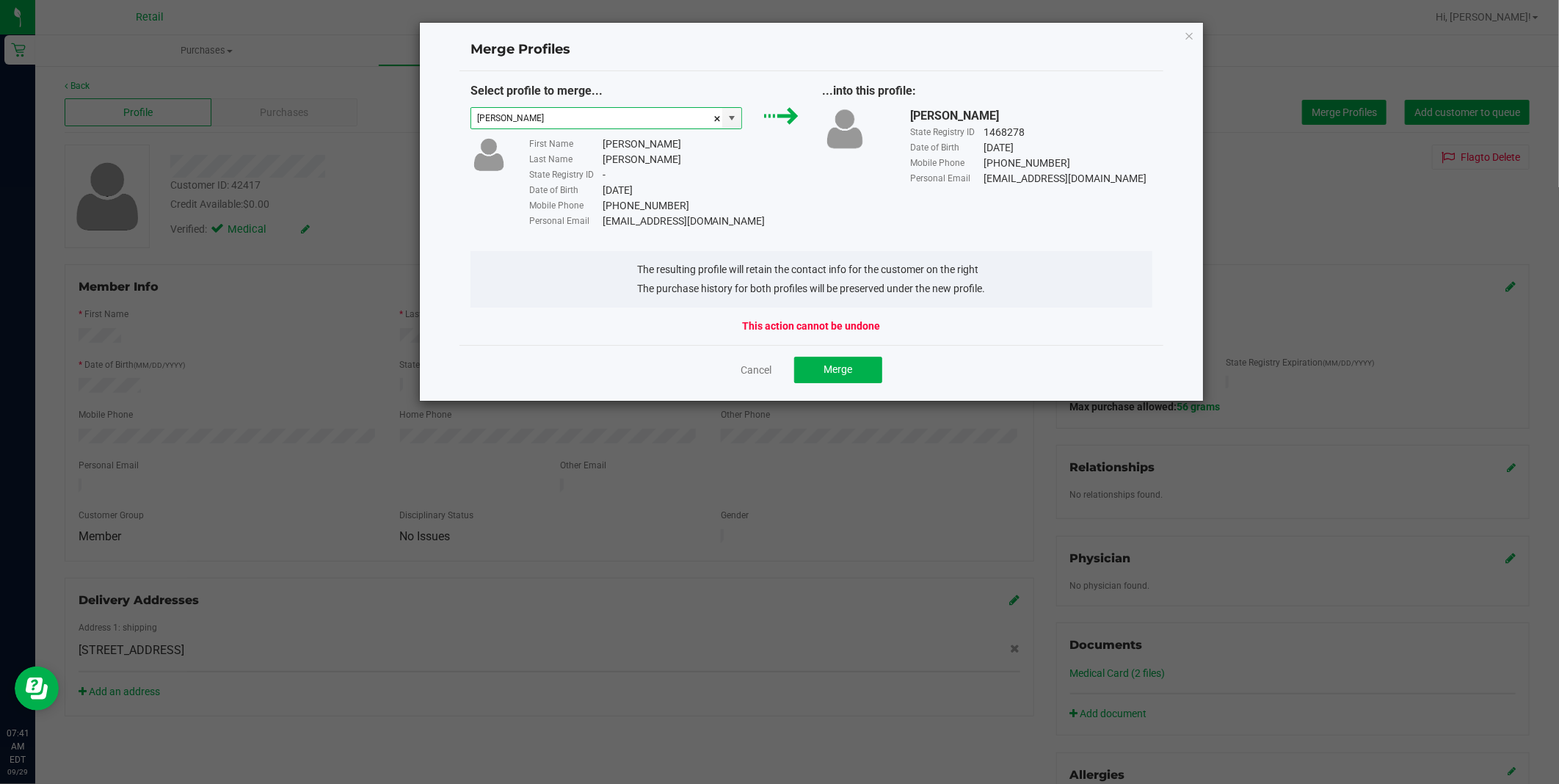
type input "[PERSON_NAME]"
click at [712, 216] on div "[EMAIL_ADDRESS][DOMAIN_NAME]" at bounding box center [684, 221] width 163 height 16
click at [714, 216] on div "[EMAIL_ADDRESS][DOMAIN_NAME]" at bounding box center [684, 221] width 163 height 16
drag, startPoint x: 714, startPoint y: 216, endPoint x: 605, endPoint y: 219, distance: 109.0
click at [605, 219] on div "[EMAIL_ADDRESS][DOMAIN_NAME]" at bounding box center [684, 221] width 163 height 16
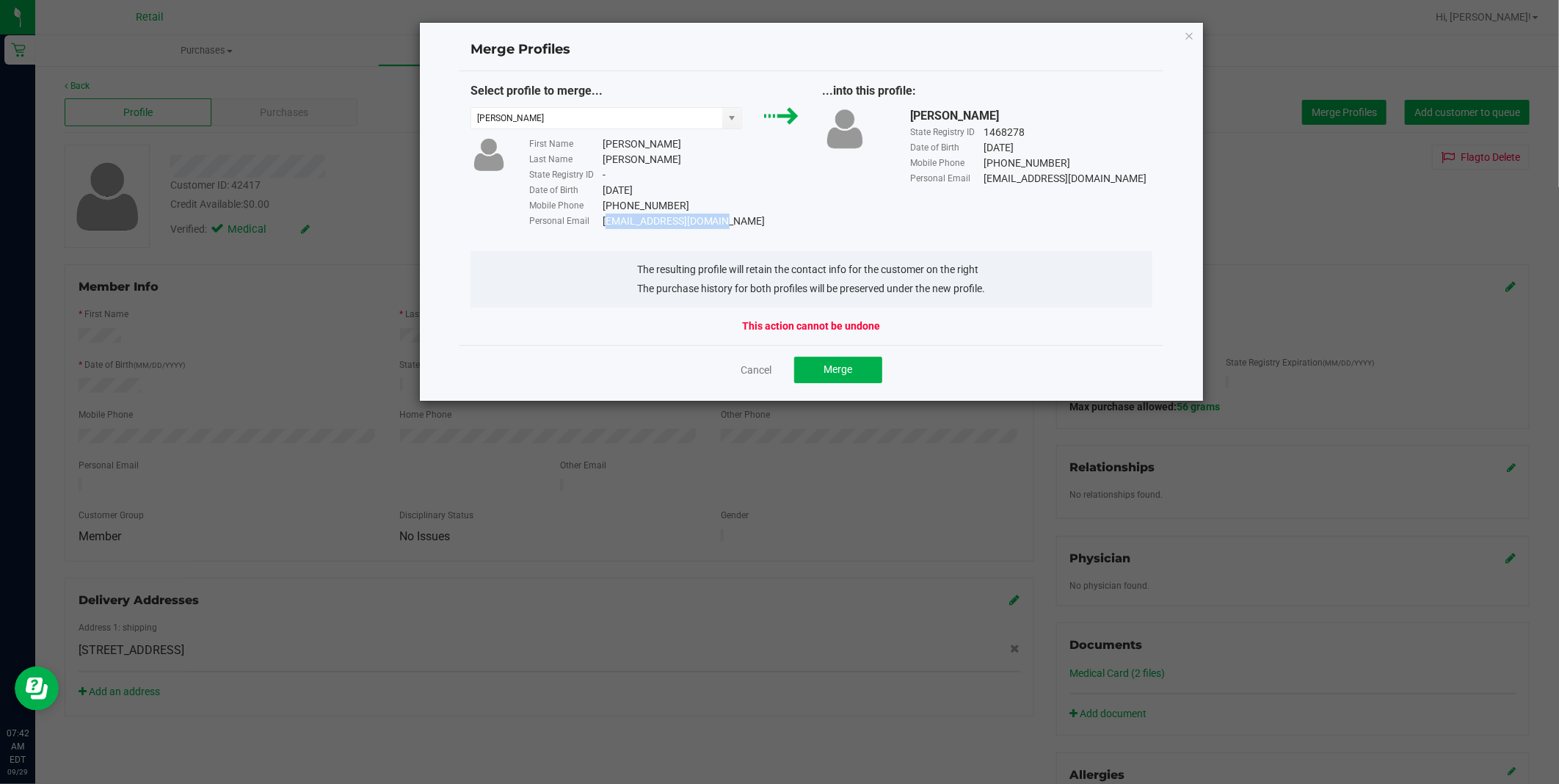
copy div "[EMAIL_ADDRESS][DOMAIN_NAME]"
click at [859, 371] on button "Merge" at bounding box center [838, 370] width 88 height 27
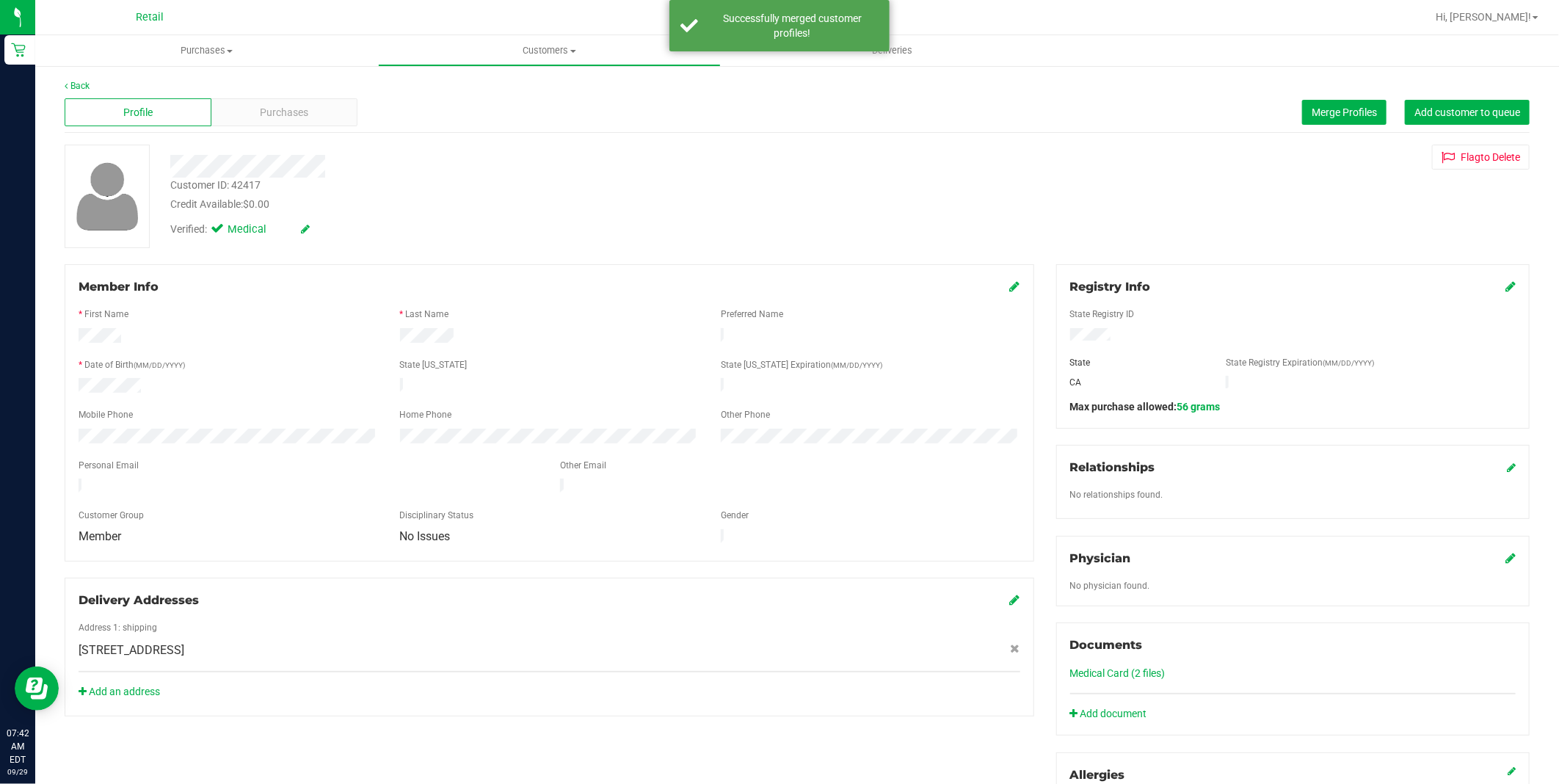
click at [1010, 287] on icon at bounding box center [1015, 285] width 10 height 12
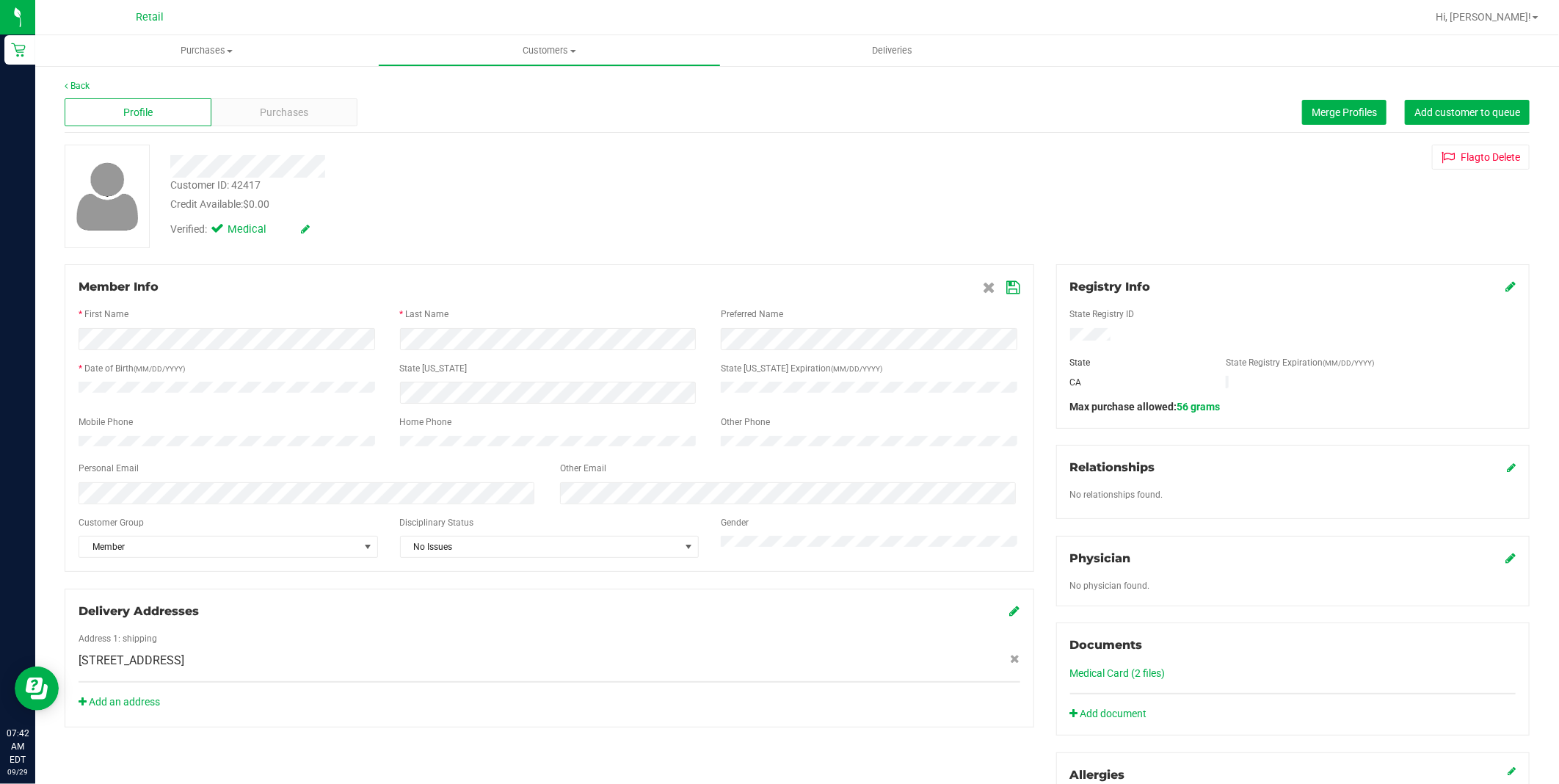
click at [1007, 289] on icon at bounding box center [1013, 287] width 13 height 12
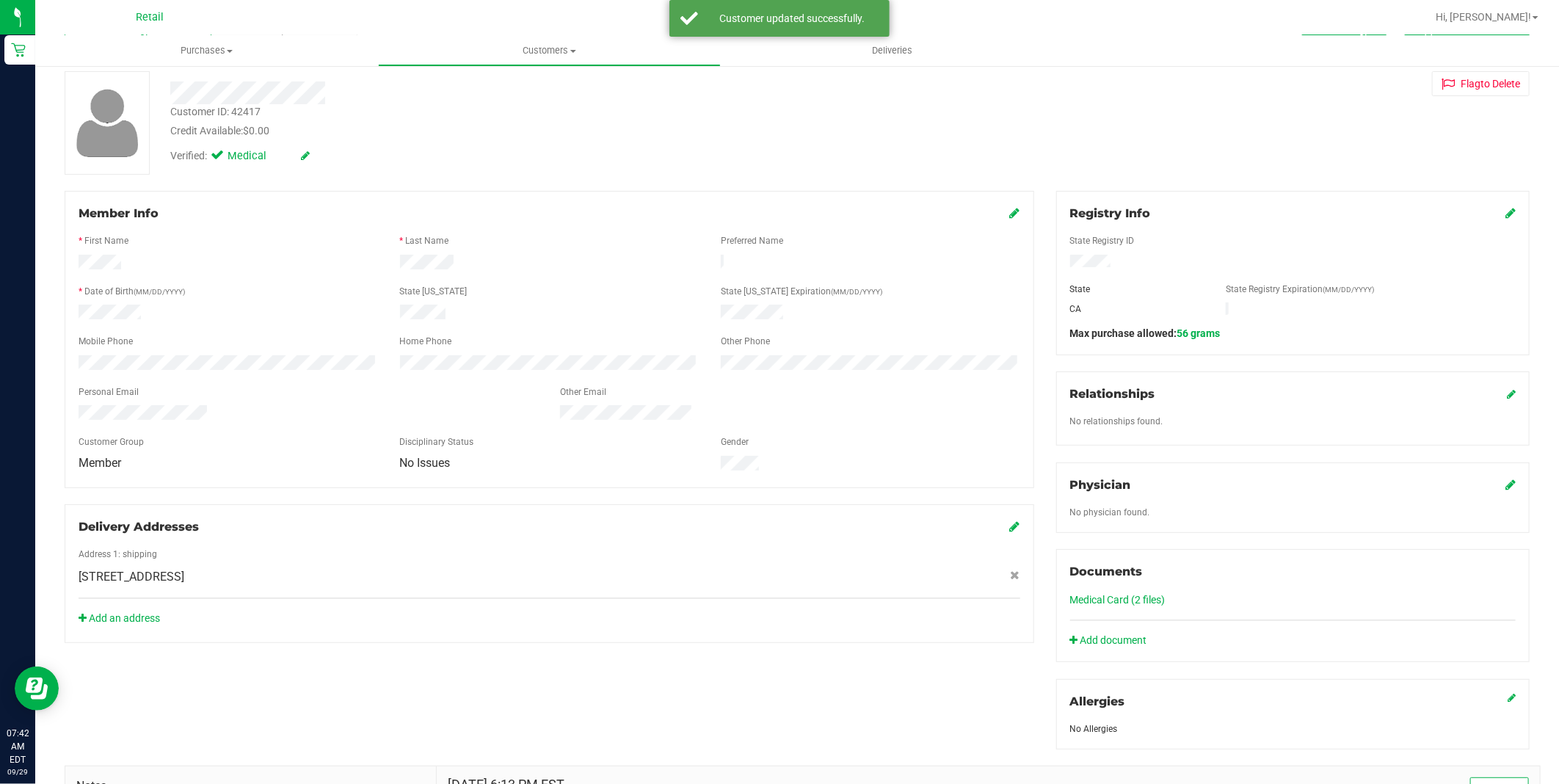
scroll to position [163, 0]
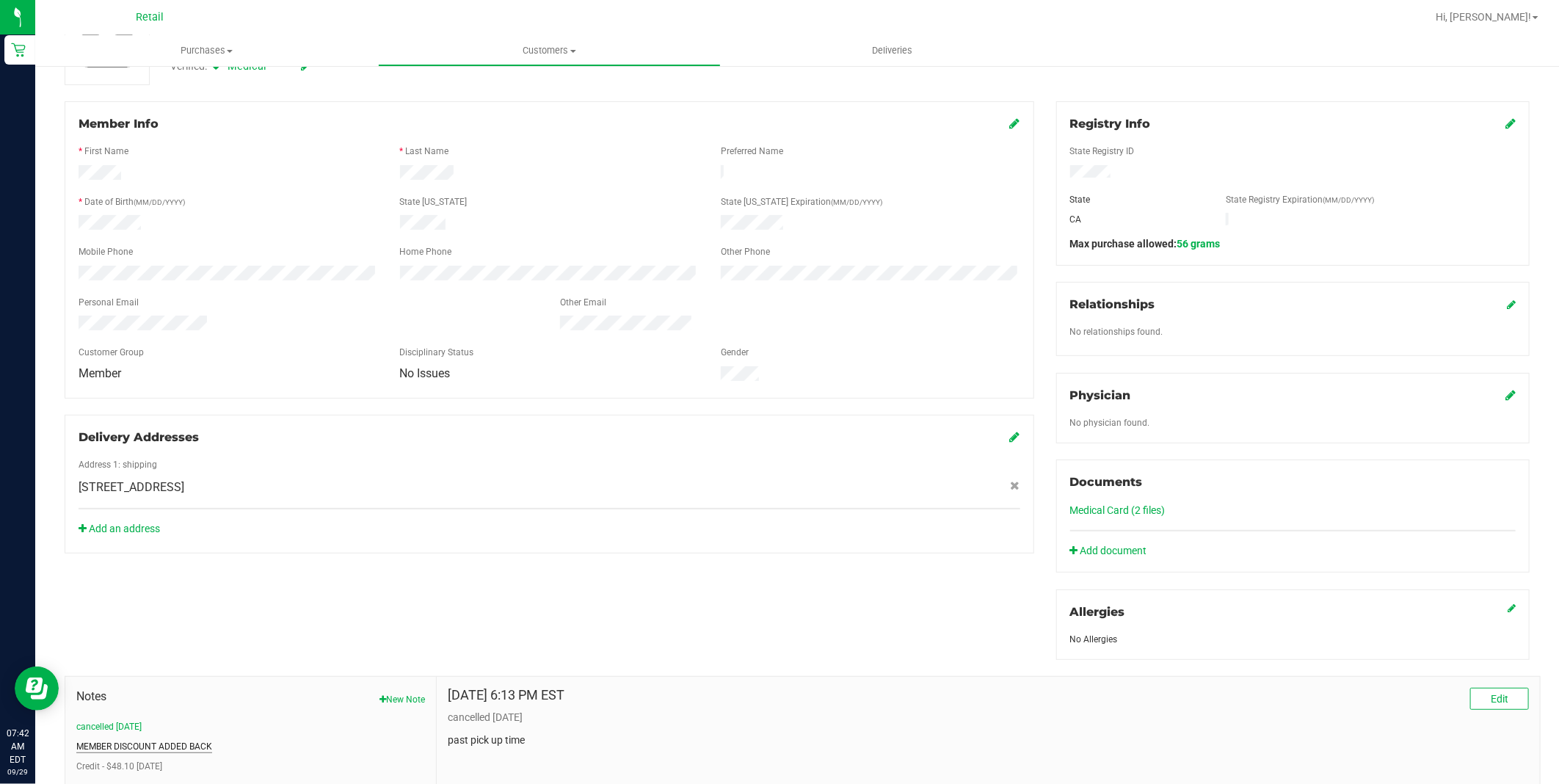
click at [185, 743] on button "MEMBER DISCOUNT ADDED BACK" at bounding box center [144, 746] width 135 height 13
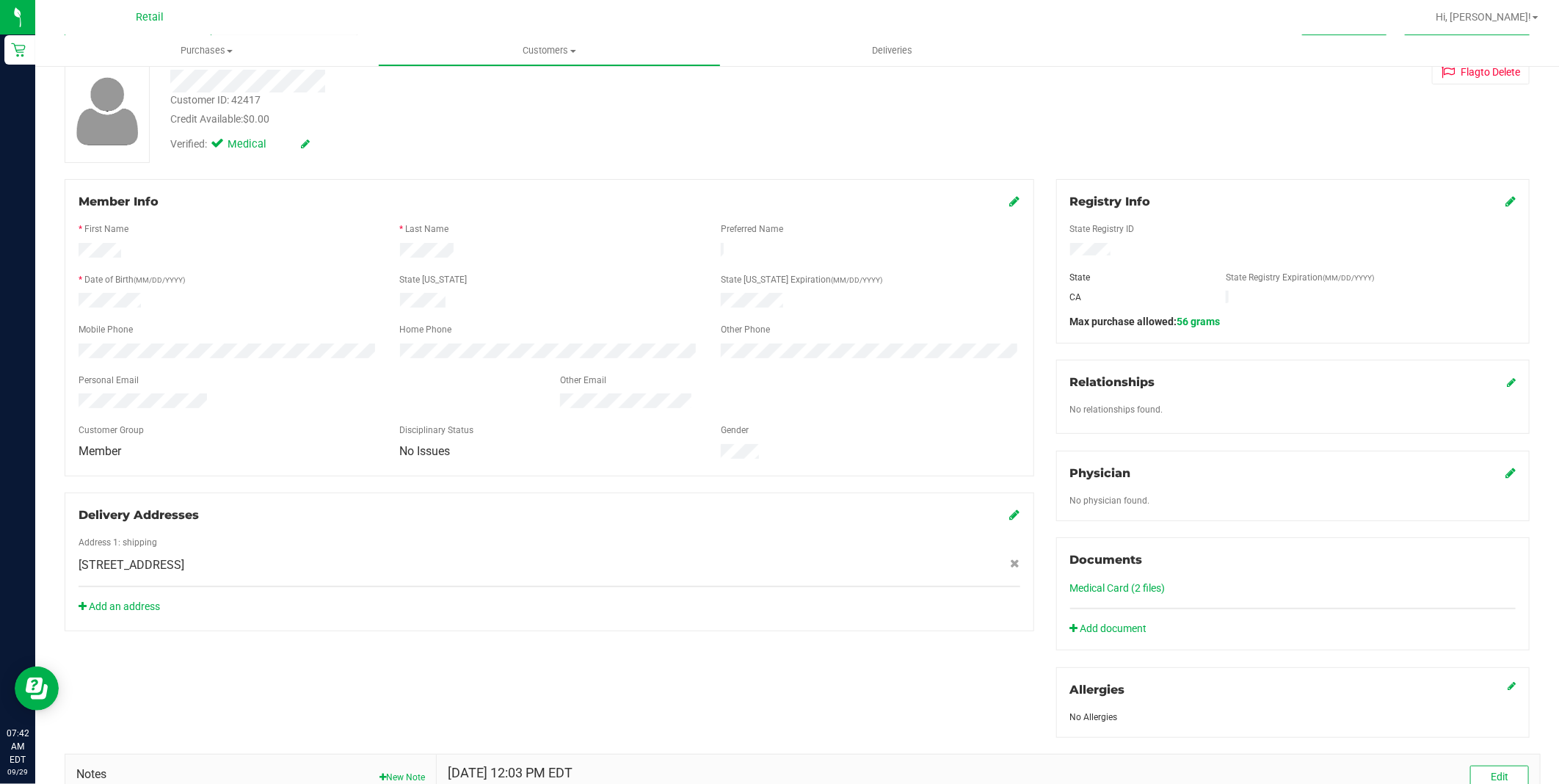
scroll to position [0, 0]
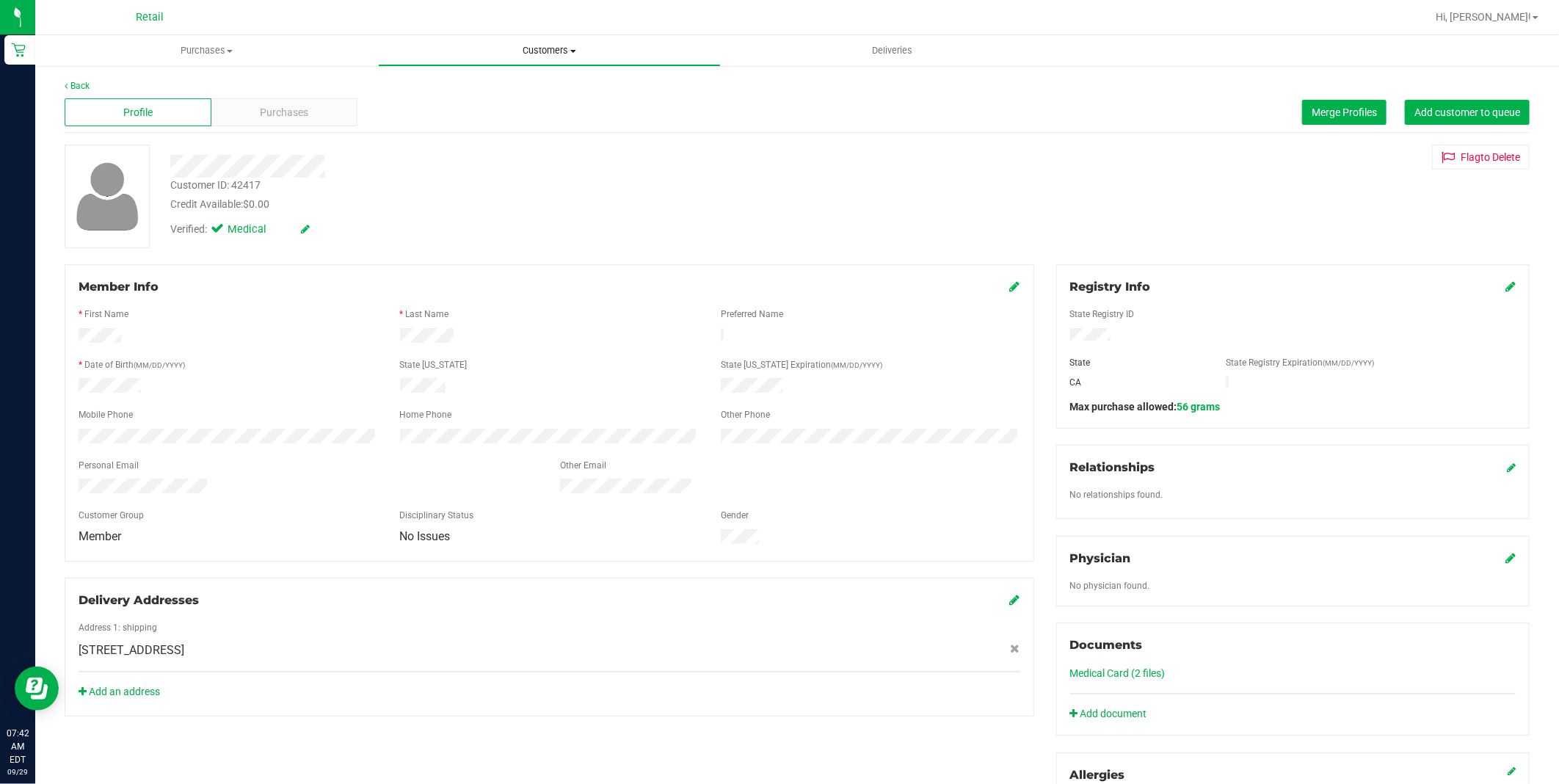
click at [545, 57] on span "Customers" at bounding box center [550, 51] width 341 height 13
click at [518, 83] on li "All customers" at bounding box center [550, 88] width 343 height 18
click at [1329, 107] on span "Merge Profiles" at bounding box center [1344, 112] width 65 height 12
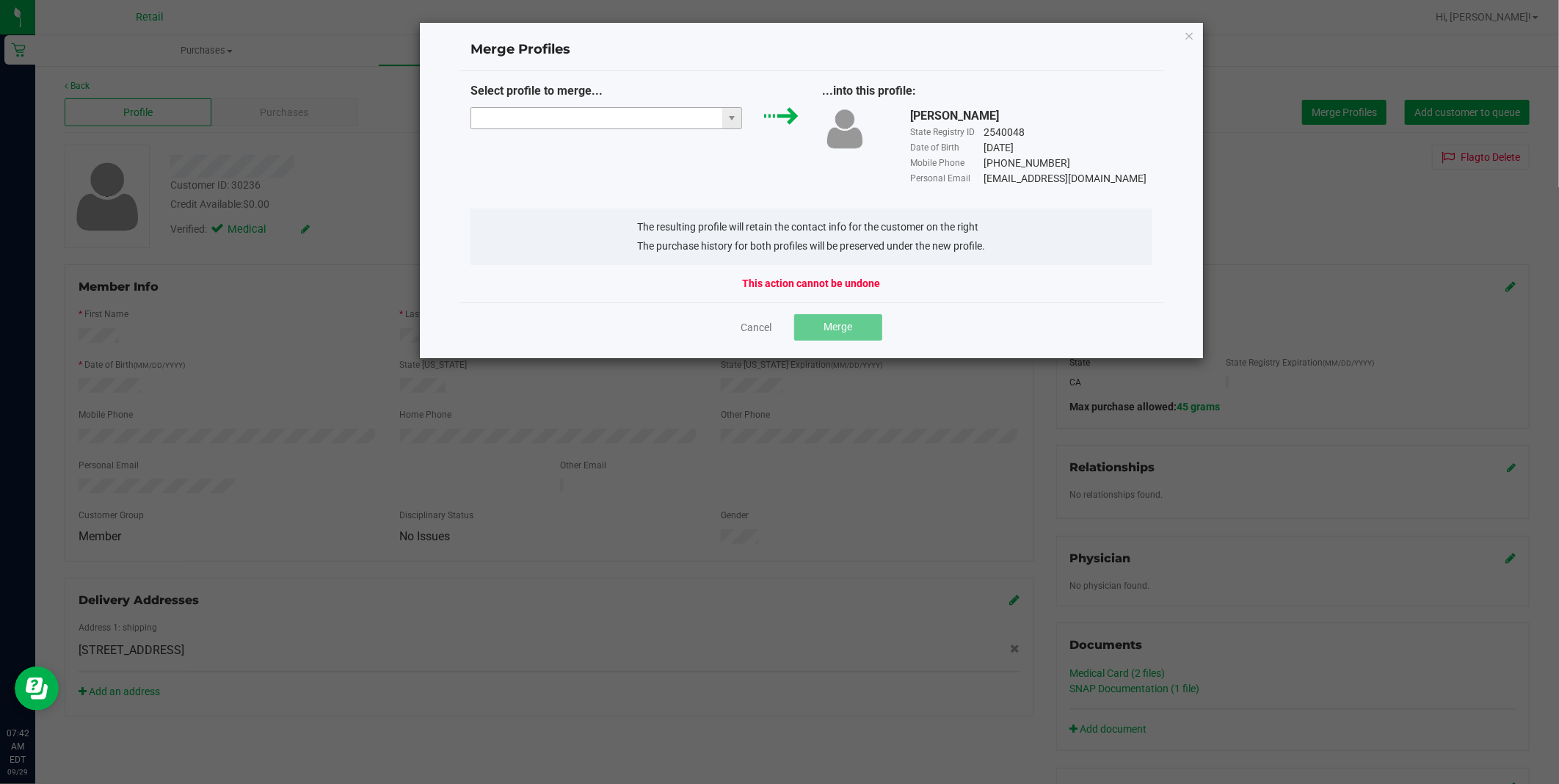
click at [650, 120] on input "NO DATA FOUND" at bounding box center [597, 118] width 252 height 20
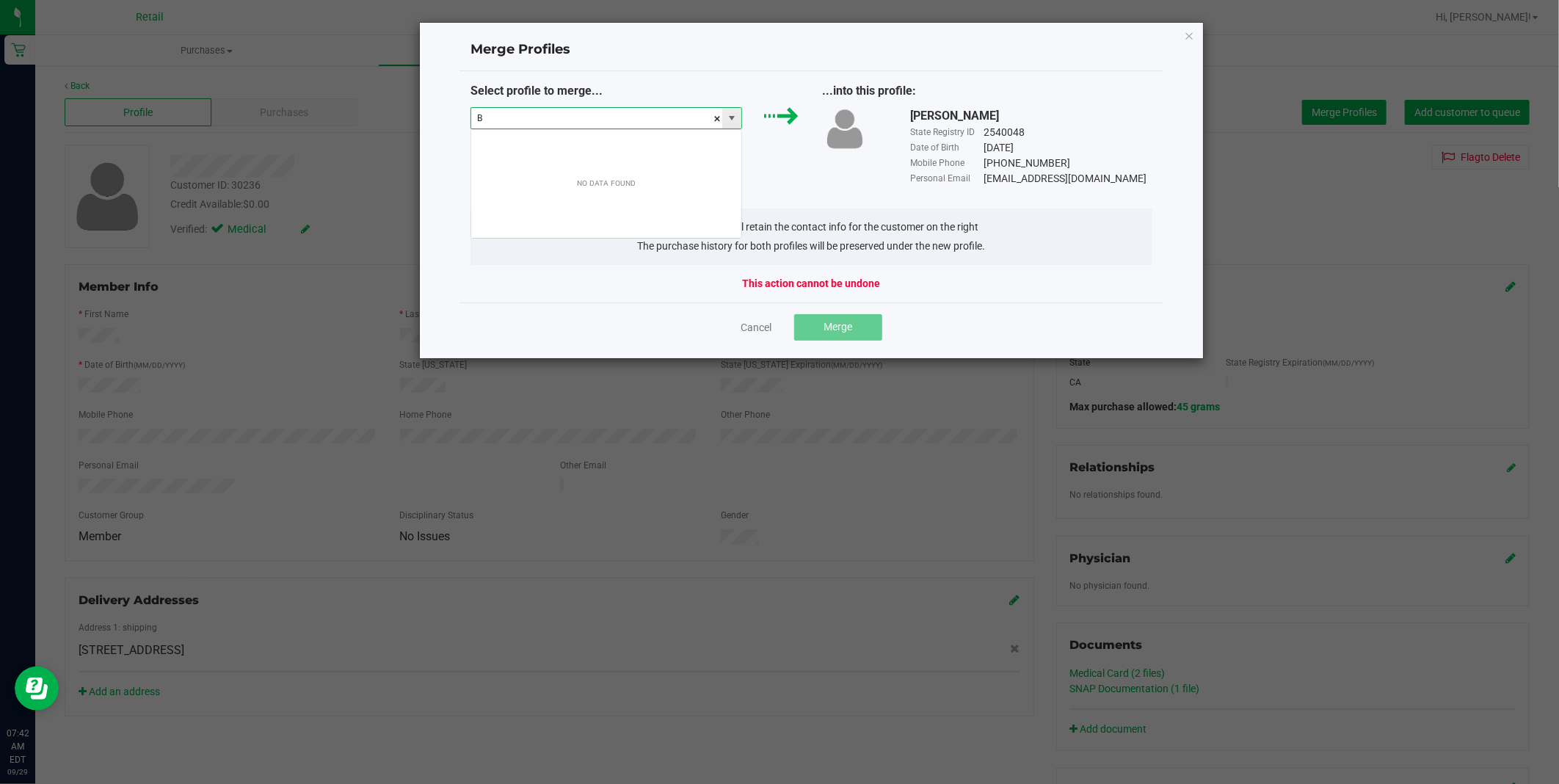
scroll to position [22, 272]
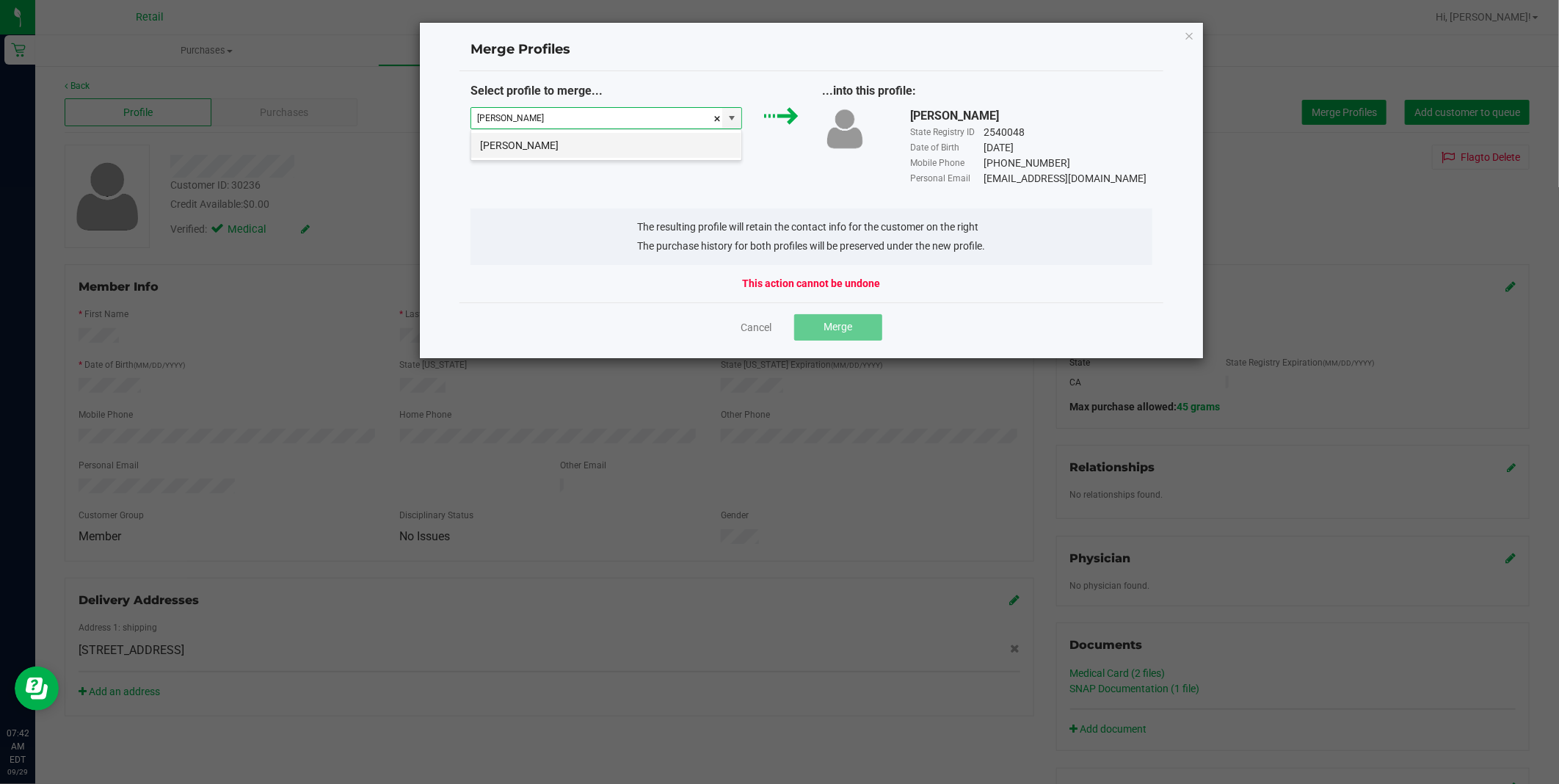
click at [629, 148] on li "[PERSON_NAME]" at bounding box center [605, 145] width 270 height 25
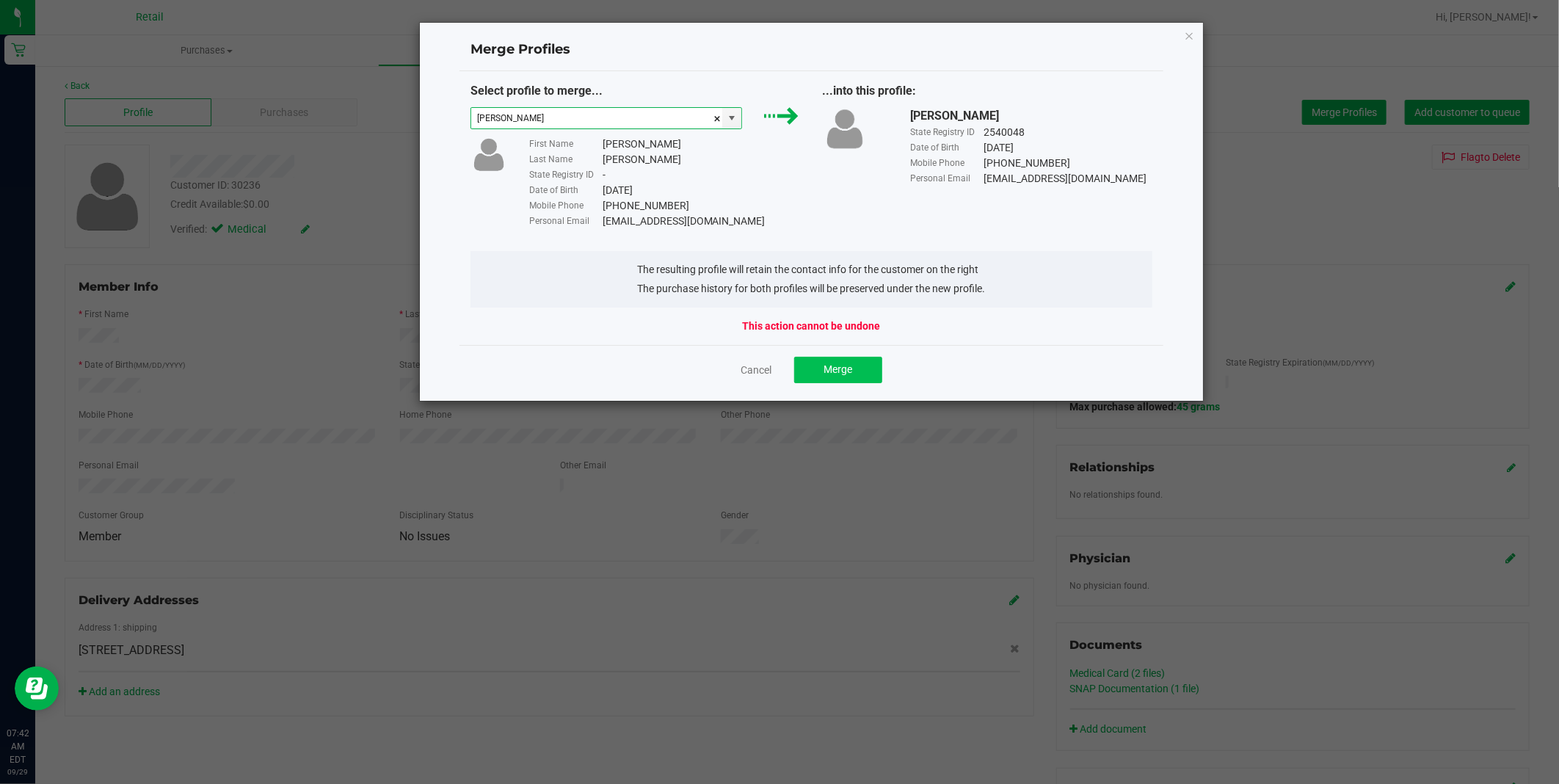
type input "[PERSON_NAME]"
click at [841, 370] on span "Merge" at bounding box center [837, 369] width 29 height 12
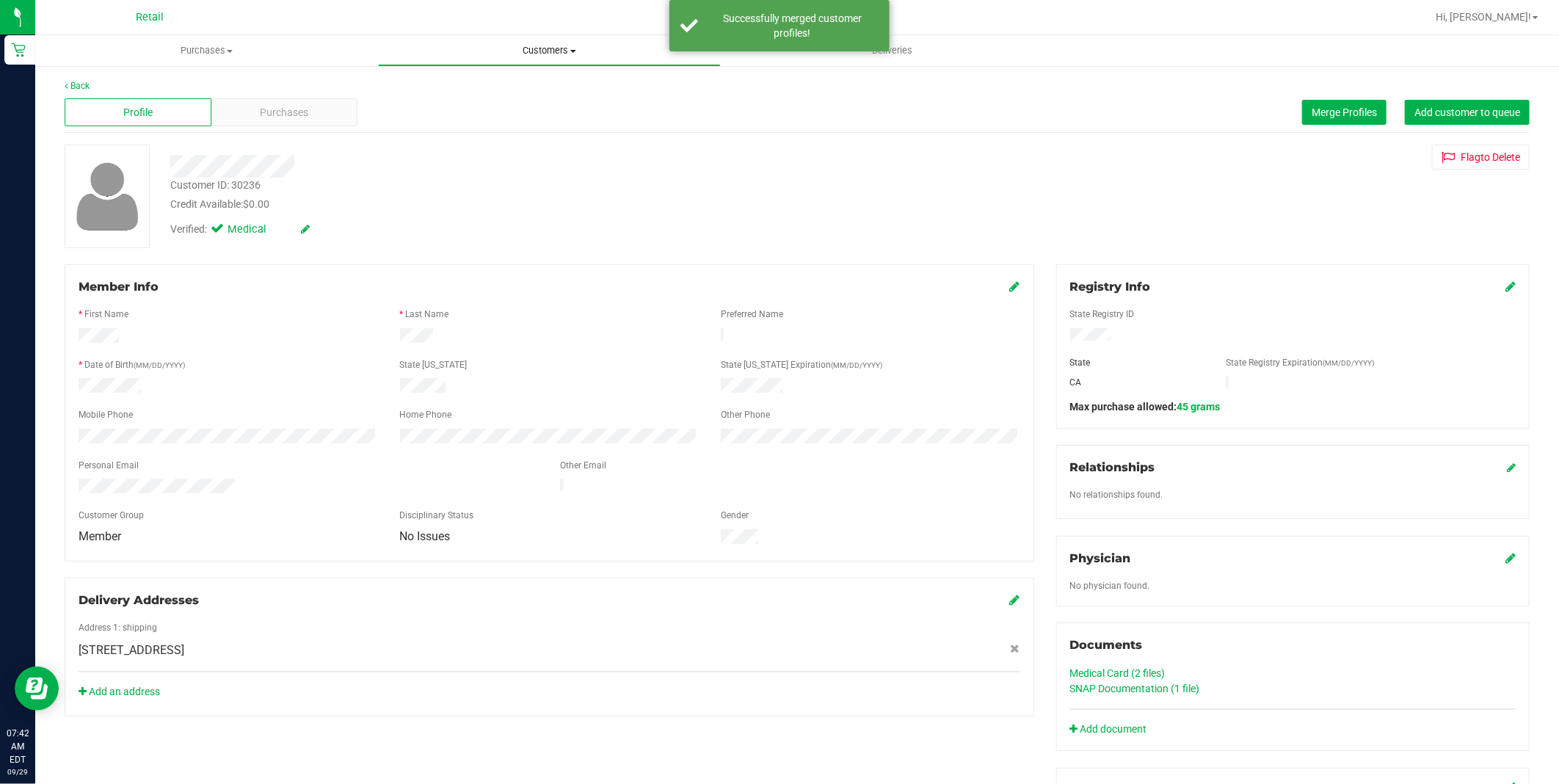
click at [536, 62] on uib-tab-heading "Customers All customers Add a new customer All physicians" at bounding box center [550, 51] width 341 height 30
click at [518, 90] on li "All customers" at bounding box center [550, 88] width 343 height 18
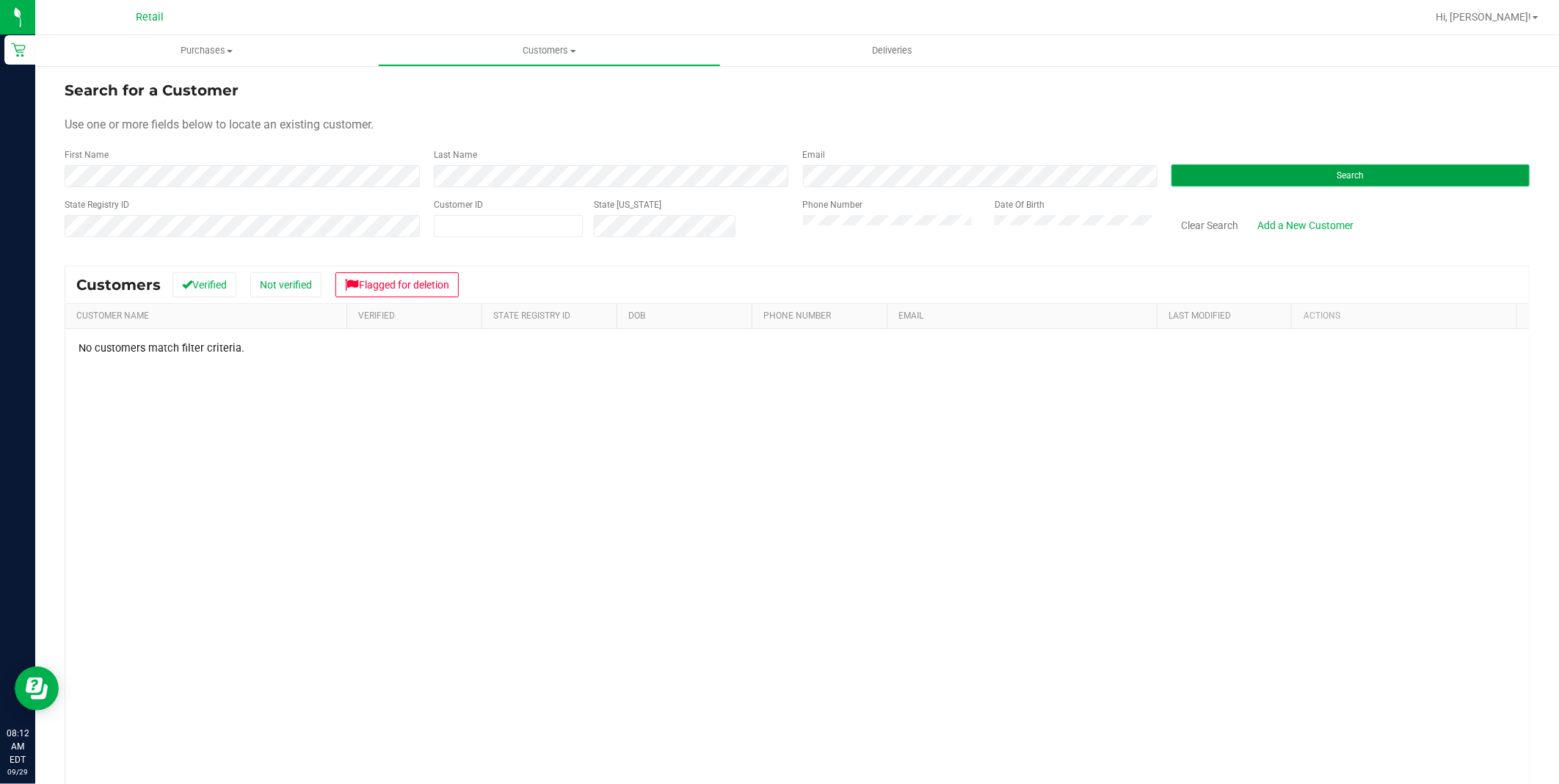
click at [1303, 165] on button "Search" at bounding box center [1350, 175] width 358 height 22
click at [1202, 222] on button "Clear Search" at bounding box center [1210, 225] width 76 height 25
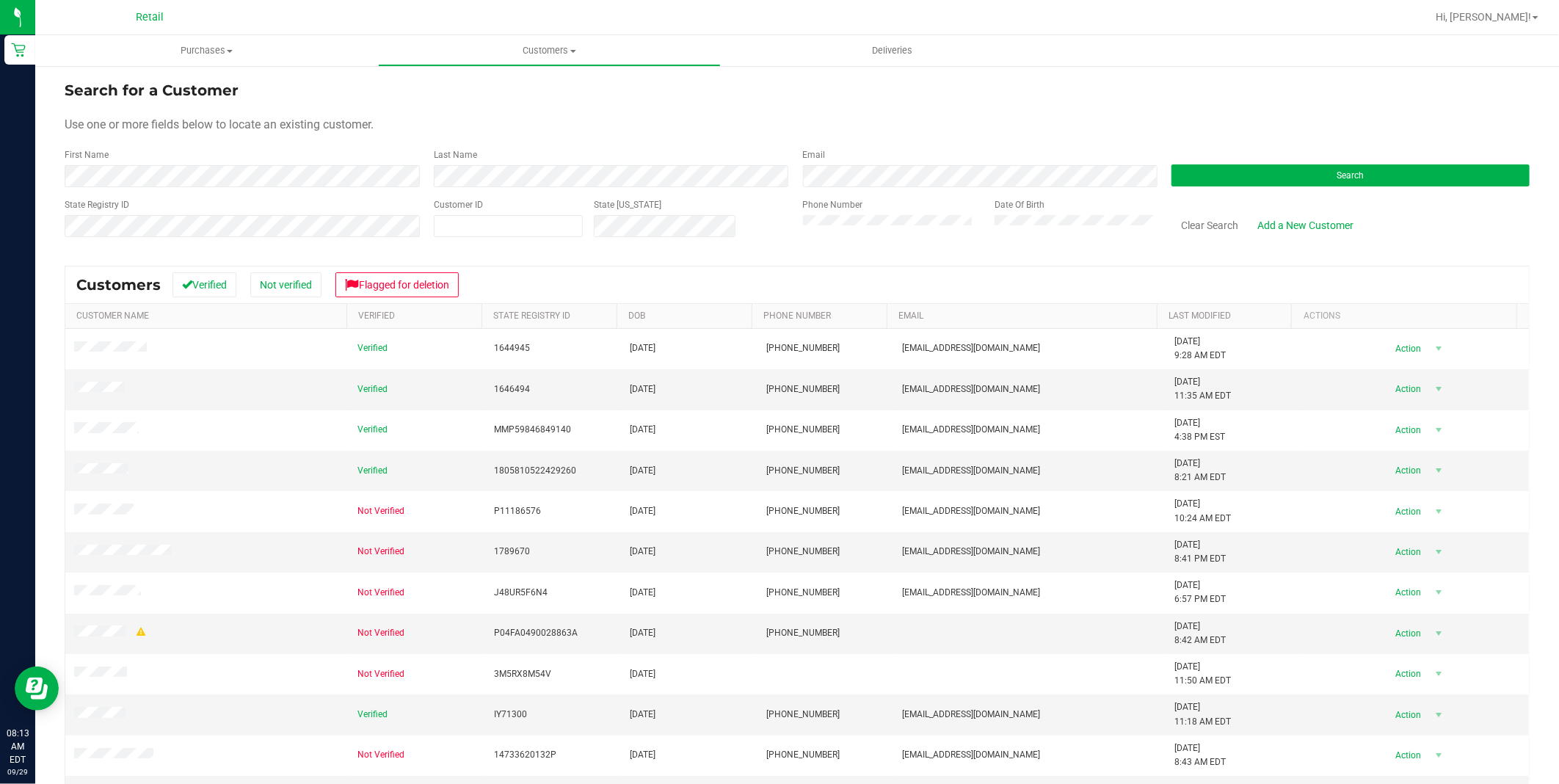
click at [633, 213] on div "State [US_STATE]" at bounding box center [688, 224] width 209 height 52
click at [1376, 171] on button "Search" at bounding box center [1350, 175] width 358 height 22
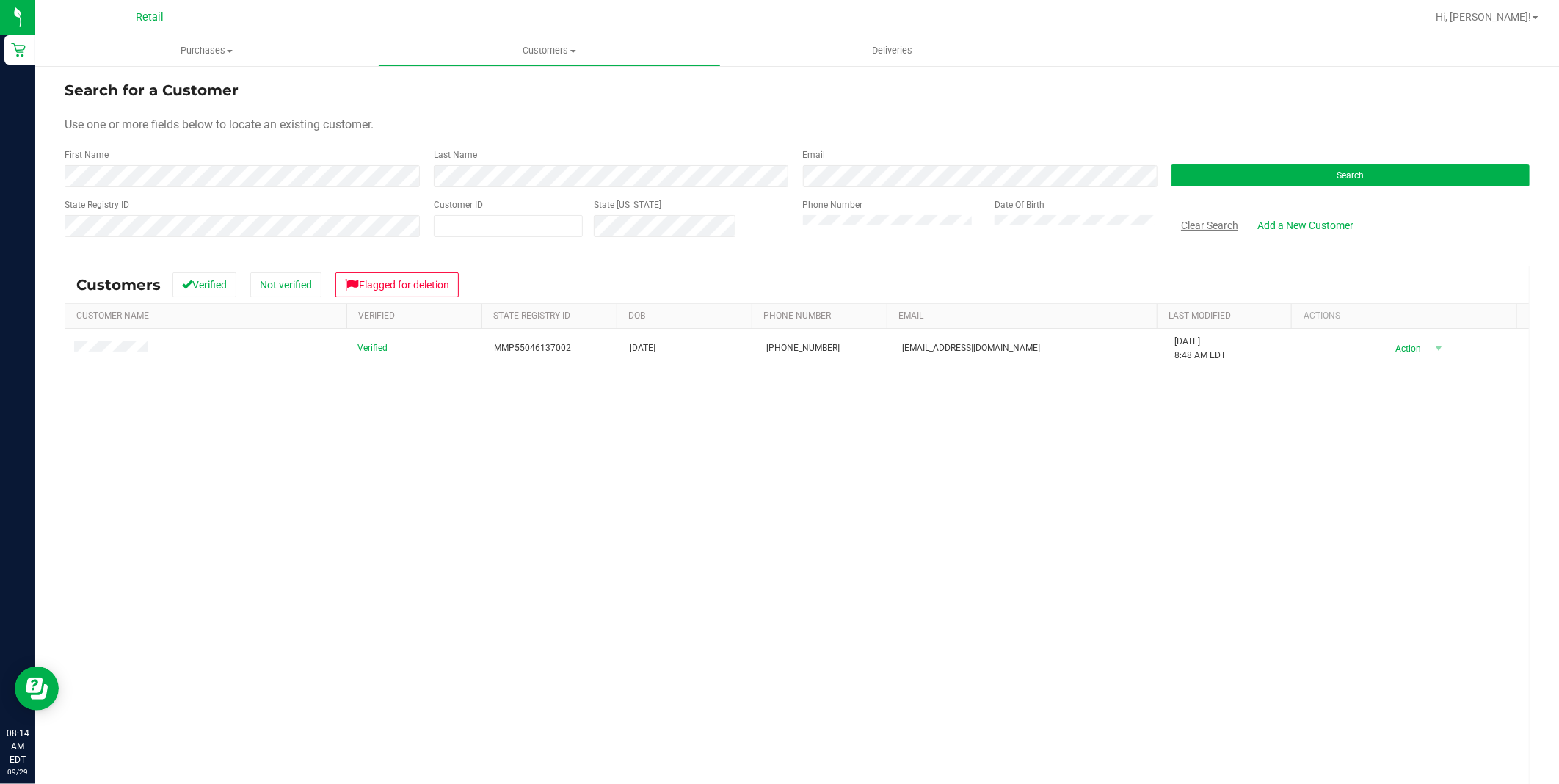
click at [1206, 223] on button "Clear Search" at bounding box center [1210, 225] width 76 height 25
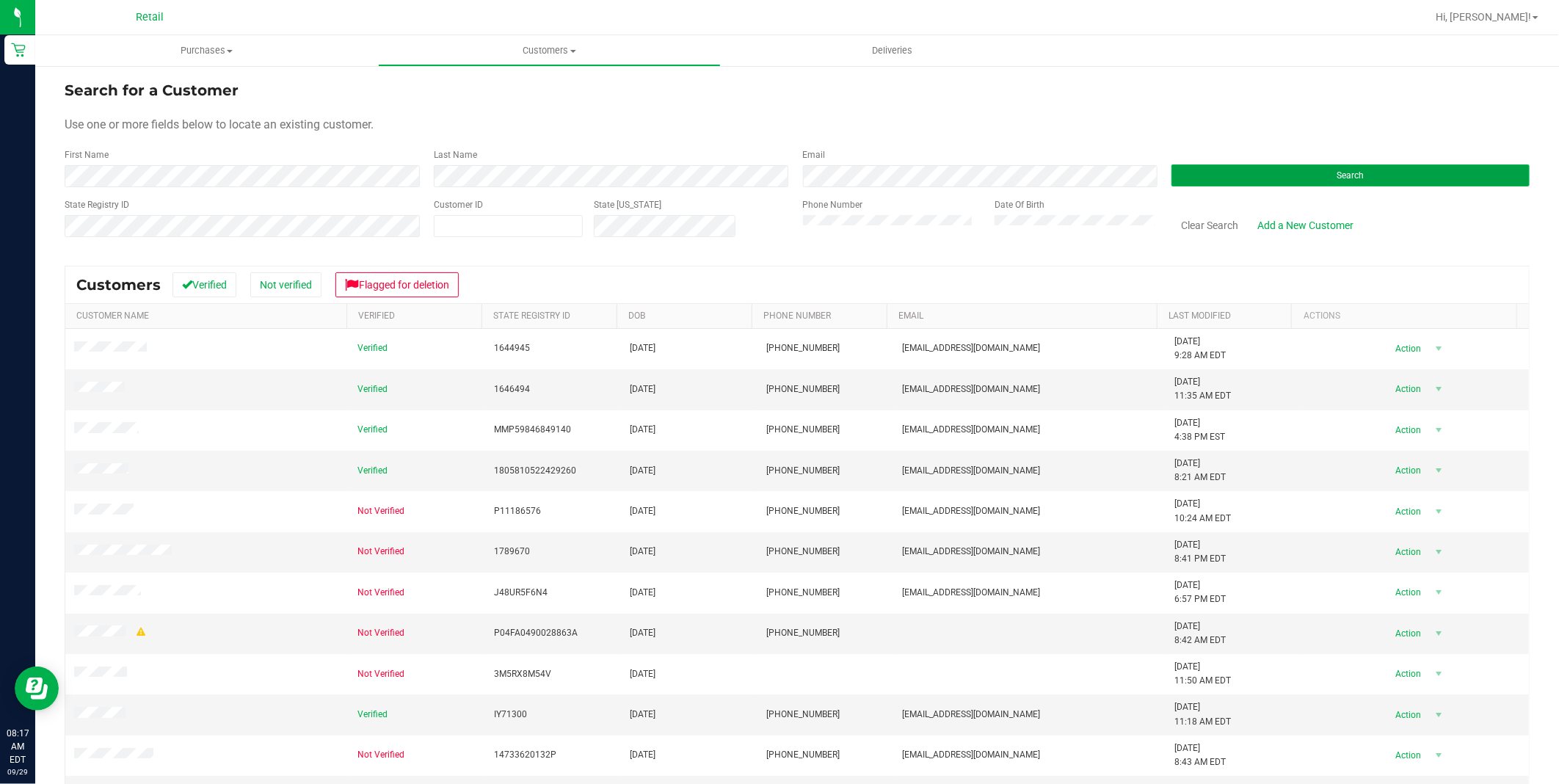
click at [1337, 171] on span "Search" at bounding box center [1350, 175] width 27 height 10
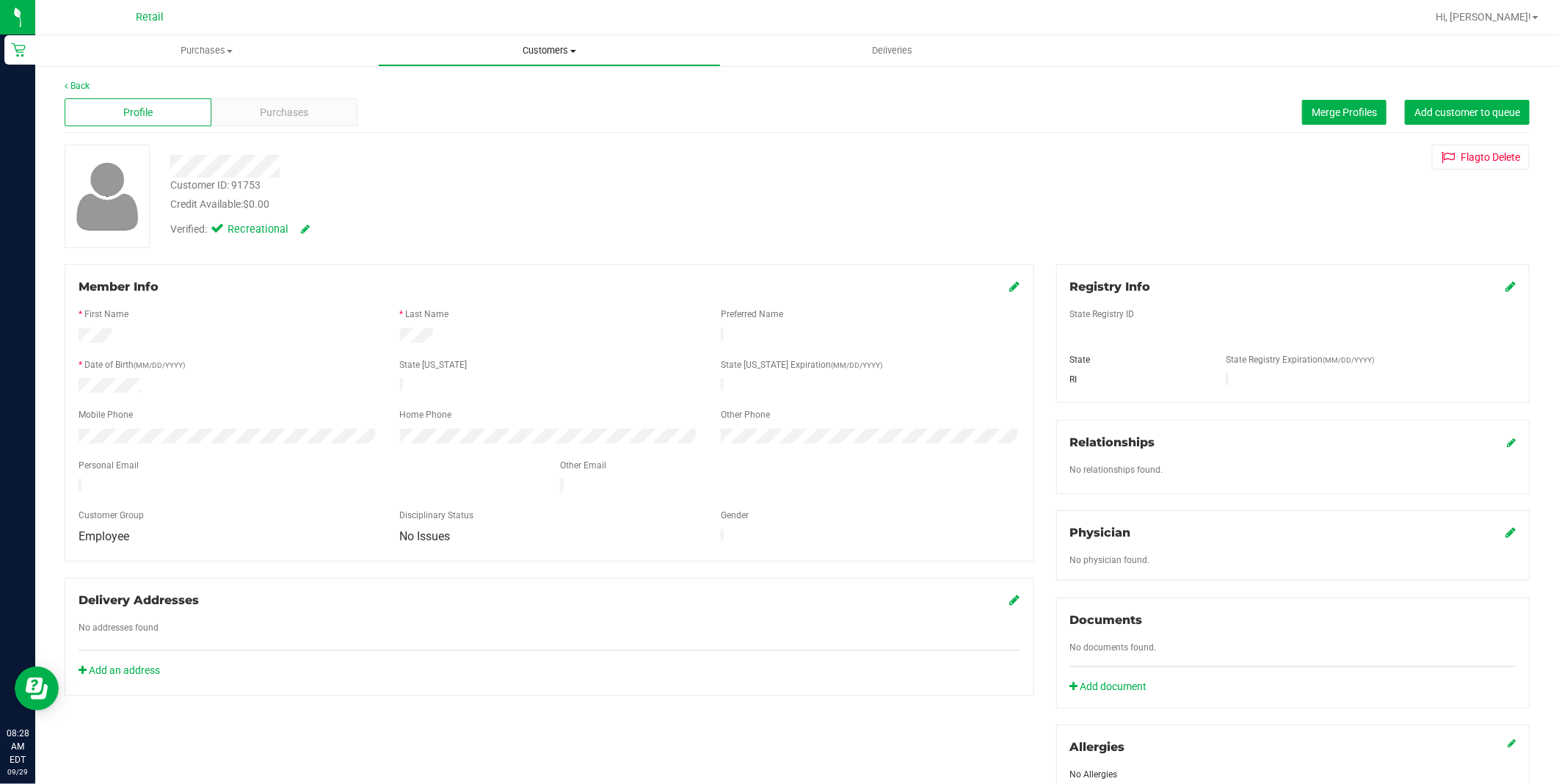
click at [575, 44] on span "Customers" at bounding box center [550, 51] width 341 height 13
click at [429, 82] on span "All customers" at bounding box center [431, 88] width 106 height 12
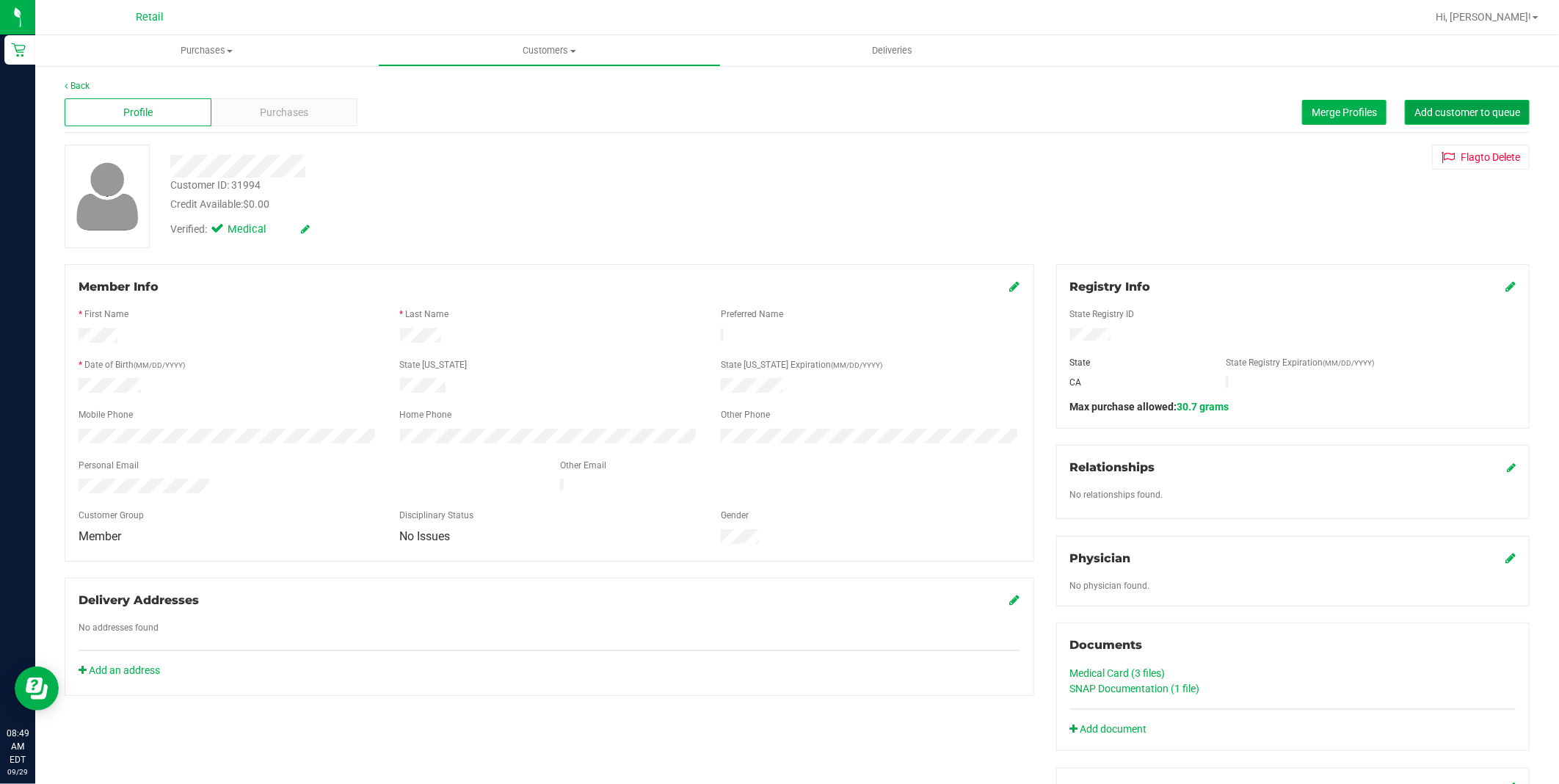
click at [1479, 104] on button "Add customer to queue" at bounding box center [1466, 112] width 125 height 25
click at [555, 47] on span "Customers" at bounding box center [550, 51] width 341 height 13
click at [446, 85] on span "All customers" at bounding box center [431, 88] width 106 height 12
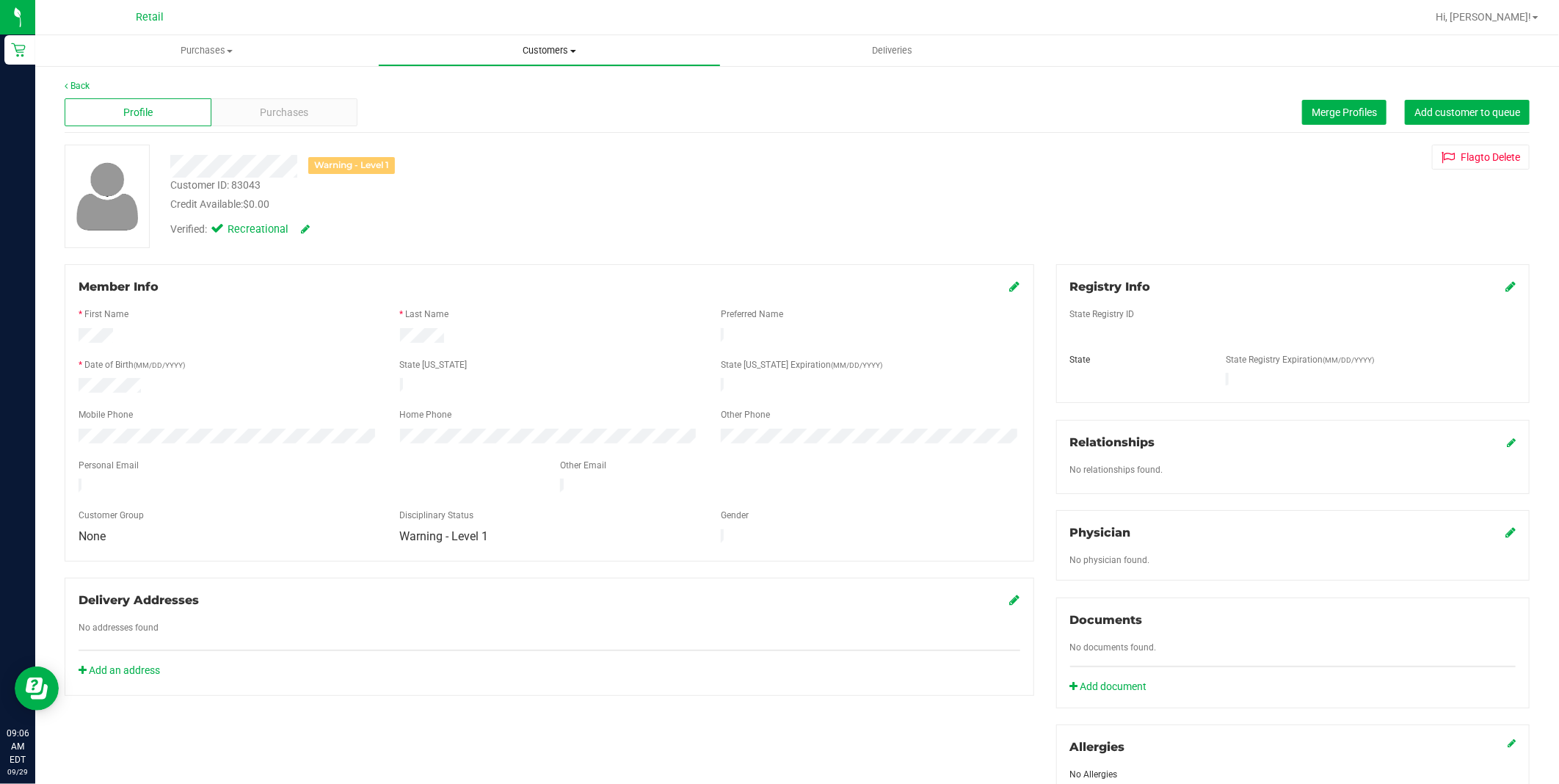
click at [537, 54] on span "Customers" at bounding box center [550, 51] width 341 height 13
click at [526, 81] on li "All customers" at bounding box center [550, 88] width 343 height 18
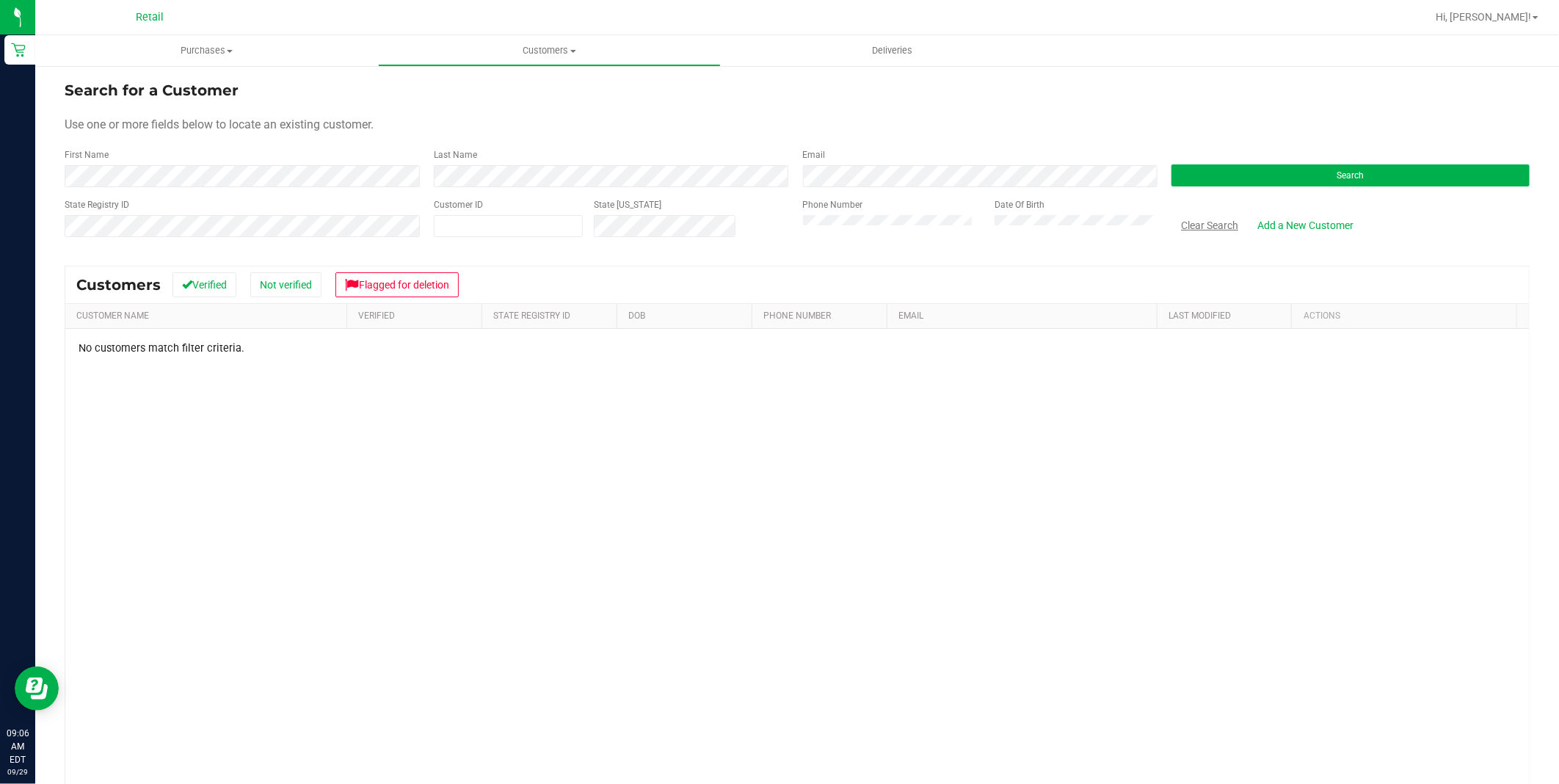
click at [1198, 230] on button "Clear Search" at bounding box center [1210, 225] width 76 height 25
